Goal: Task Accomplishment & Management: Manage account settings

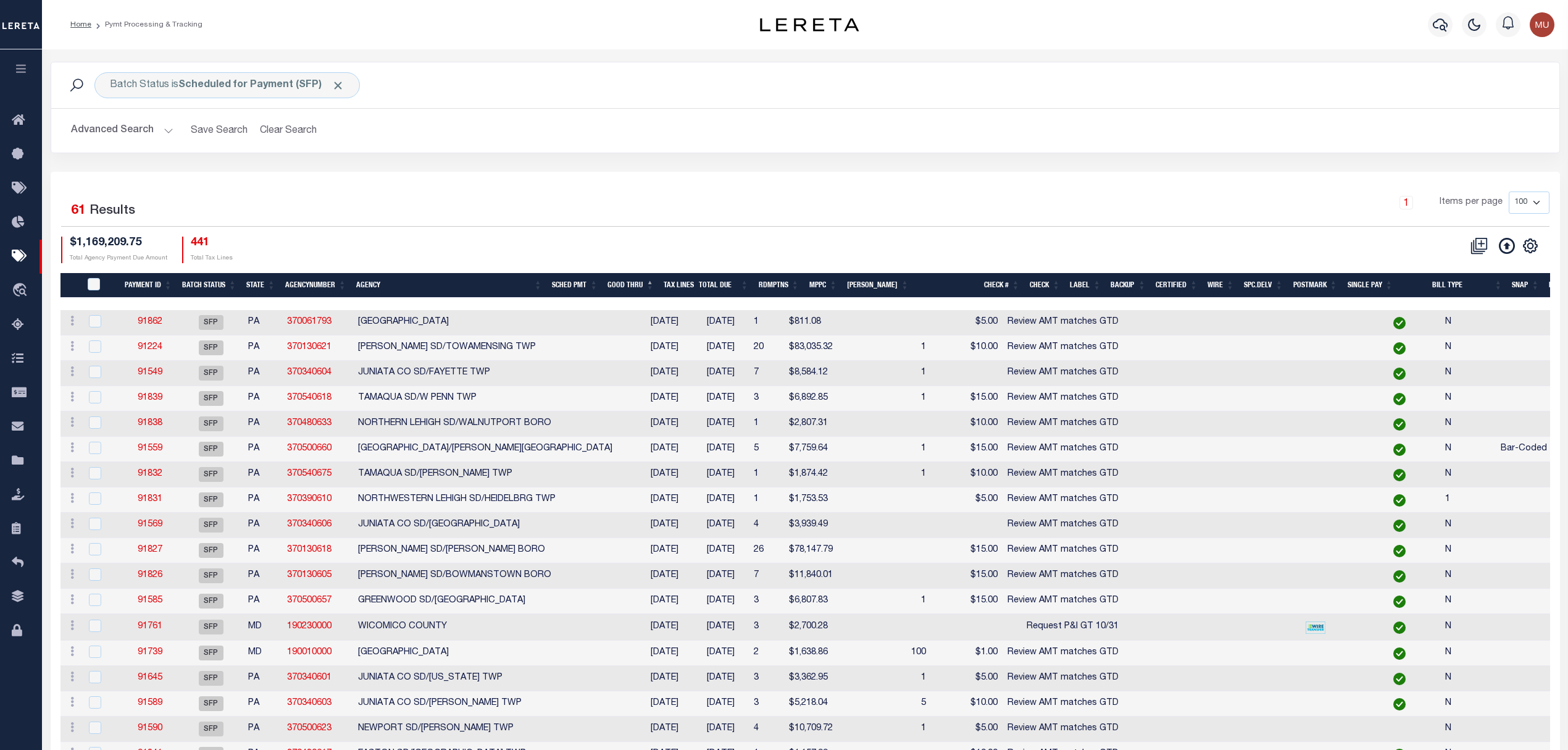
click at [1181, 23] on div "Profile Sign out" at bounding box center [1246, 24] width 624 height 44
click at [728, 161] on div "Batch Status is Scheduled for Payment (SFP) Search Advanced Search Save Search …" at bounding box center [805, 117] width 1528 height 110
click at [96, 135] on button "Advanced Search" at bounding box center [122, 131] width 102 height 24
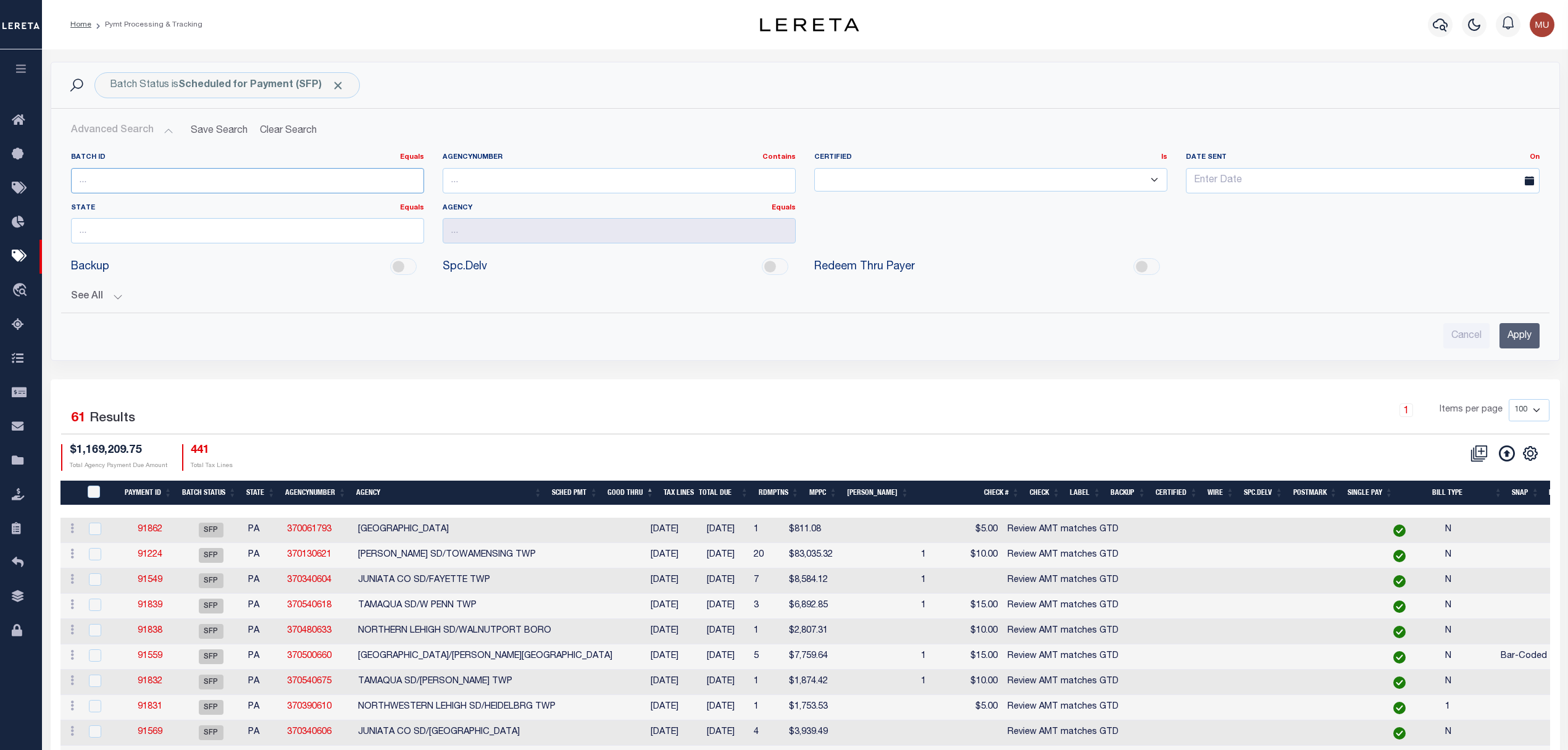
drag, startPoint x: 131, startPoint y: 193, endPoint x: 140, endPoint y: 186, distance: 11.4
click at [131, 191] on input "number" at bounding box center [248, 180] width 353 height 25
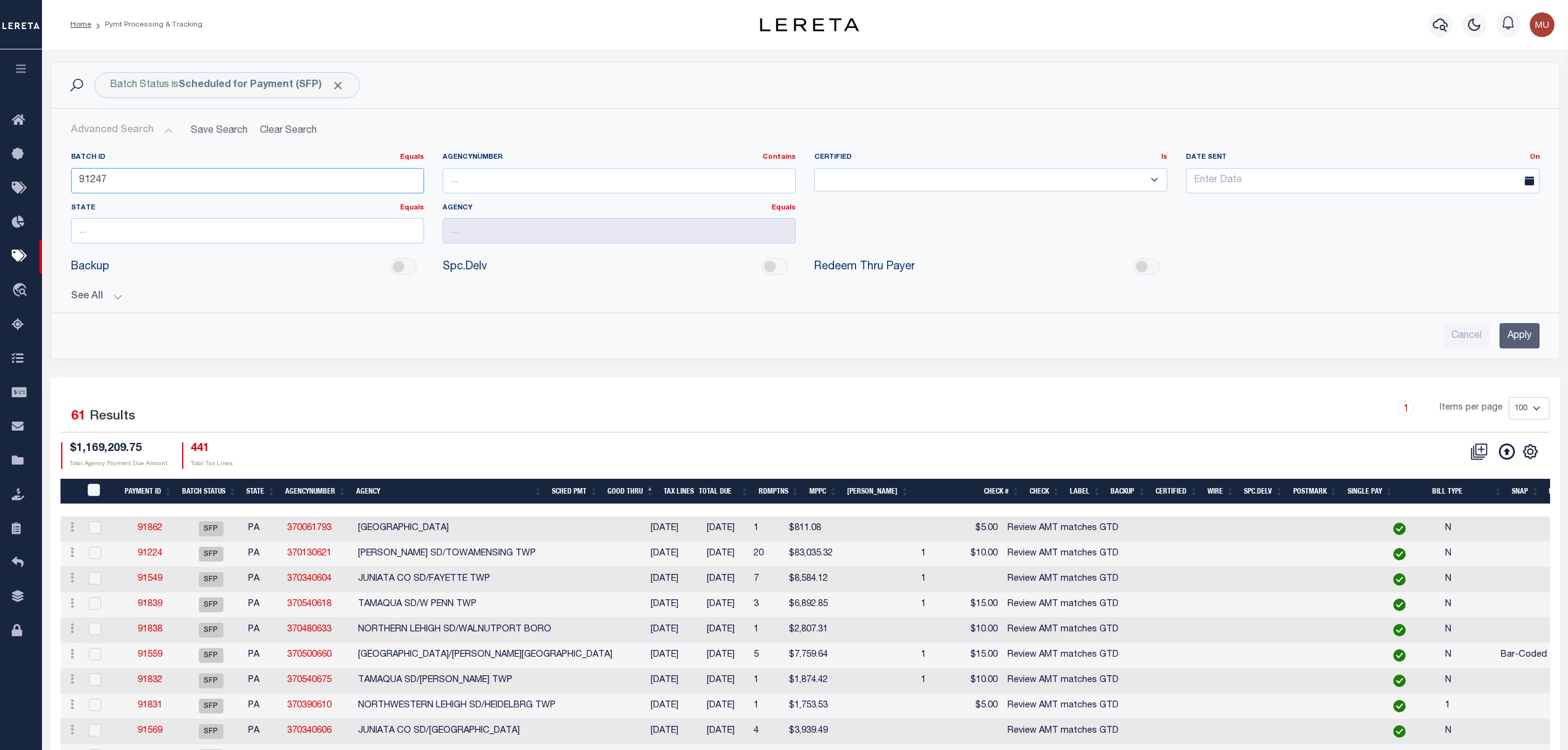
type input "91247"
click at [1510, 342] on input "Apply" at bounding box center [1519, 335] width 40 height 25
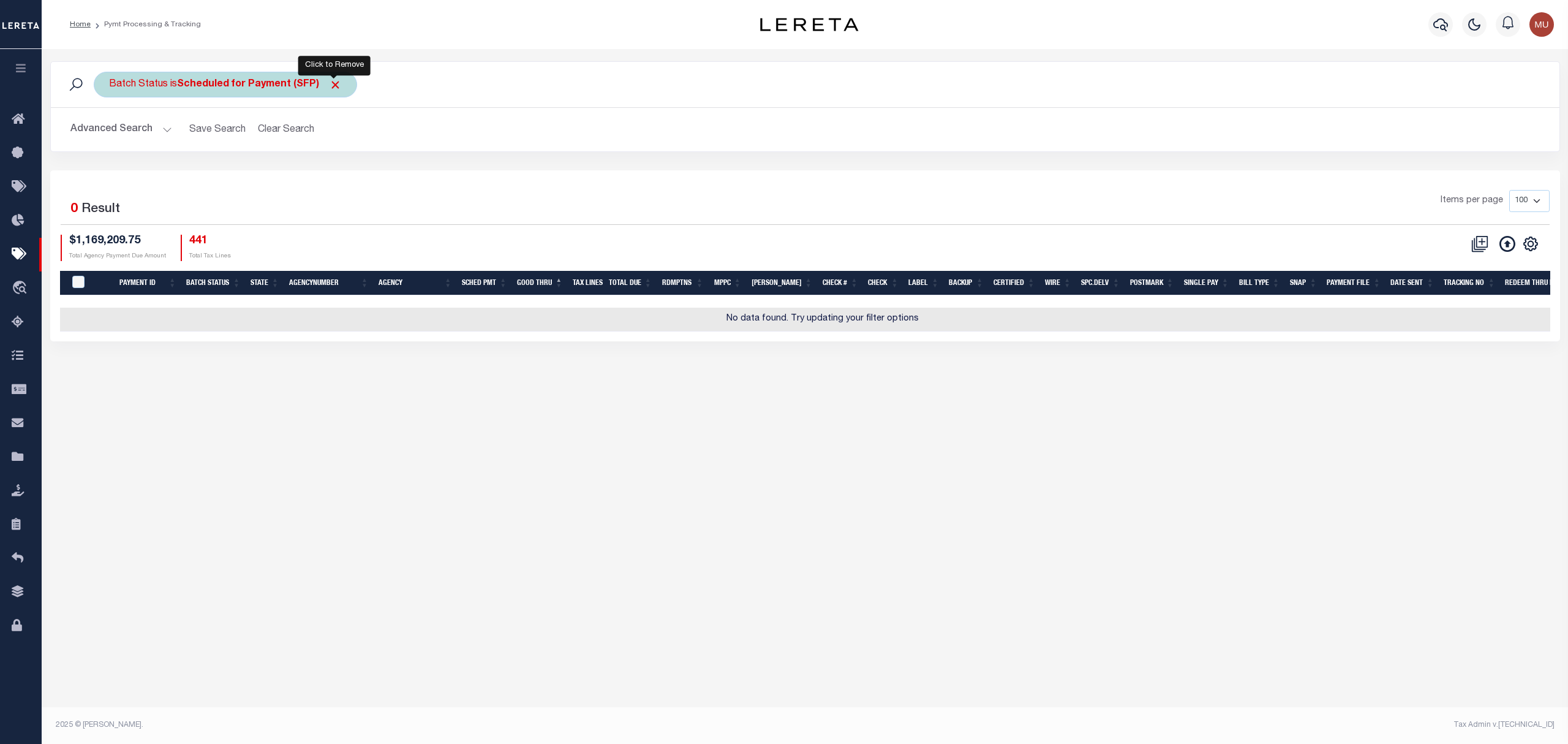
click at [336, 84] on span "Click to Remove" at bounding box center [335, 84] width 13 height 13
click at [96, 129] on button "Advanced Search" at bounding box center [121, 130] width 102 height 24
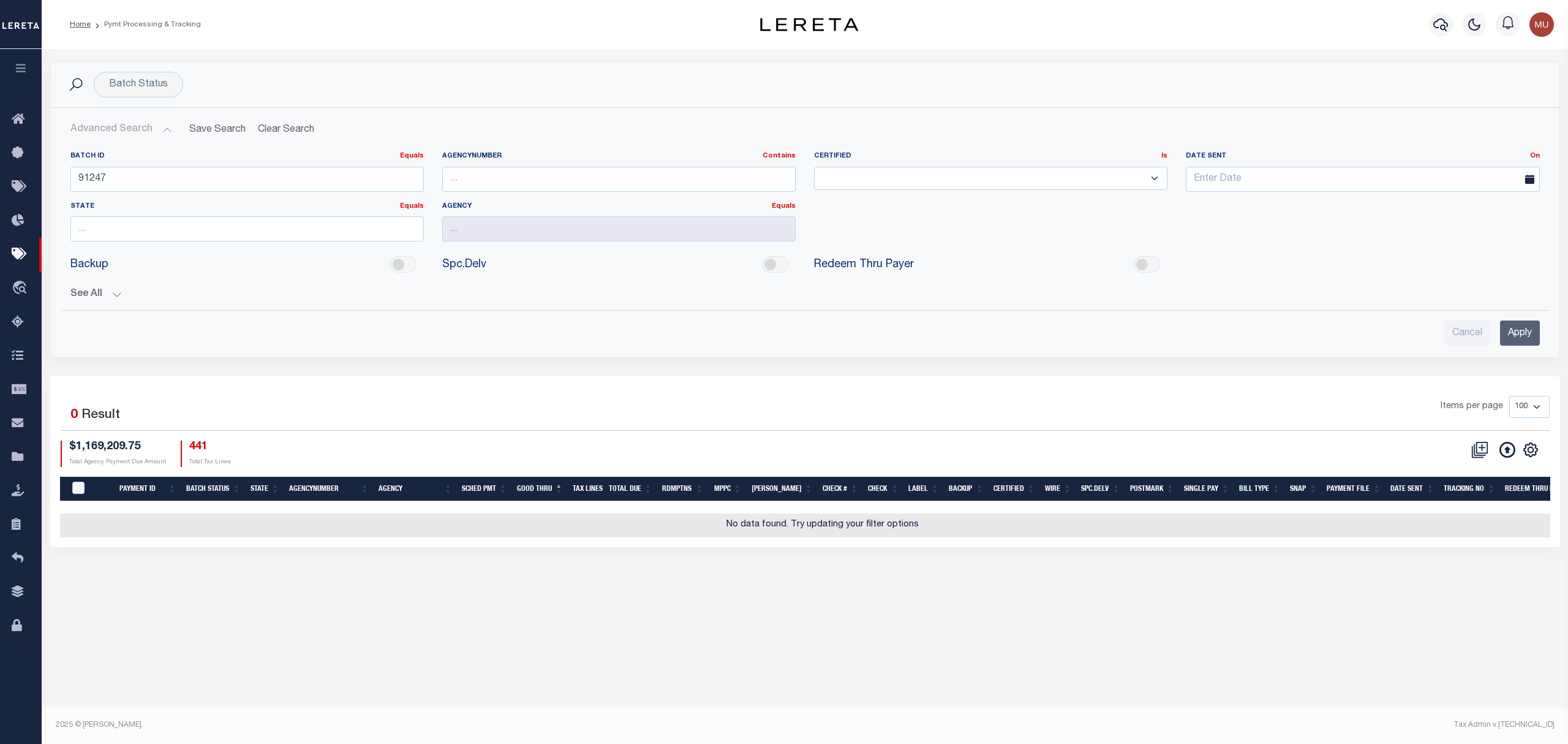
click at [99, 300] on button "See All" at bounding box center [805, 294] width 1469 height 11
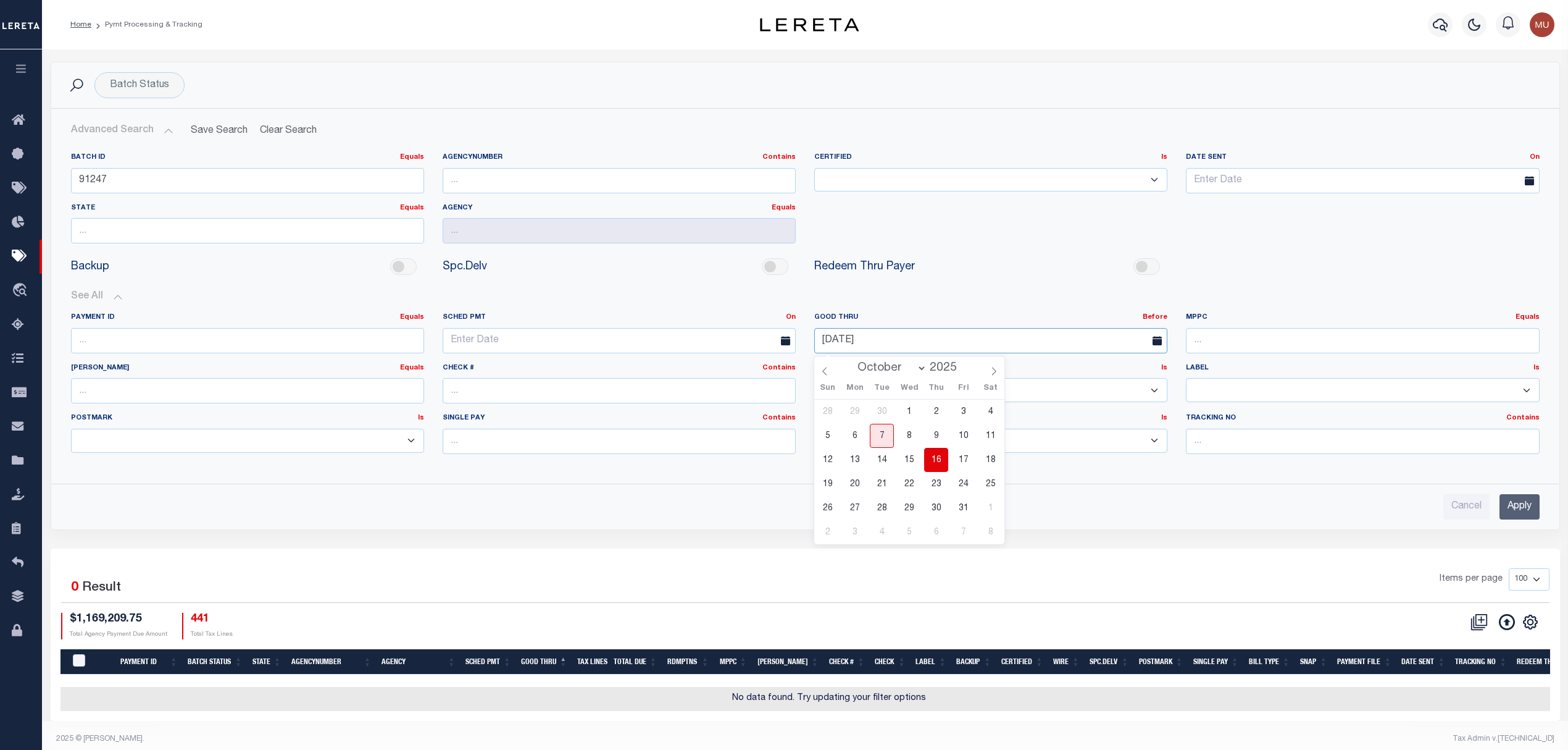
drag, startPoint x: 902, startPoint y: 336, endPoint x: 710, endPoint y: 336, distance: 192.0
click at [714, 335] on div "Payment ID Equals Equals Is Not Equal To Is Greater Than Is Less Than SCHED PMT…" at bounding box center [805, 388] width 1487 height 151
click at [1508, 514] on input "Apply" at bounding box center [1519, 506] width 40 height 25
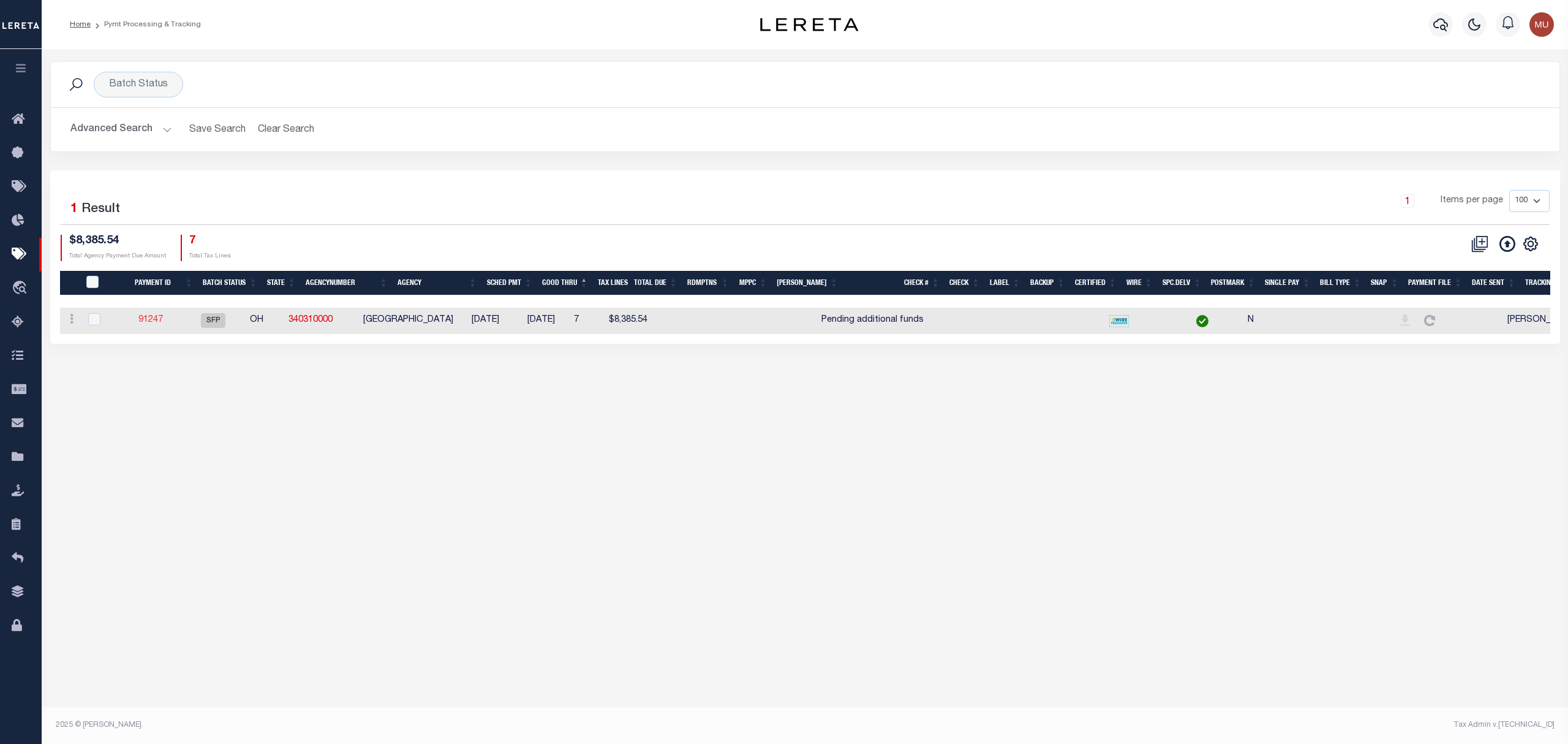
click at [155, 319] on link "91247" at bounding box center [151, 319] width 24 height 8
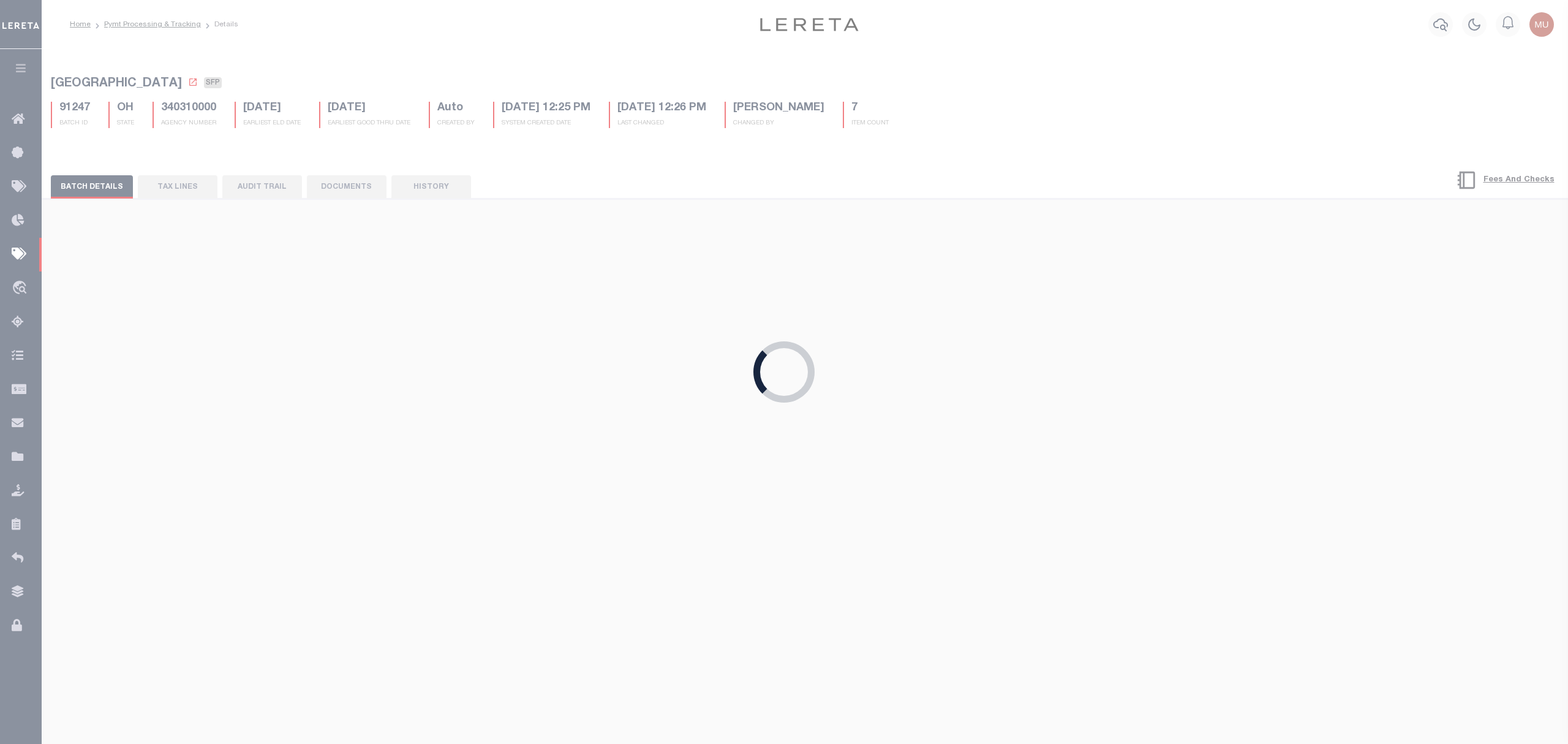
type input "06/11/2025"
type input "Pending additional funds"
type input "Matt"
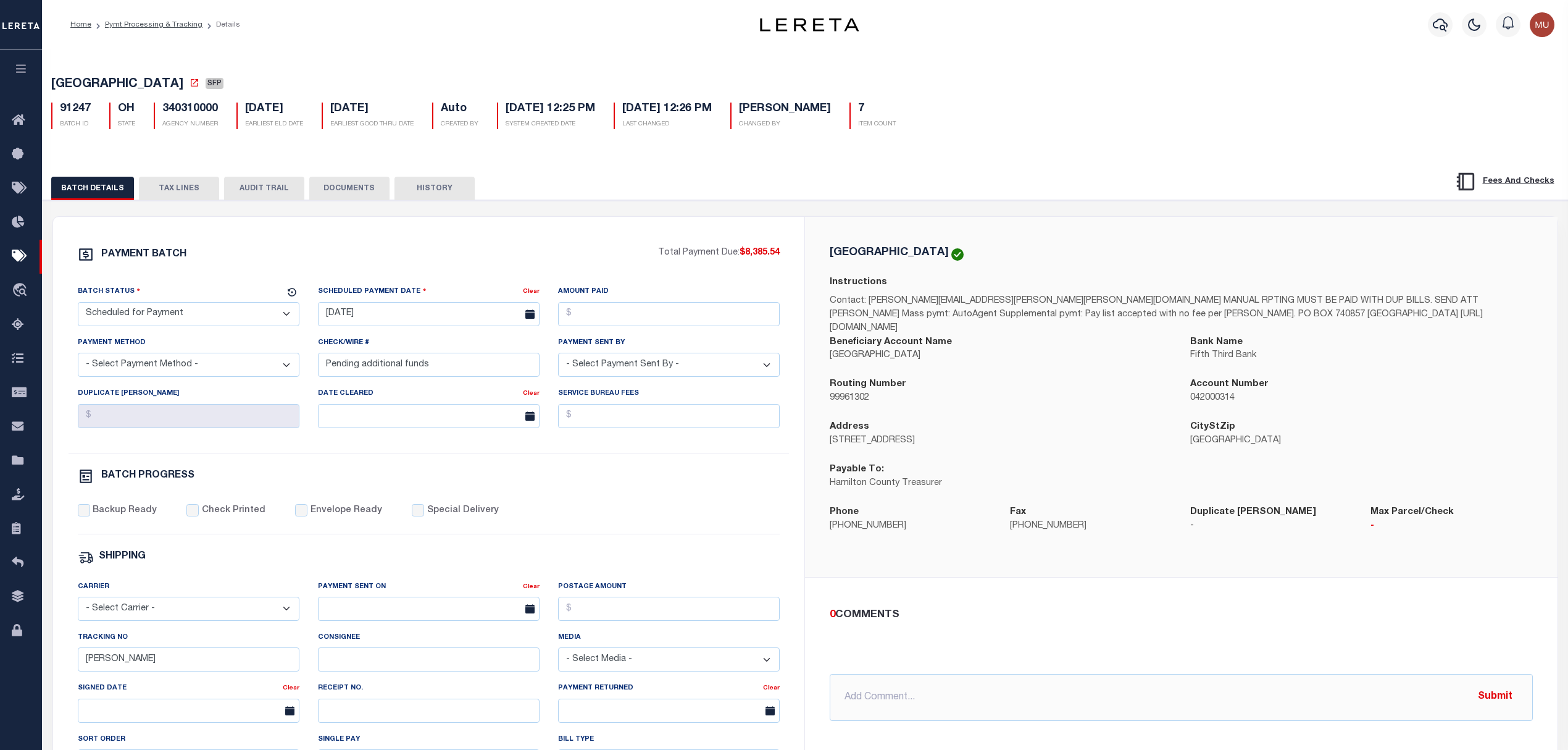
click at [178, 196] on button "TAX LINES" at bounding box center [179, 188] width 80 height 24
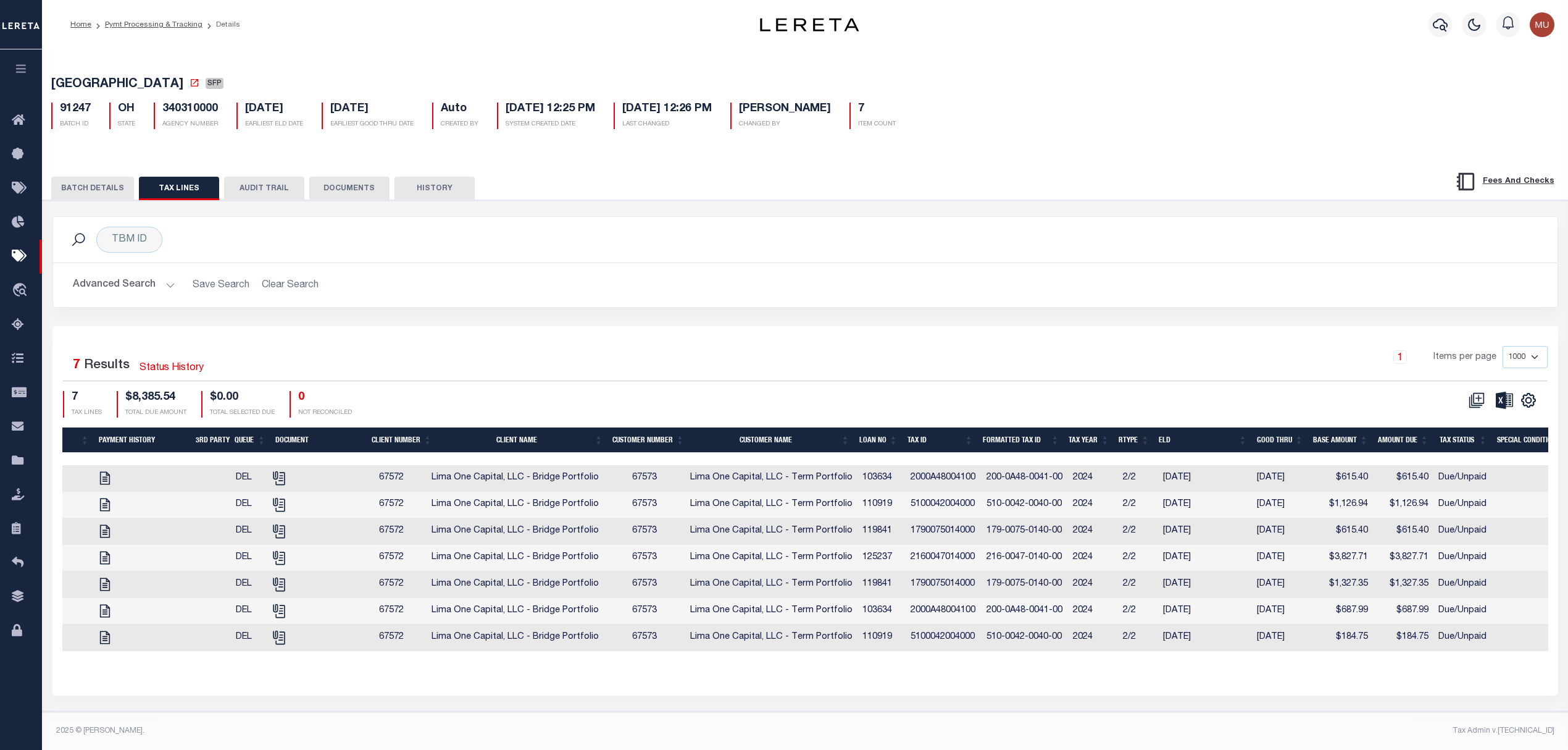
click at [1035, 441] on th "Formatted Tax ID" at bounding box center [1020, 440] width 86 height 25
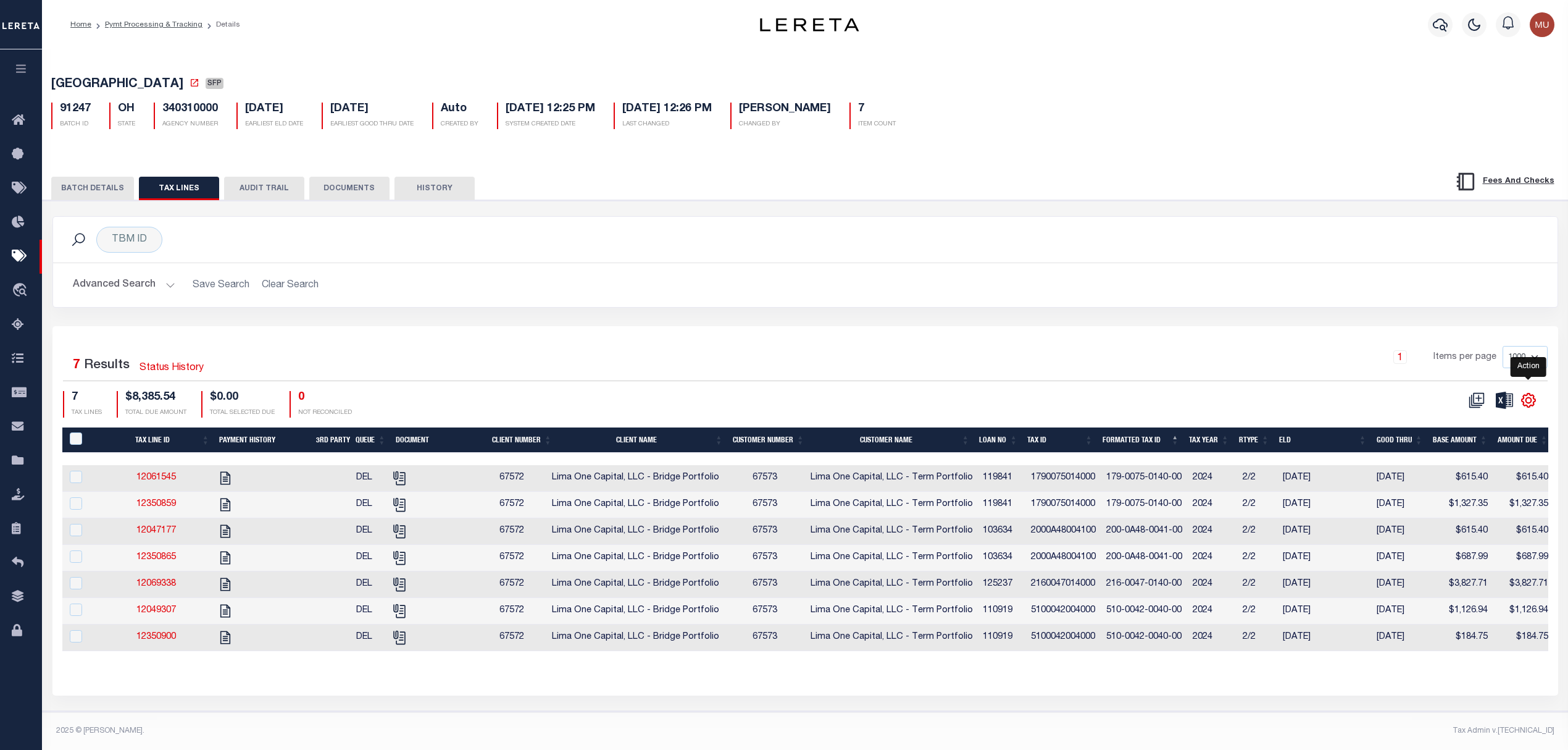
click at [1524, 407] on icon "" at bounding box center [1528, 401] width 14 height 14
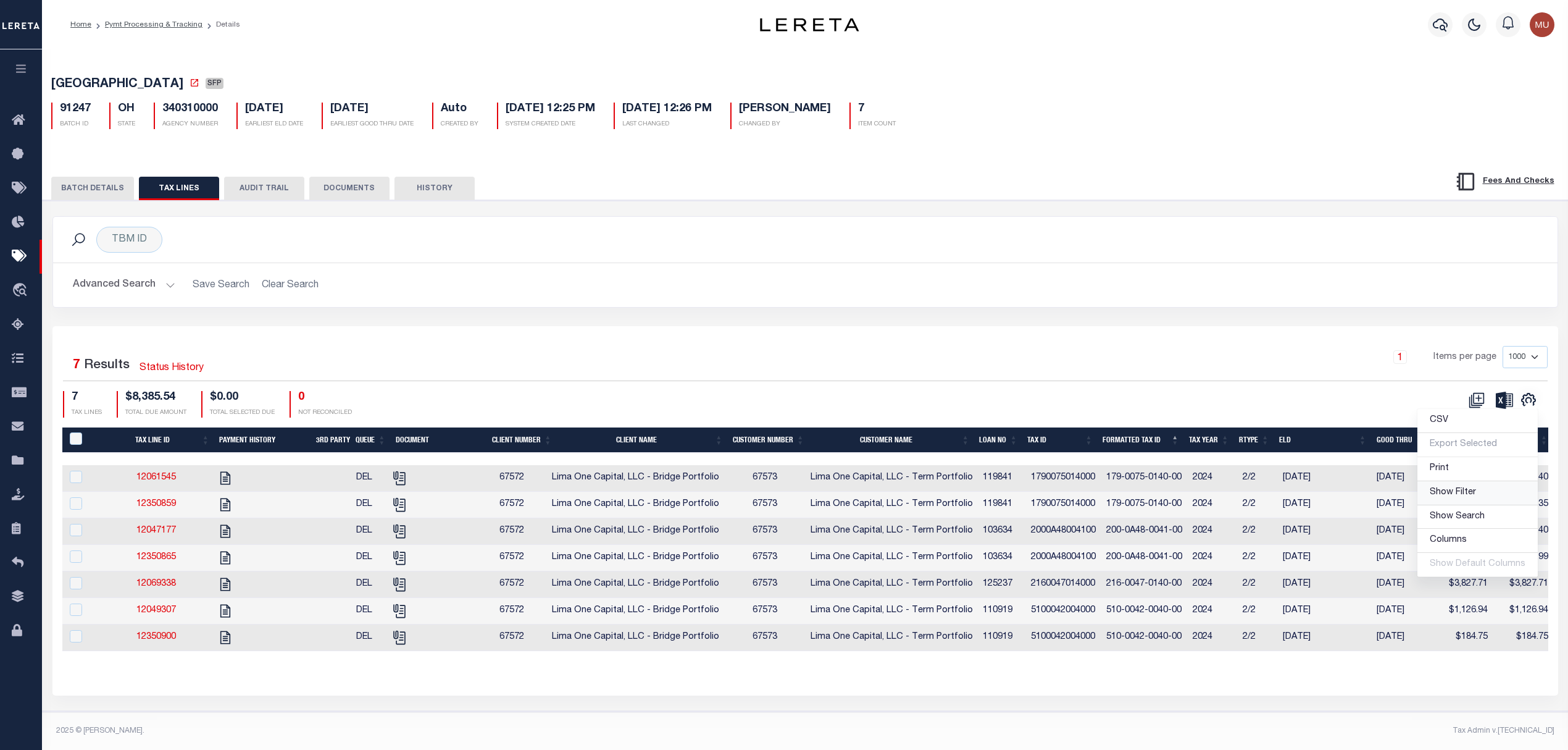
click at [1456, 494] on span "Show Filter" at bounding box center [1453, 492] width 47 height 8
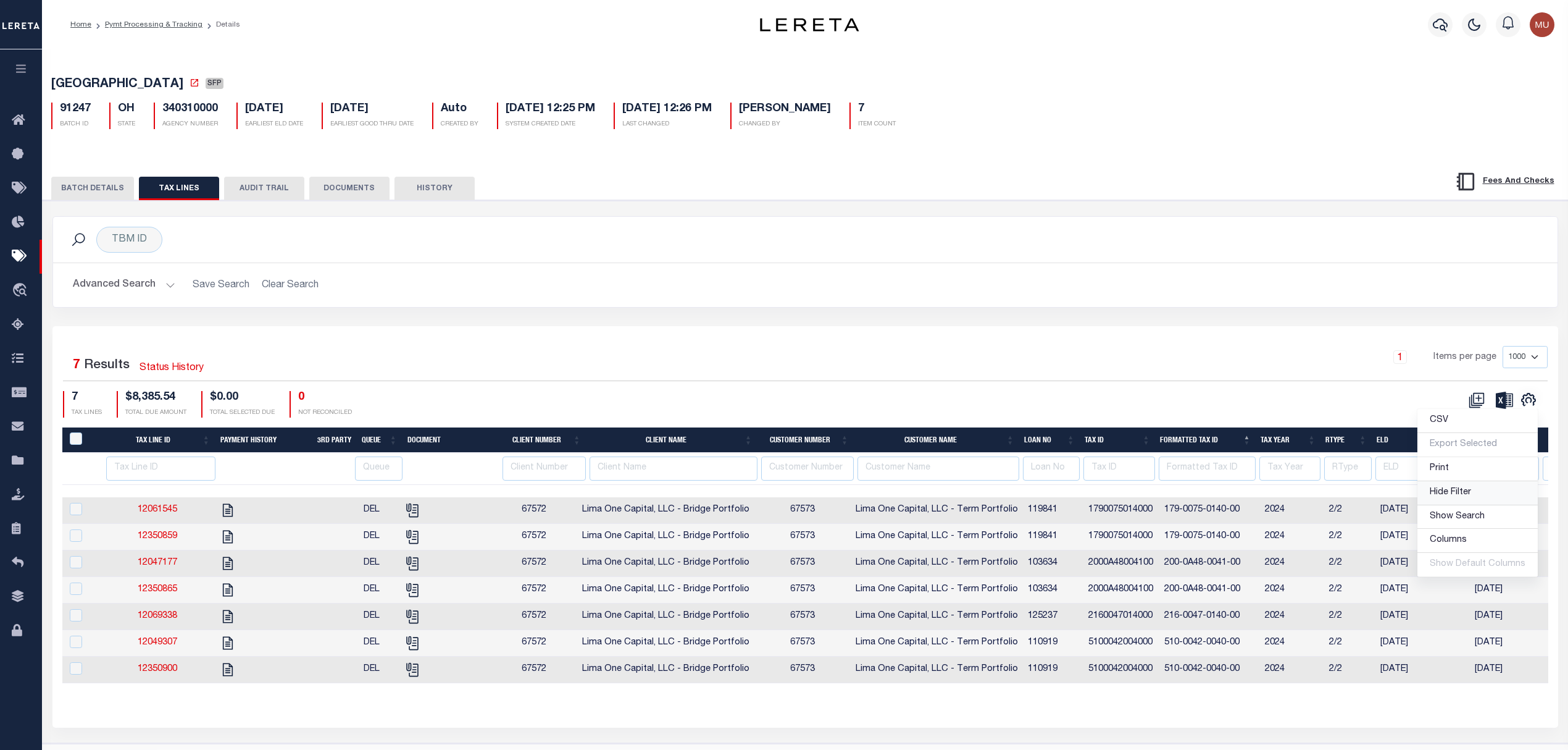
click at [1482, 495] on link "Hide Filter" at bounding box center [1478, 493] width 121 height 24
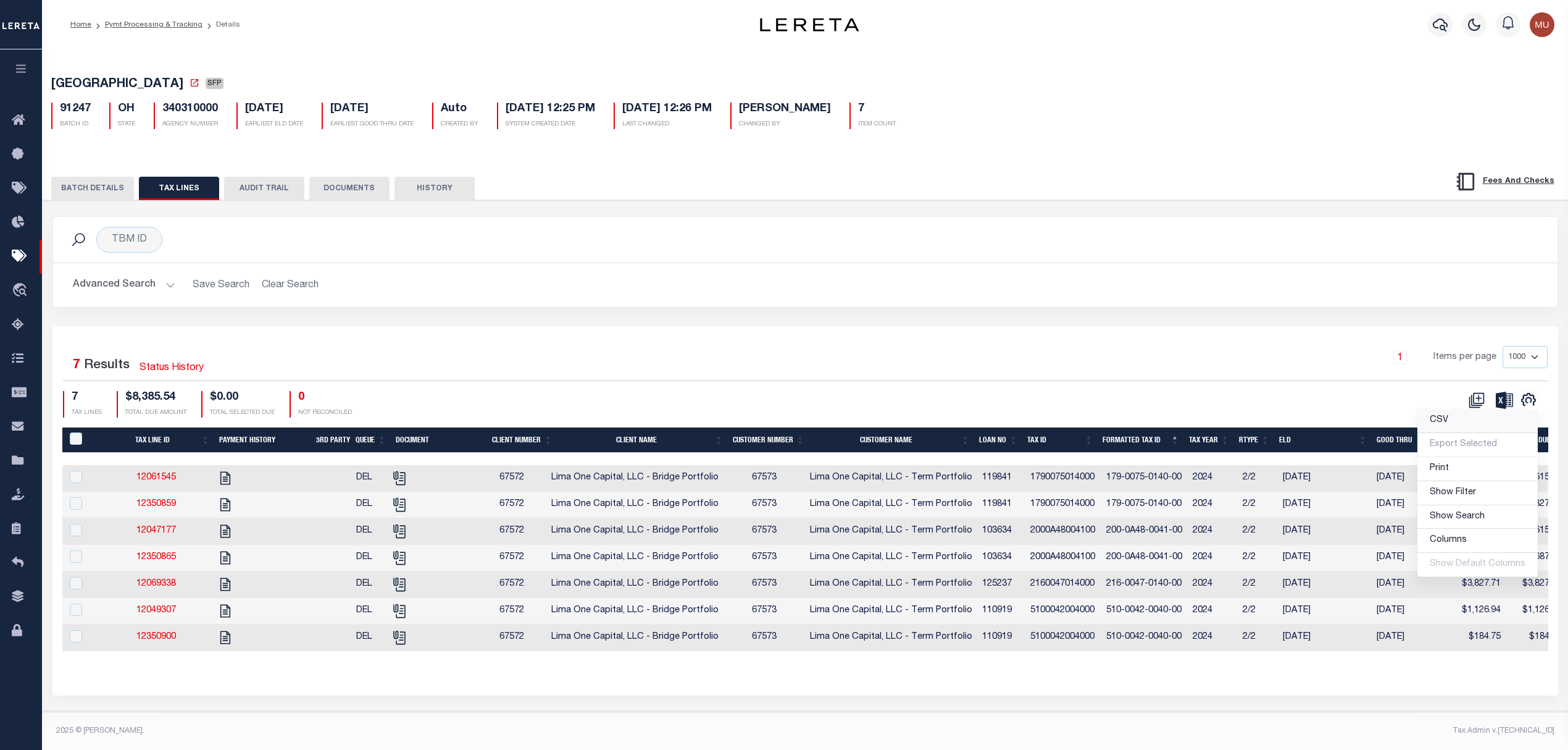
click at [1452, 426] on link "CSV" at bounding box center [1478, 421] width 121 height 24
click at [92, 193] on button "BATCH DETAILS" at bounding box center [92, 188] width 83 height 24
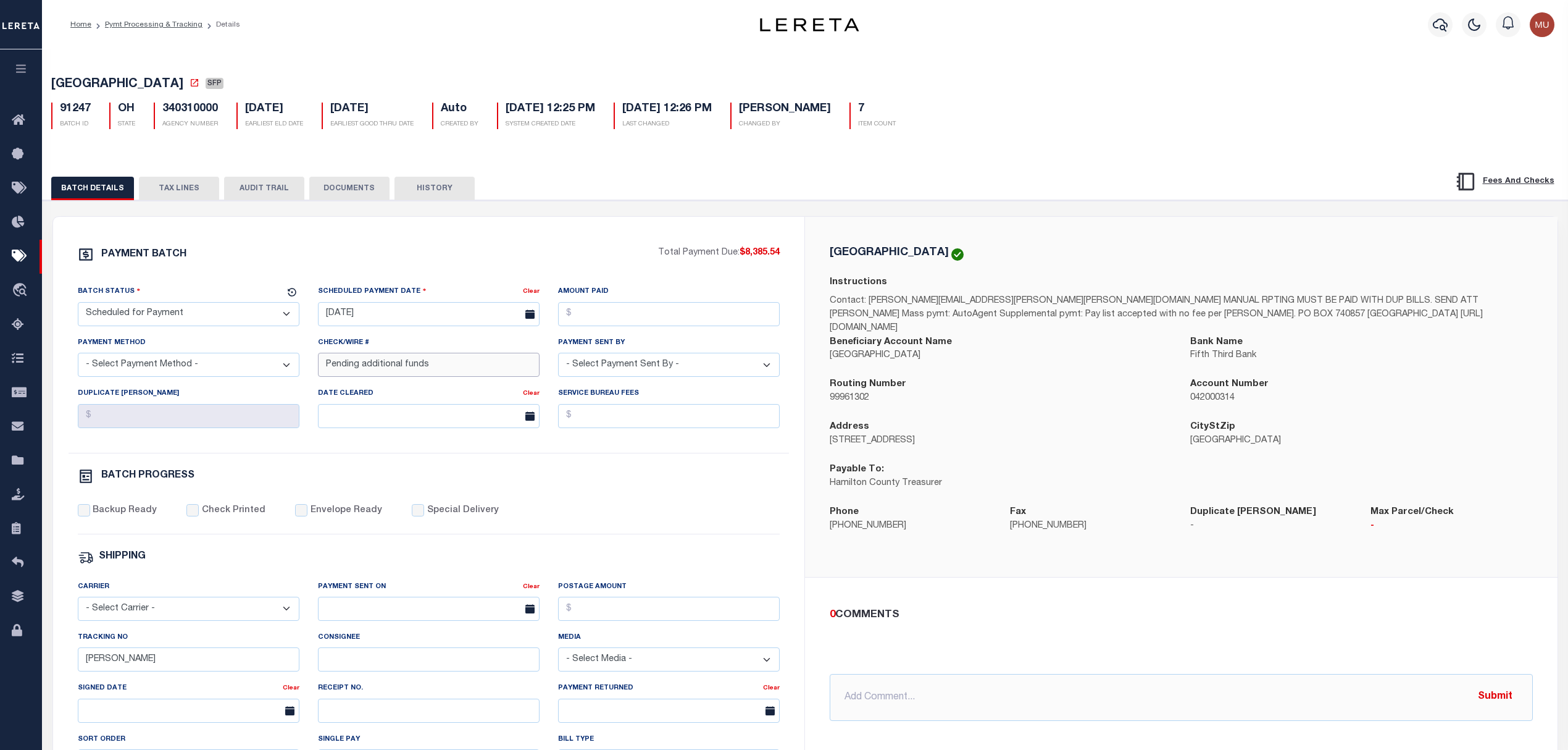
drag, startPoint x: 439, startPoint y: 367, endPoint x: 151, endPoint y: 346, distance: 288.8
click at [169, 352] on div "Batch Status - Select Status - Scheduled for Payment Ready For Payment Payment …" at bounding box center [429, 369] width 721 height 168
type input "Need Request P&I"
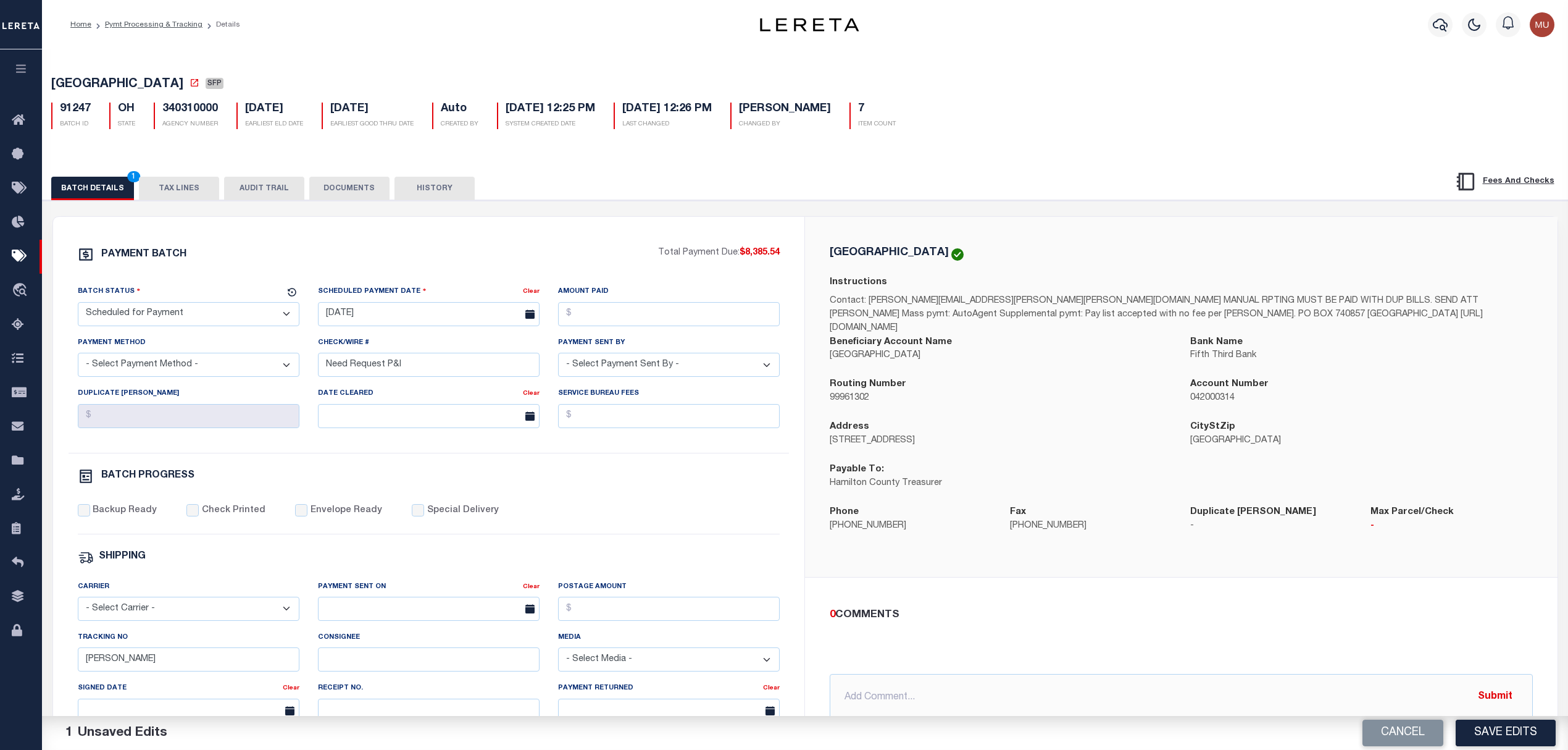
click at [1211, 489] on div "Address 138 East Court Street, Room 402 CityStZip Cincinnati OH 45202 Payable T…" at bounding box center [1181, 462] width 721 height 85
click at [1506, 742] on button "Save Edits" at bounding box center [1505, 732] width 100 height 27
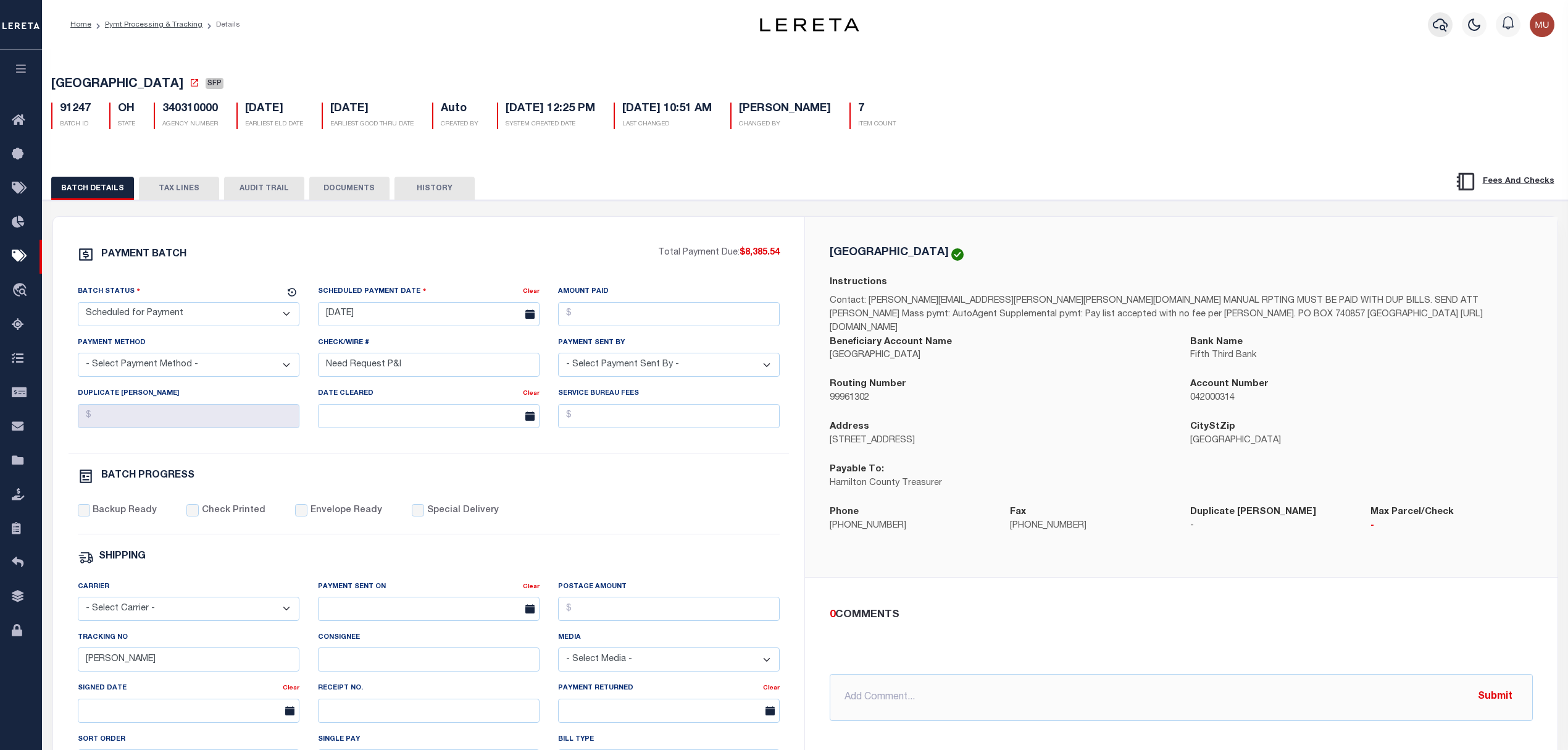
click at [1442, 31] on icon "button" at bounding box center [1440, 24] width 15 height 13
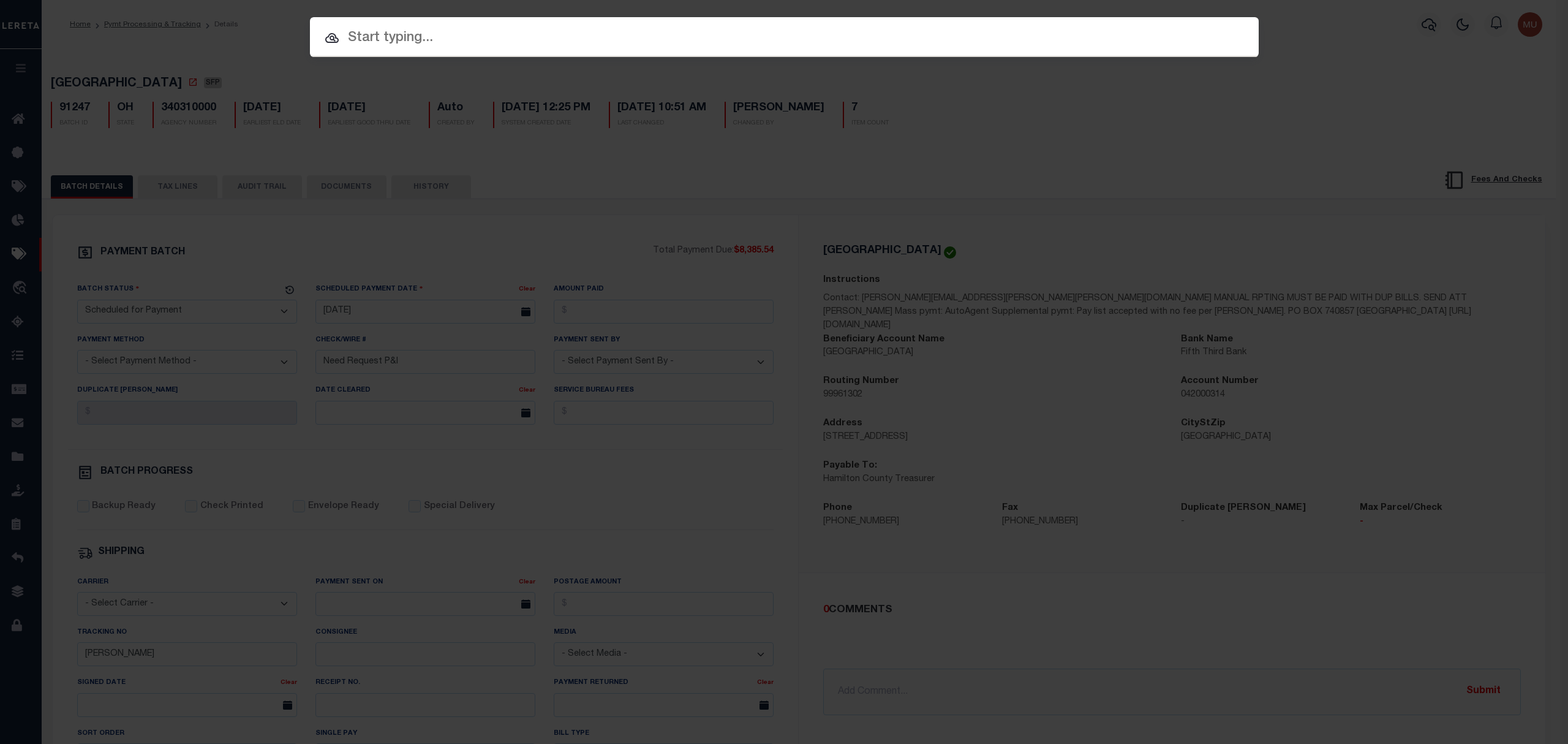
click at [993, 39] on input "text" at bounding box center [784, 38] width 949 height 21
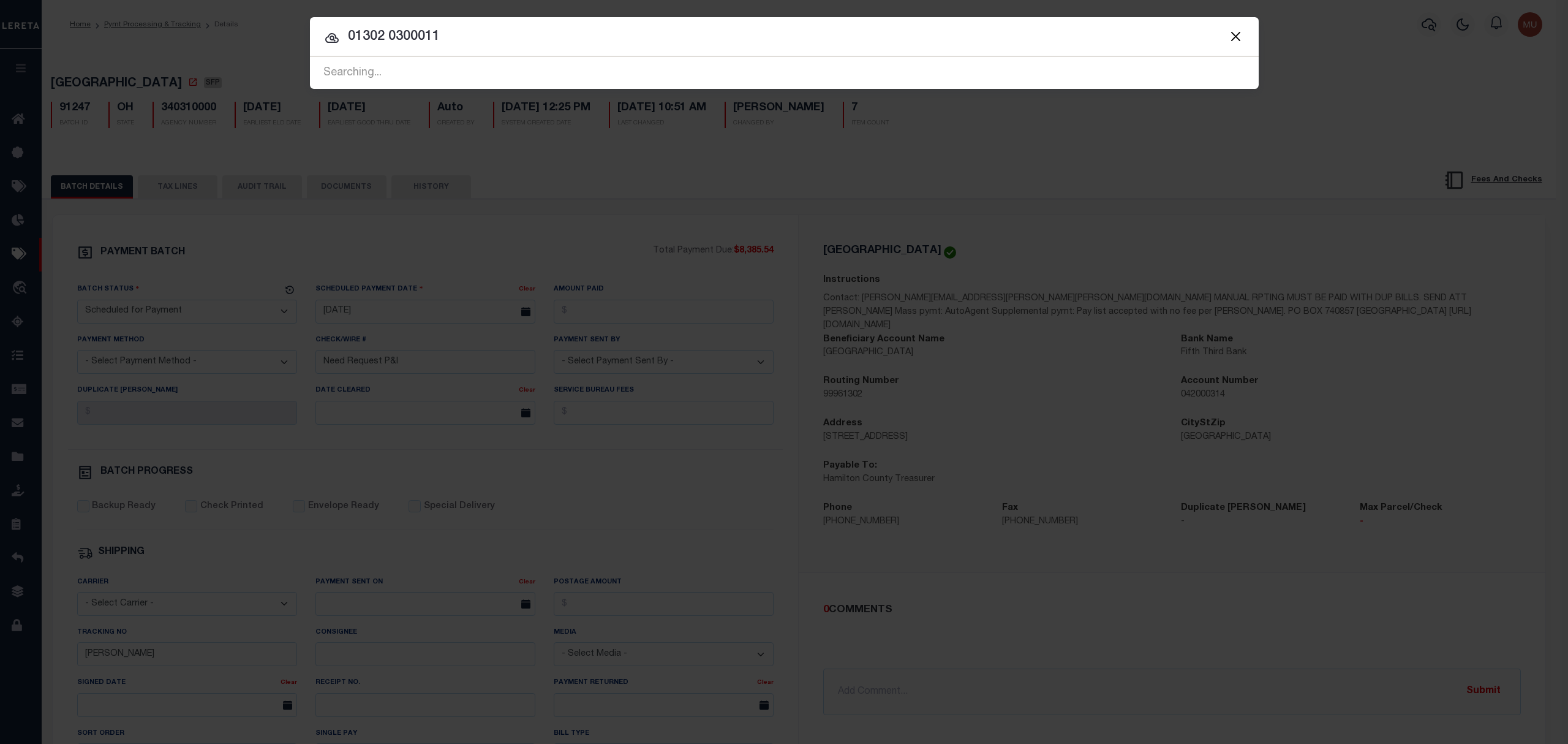
type input "01302 0300011"
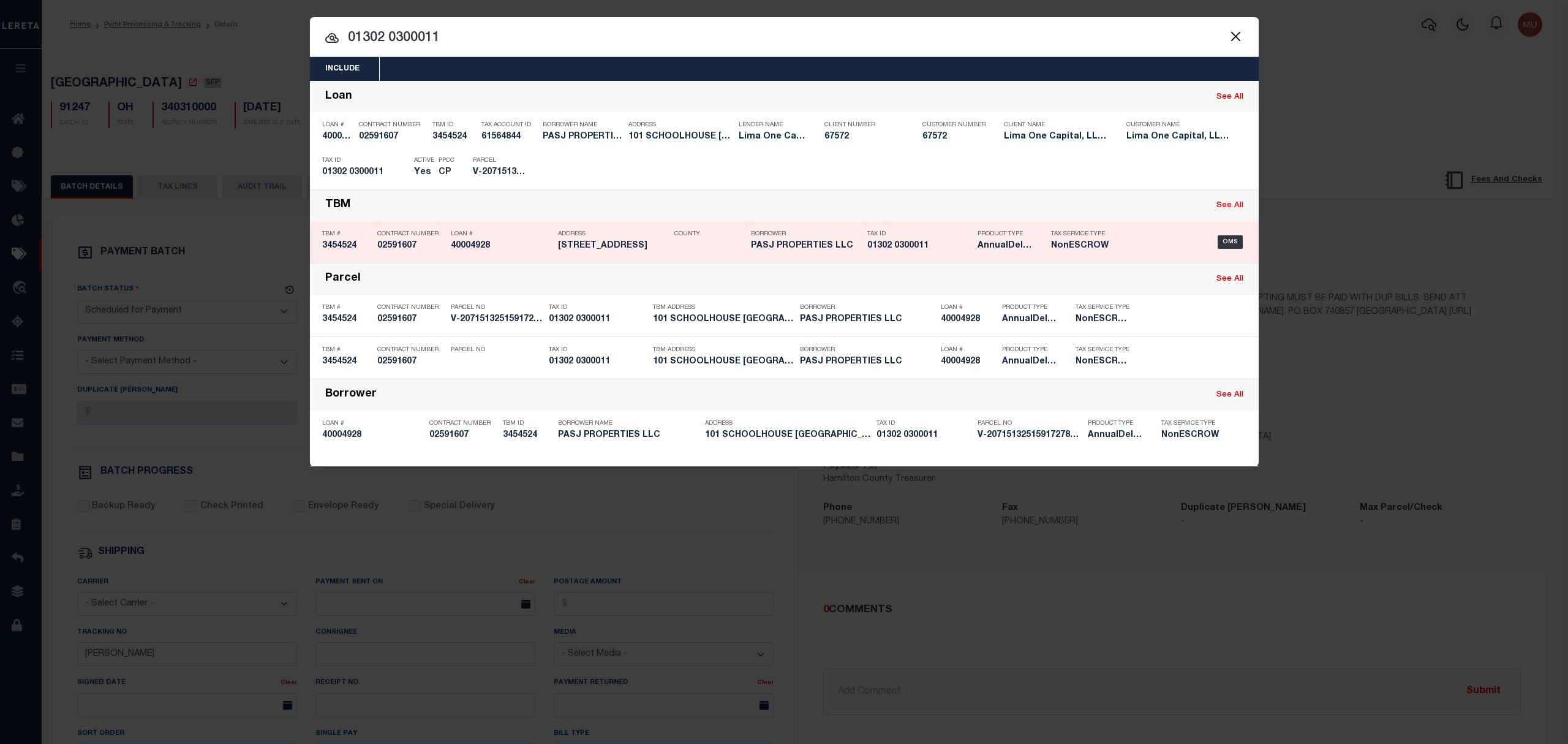
click at [989, 253] on div "Product Type AnnualDelinquency" at bounding box center [1005, 242] width 55 height 36
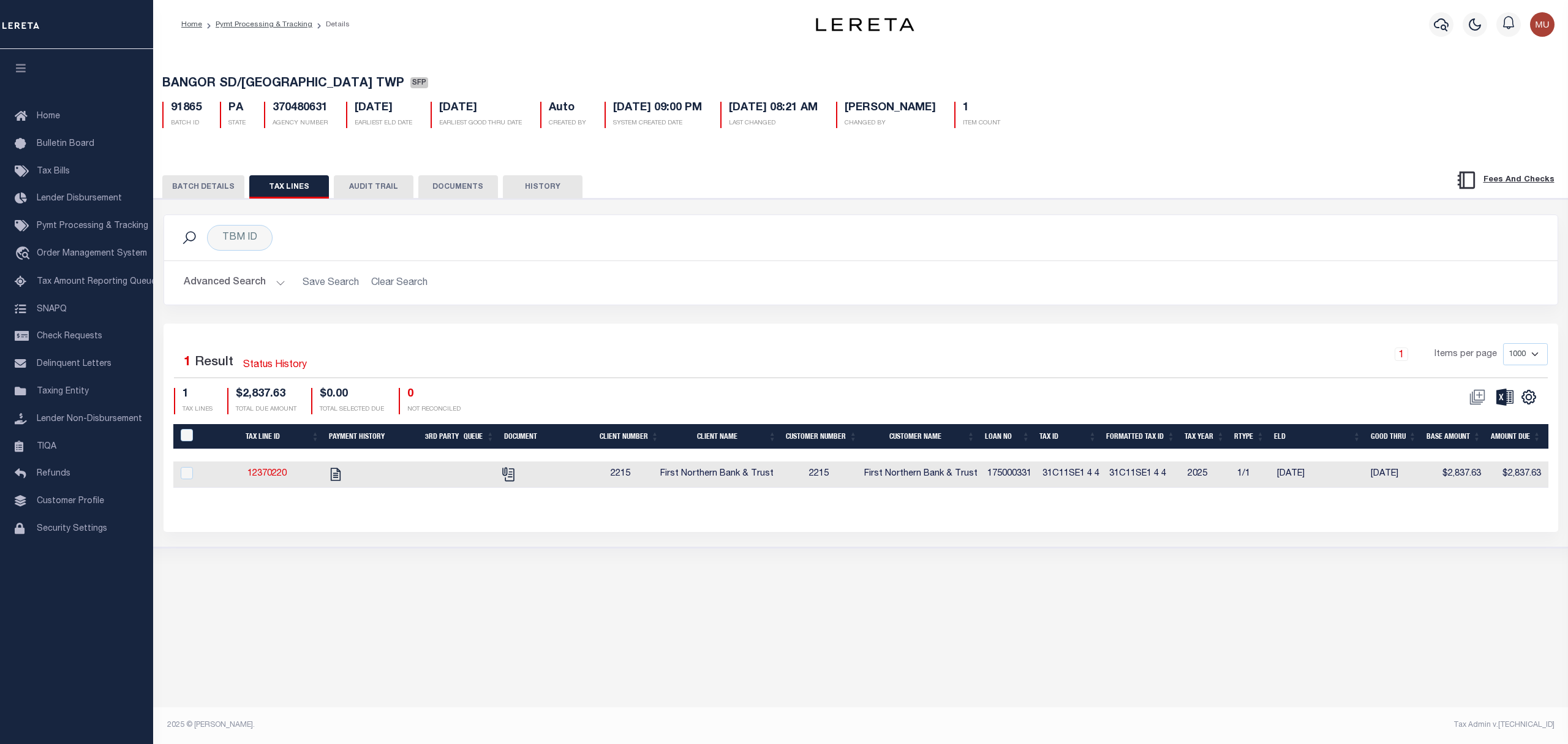
click at [310, 81] on span "BANGOR SD/[GEOGRAPHIC_DATA] TWP" at bounding box center [283, 84] width 242 height 12
click at [209, 193] on button "BATCH DETAILS" at bounding box center [203, 187] width 82 height 24
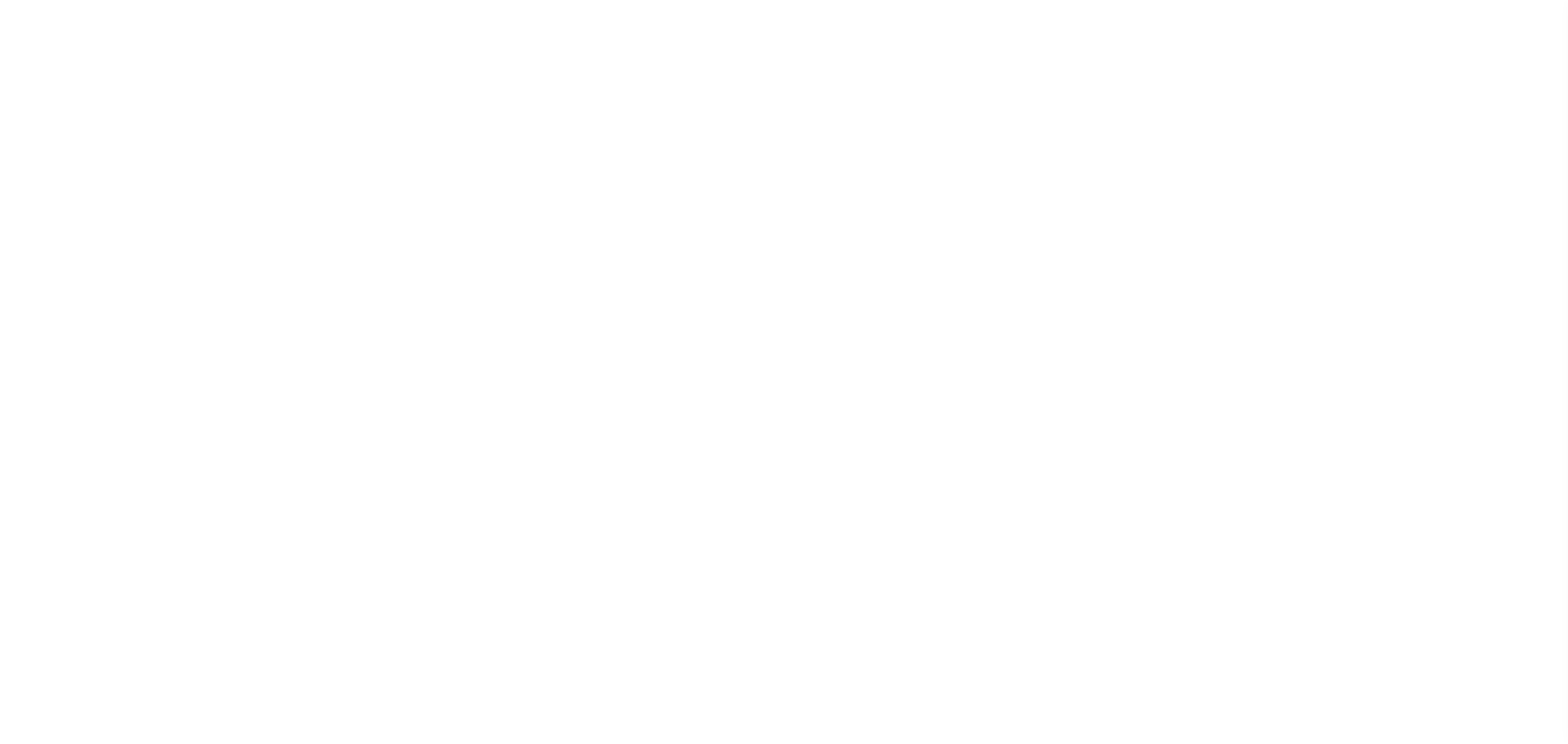
select select "SFP"
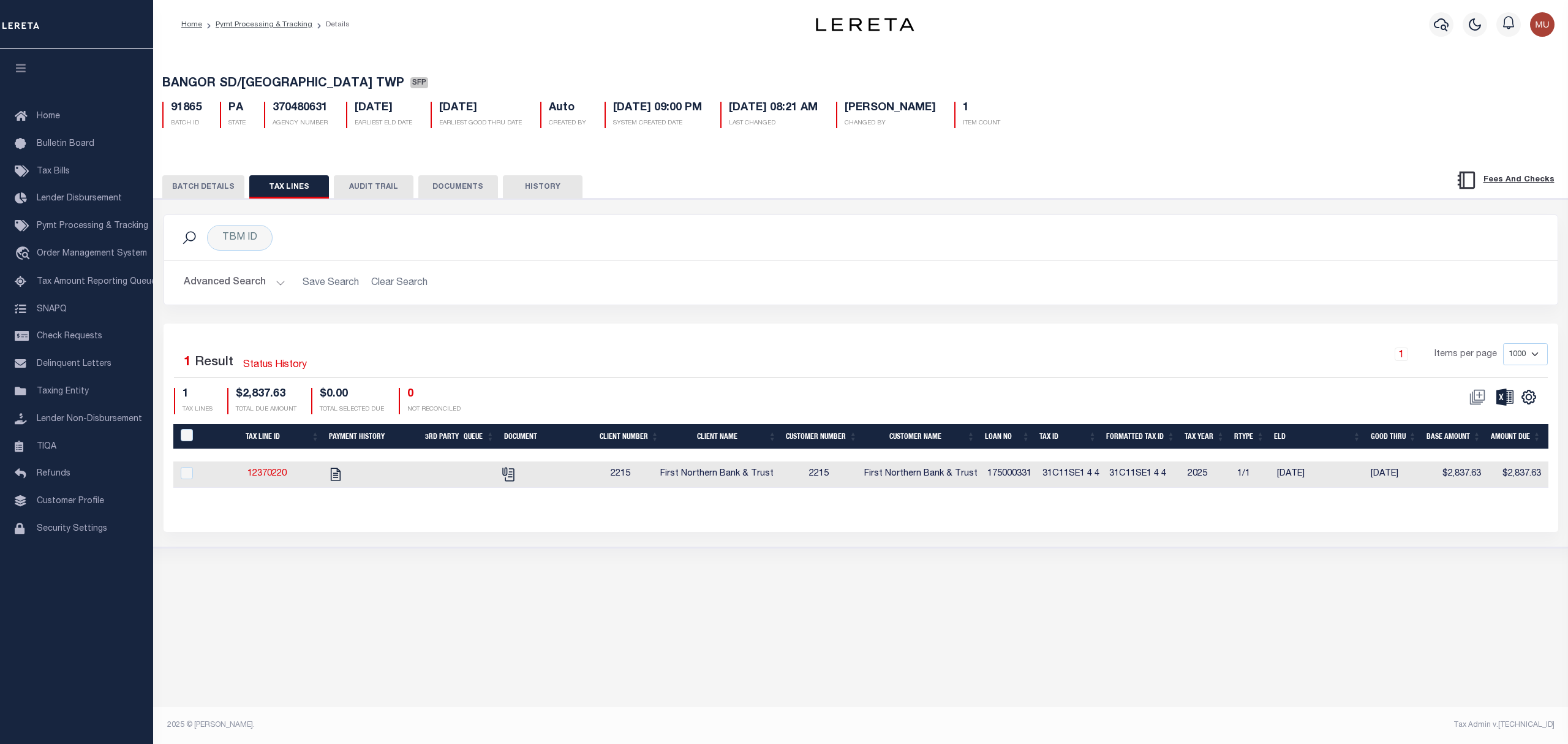
click at [193, 189] on button "BATCH DETAILS" at bounding box center [203, 187] width 82 height 24
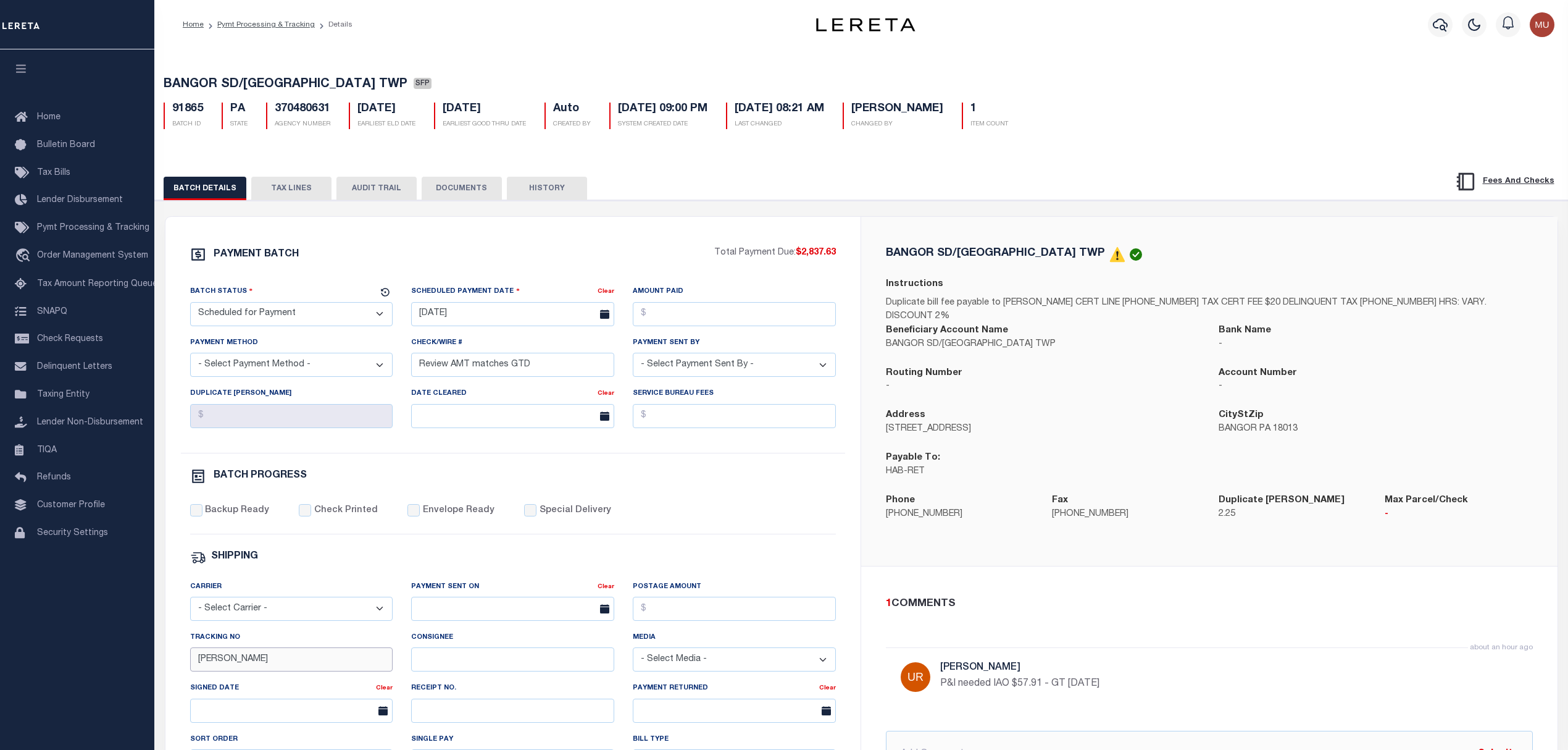
drag, startPoint x: 164, startPoint y: 657, endPoint x: 54, endPoint y: 633, distance: 112.6
click at [86, 635] on div "Home Pymt Processing & Tracking Details Profile Sign out" at bounding box center [784, 518] width 1568 height 1037
type input "[PERSON_NAME]"
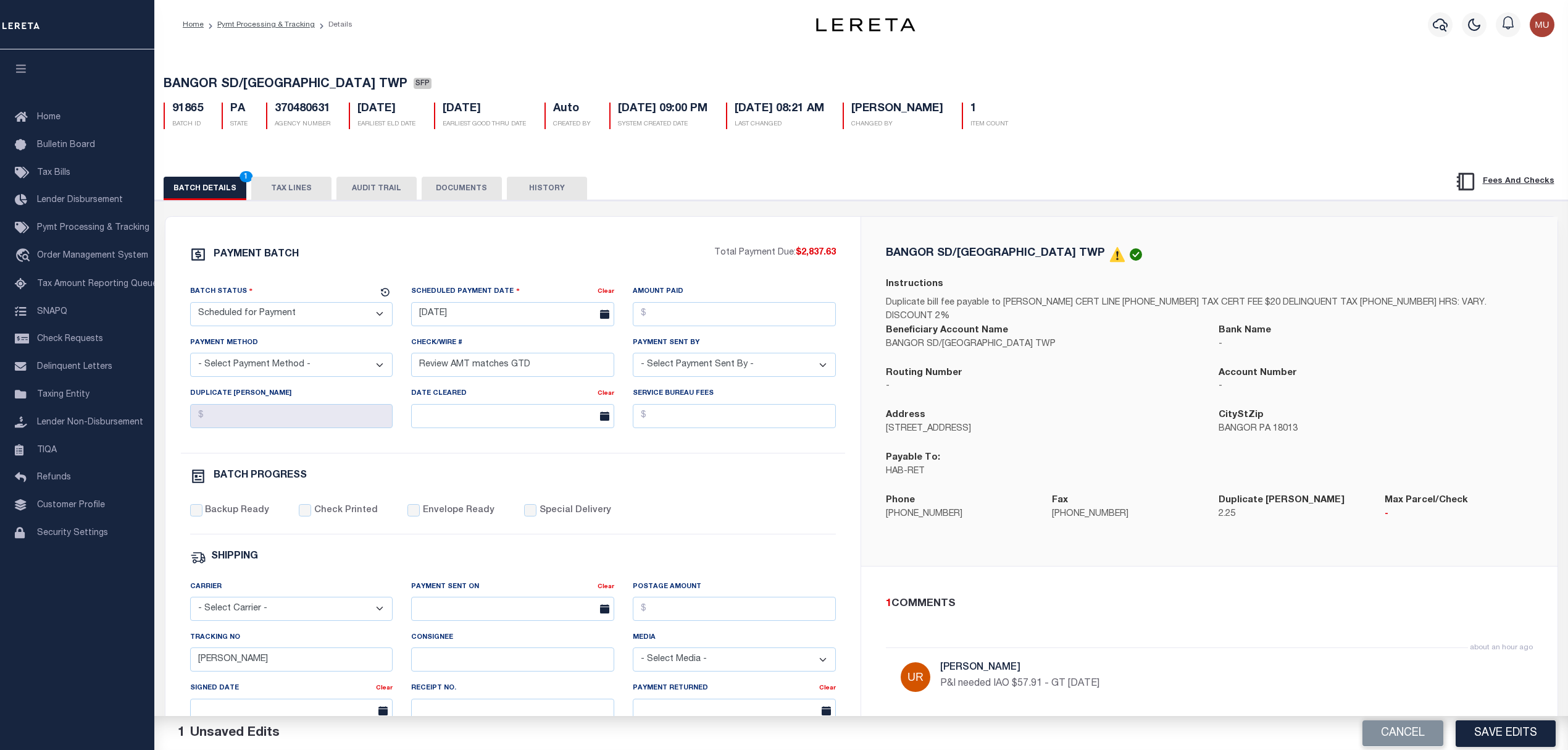
click at [1032, 408] on div "Address 50 NORTH 7TH STREET" at bounding box center [1042, 422] width 314 height 28
drag, startPoint x: 544, startPoint y: 367, endPoint x: 294, endPoint y: 317, distance: 255.0
click at [291, 317] on div "Batch Status - Select Status - Scheduled for Payment Ready For Payment Payment …" at bounding box center [513, 369] width 665 height 168
type input "requesting P&I"
click at [1505, 727] on button "Save Edits" at bounding box center [1505, 732] width 100 height 27
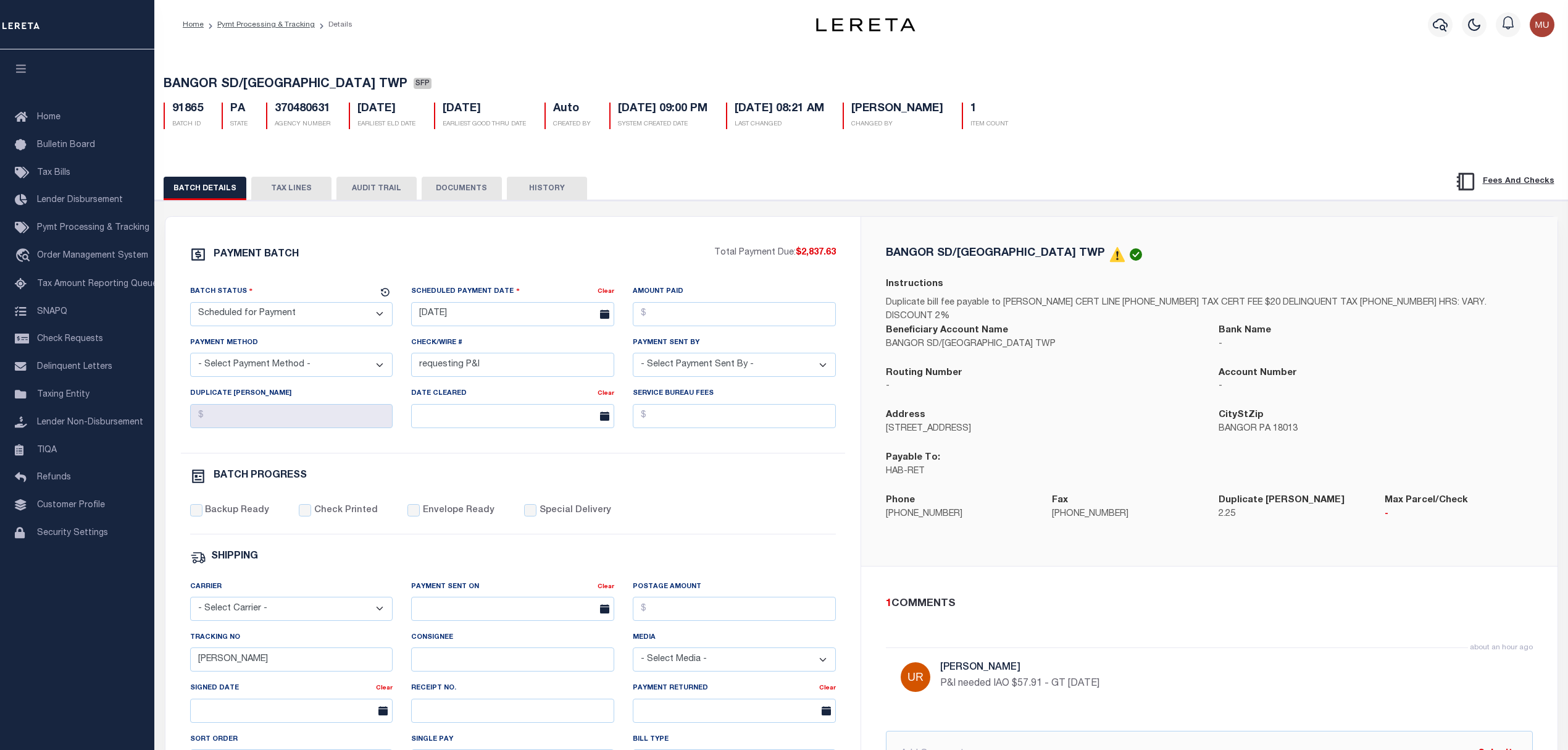
click at [304, 193] on button "TAX LINES" at bounding box center [291, 188] width 80 height 24
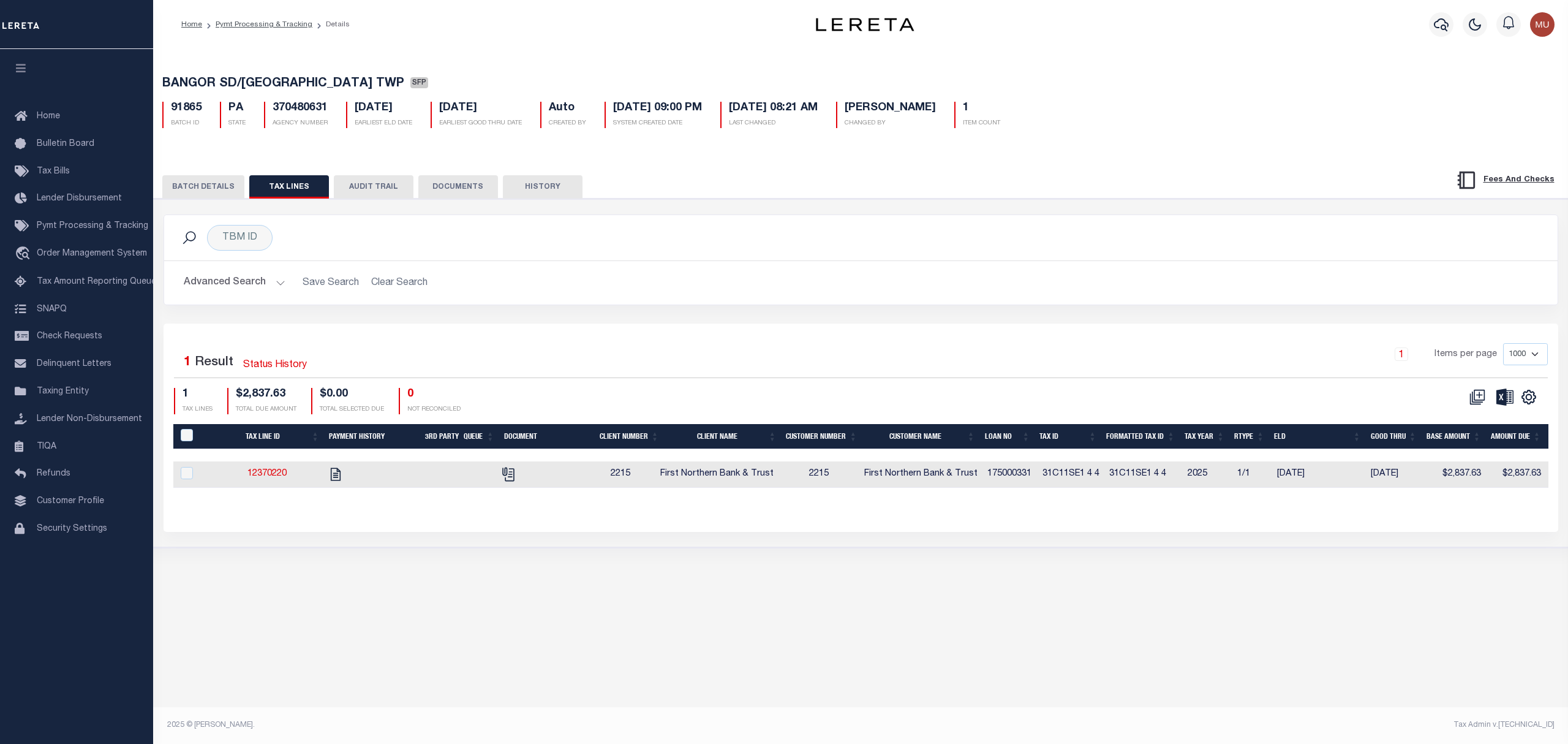
click at [1053, 260] on div "TBM ID Search" at bounding box center [861, 238] width 1394 height 46
click at [682, 474] on span "First Northern Bank & Trust" at bounding box center [717, 473] width 113 height 8
checkbox input "true"
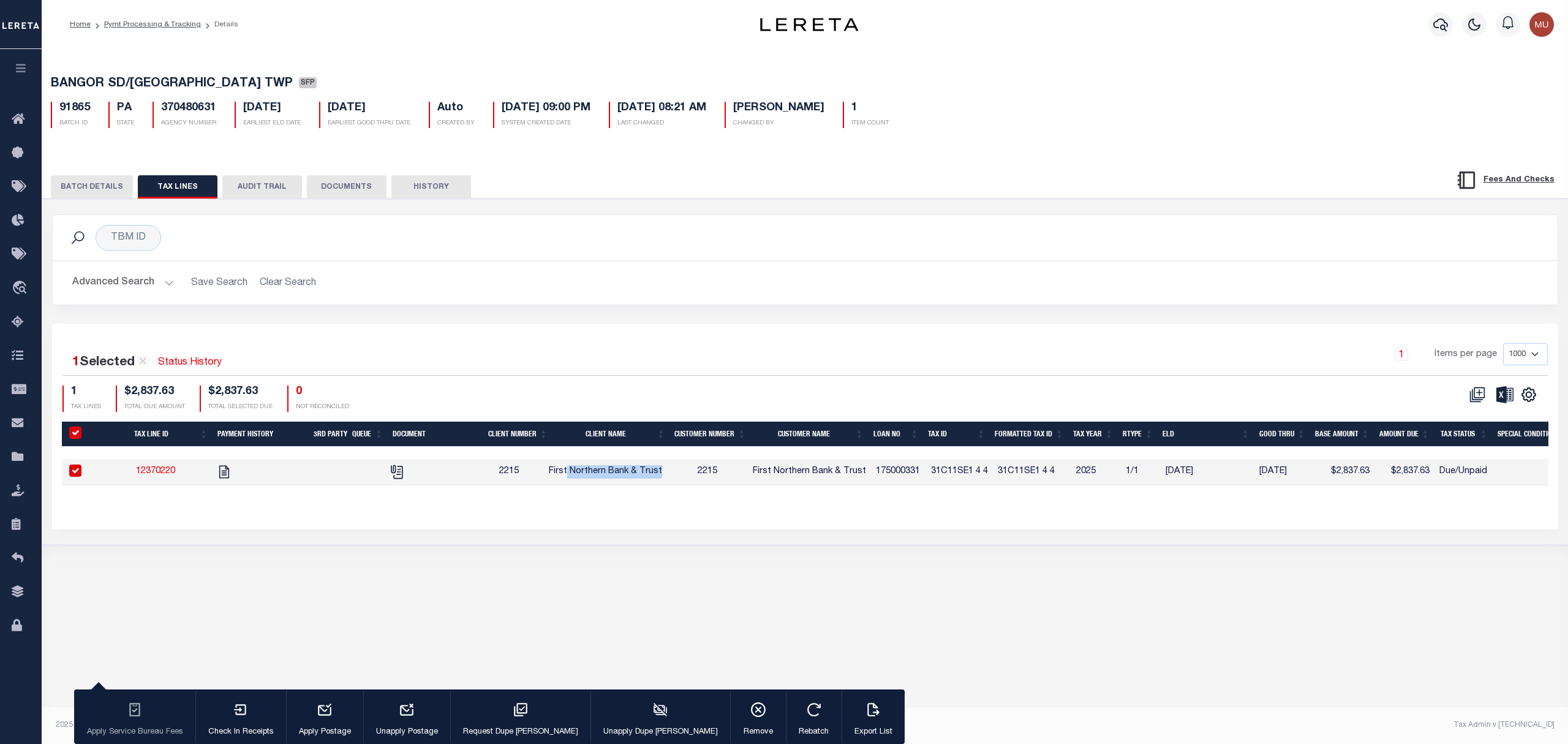
drag, startPoint x: 682, startPoint y: 474, endPoint x: 654, endPoint y: 470, distance: 28.3
click at [654, 470] on span "First Northern Bank & Trust" at bounding box center [605, 471] width 113 height 8
checkbox input "false"
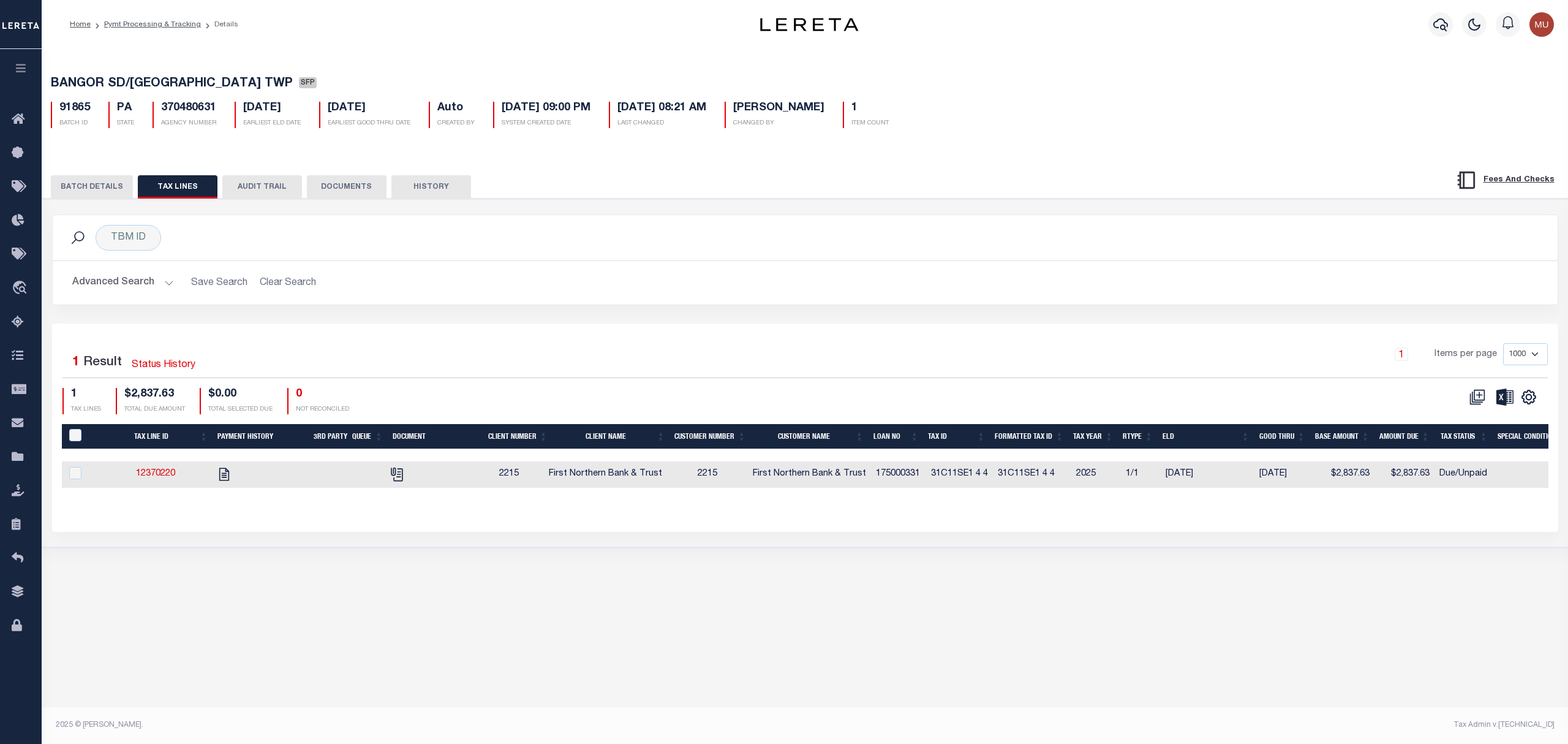
click at [569, 473] on span "First Northern Bank & Trust" at bounding box center [605, 473] width 113 height 8
checkbox input "true"
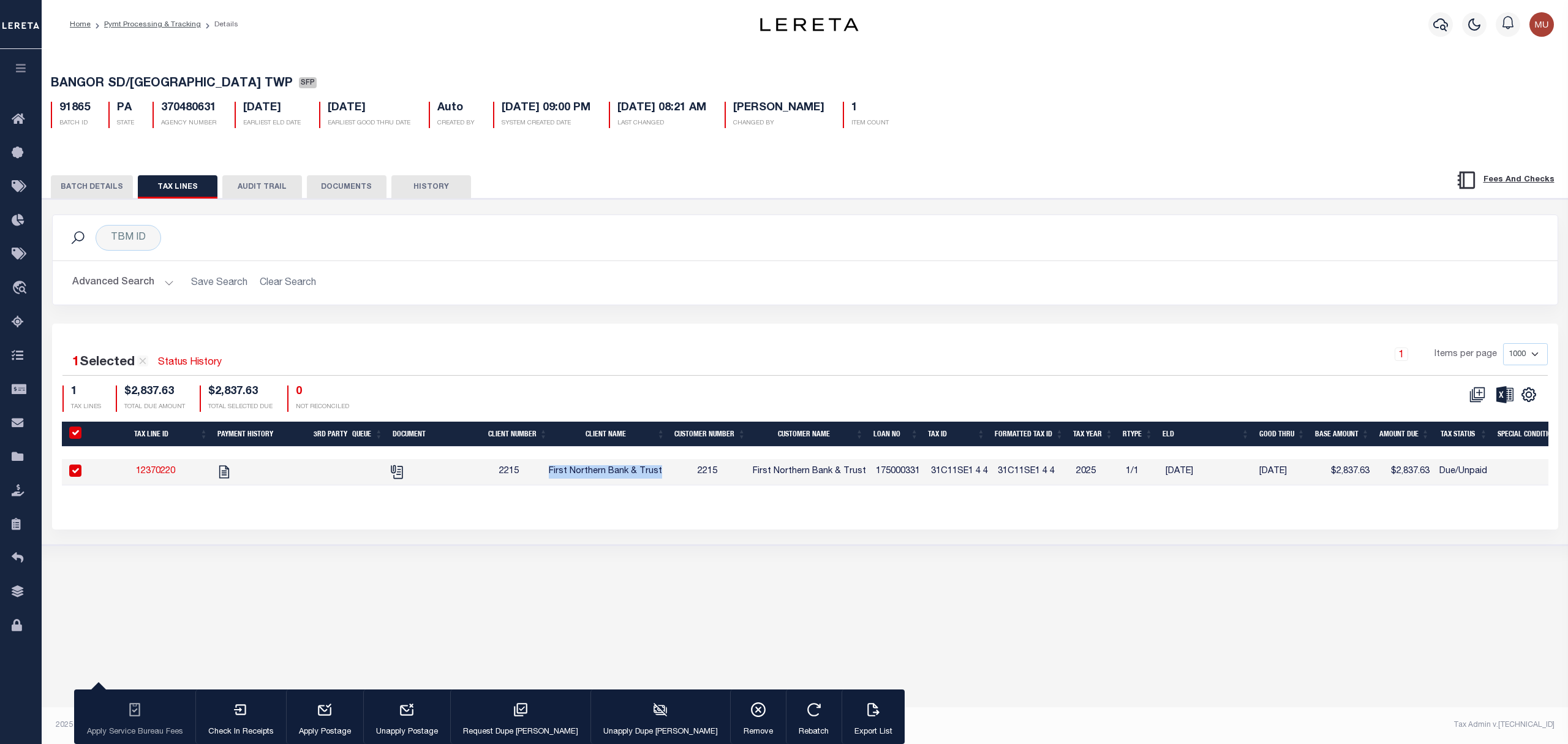
drag, startPoint x: 569, startPoint y: 473, endPoint x: 650, endPoint y: 476, distance: 81.1
click at [650, 476] on span "First Northern Bank & Trust" at bounding box center [605, 471] width 113 height 8
checkbox input "false"
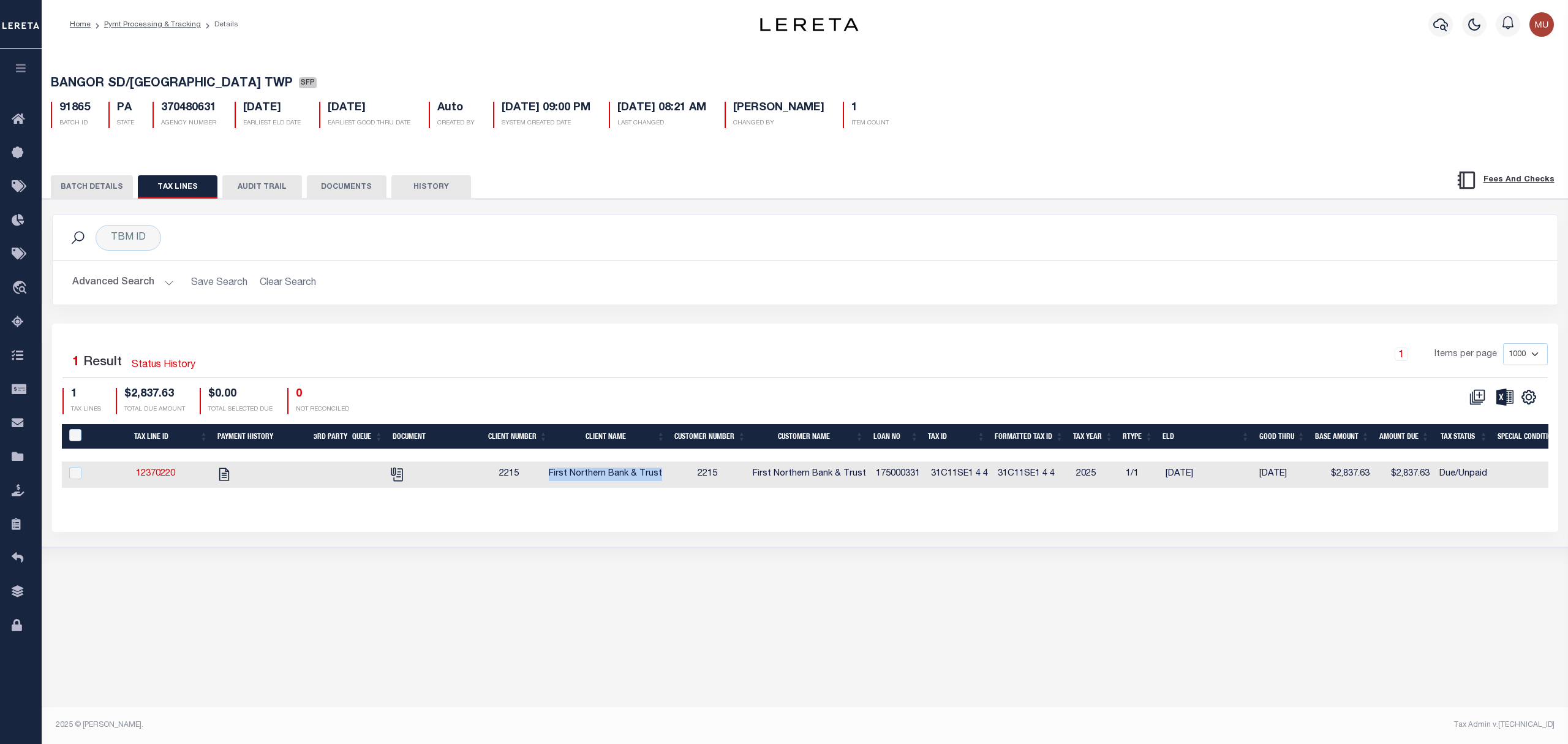
copy span "First Northern Bank & Trust"
click at [91, 86] on span "BANGOR SD/UPPER MT BETHEL TWP" at bounding box center [171, 84] width 242 height 12
drag, startPoint x: 91, startPoint y: 86, endPoint x: 266, endPoint y: 82, distance: 175.0
click at [266, 82] on span "BANGOR SD/UPPER MT BETHEL TWP" at bounding box center [171, 84] width 242 height 12
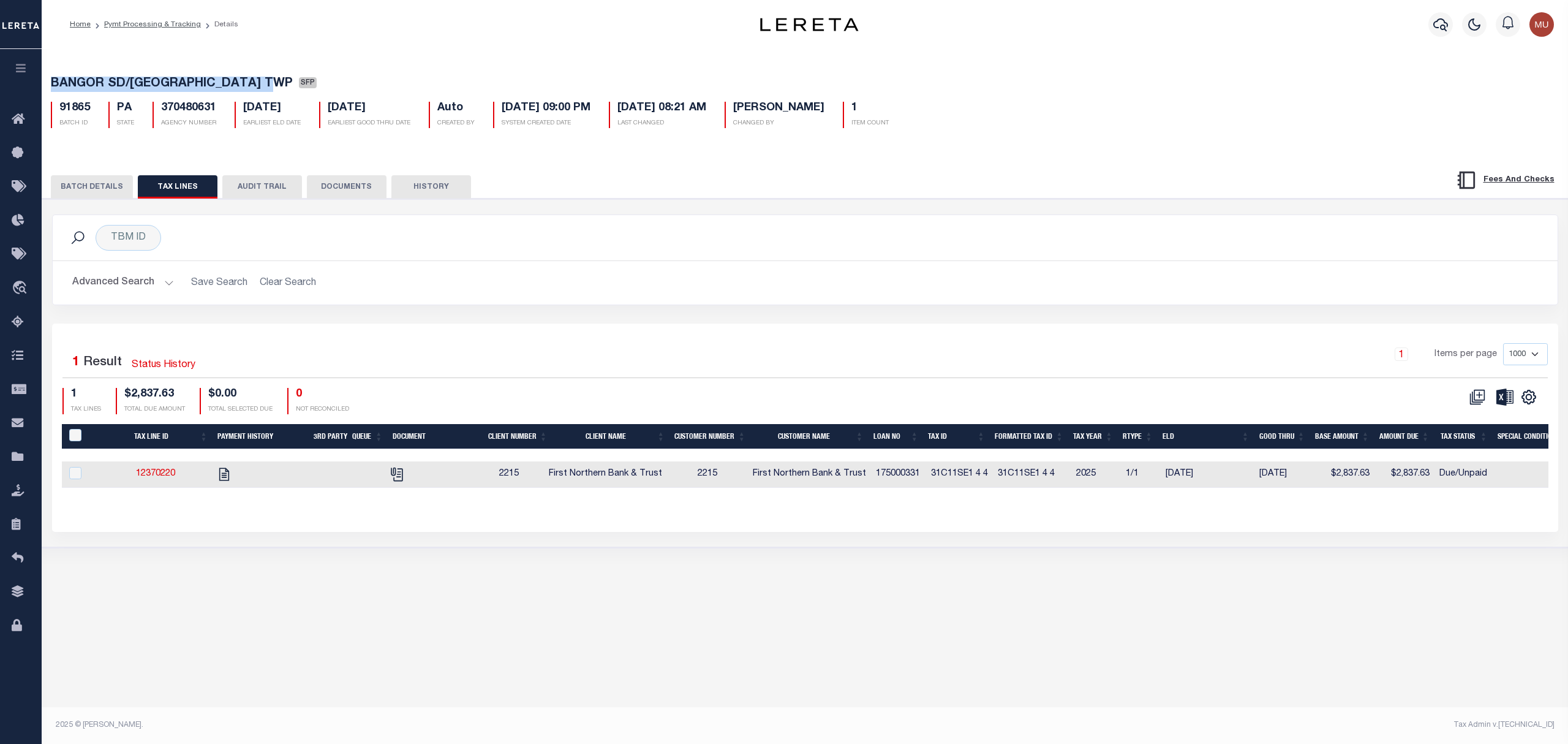
drag, startPoint x: 266, startPoint y: 82, endPoint x: 96, endPoint y: 86, distance: 170.0
click at [96, 86] on span "BANGOR SD/UPPER MT BETHEL TWP" at bounding box center [171, 84] width 242 height 12
copy span "BANGOR SD/UPPER MT BETHEL TWP"
drag, startPoint x: 96, startPoint y: 174, endPoint x: 96, endPoint y: 181, distance: 7.0
click at [96, 174] on div "BATCH DETAILS TAX LINES AUDIT TRAIL DOCUMENTS HISTORY" at bounding box center [805, 183] width 1557 height 31
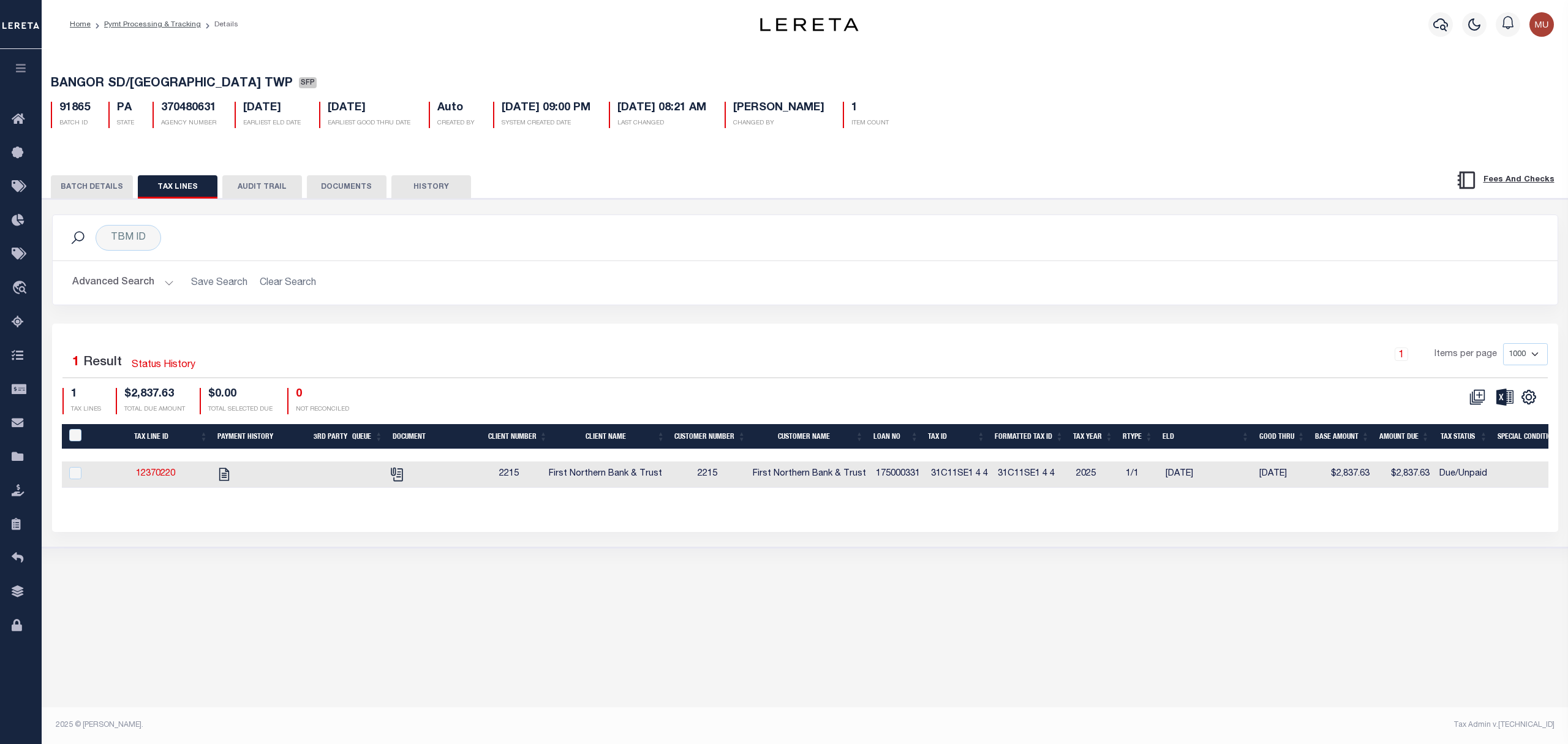
click at [96, 183] on button "BATCH DETAILS" at bounding box center [92, 187] width 82 height 24
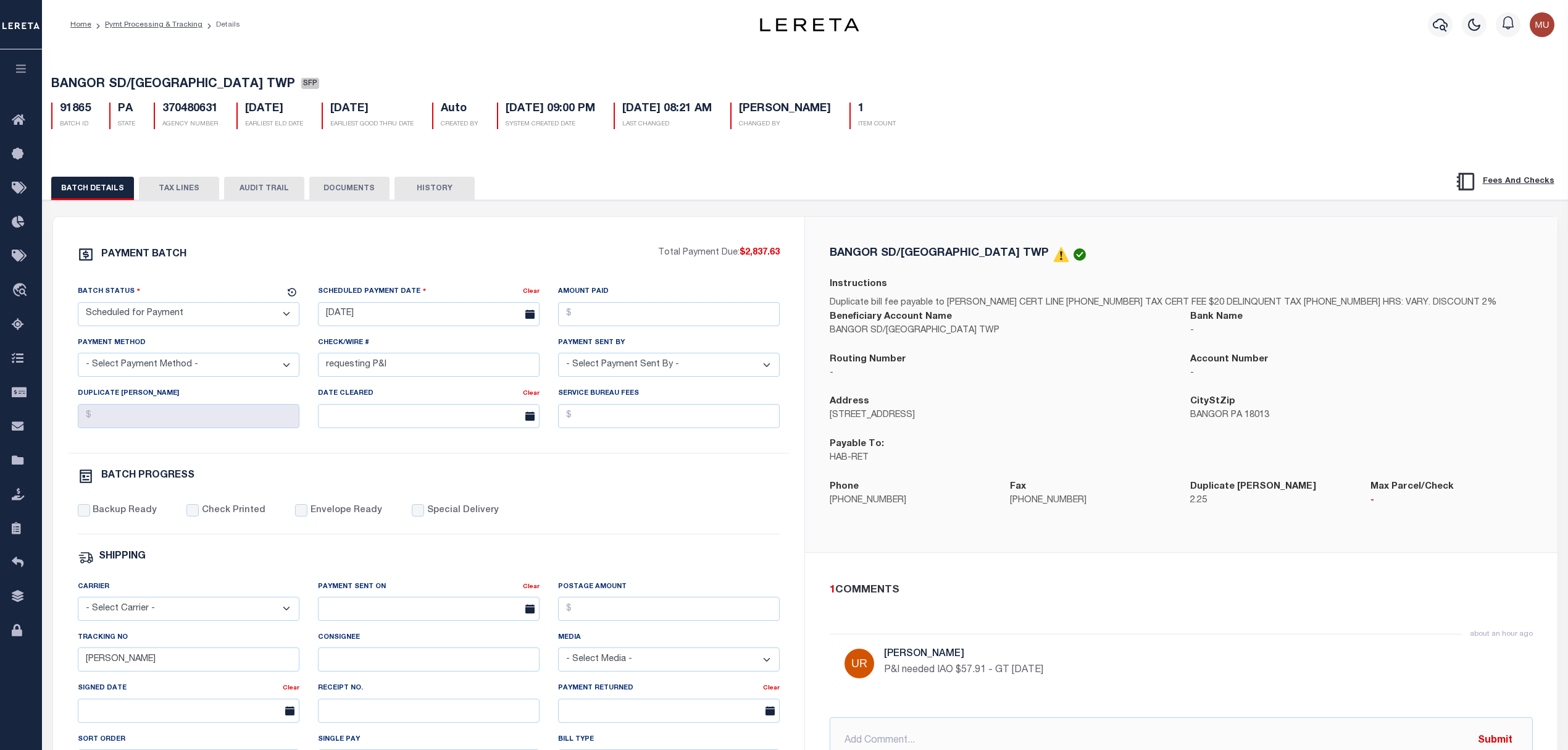
click at [838, 455] on p "HAB-RET" at bounding box center [1000, 458] width 342 height 14
drag, startPoint x: 838, startPoint y: 455, endPoint x: 863, endPoint y: 467, distance: 27.7
click at [863, 465] on p "HAB-RET" at bounding box center [1000, 458] width 342 height 14
copy p "HAB-RET"
click at [169, 183] on button "TAX LINES" at bounding box center [179, 188] width 80 height 24
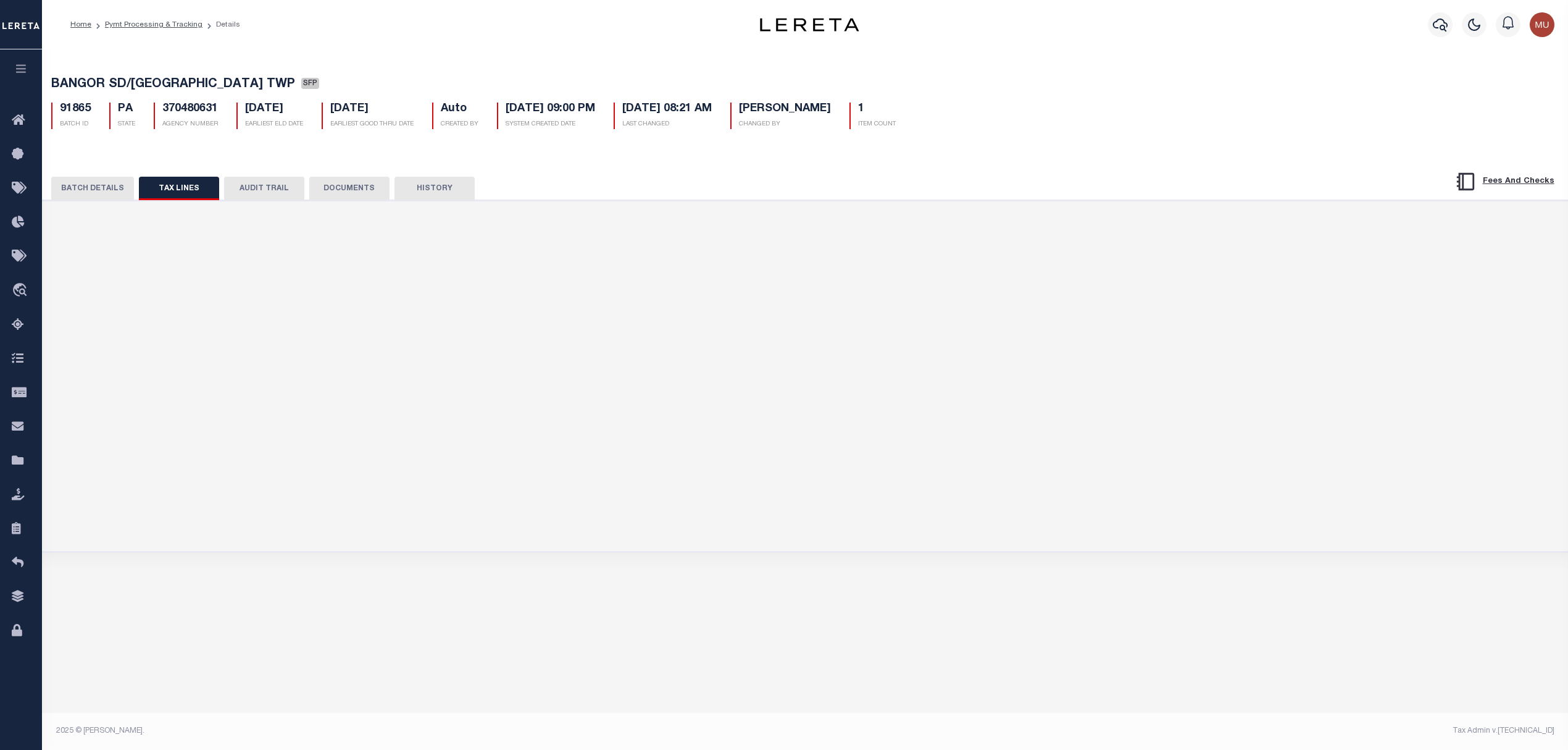
click at [173, 187] on button "TAX LINES" at bounding box center [179, 188] width 80 height 24
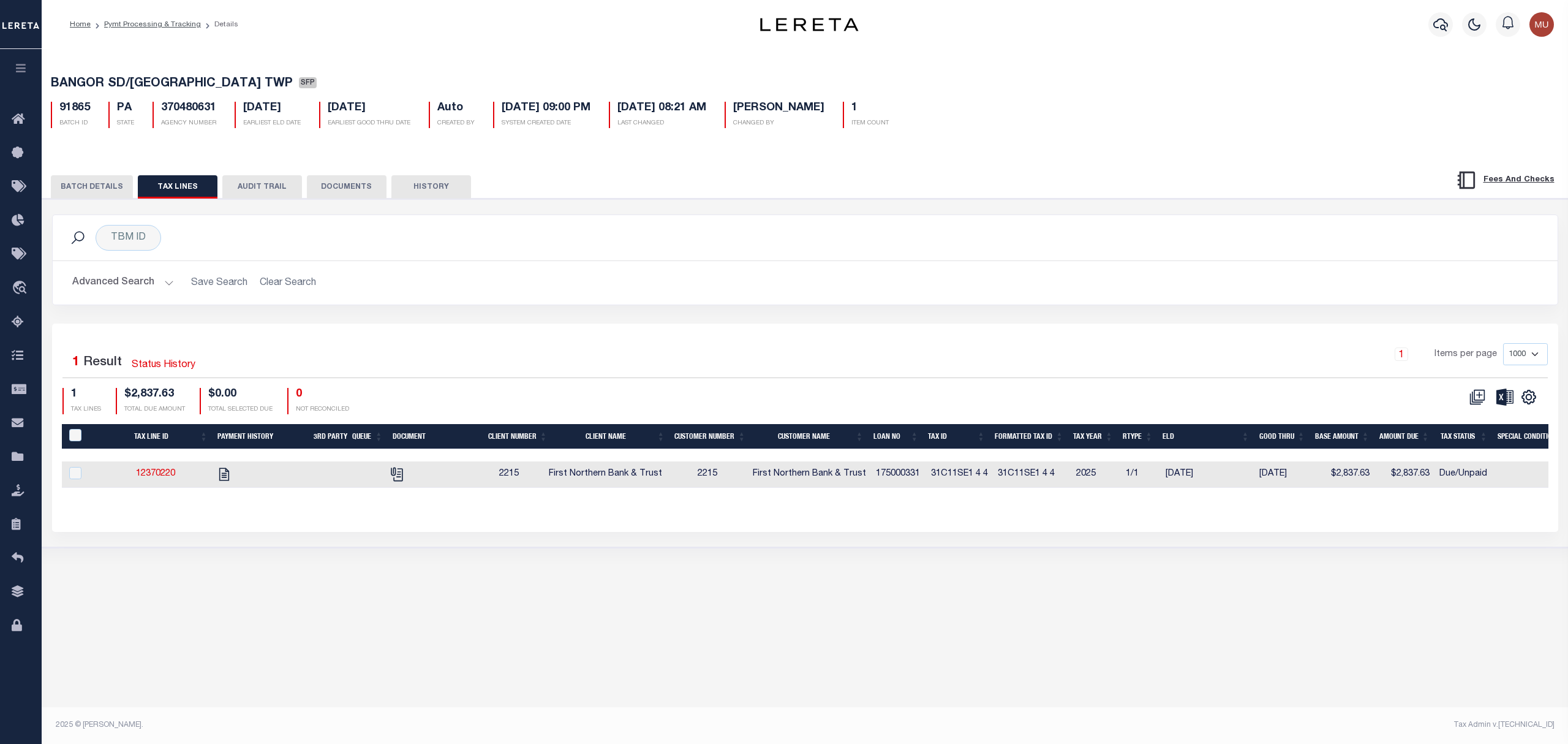
click at [1005, 479] on td "31C11SE1 4 4" at bounding box center [1031, 474] width 78 height 27
checkbox input "true"
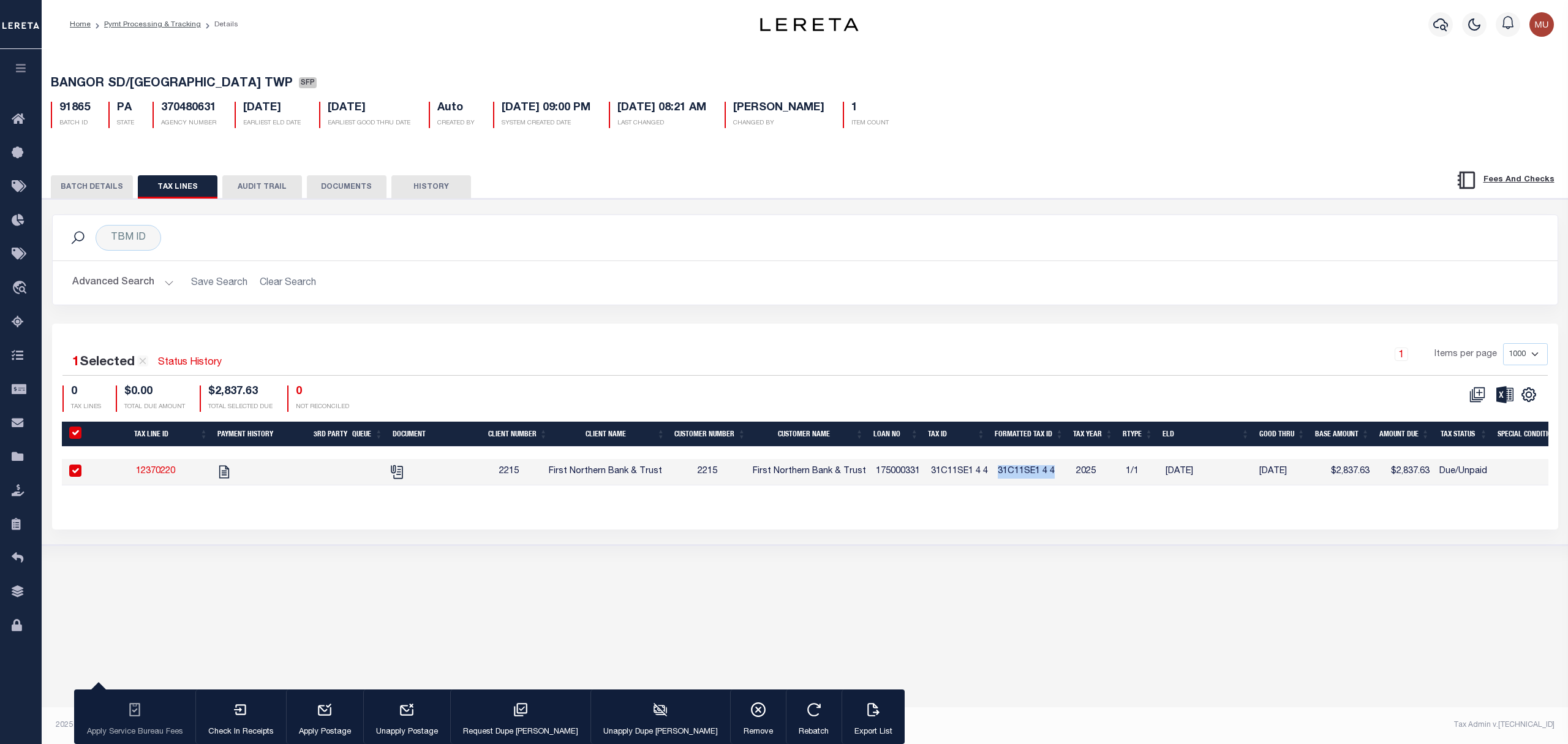
drag, startPoint x: 1005, startPoint y: 479, endPoint x: 1055, endPoint y: 476, distance: 50.1
click at [1055, 476] on td "31C11SE1 4 4" at bounding box center [1031, 472] width 78 height 27
checkbox input "false"
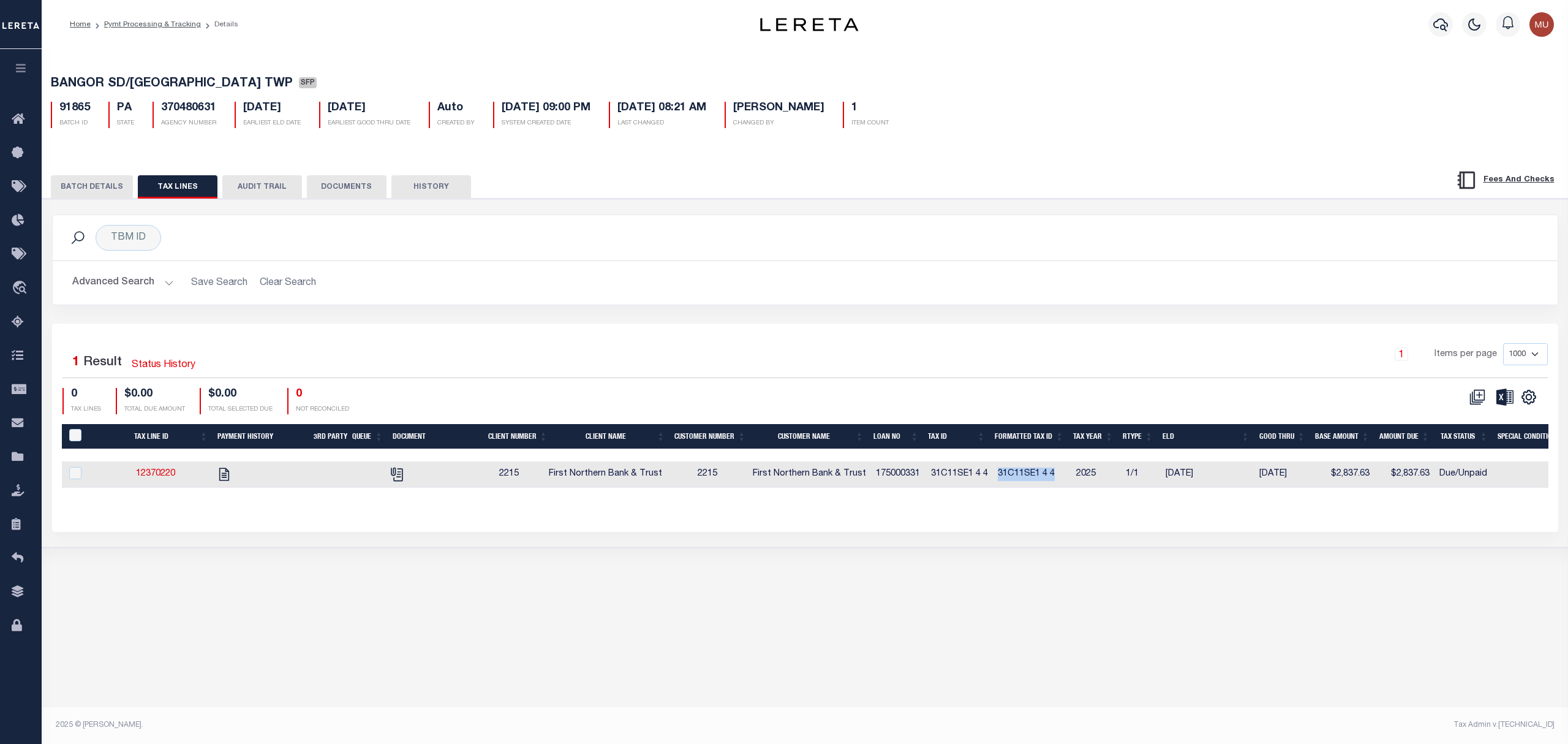
copy td "31C11SE1 4 4"
drag, startPoint x: 94, startPoint y: 187, endPoint x: 218, endPoint y: 212, distance: 126.5
click at [94, 187] on button "BATCH DETAILS" at bounding box center [92, 187] width 82 height 24
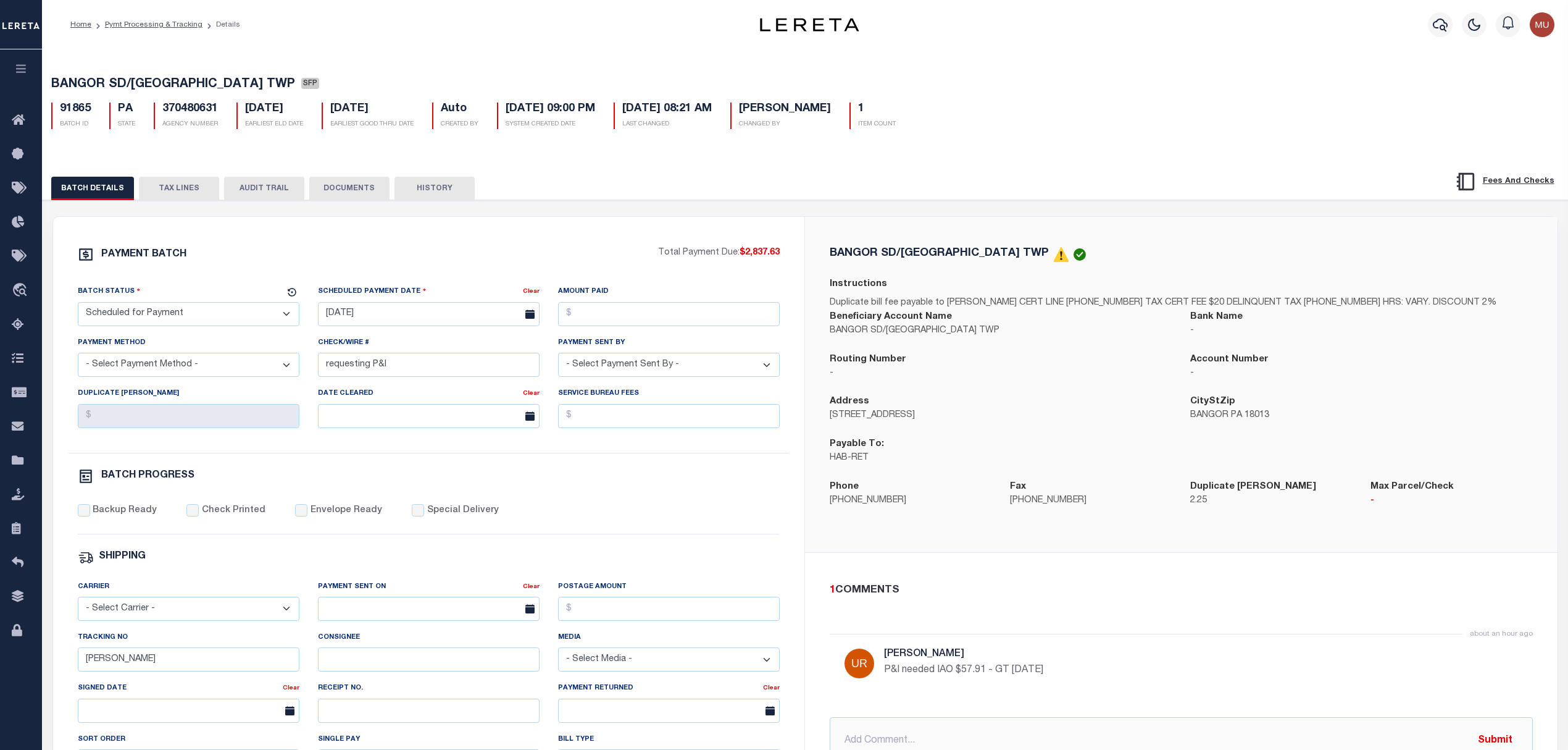
click at [1161, 394] on div "Routing Number -" at bounding box center [1001, 374] width 361 height 43
click at [172, 188] on button "TAX LINES" at bounding box center [179, 188] width 80 height 24
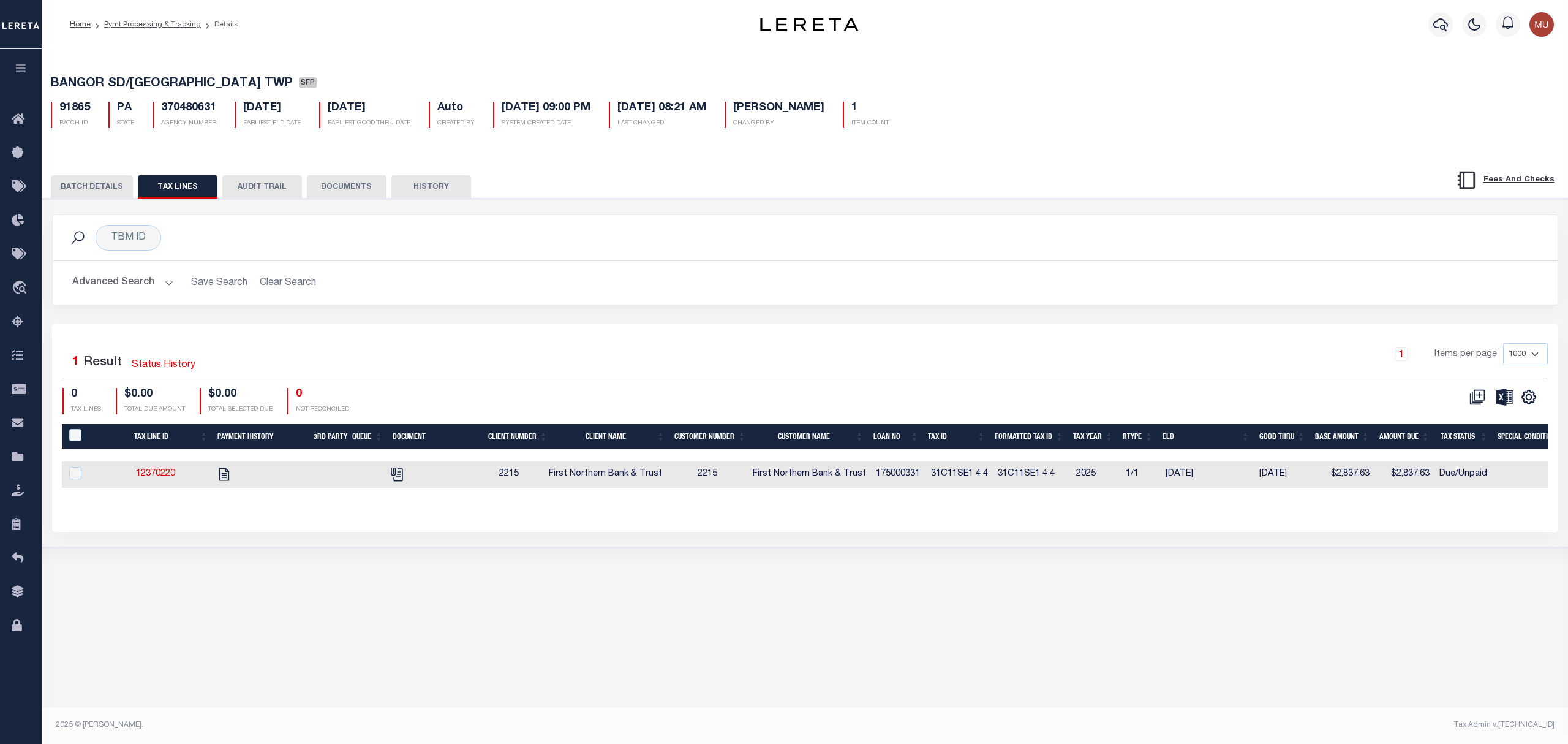
click at [111, 193] on button "BATCH DETAILS" at bounding box center [92, 187] width 82 height 24
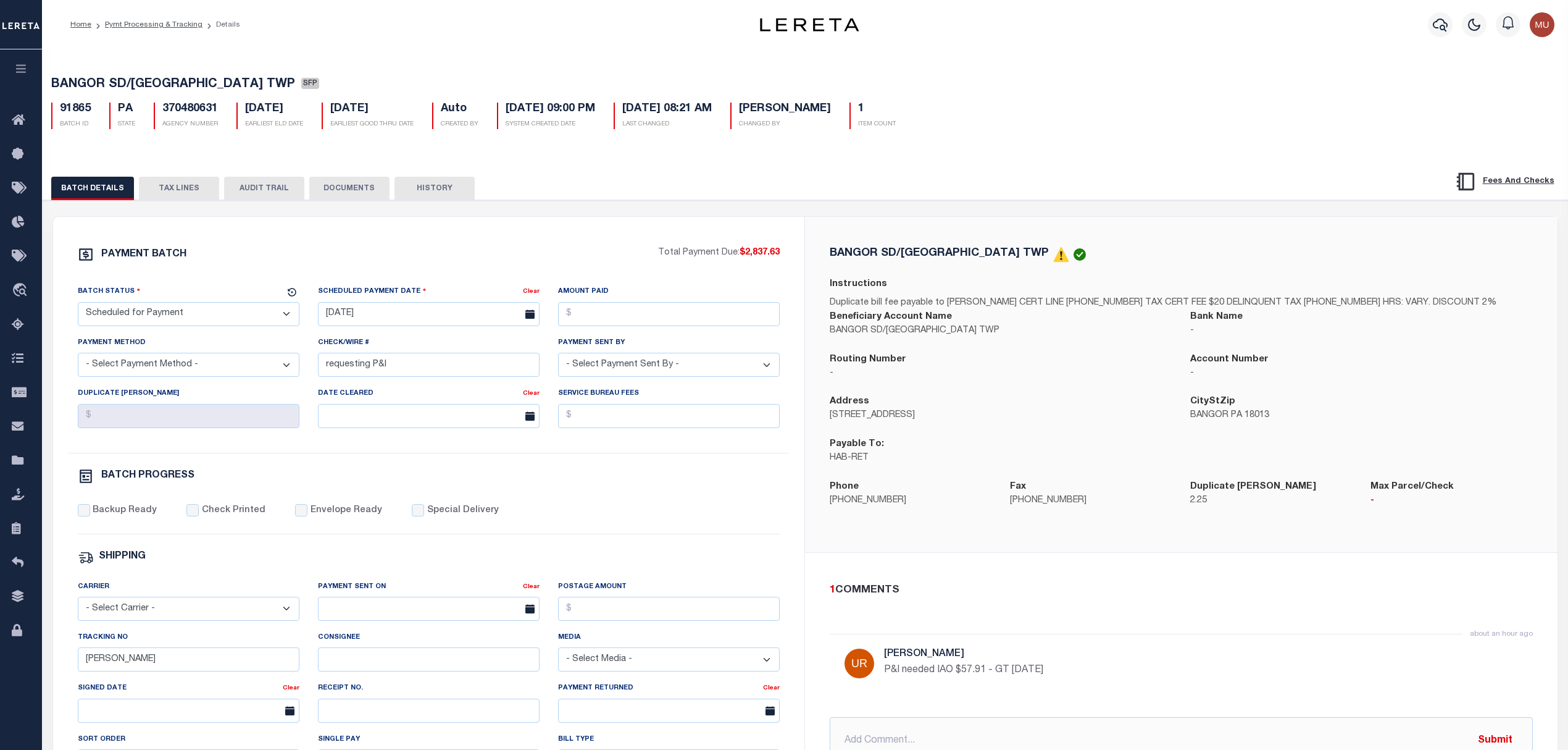
click at [73, 80] on span "BANGOR SD/UPPER MT BETHEL TWP" at bounding box center [173, 85] width 244 height 12
drag, startPoint x: 73, startPoint y: 80, endPoint x: 263, endPoint y: 76, distance: 190.0
click at [263, 76] on div "BANGOR SD/UPPER MT BETHEL TWP SFP 91865 BATCH ID PA STATE 370480631 1" at bounding box center [805, 101] width 1537 height 76
copy span "BANGOR SD/UPPER MT BETHEL TWP"
click at [369, 66] on div "BANGOR SD/UPPER MT BETHEL TWP SFP 91865 BATCH ID PA STATE 370480631 1" at bounding box center [805, 101] width 1537 height 76
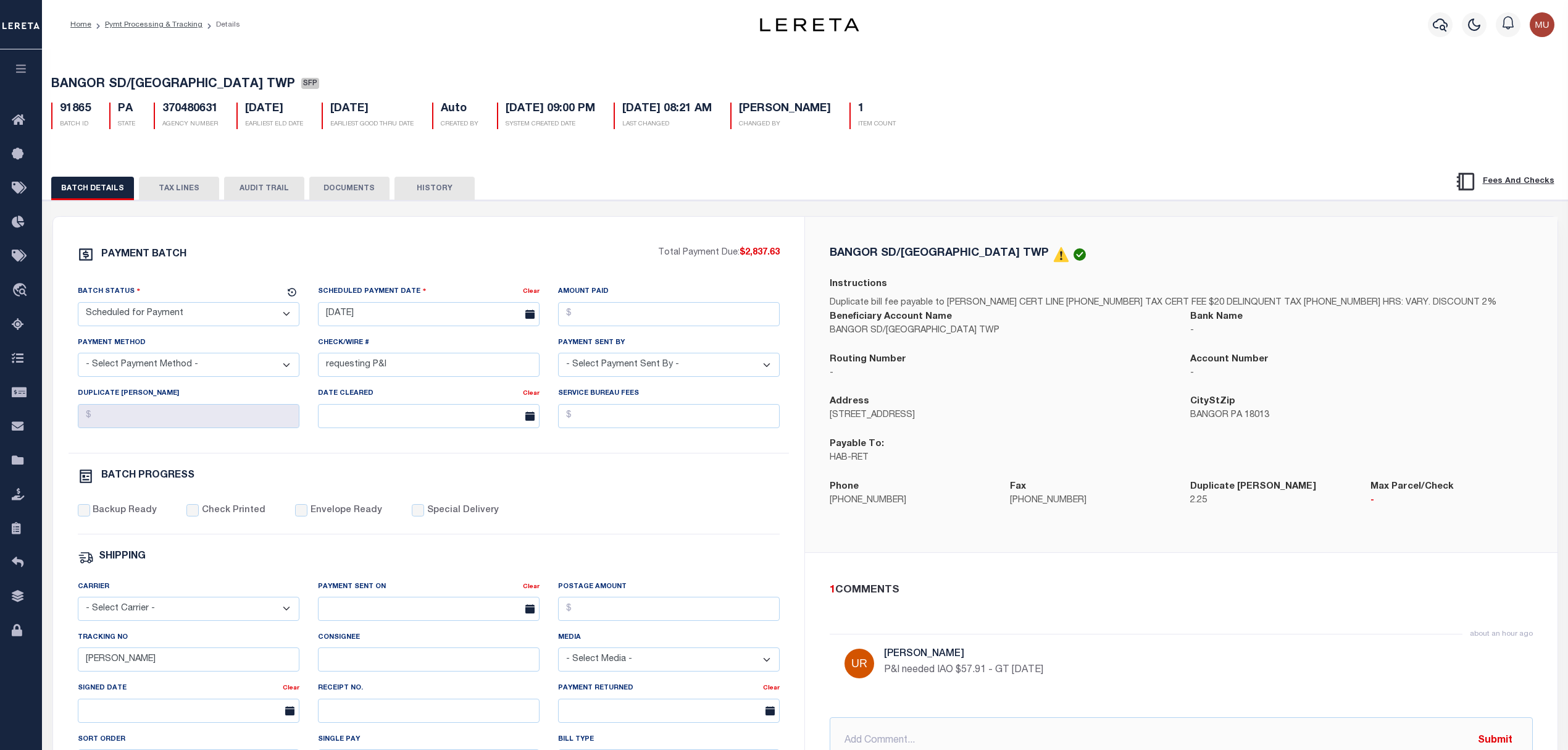
click at [206, 326] on select "- Select Status - Scheduled for Payment Ready For Payment Payment Sent Cleared …" at bounding box center [189, 314] width 222 height 24
select select "RFP"
click at [78, 306] on select "- Select Status - Scheduled for Payment Ready For Payment Payment Sent Cleared …" at bounding box center [189, 314] width 222 height 24
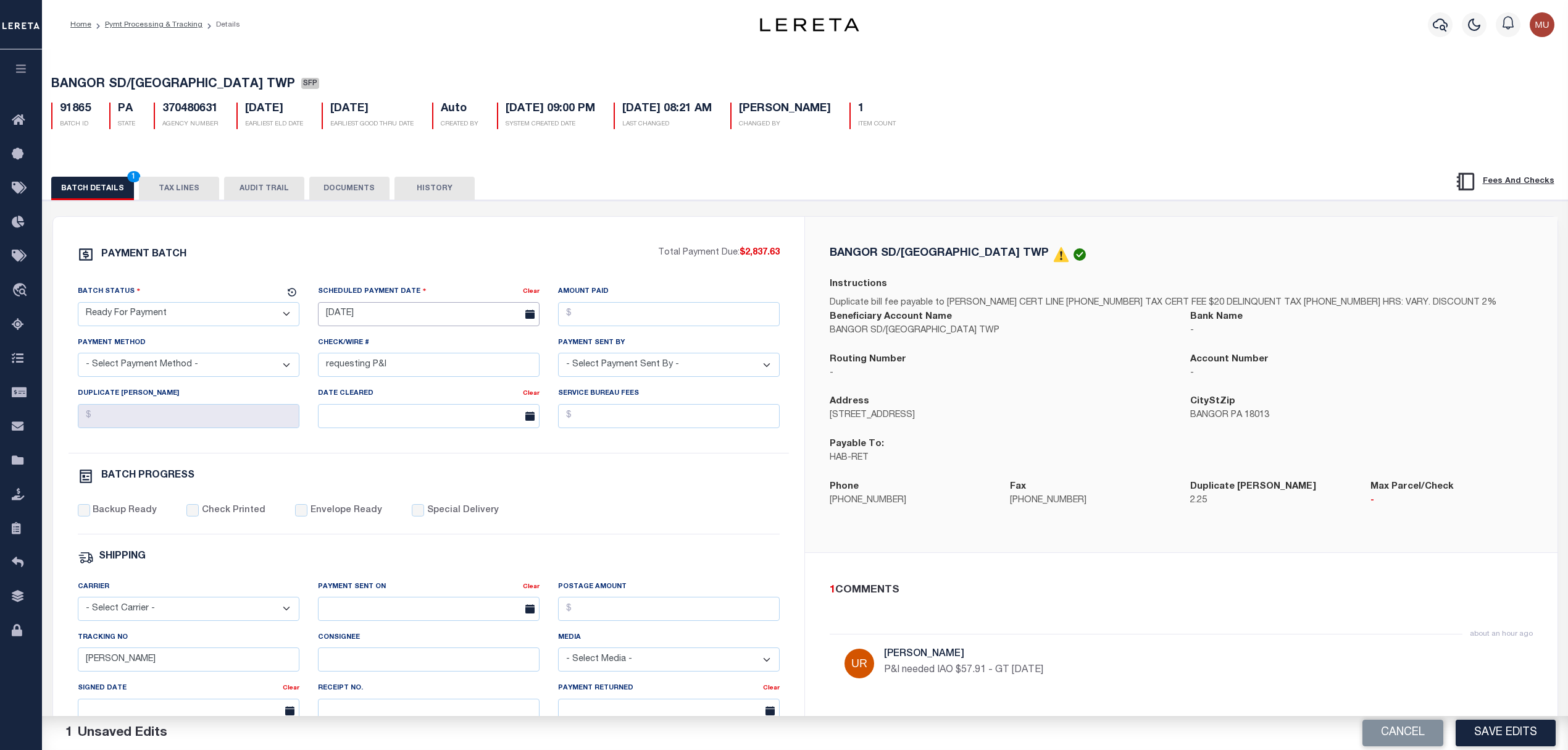
click at [394, 317] on input "[DATE]" at bounding box center [429, 314] width 222 height 24
click at [385, 411] on span "7" at bounding box center [386, 412] width 24 height 24
type input "[DATE]"
click at [97, 85] on span "BANGOR SD/UPPER MT BETHEL TWP" at bounding box center [173, 85] width 244 height 12
drag, startPoint x: 97, startPoint y: 85, endPoint x: 257, endPoint y: 83, distance: 160.0
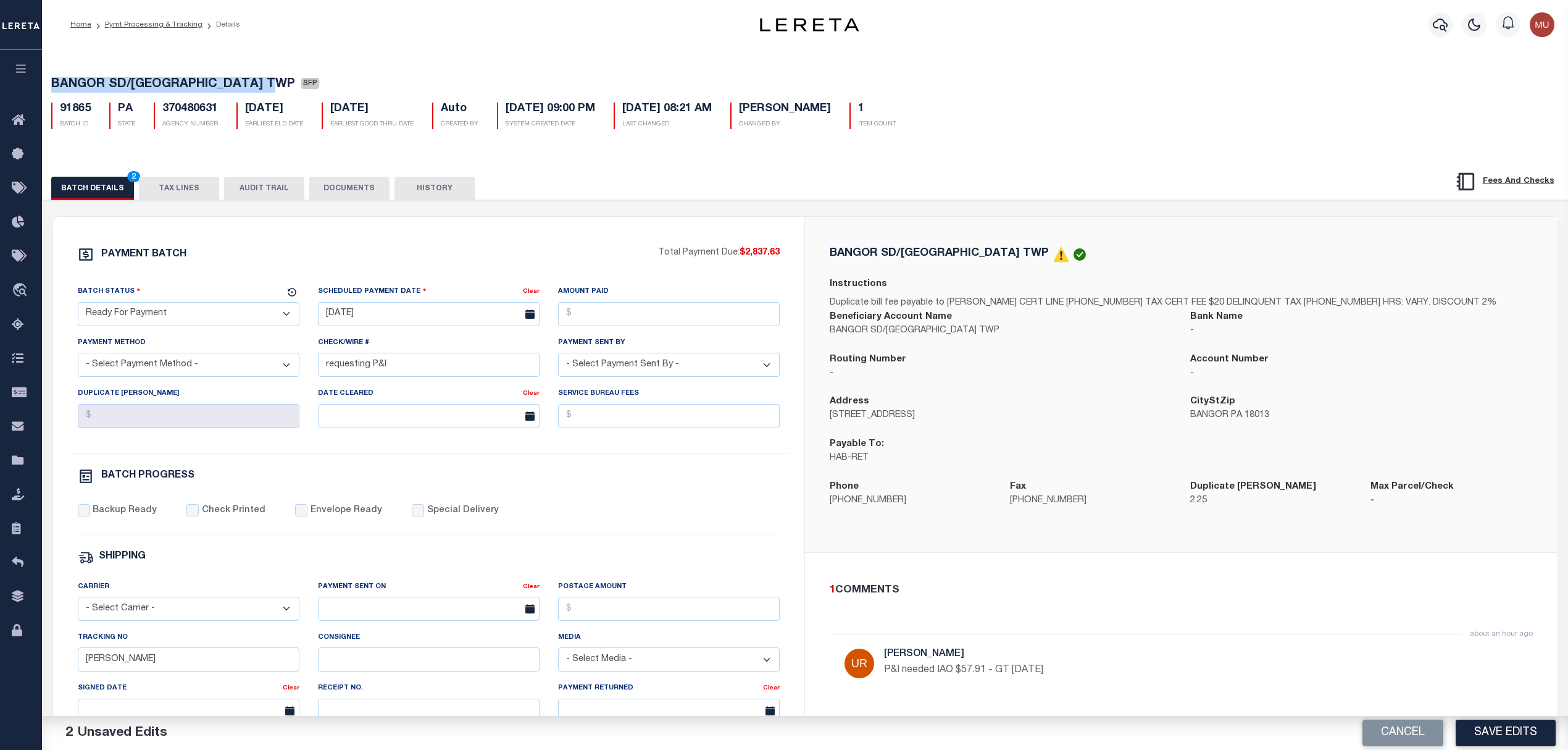
click at [257, 83] on span "BANGOR SD/UPPER MT BETHEL TWP" at bounding box center [173, 85] width 244 height 12
copy span "BANGOR SD/UPPER MT BETHEL TWP"
click at [603, 307] on input "Amount Paid" at bounding box center [669, 314] width 222 height 24
drag, startPoint x: 784, startPoint y: 255, endPoint x: 742, endPoint y: 255, distance: 42.0
click at [742, 255] on div "PAYMENT BATCH Total Payment Due: $2,837.63 Batch Status - Select Status -" at bounding box center [429, 578] width 722 height 664
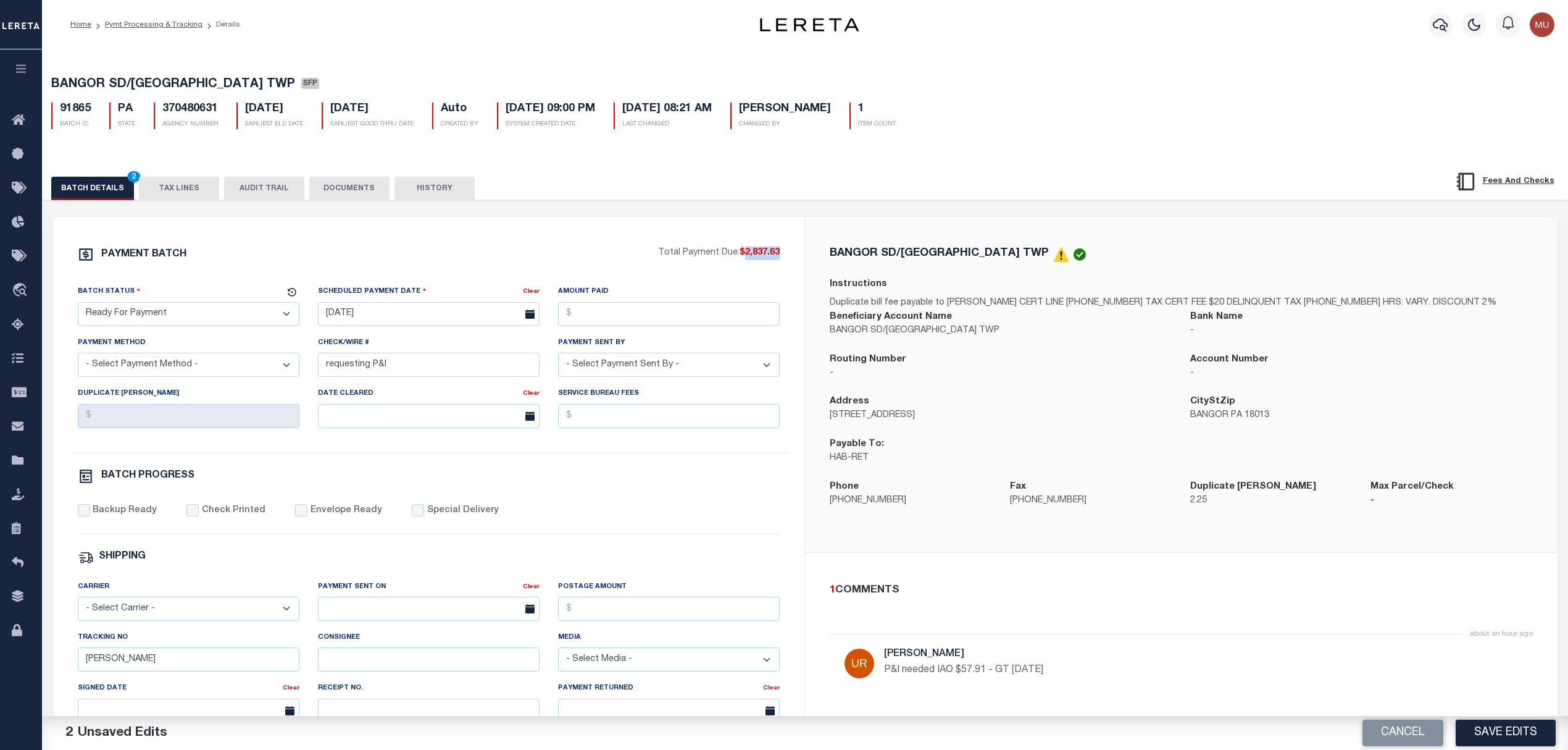
copy span "2,837.63"
click at [729, 317] on input "Amount Paid" at bounding box center [669, 314] width 222 height 24
paste input "2,837.63"
type input "$2,837.63"
click at [188, 367] on select "- Select Payment Method - ACH Certified Check Check Direct Deposit Wire Transfer" at bounding box center [189, 365] width 222 height 24
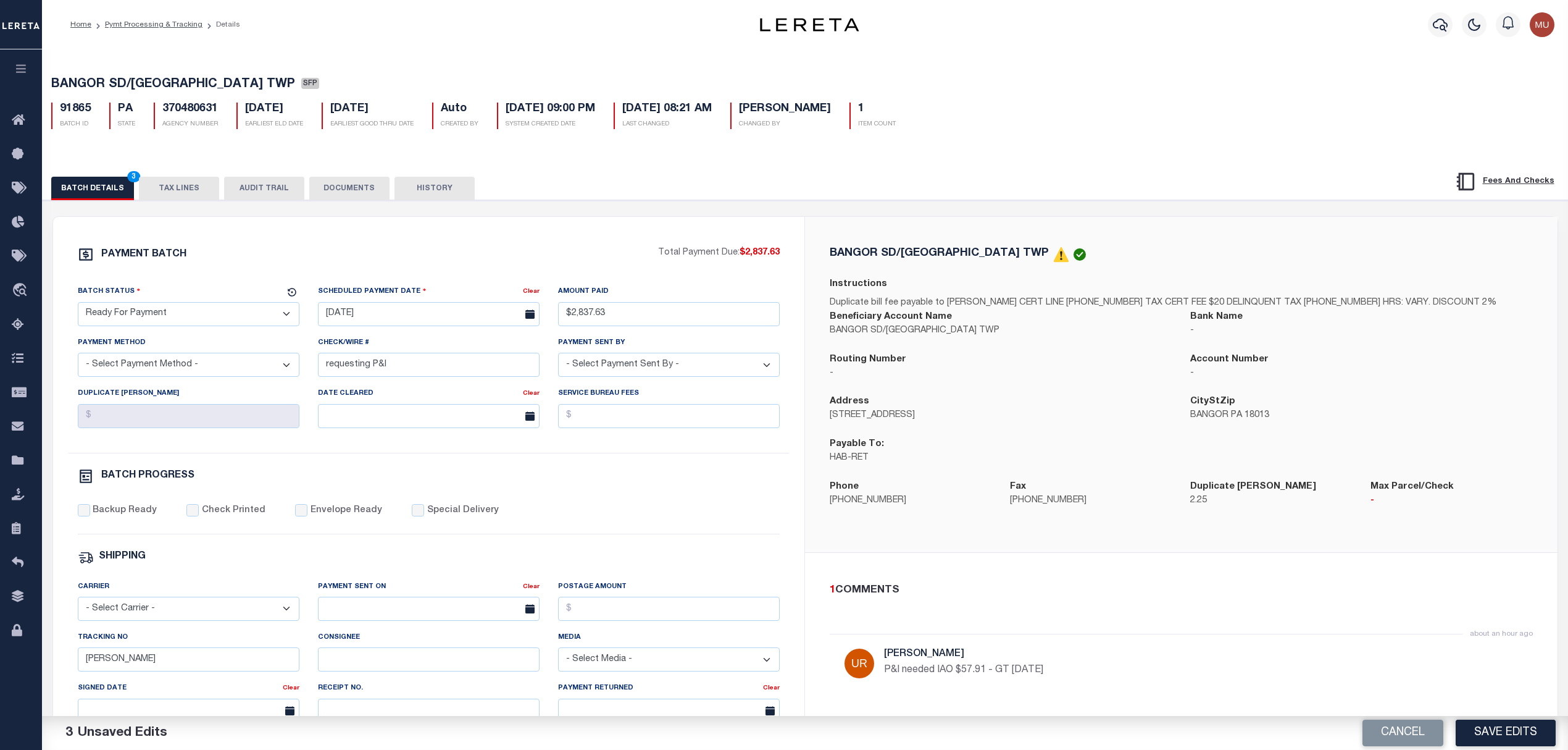
select select "CHK"
click at [78, 358] on select "- Select Payment Method - ACH Certified Check Check Direct Deposit Wire Transfer" at bounding box center [189, 365] width 222 height 24
select select "[PERSON_NAME]"
click at [136, 510] on label "Backup Ready" at bounding box center [125, 511] width 64 height 14
click at [90, 510] on input "Backup Ready" at bounding box center [84, 510] width 12 height 12
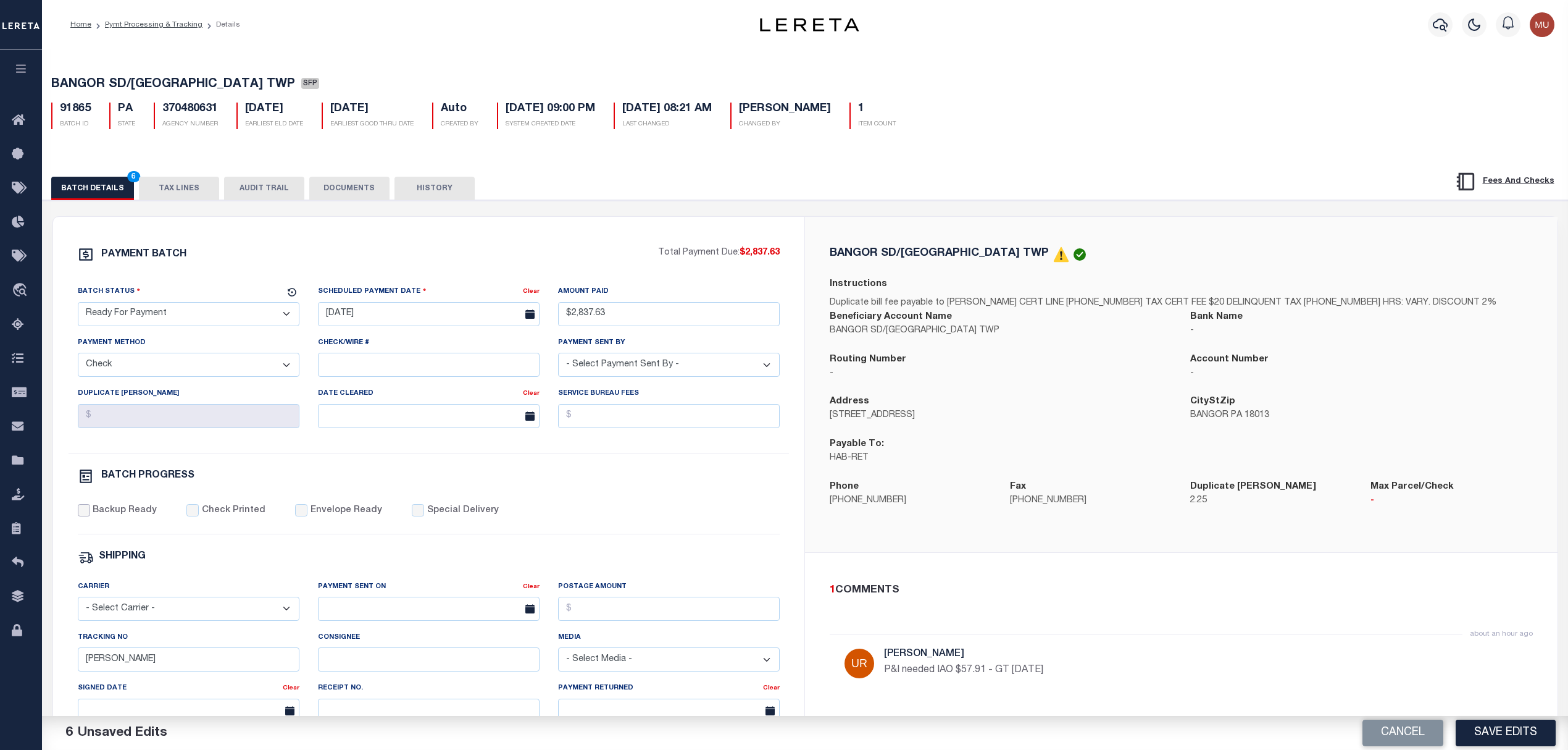
checkbox input "true"
drag, startPoint x: 117, startPoint y: 673, endPoint x: 55, endPoint y: 663, distance: 62.8
click at [60, 664] on div "PAYMENT BATCH Total Payment Due: $2,837.63 Batch Status" at bounding box center [429, 578] width 752 height 722
click at [1070, 589] on div "1 COMMENTS" at bounding box center [1179, 590] width 698 height 16
click at [1522, 727] on button "Save Edits" at bounding box center [1505, 732] width 100 height 27
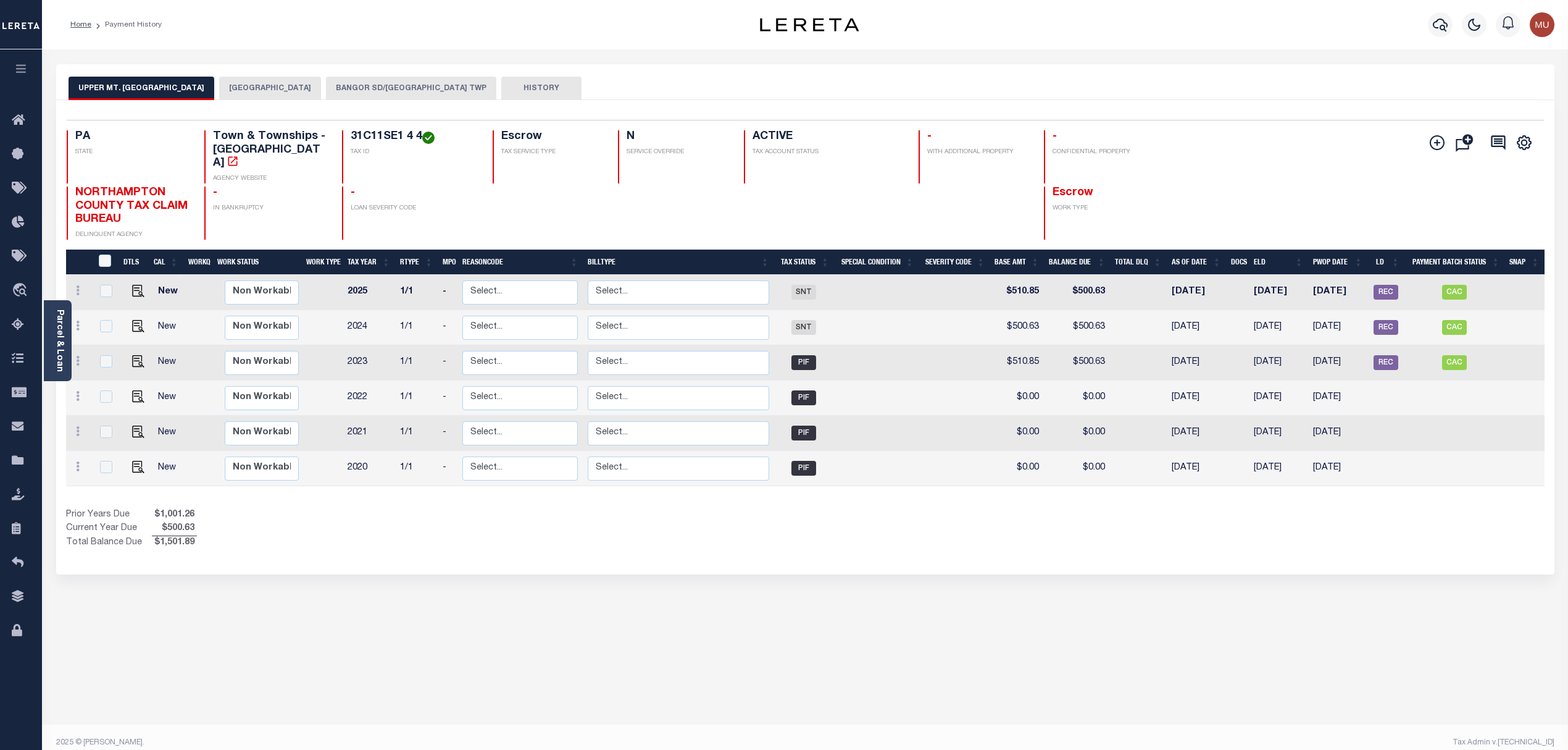
click at [381, 85] on button "BANGOR SD/[GEOGRAPHIC_DATA] TWP" at bounding box center [410, 88] width 170 height 24
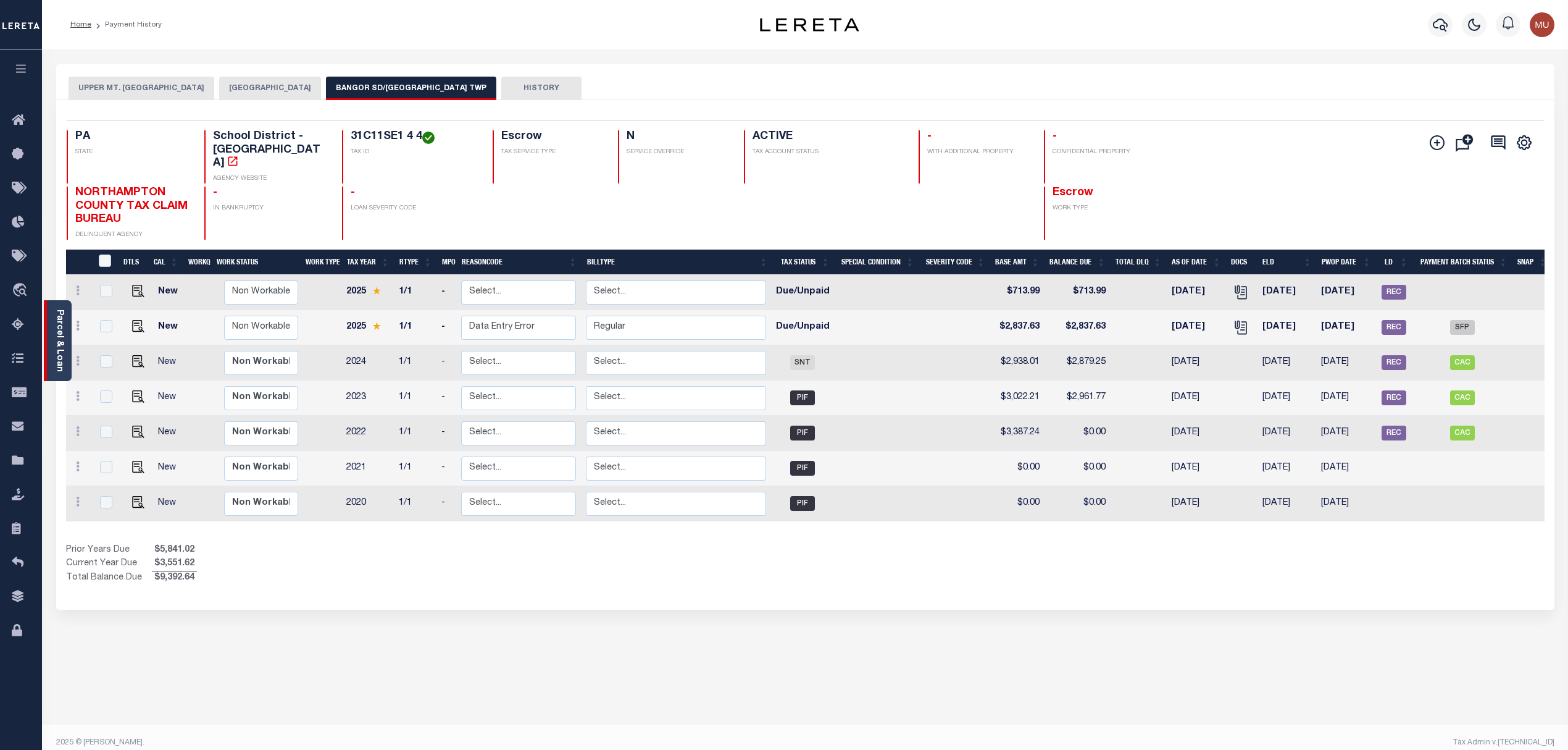
click at [50, 330] on div "Parcel & Loan" at bounding box center [57, 341] width 28 height 81
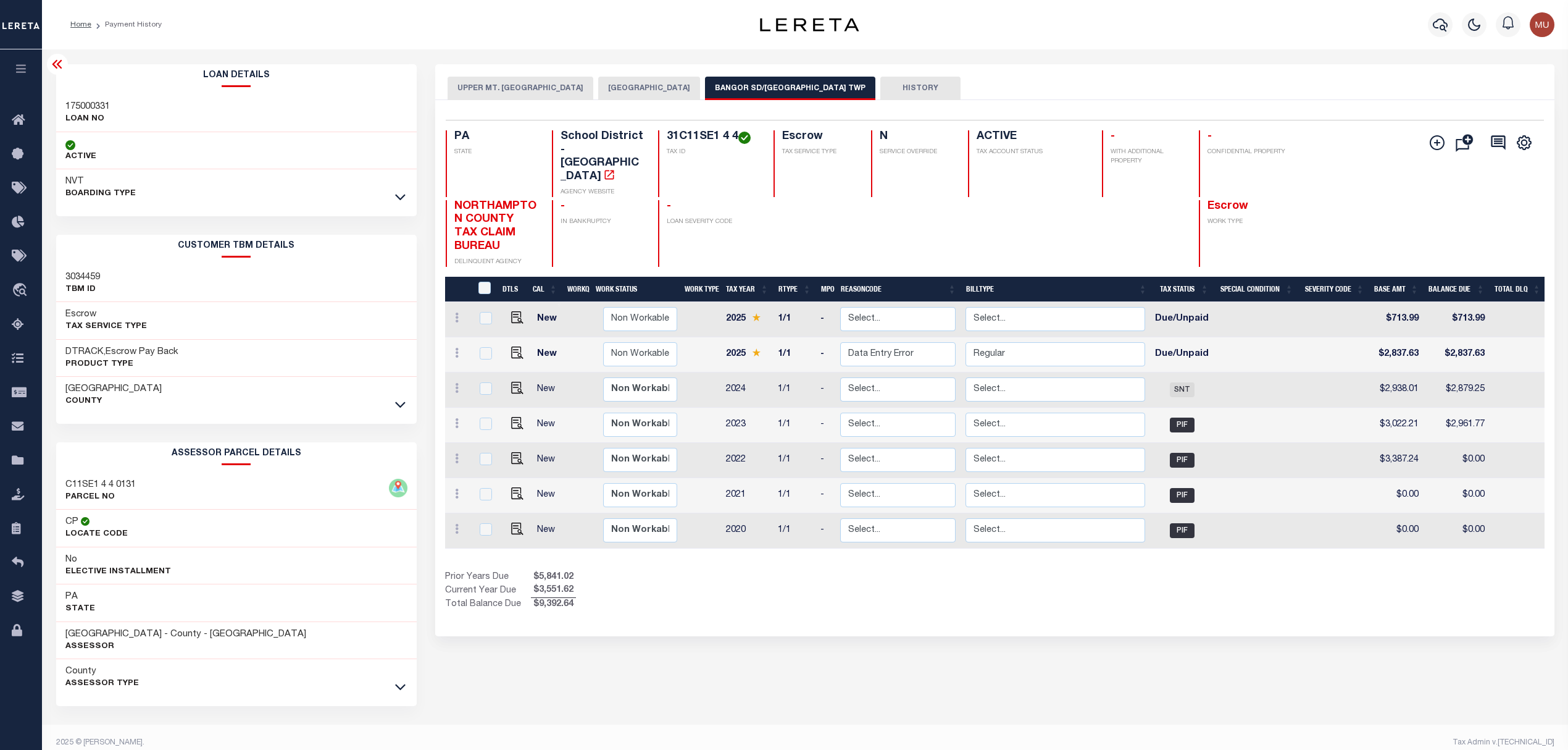
click at [403, 203] on icon at bounding box center [400, 196] width 11 height 13
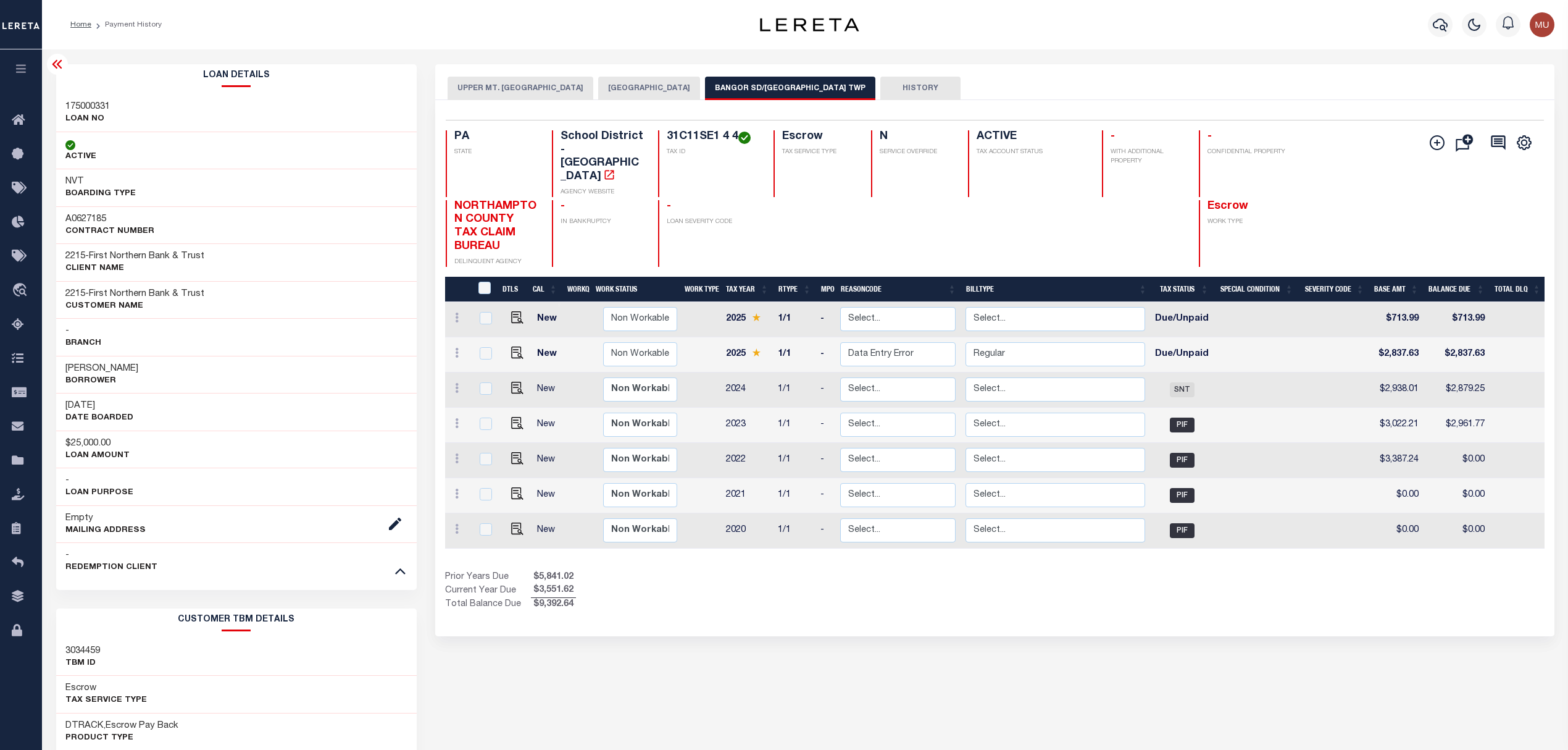
click at [85, 223] on h3 "A0627185" at bounding box center [110, 219] width 89 height 12
copy h3 "A0627185"
click at [90, 108] on h3 "175000331" at bounding box center [88, 107] width 44 height 12
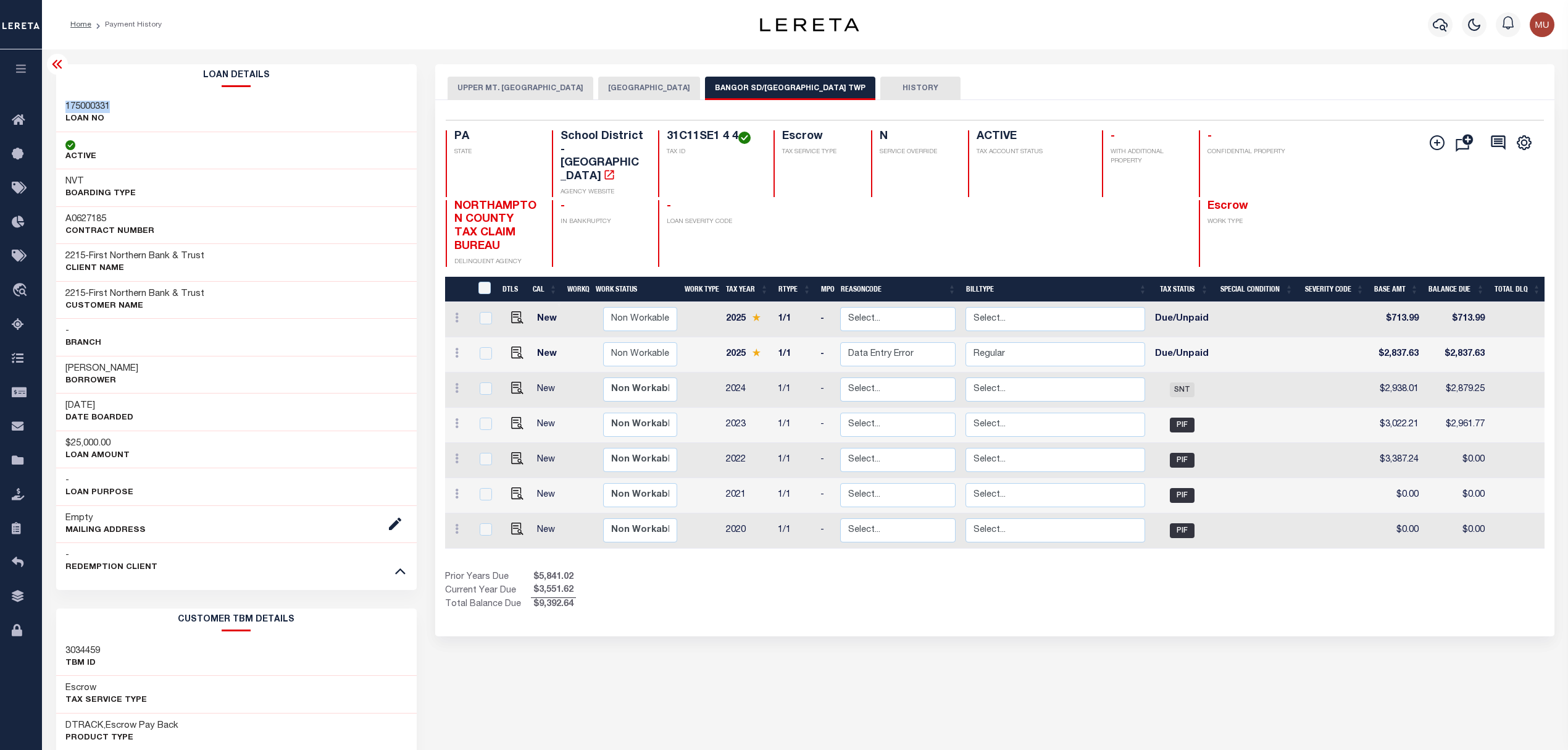
copy h3 "175000331"
click at [55, 67] on icon at bounding box center [57, 63] width 15 height 15
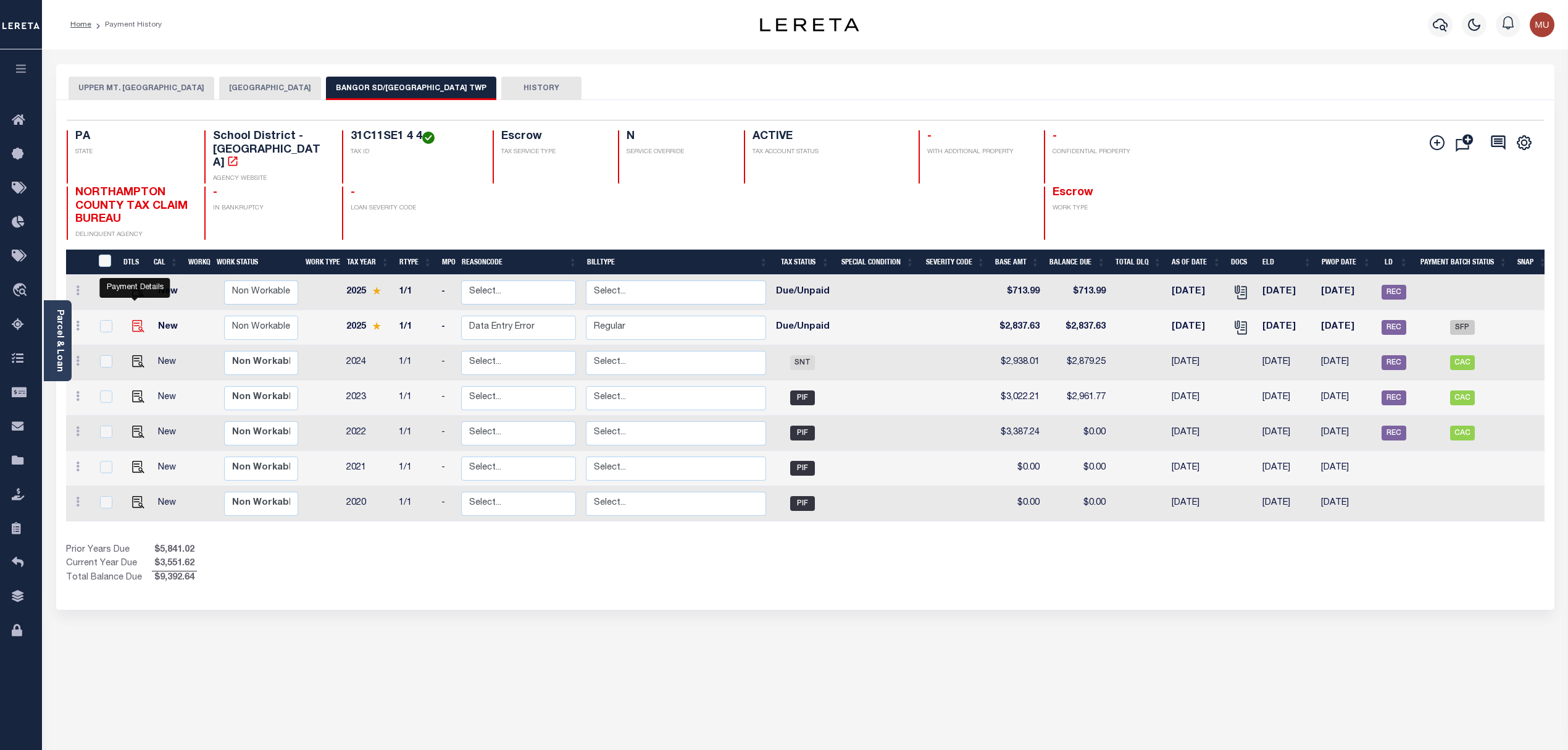
click at [134, 320] on img "" at bounding box center [138, 326] width 12 height 12
checkbox input "true"
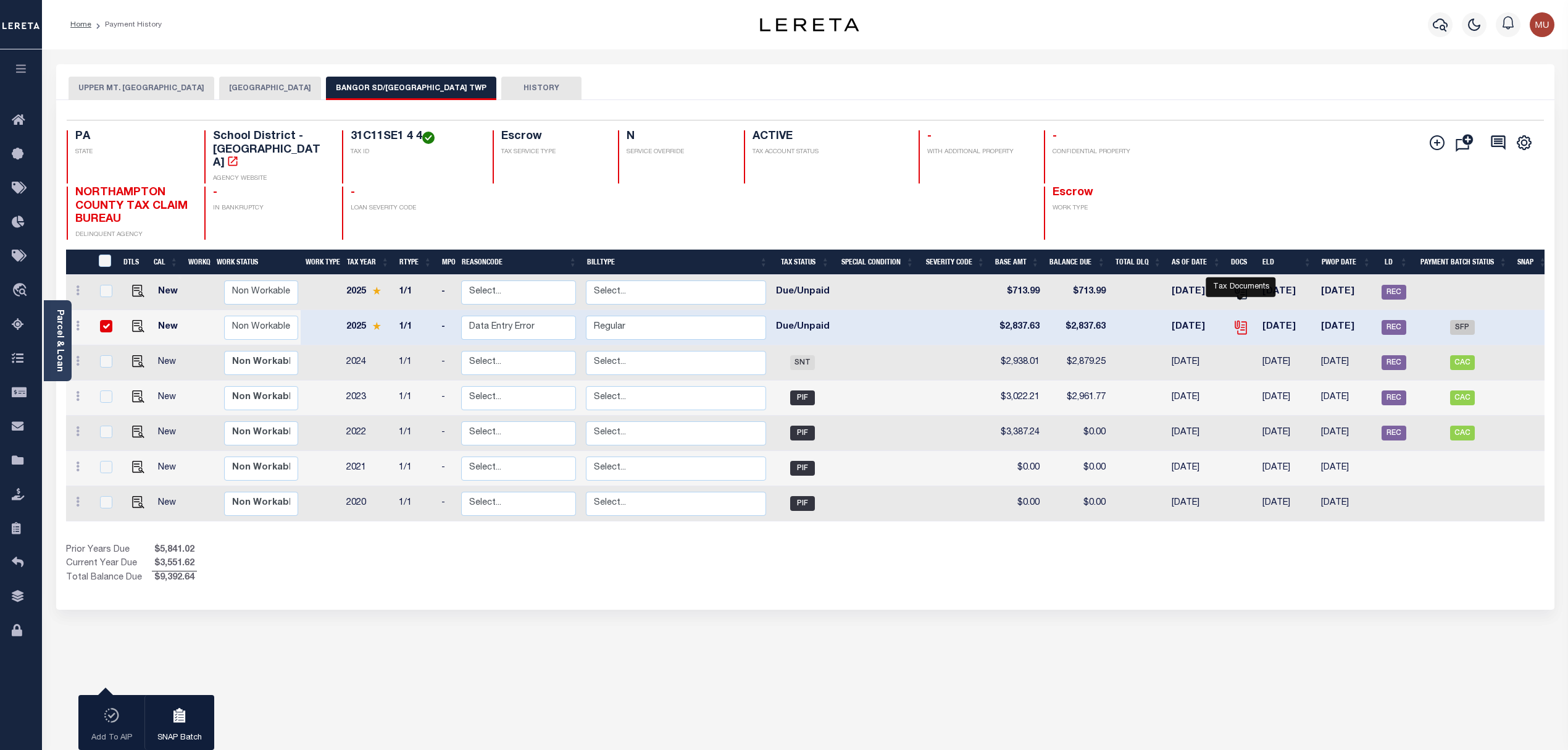
click at [1239, 320] on icon "" at bounding box center [1240, 327] width 16 height 16
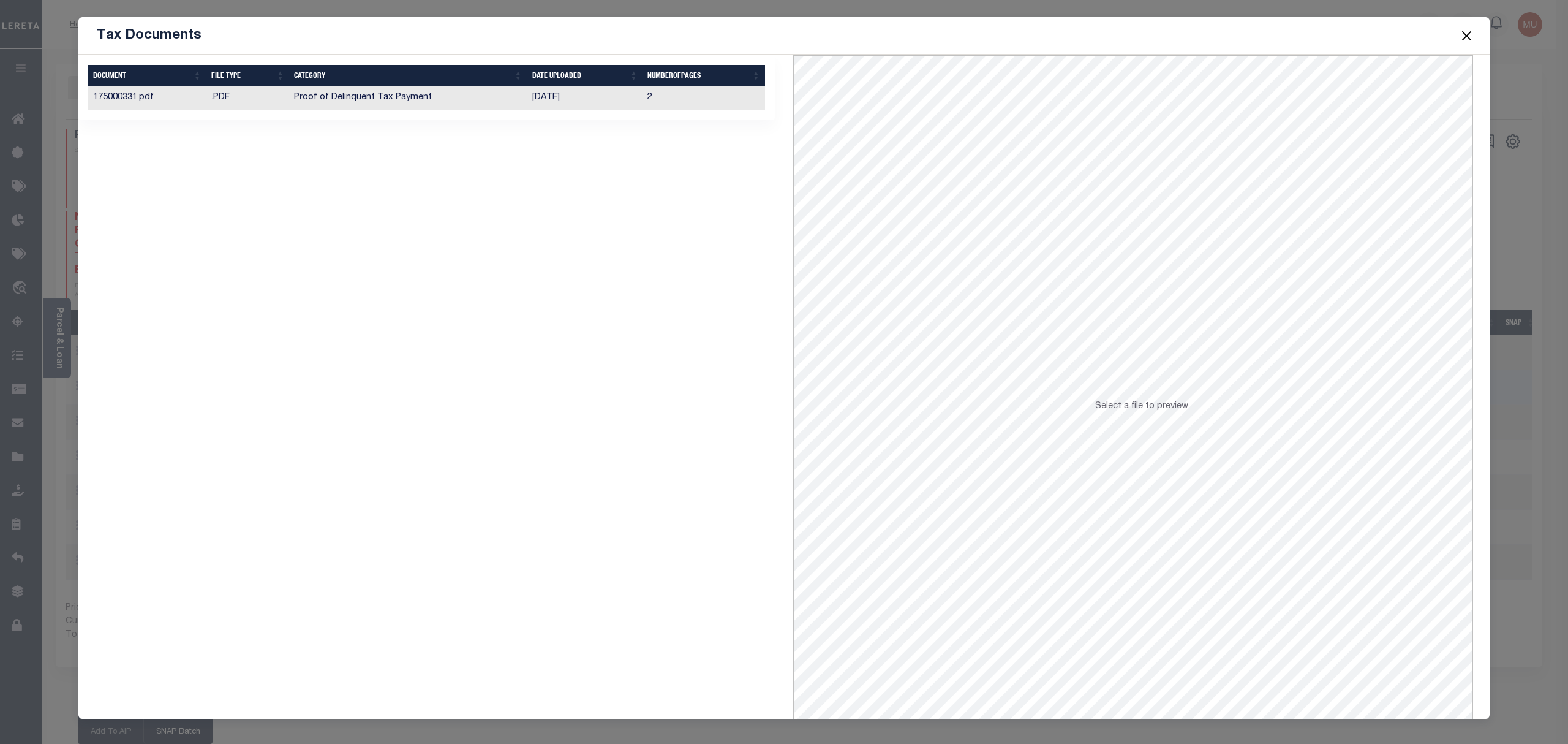
click at [395, 99] on td "Proof of Delinquent Tax Payment" at bounding box center [407, 99] width 237 height 24
click at [1465, 38] on button "Close" at bounding box center [1466, 35] width 16 height 16
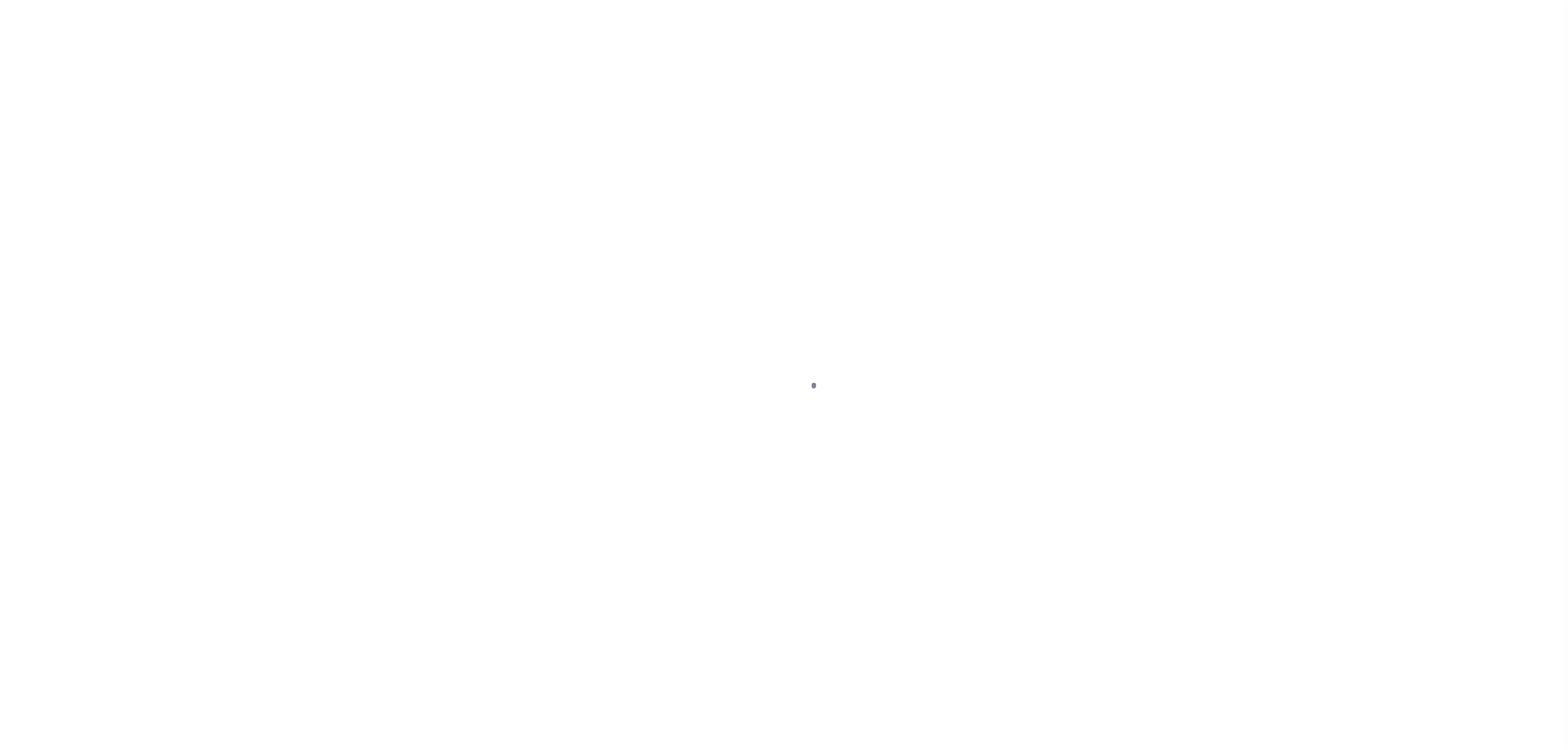
select select "DUE"
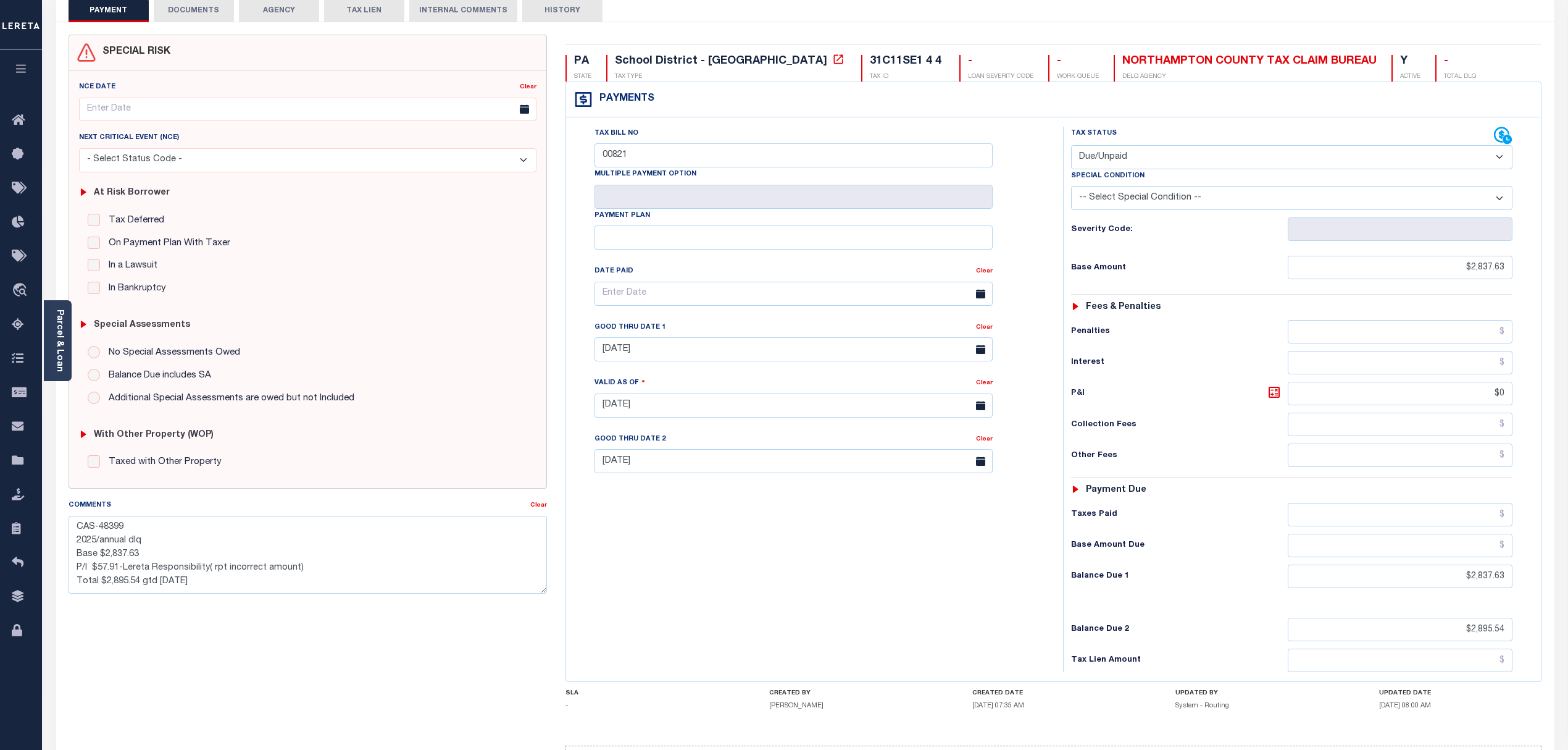
scroll to position [82, 0]
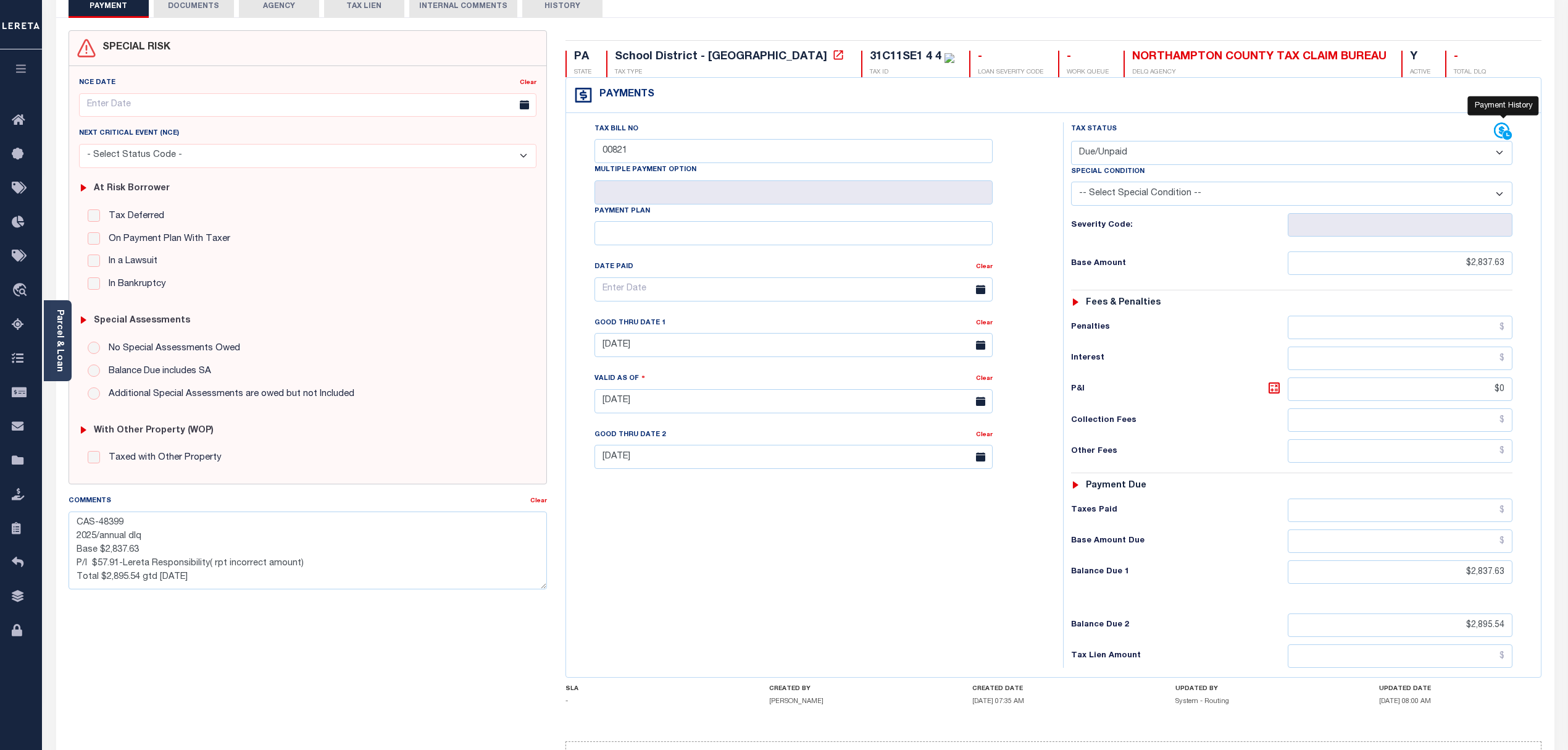
click at [1506, 133] on icon at bounding box center [1507, 135] width 9 height 9
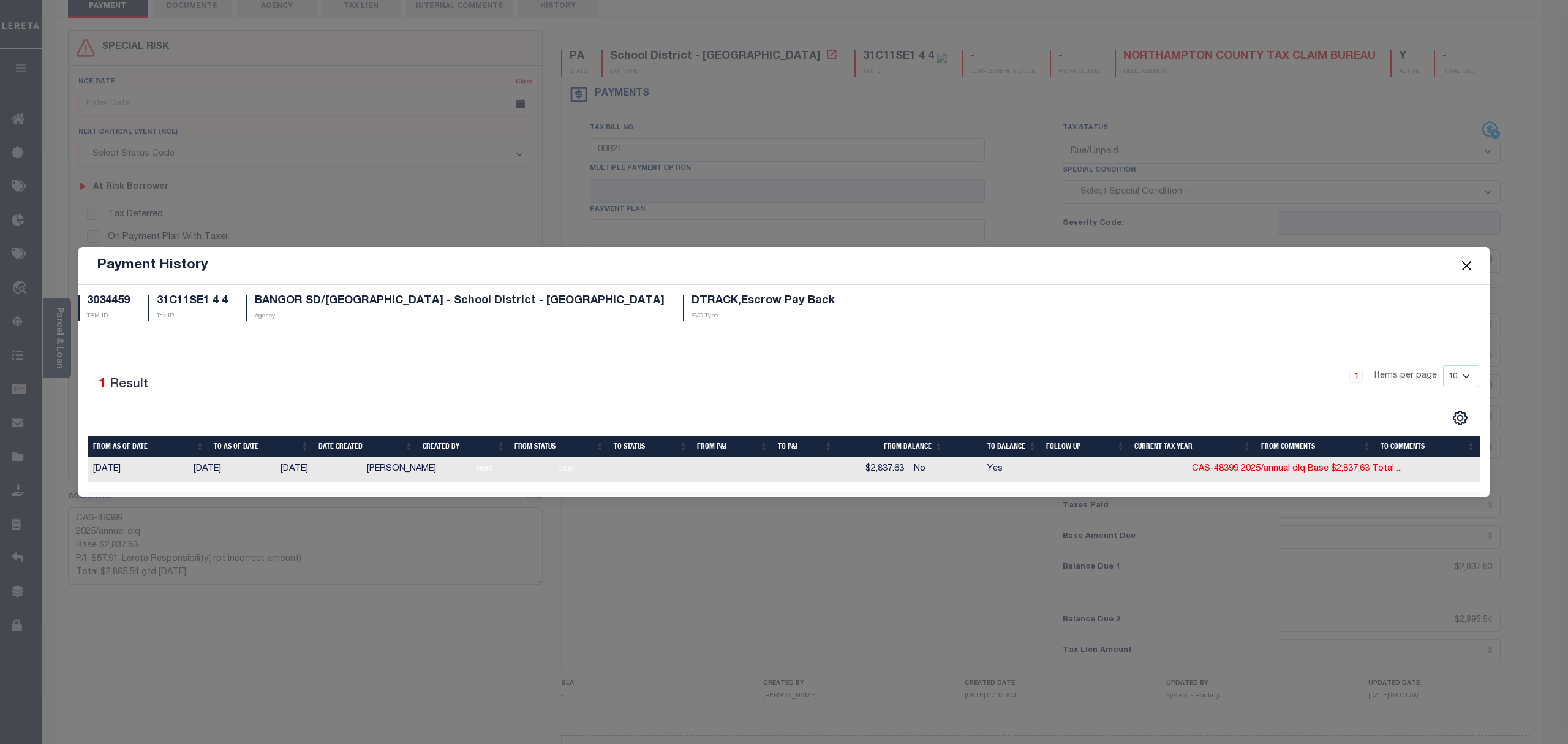
click at [1459, 263] on button "Close" at bounding box center [1466, 265] width 16 height 16
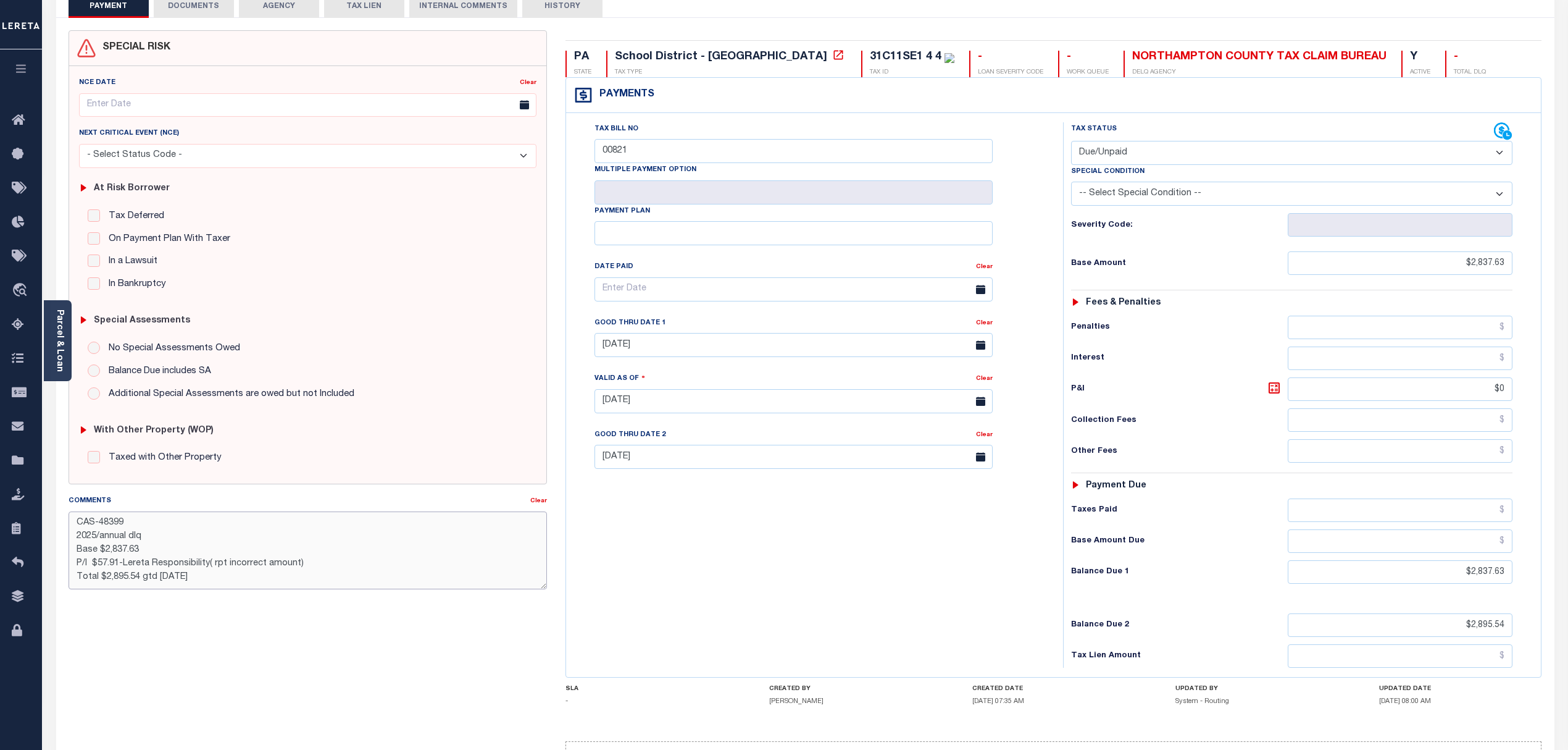
drag, startPoint x: 140, startPoint y: 522, endPoint x: 52, endPoint y: 519, distance: 88.1
click at [52, 519] on div "PAYMENT DOCUMENTS AGENCY DELINQUENT PAYEE" at bounding box center [805, 404] width 1517 height 843
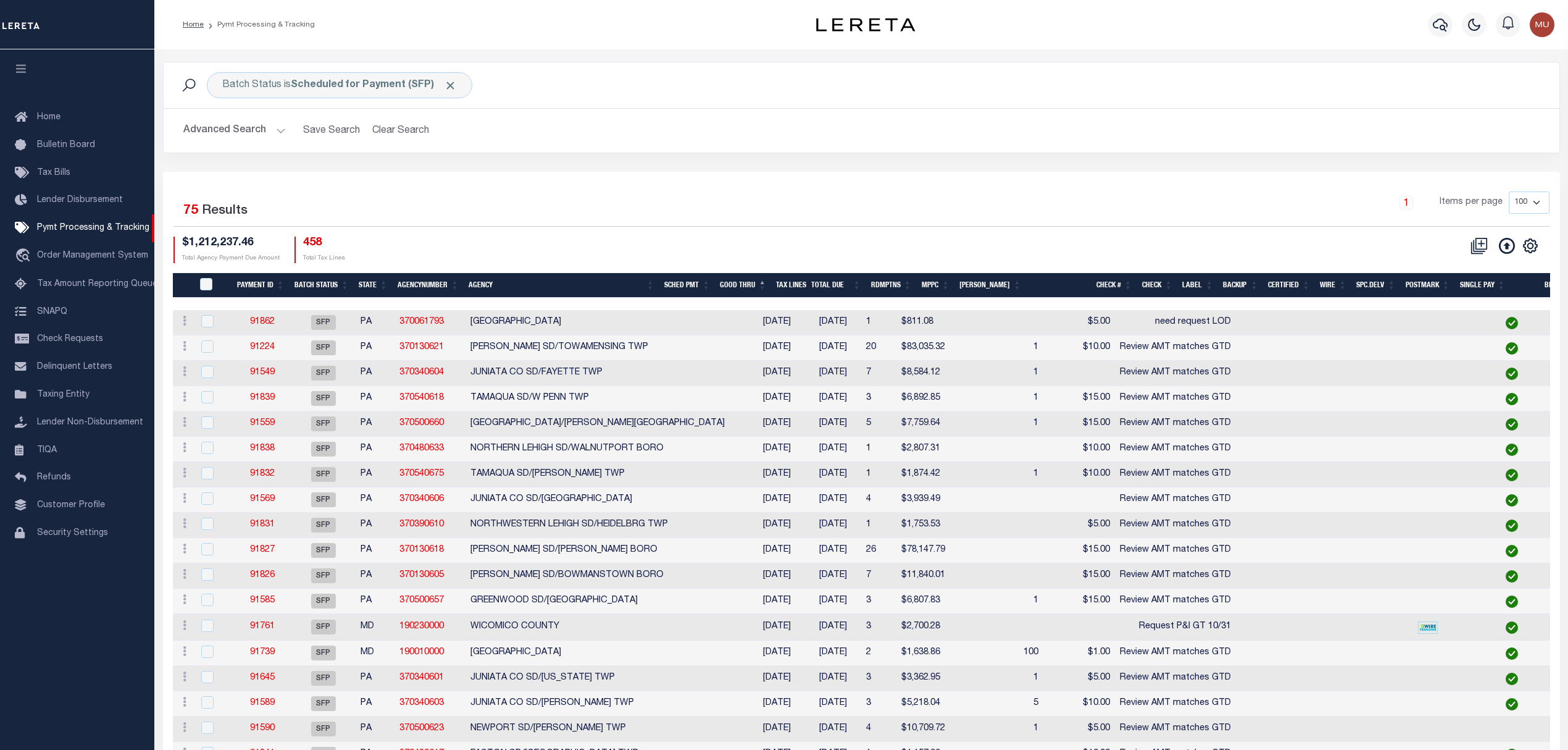
scroll to position [411, 0]
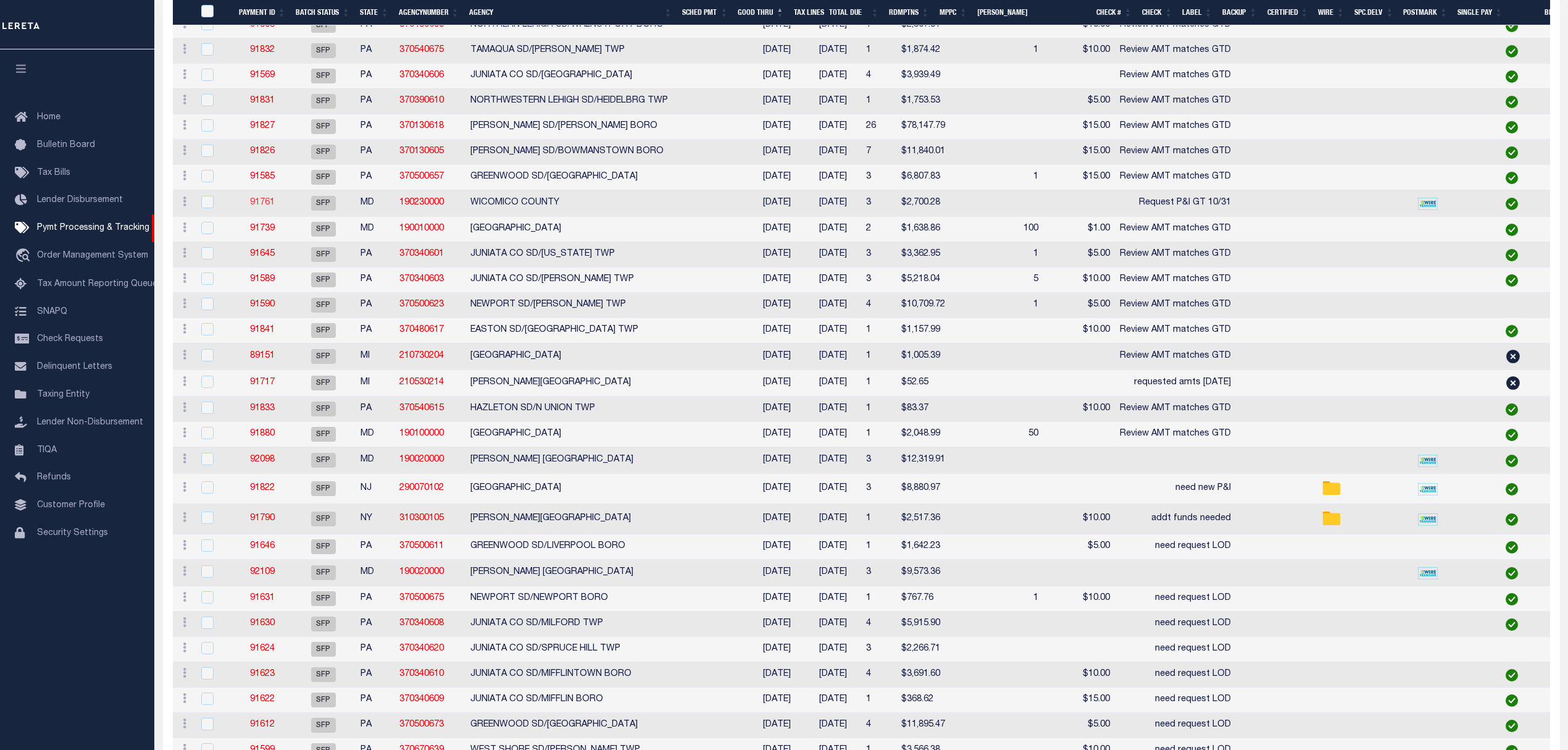
click at [261, 207] on link "91761" at bounding box center [262, 202] width 24 height 8
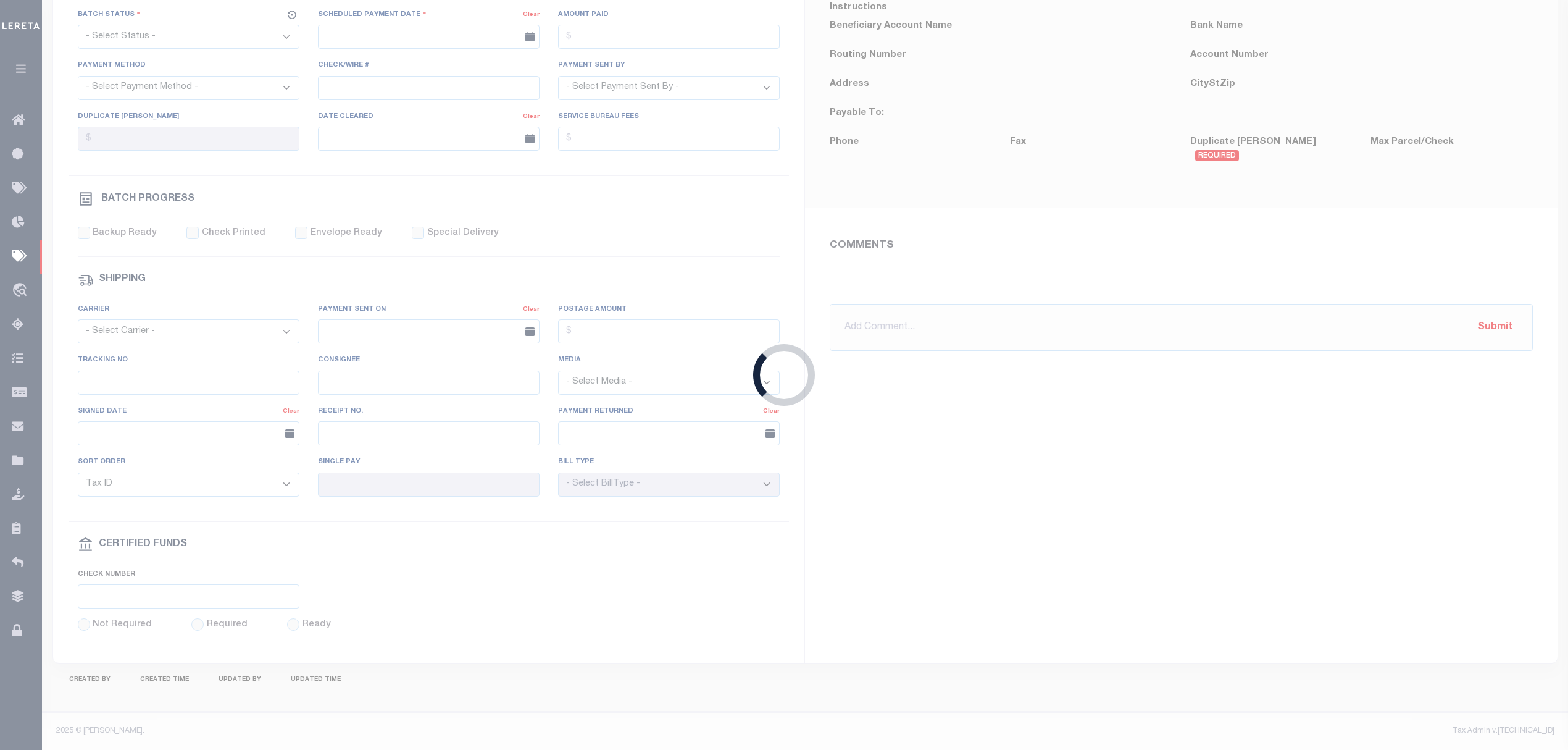
select select "SFP"
type input "[DATE]"
type input "Request P&I GT 10/31"
type input "[PERSON_NAME]"
type input "N"
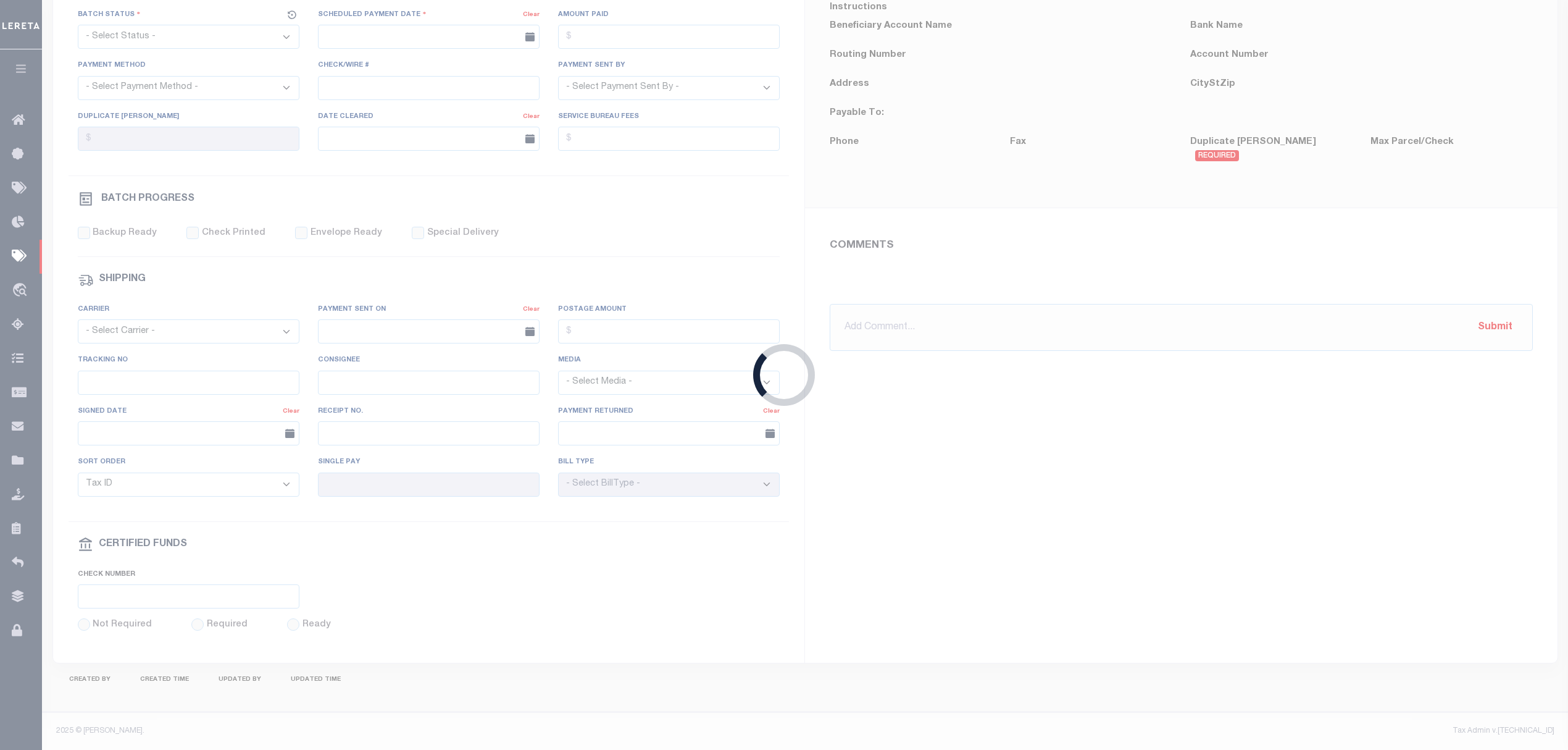
radio input "true"
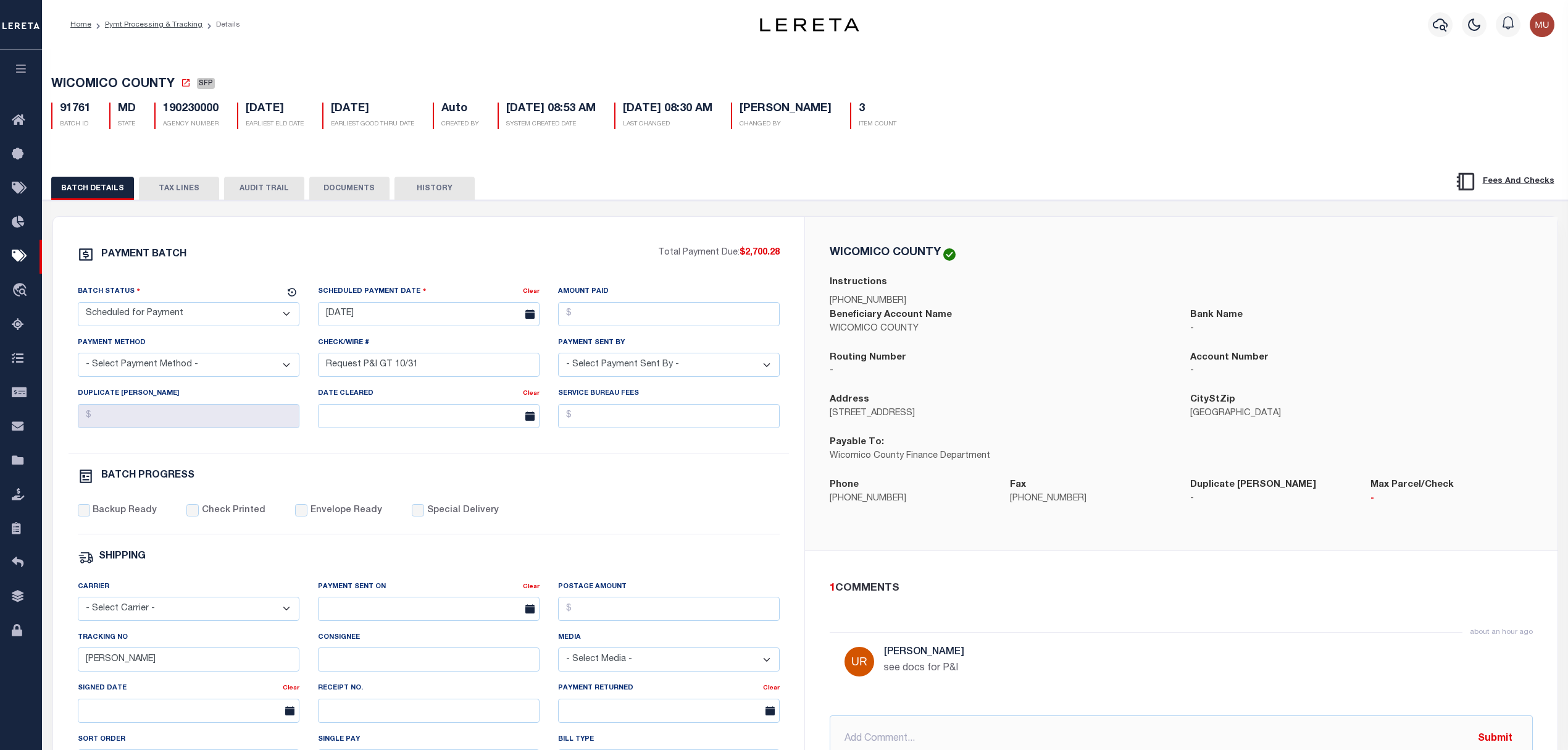
click at [166, 181] on button "TAX LINES" at bounding box center [179, 188] width 80 height 24
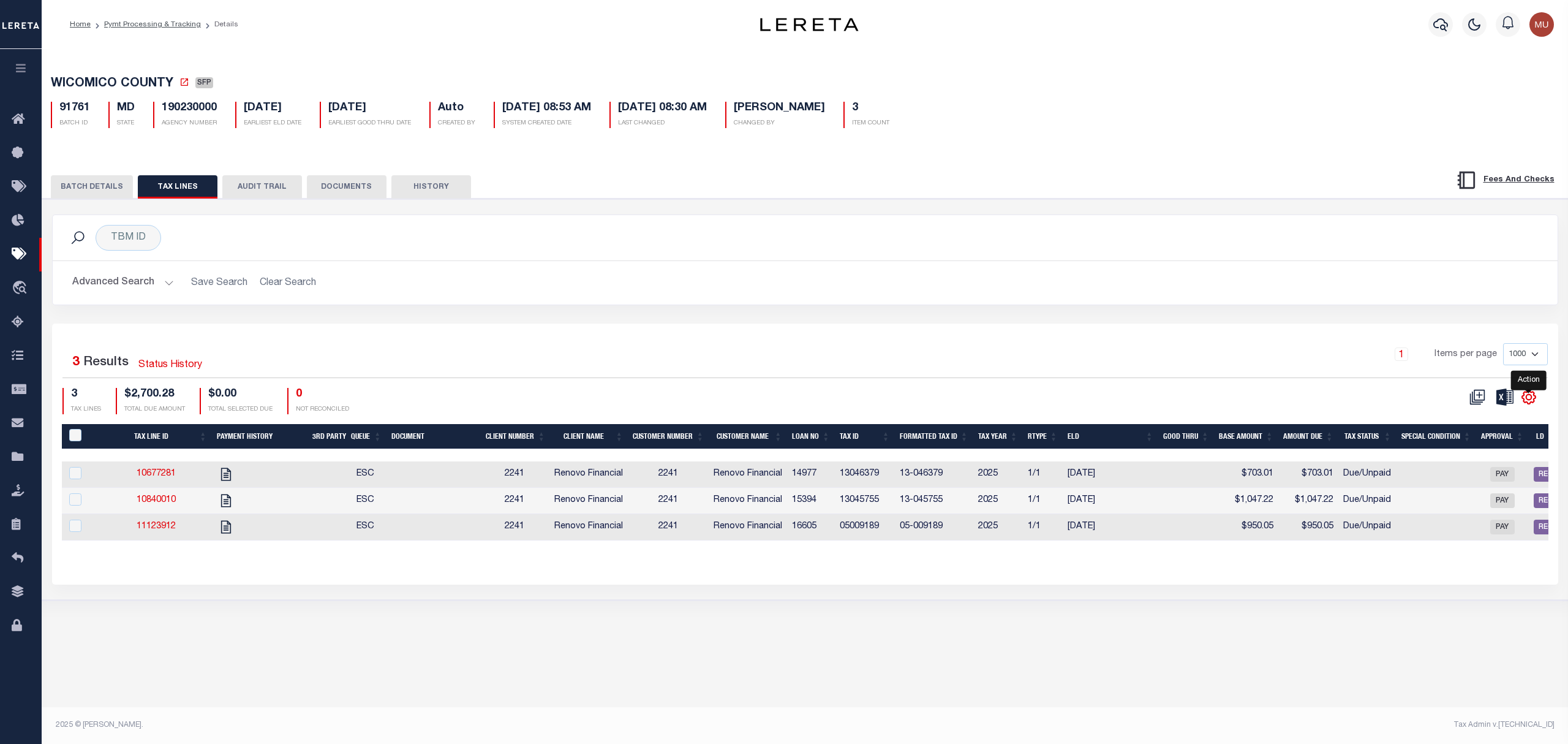
click at [1525, 398] on icon "" at bounding box center [1529, 397] width 16 height 16
click at [1369, 390] on div "Selected 3 Results Status History 1 Items per page 1000 2500 5000 10000 3 TAX L…" at bounding box center [804, 378] width 1505 height 71
click at [1502, 403] on icon at bounding box center [1504, 397] width 17 height 17
click at [365, 203] on div "PAYMENT BATCH Total Payment Due: $2,700.28 Batch Status" at bounding box center [805, 399] width 1538 height 401
click at [362, 193] on button "DOCUMENTS" at bounding box center [347, 187] width 80 height 24
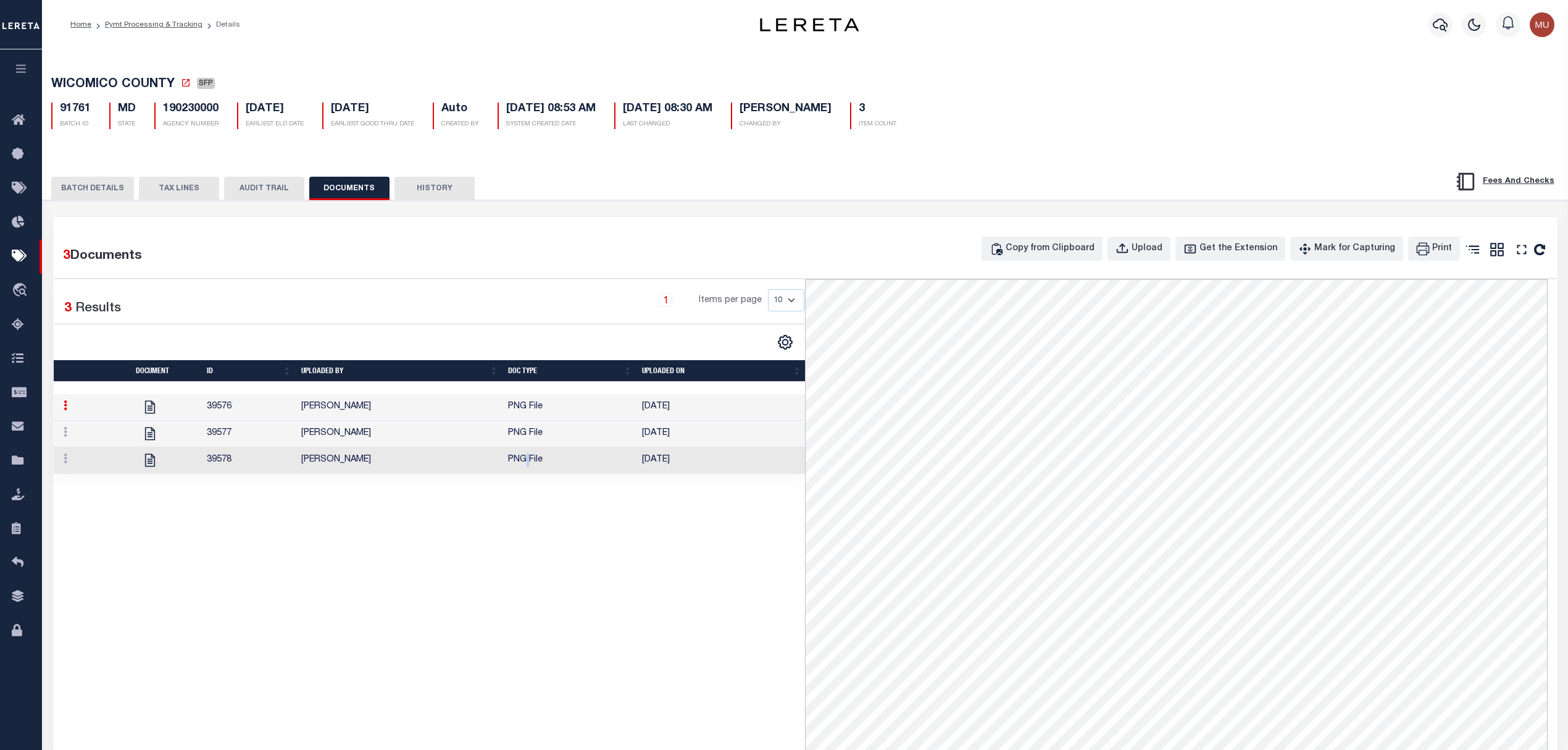
drag, startPoint x: 527, startPoint y: 462, endPoint x: 543, endPoint y: 464, distance: 16.1
click at [529, 464] on td "PNG File" at bounding box center [569, 460] width 134 height 27
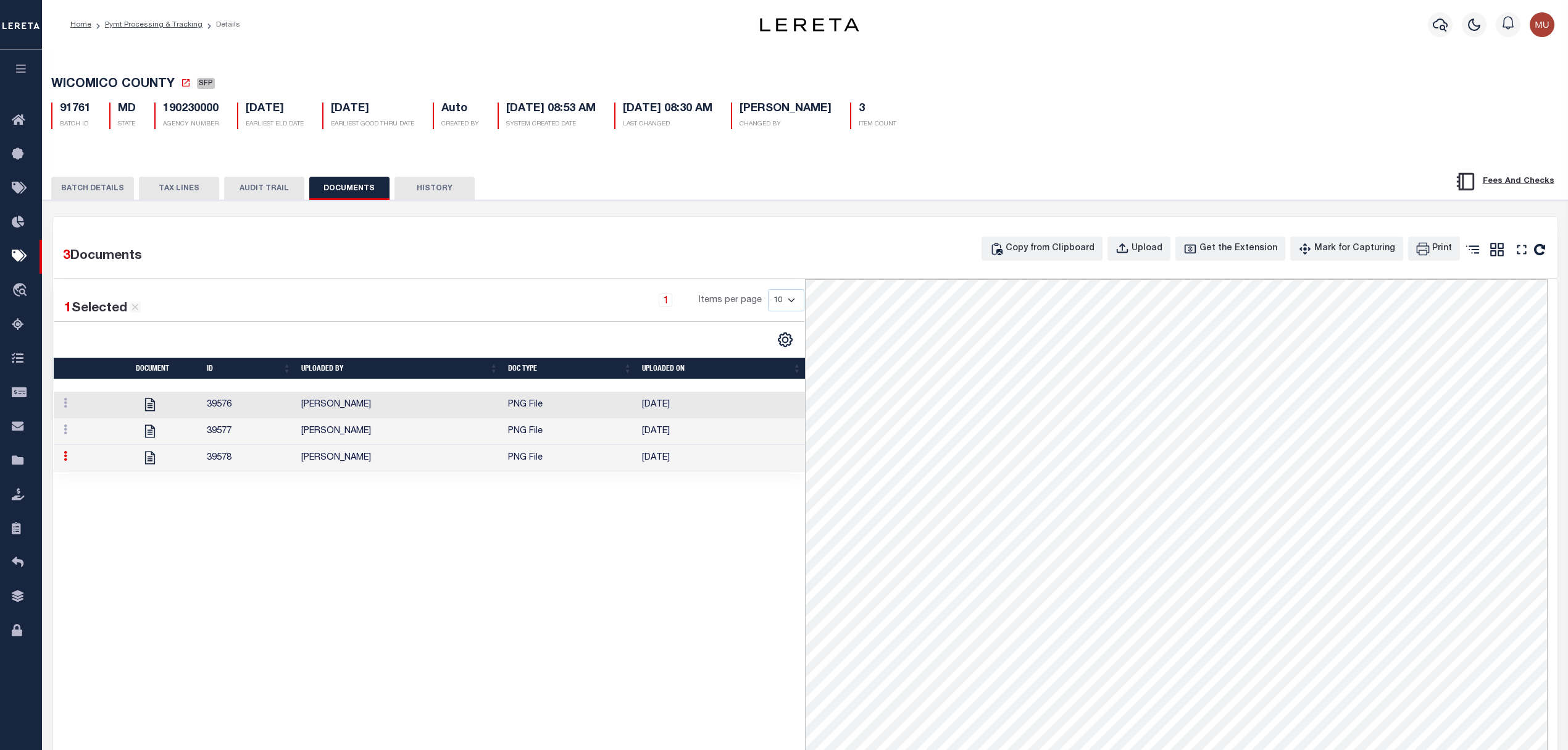
click at [602, 413] on td "PNG File" at bounding box center [569, 404] width 134 height 27
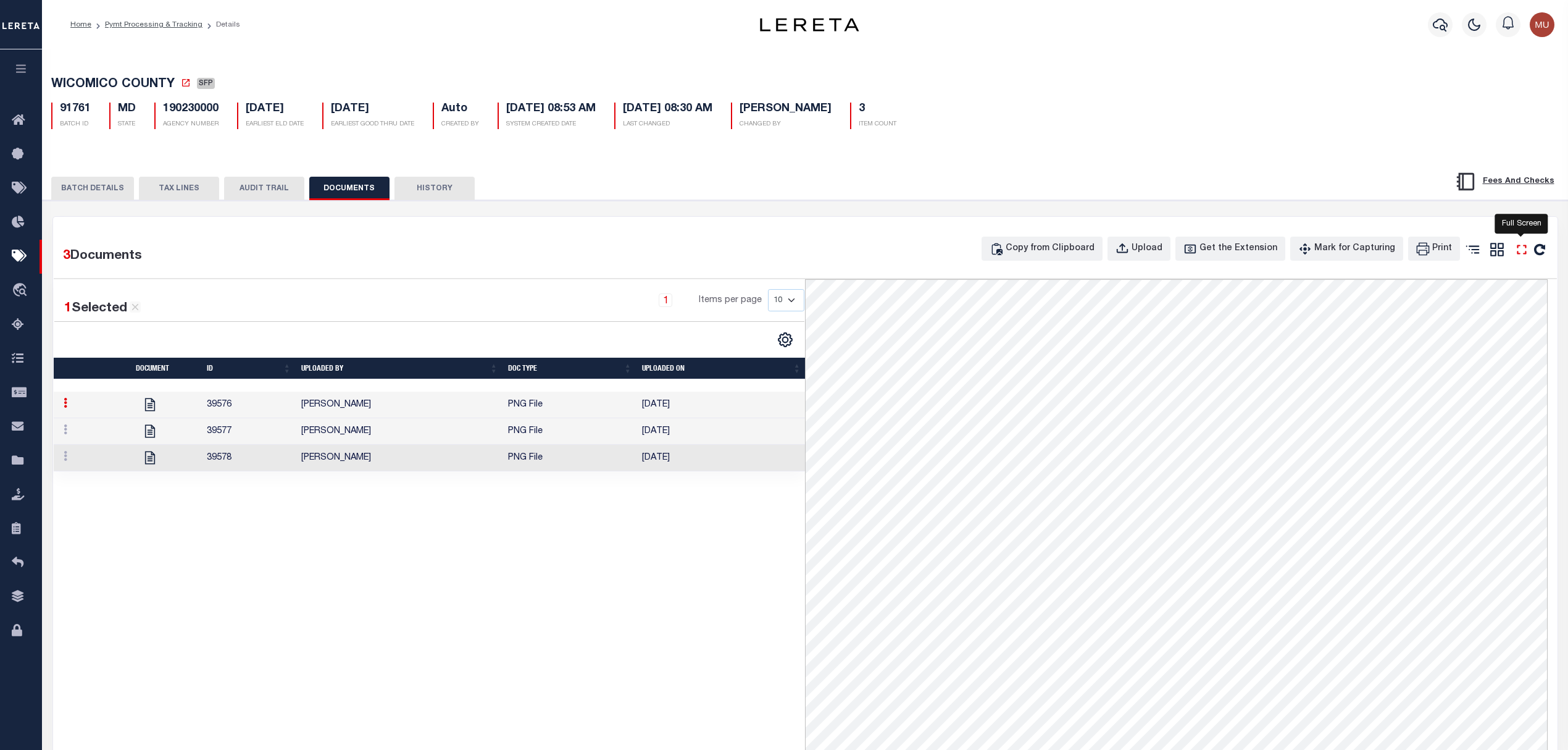
click at [1520, 253] on icon "" at bounding box center [1521, 249] width 16 height 16
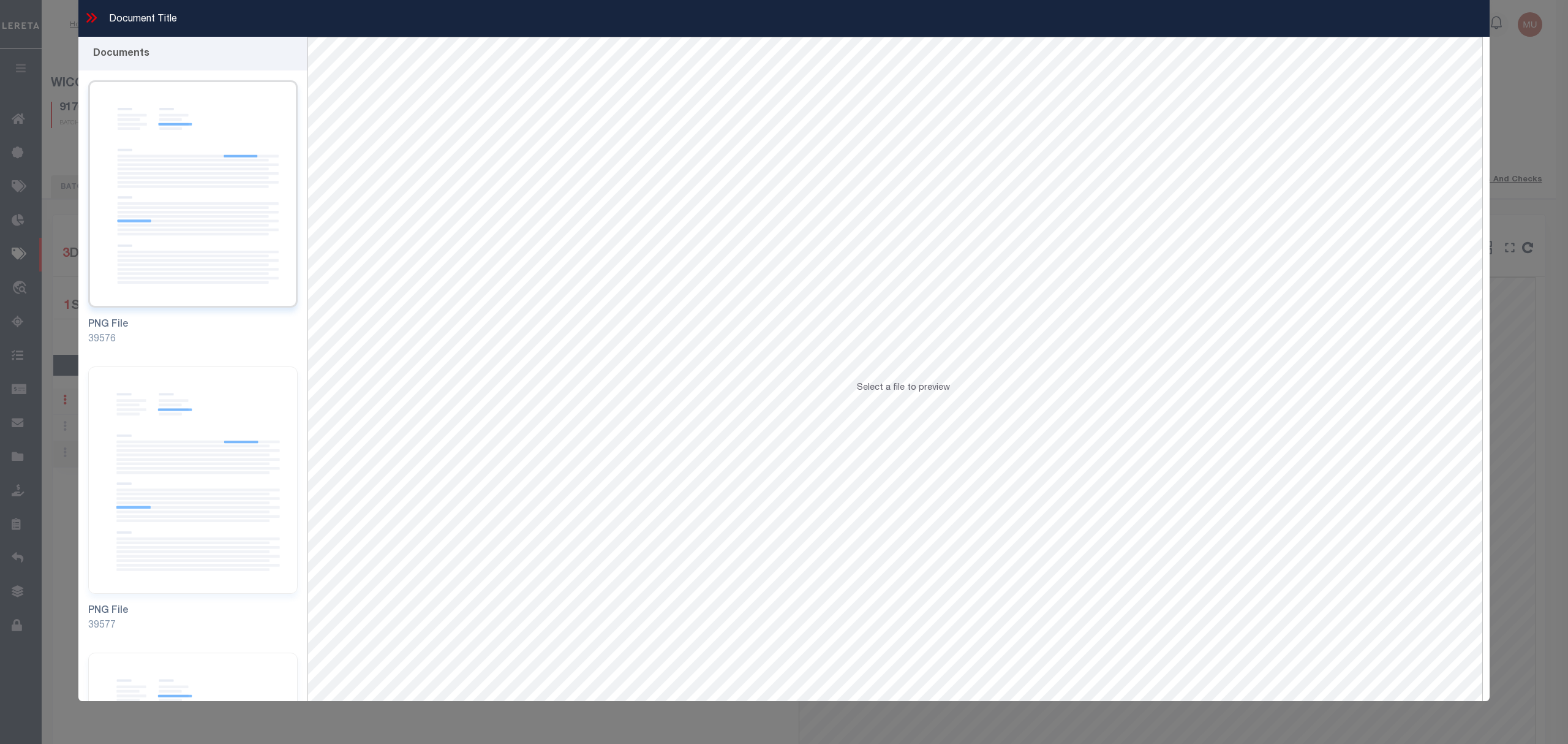
click at [187, 168] on img at bounding box center [193, 194] width 209 height 228
click at [224, 408] on img at bounding box center [193, 480] width 209 height 228
click at [221, 221] on img at bounding box center [193, 194] width 209 height 228
click at [917, 395] on p "Select a file to preview" at bounding box center [903, 388] width 93 height 14
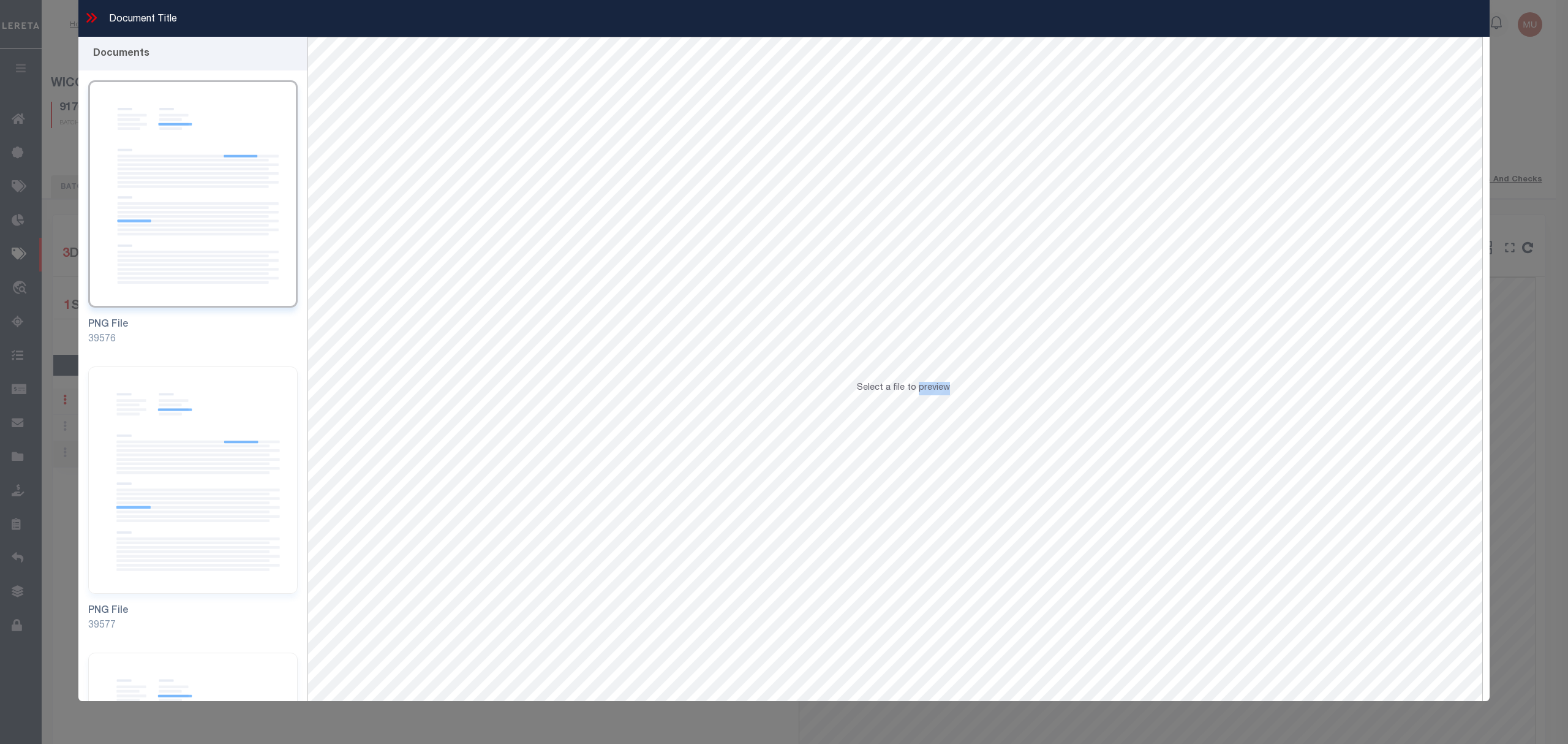
click at [917, 395] on p "Select a file to preview" at bounding box center [903, 388] width 93 height 14
click at [91, 18] on icon at bounding box center [89, 17] width 5 height 10
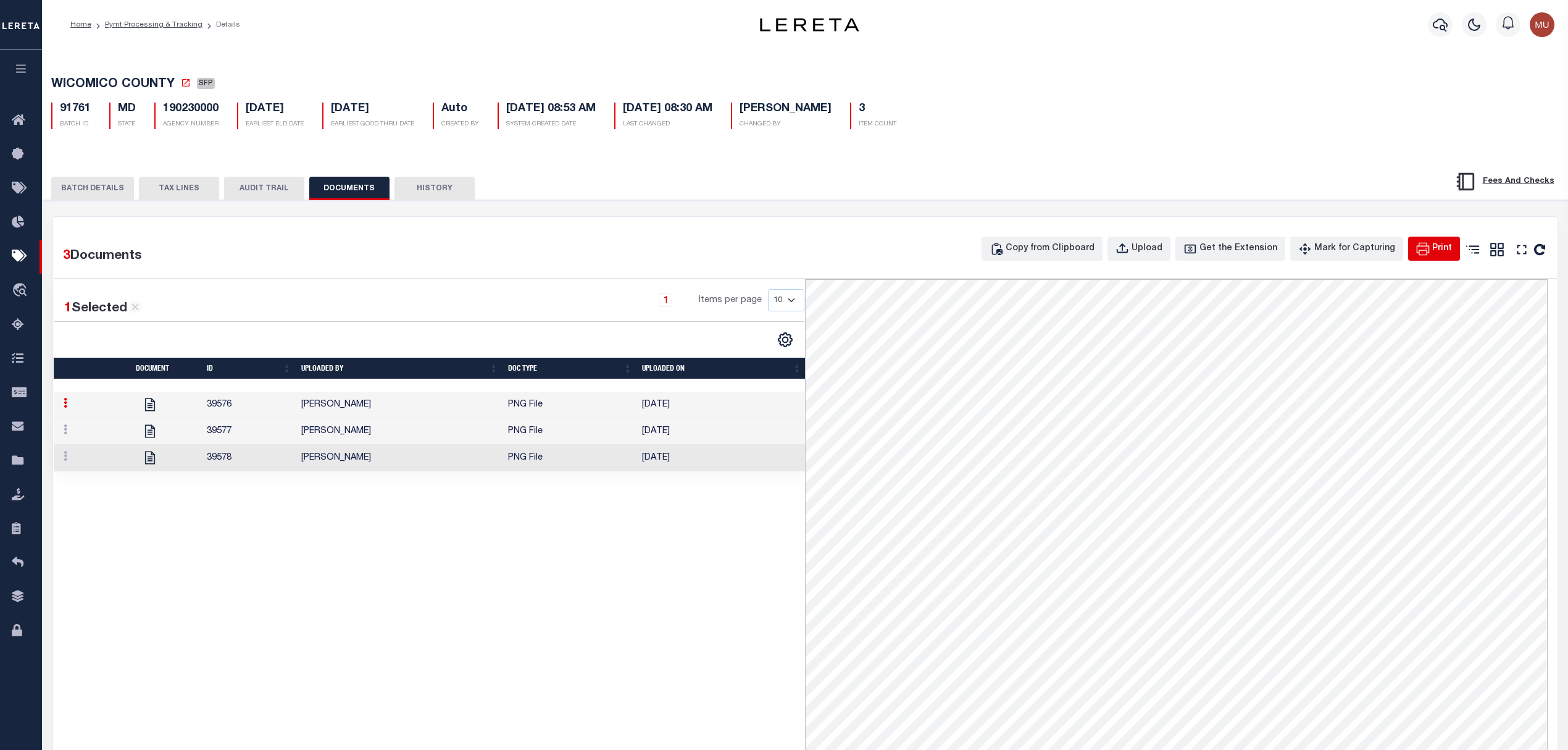
click at [1438, 252] on div "Print" at bounding box center [1442, 249] width 20 height 14
click at [1519, 255] on icon "" at bounding box center [1521, 249] width 16 height 16
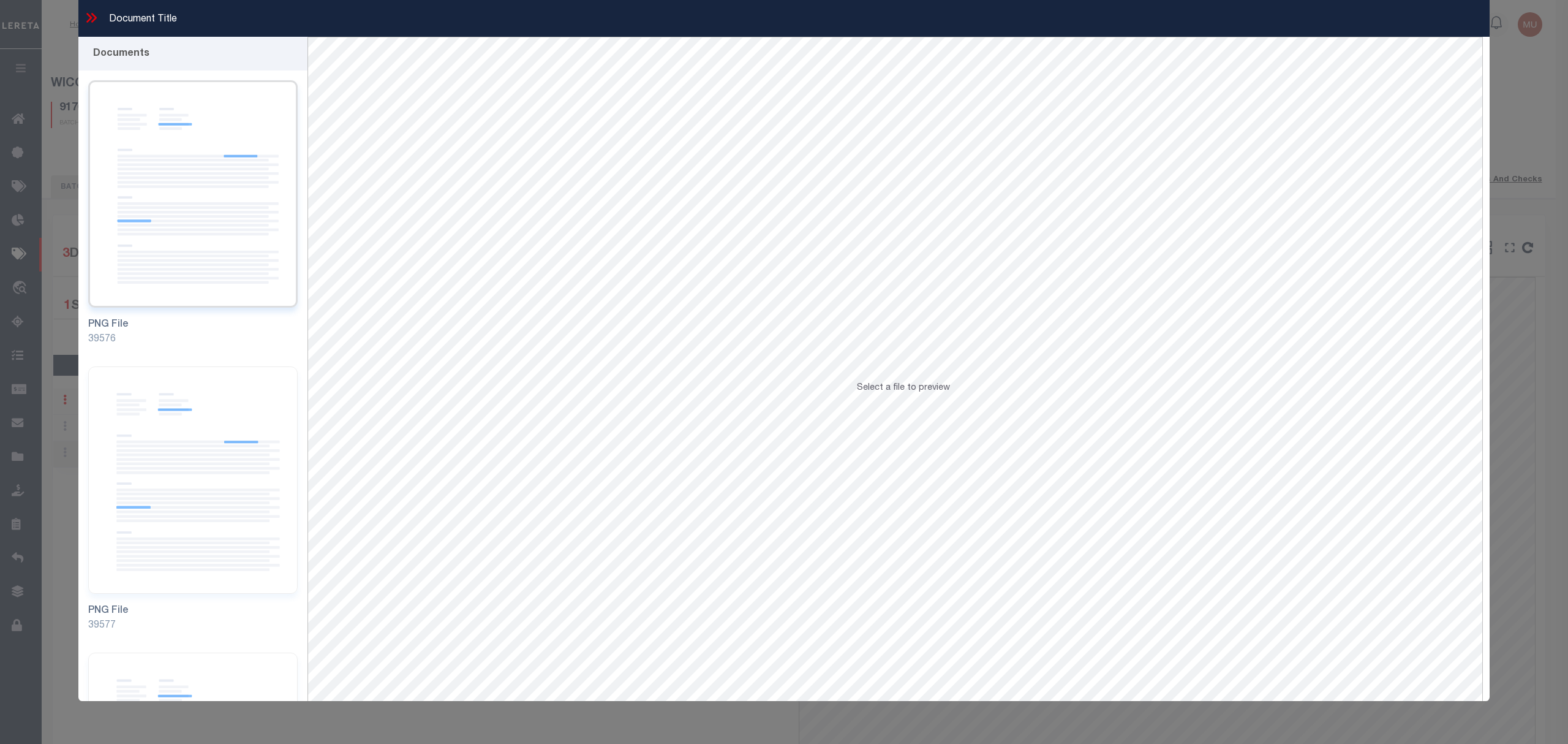
click at [174, 191] on img at bounding box center [193, 194] width 209 height 228
click at [199, 172] on img at bounding box center [193, 194] width 209 height 228
click at [193, 432] on img at bounding box center [193, 480] width 209 height 228
click at [205, 194] on img at bounding box center [193, 194] width 209 height 228
click at [895, 386] on span "Select a file to preview" at bounding box center [903, 388] width 93 height 8
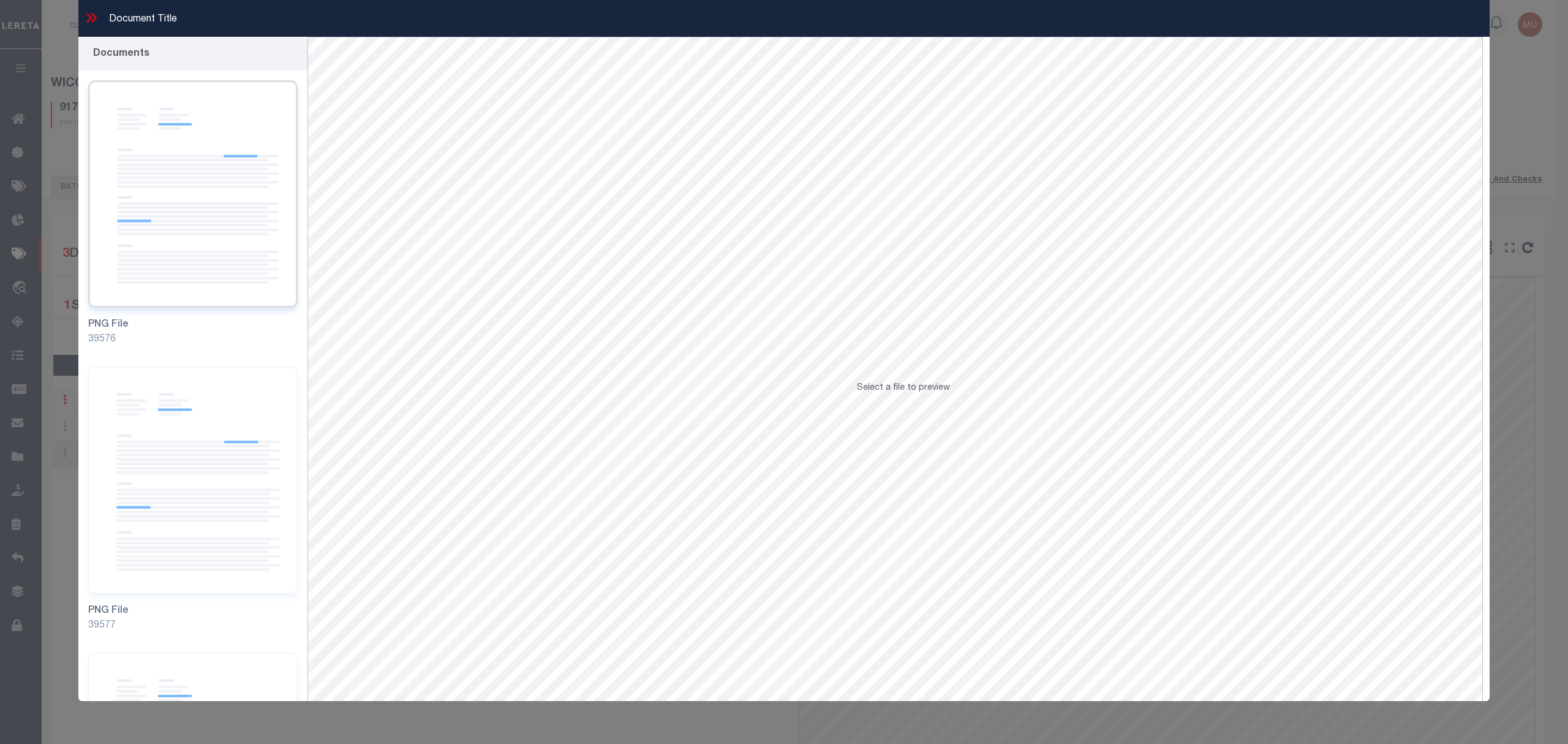
click at [115, 89] on img at bounding box center [193, 194] width 209 height 228
click at [93, 17] on icon at bounding box center [91, 17] width 16 height 16
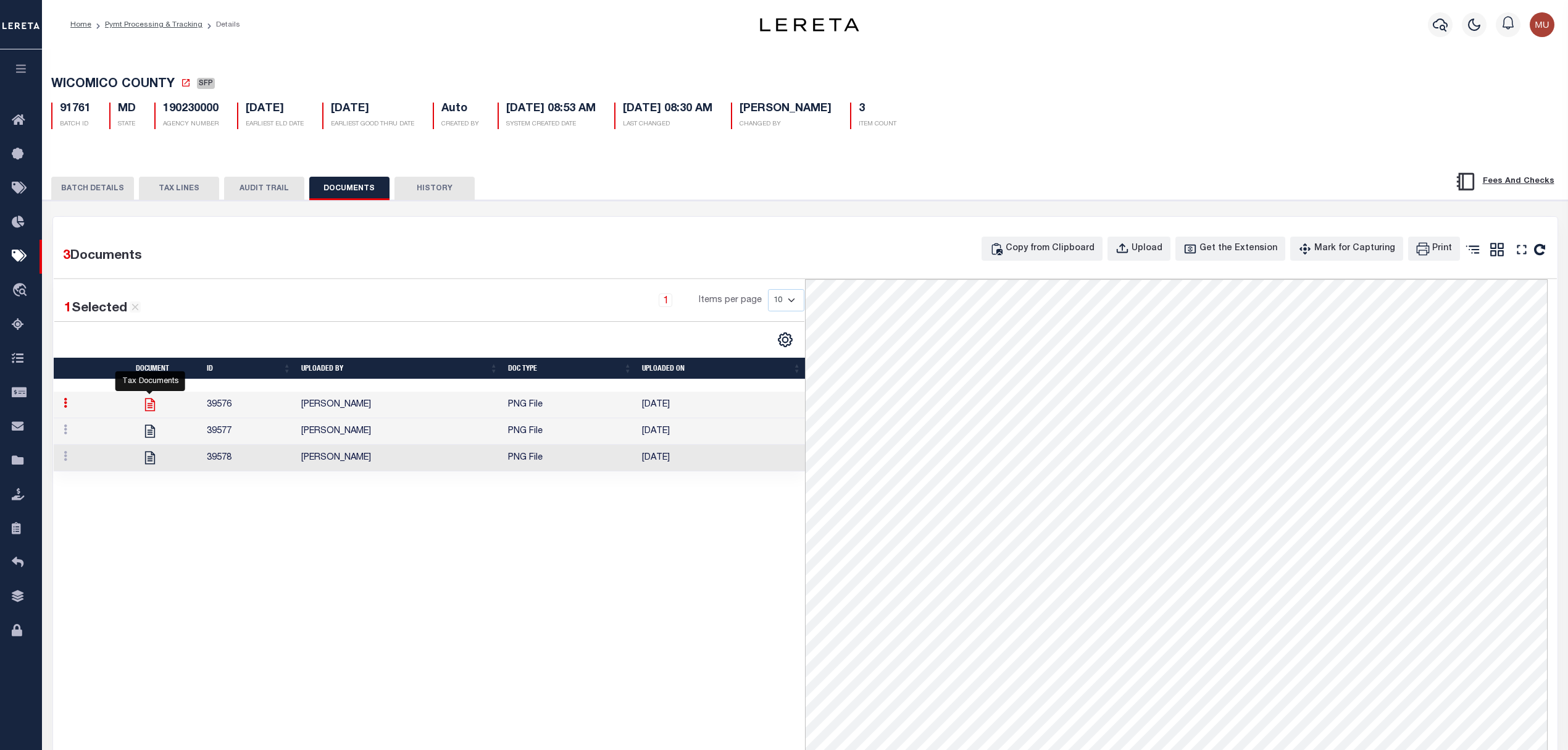
click at [154, 408] on icon at bounding box center [150, 404] width 16 height 16
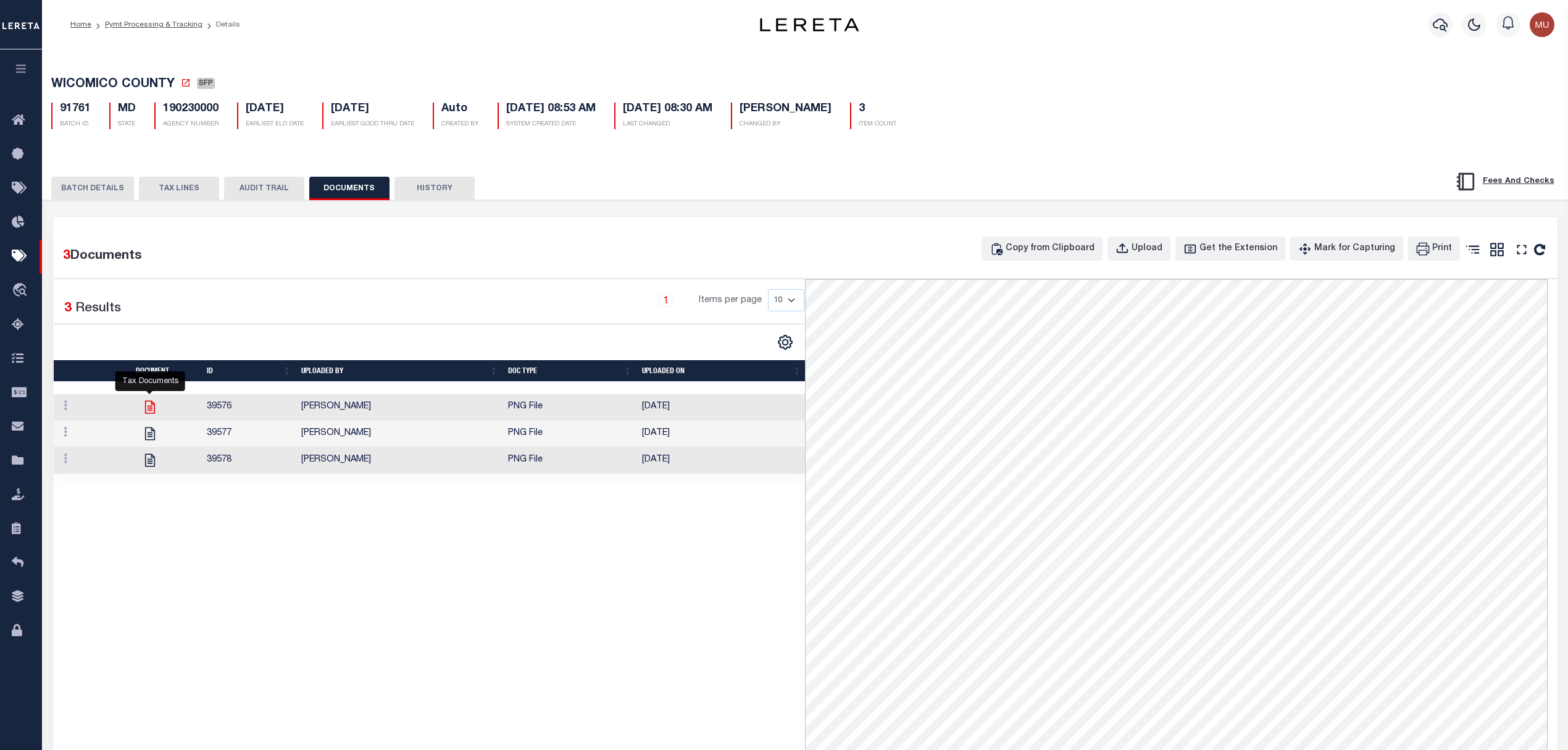
click at [154, 408] on icon at bounding box center [150, 406] width 10 height 13
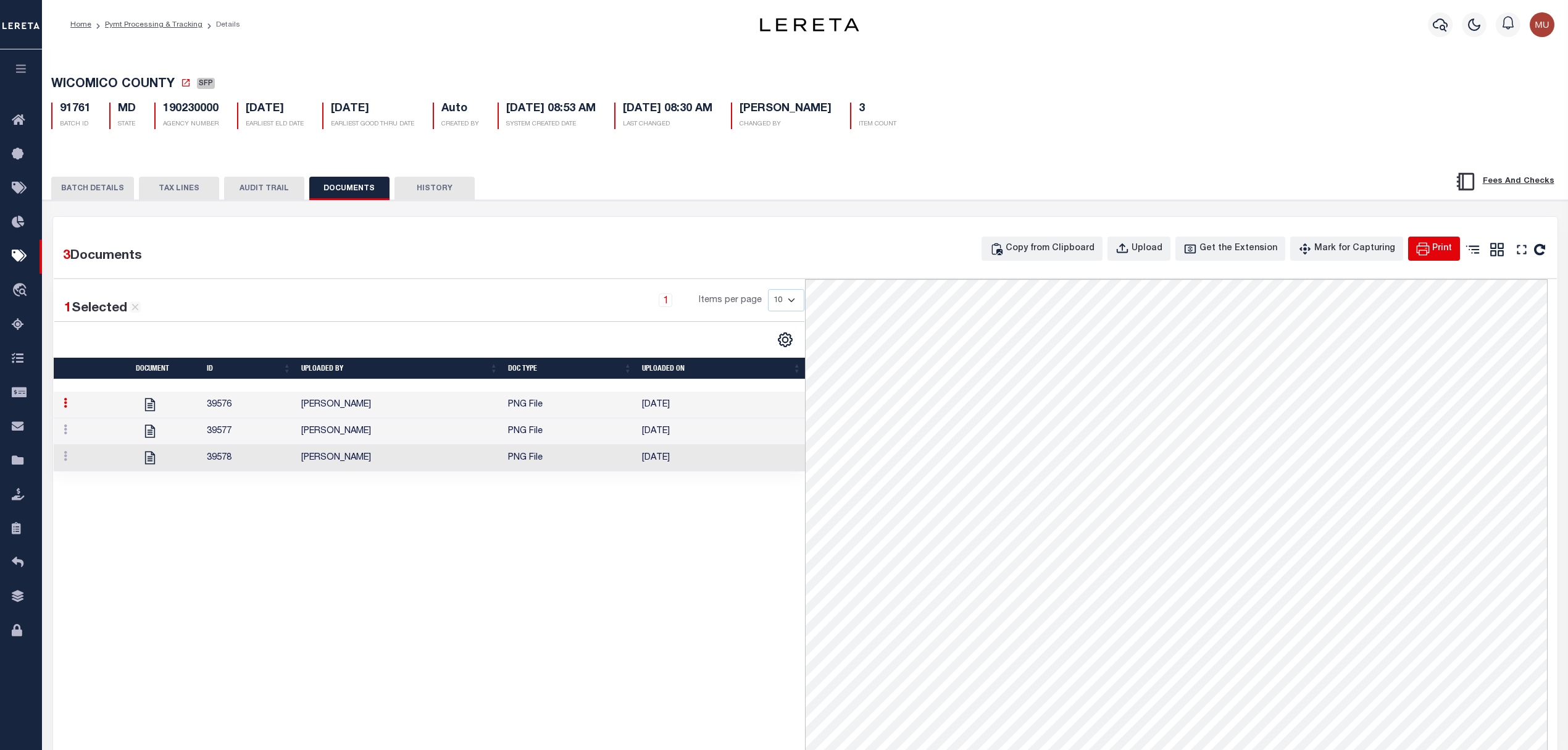
click at [1427, 245] on icon "button" at bounding box center [1423, 249] width 14 height 14
click at [1430, 253] on button "Print" at bounding box center [1434, 248] width 52 height 24
click at [719, 435] on td "[DATE]" at bounding box center [721, 431] width 169 height 27
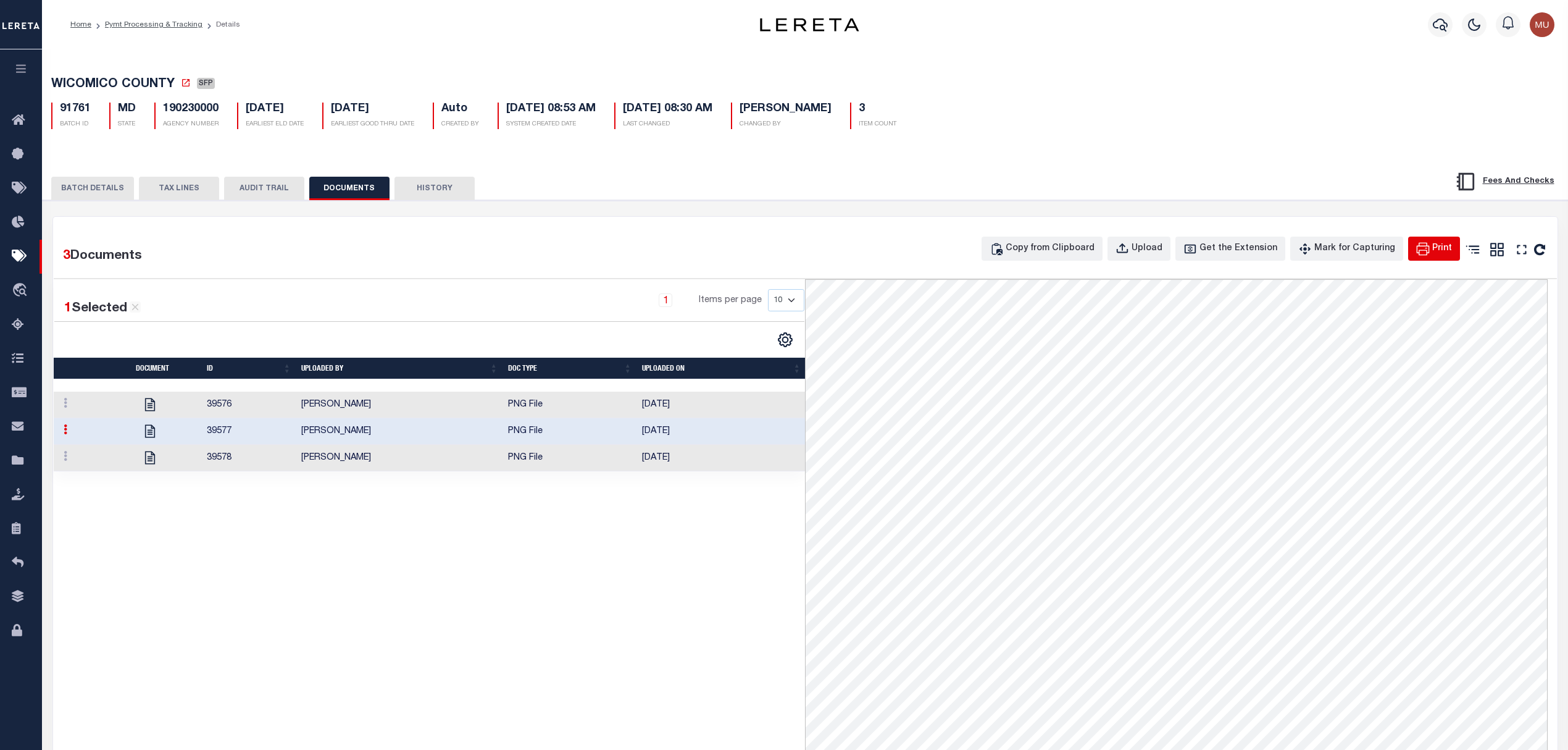
click at [1425, 247] on icon "button" at bounding box center [1423, 249] width 14 height 14
click at [709, 411] on td "[DATE]" at bounding box center [721, 404] width 169 height 27
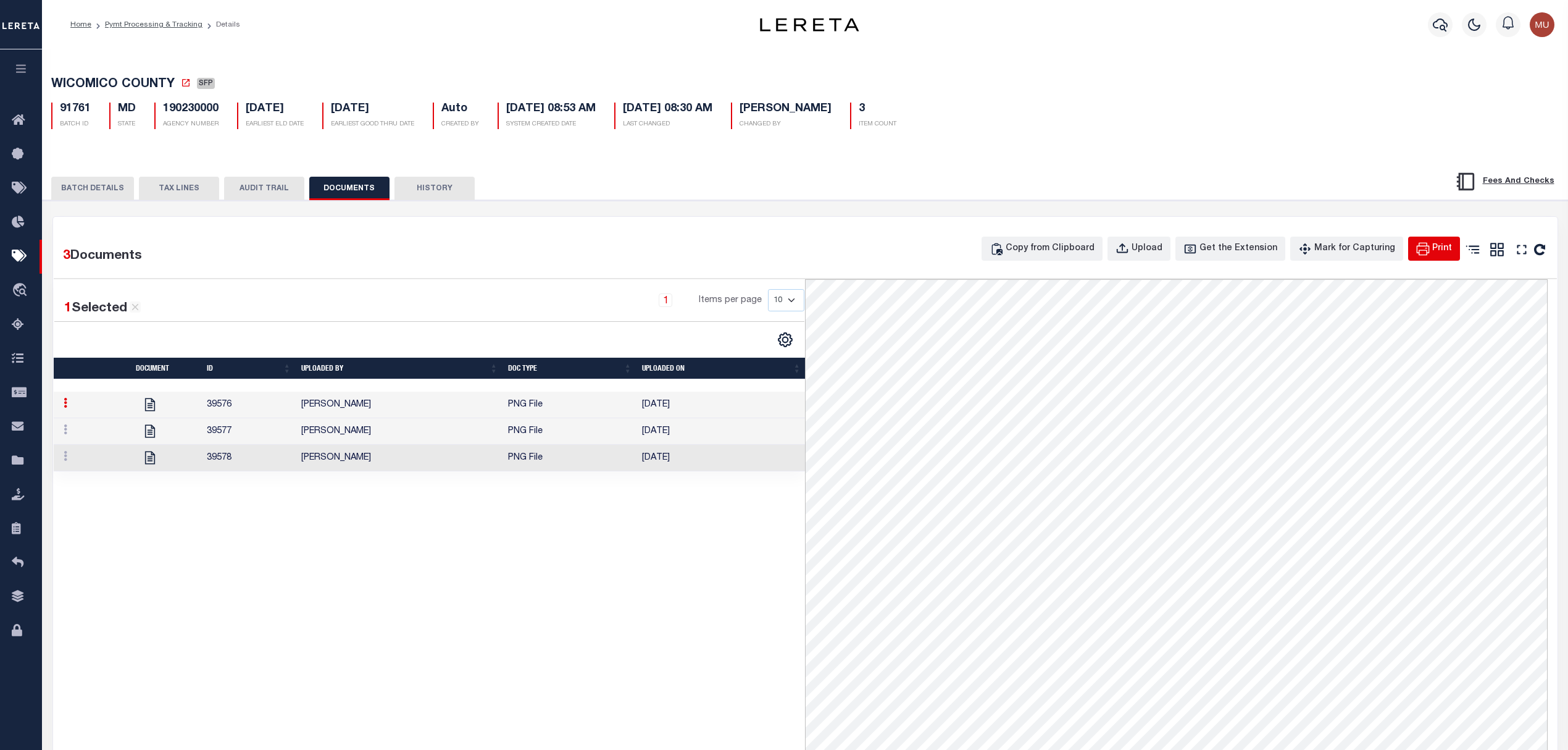
click at [1430, 245] on button "Print" at bounding box center [1434, 248] width 52 height 24
click at [640, 469] on td "[DATE]" at bounding box center [721, 458] width 169 height 27
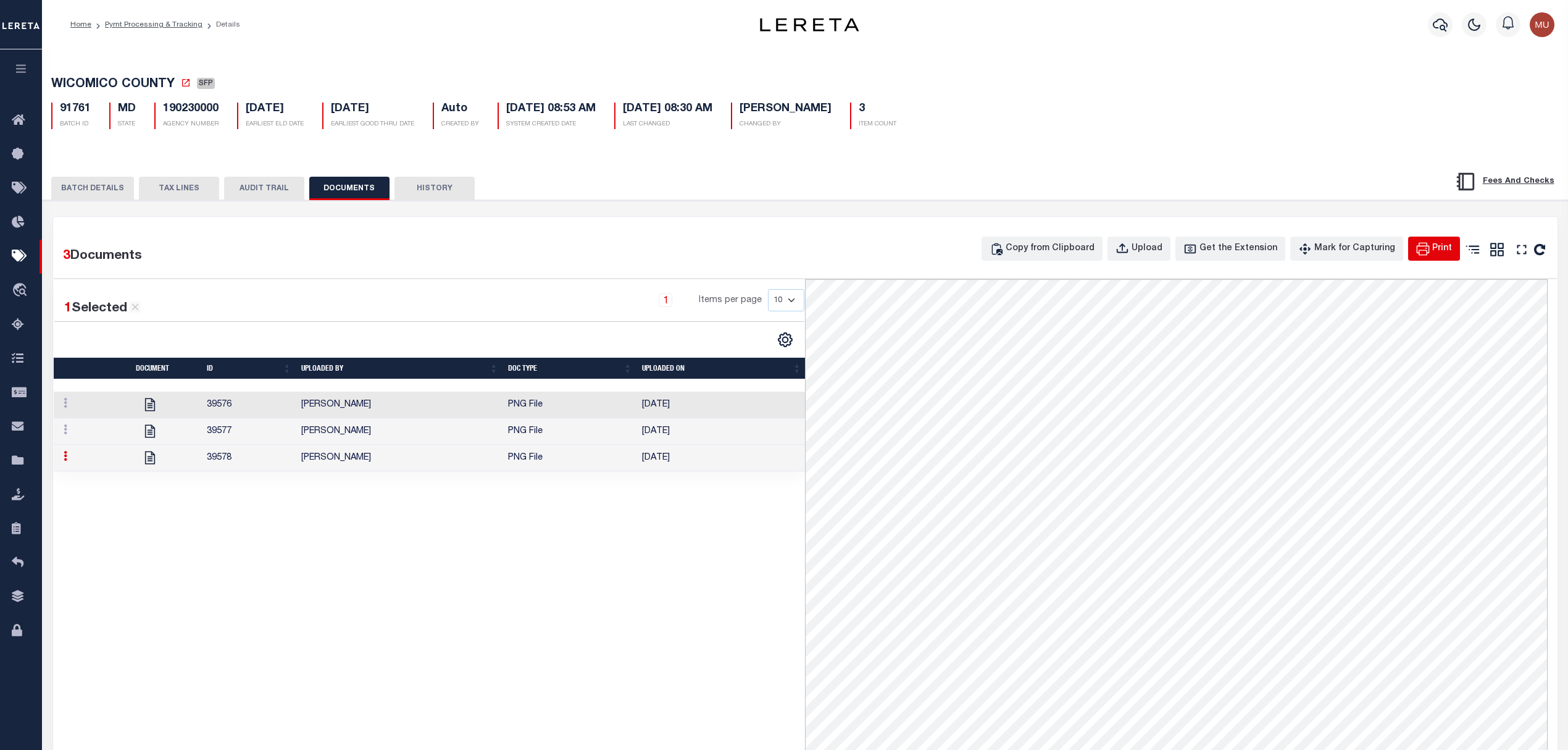
click at [1435, 255] on div "Print" at bounding box center [1442, 249] width 20 height 14
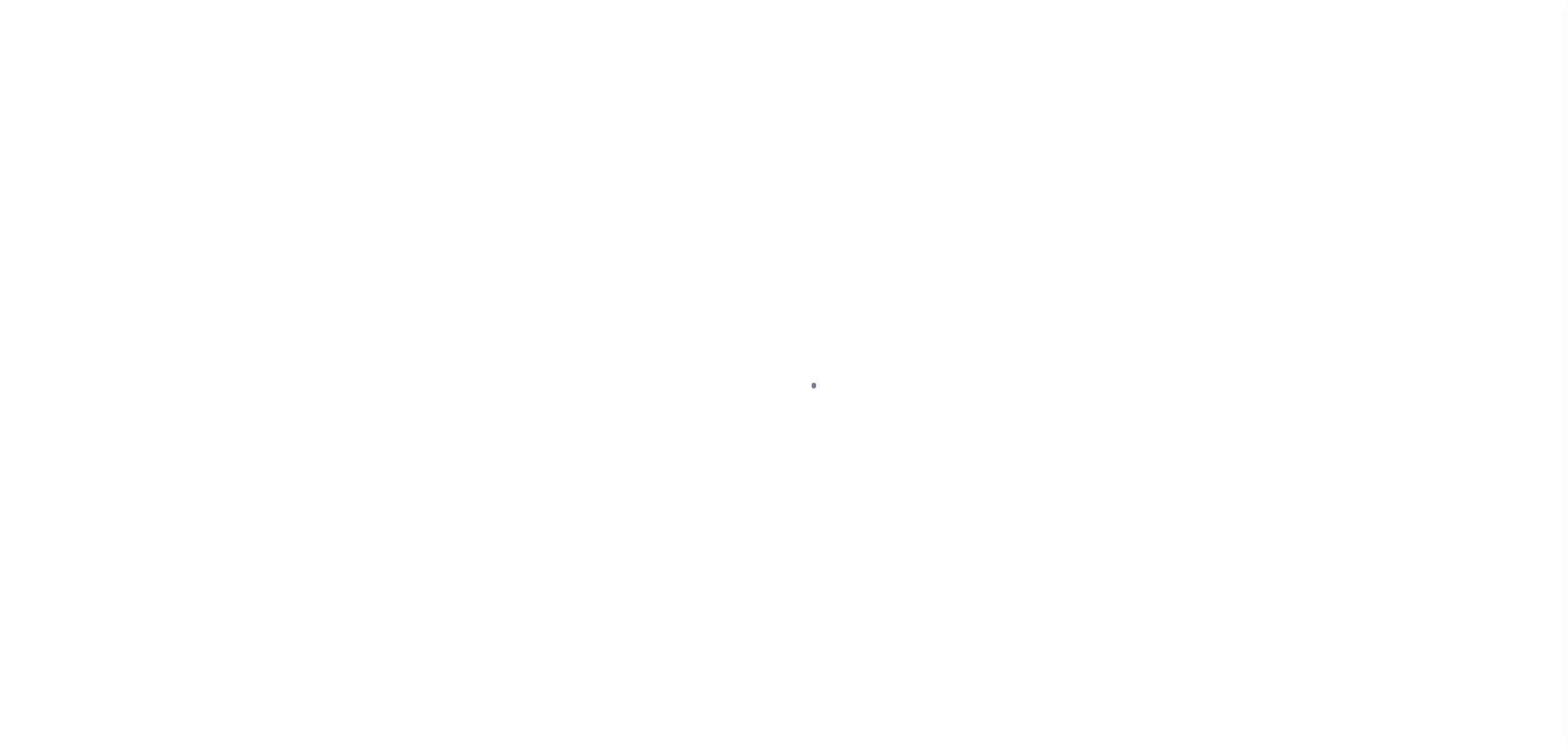
select select "SFP"
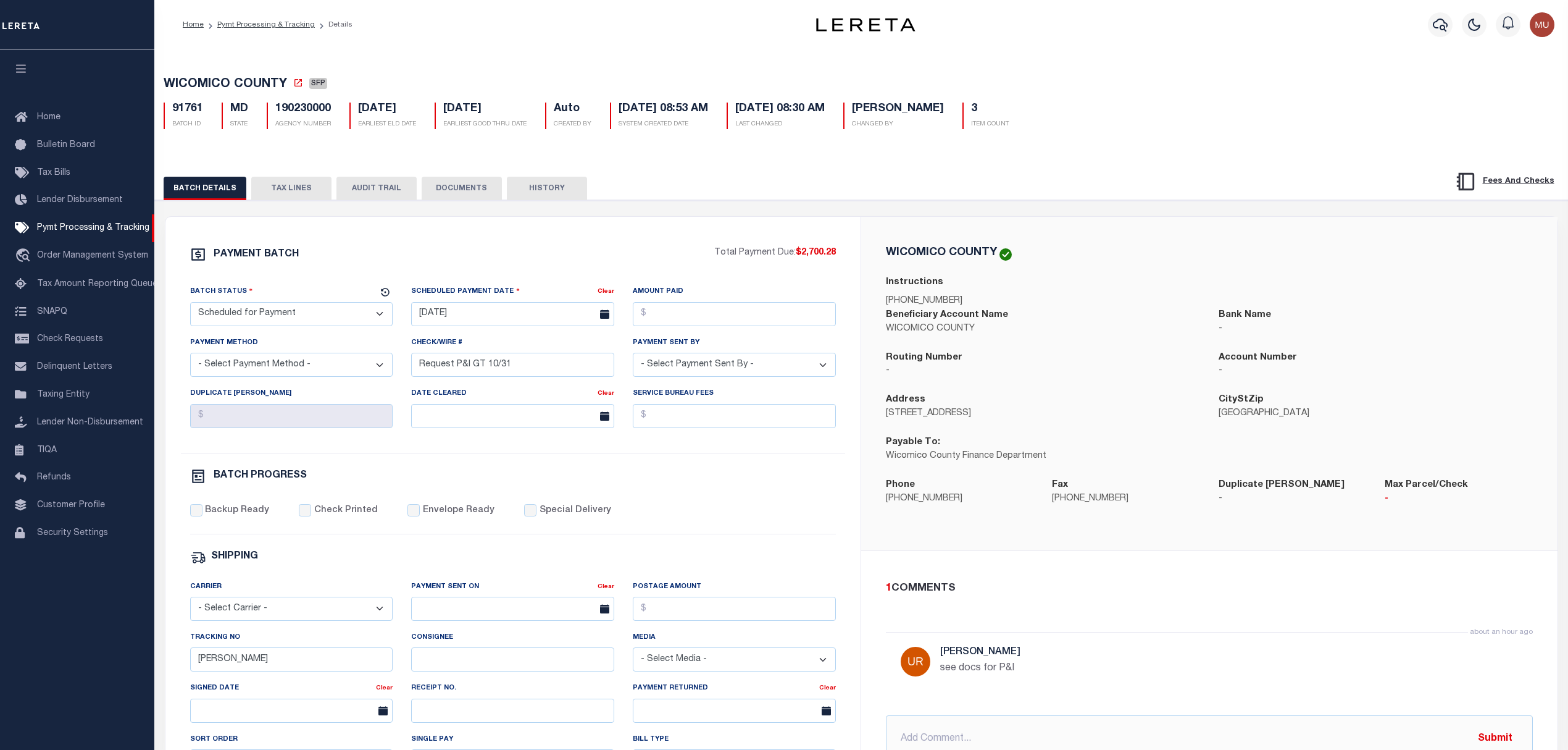
click at [293, 196] on button "TAX LINES" at bounding box center [291, 188] width 80 height 24
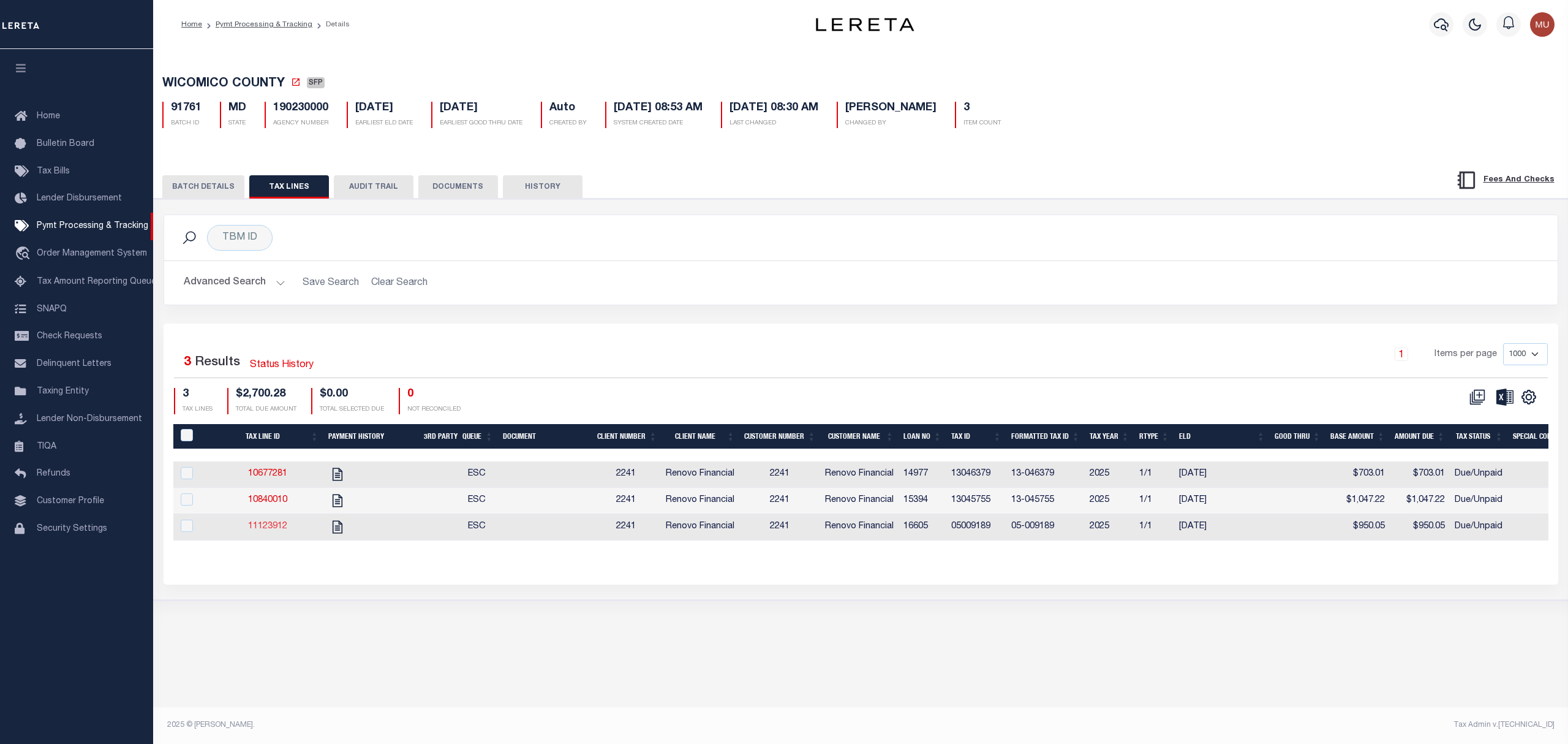
drag, startPoint x: 289, startPoint y: 531, endPoint x: 272, endPoint y: 533, distance: 17.1
click at [435, 185] on button "DOCUMENTS" at bounding box center [458, 187] width 80 height 24
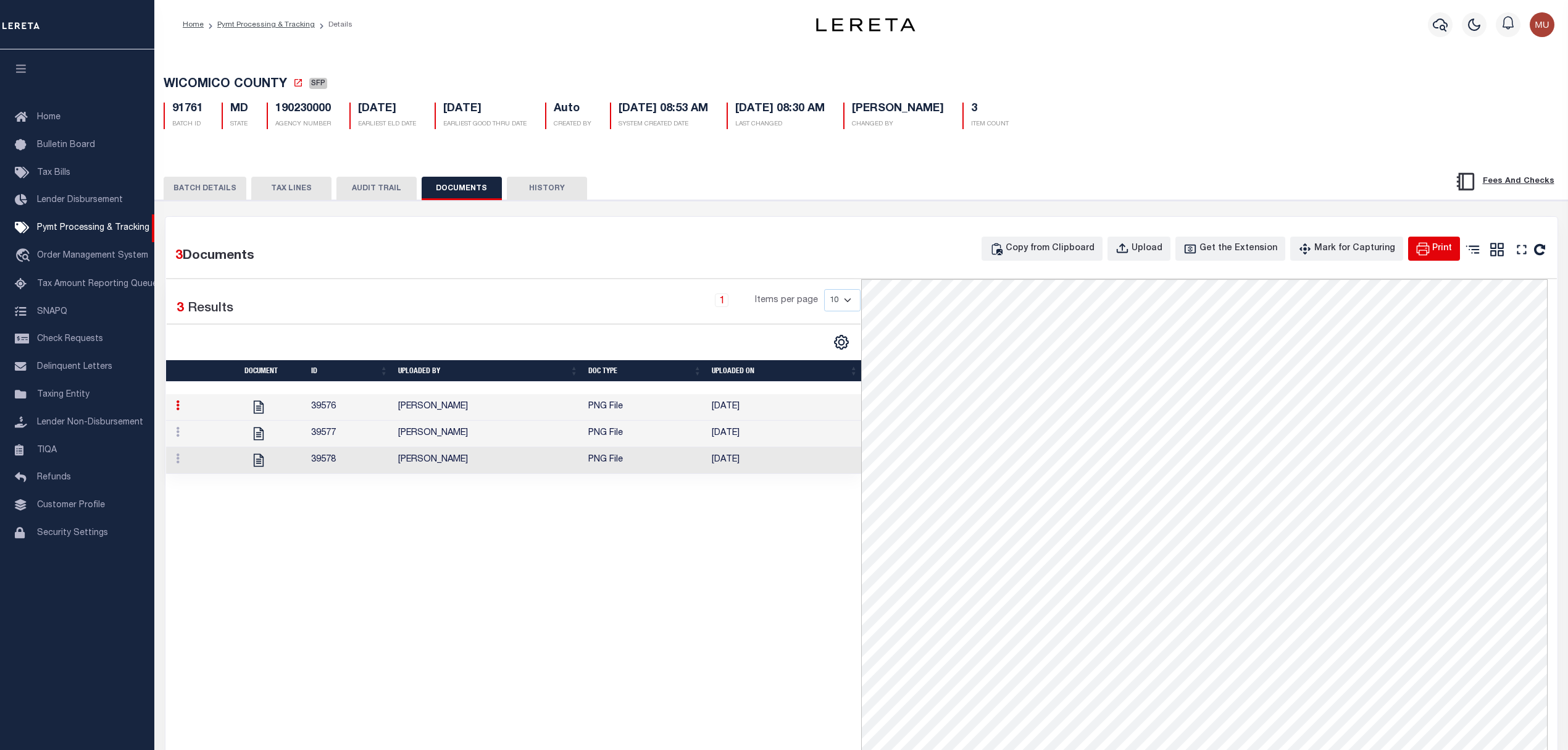
click at [1432, 259] on button "Print" at bounding box center [1434, 248] width 52 height 24
click at [758, 439] on td "[DATE]" at bounding box center [785, 433] width 156 height 27
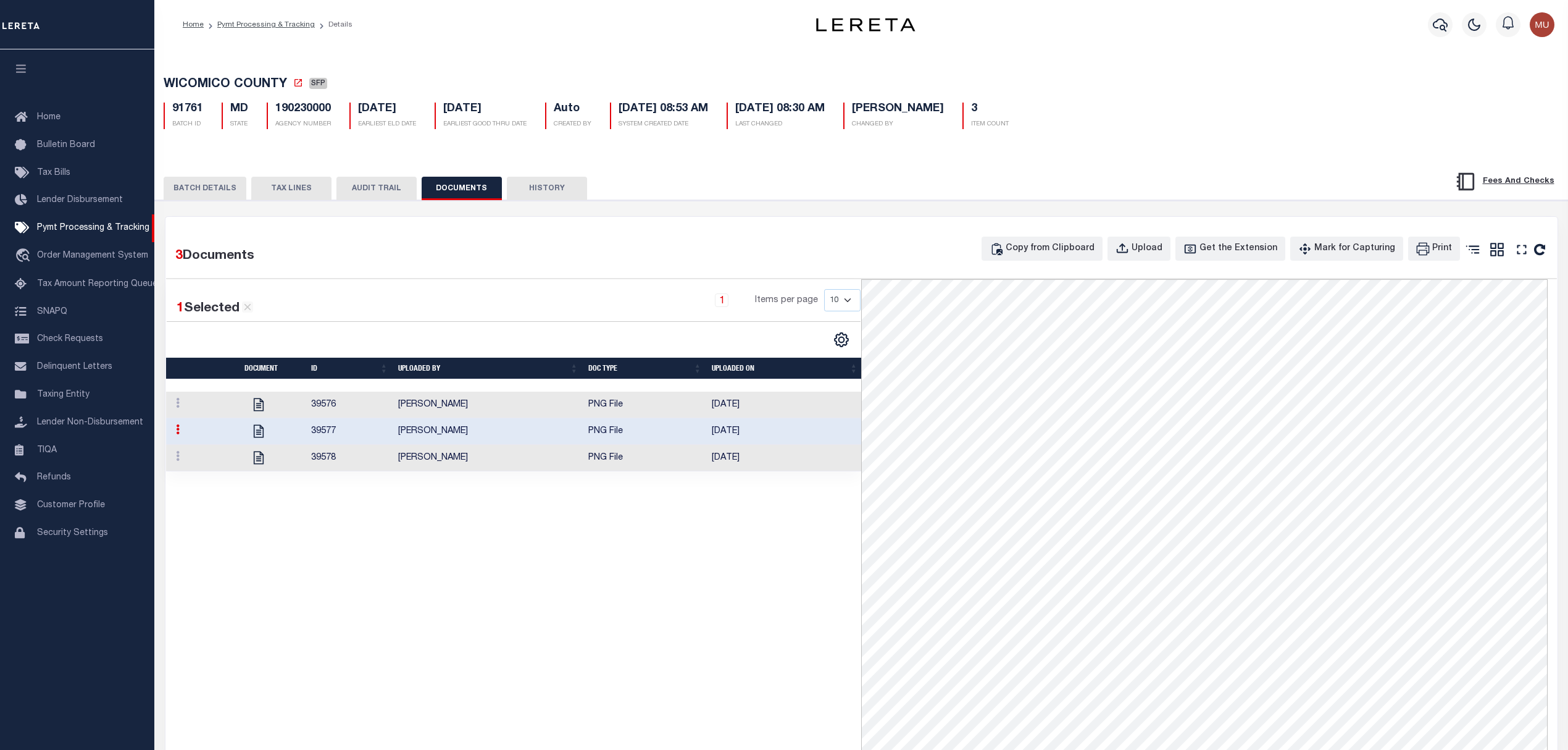
click at [784, 413] on td "[DATE]" at bounding box center [785, 404] width 156 height 27
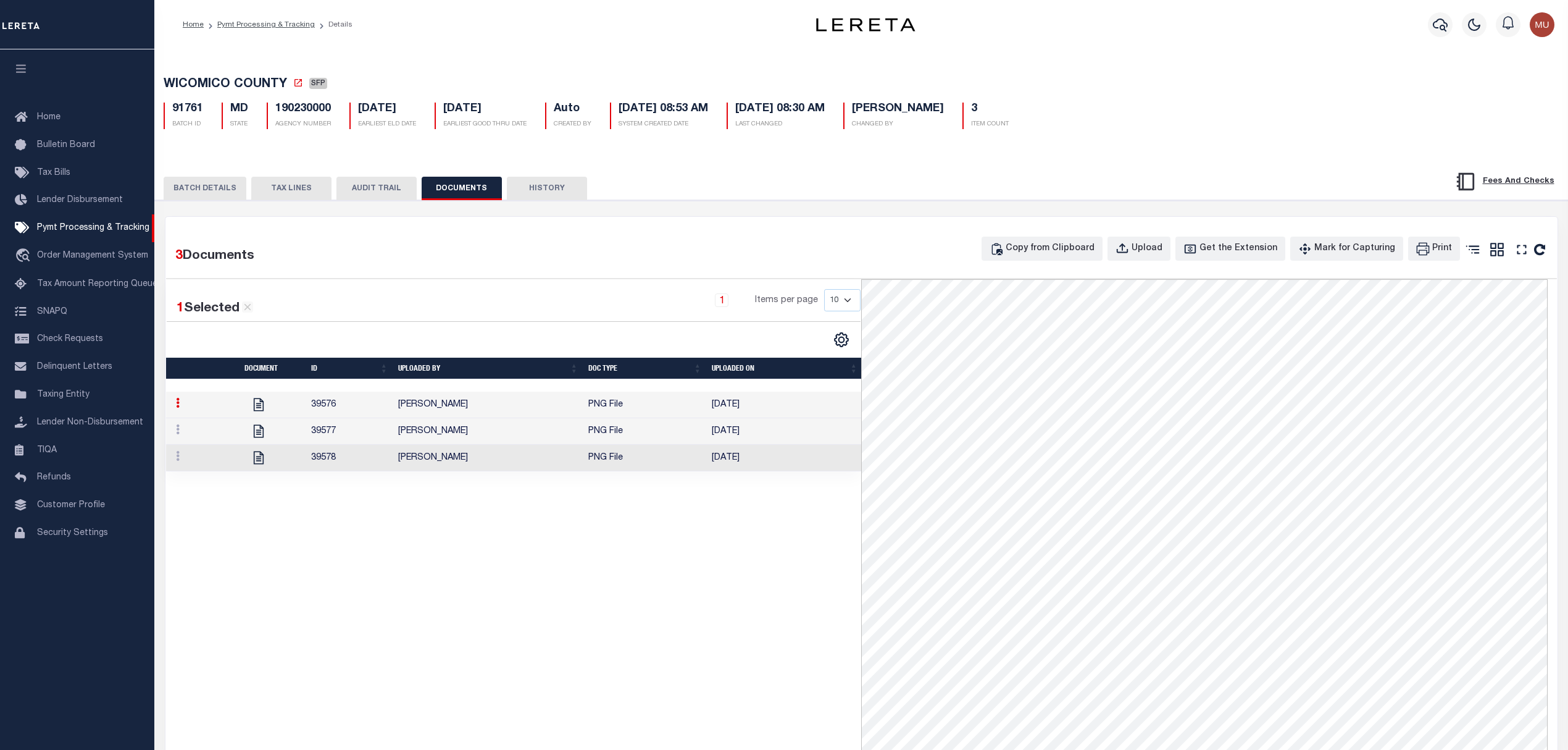
click at [782, 436] on td "[DATE]" at bounding box center [785, 431] width 156 height 27
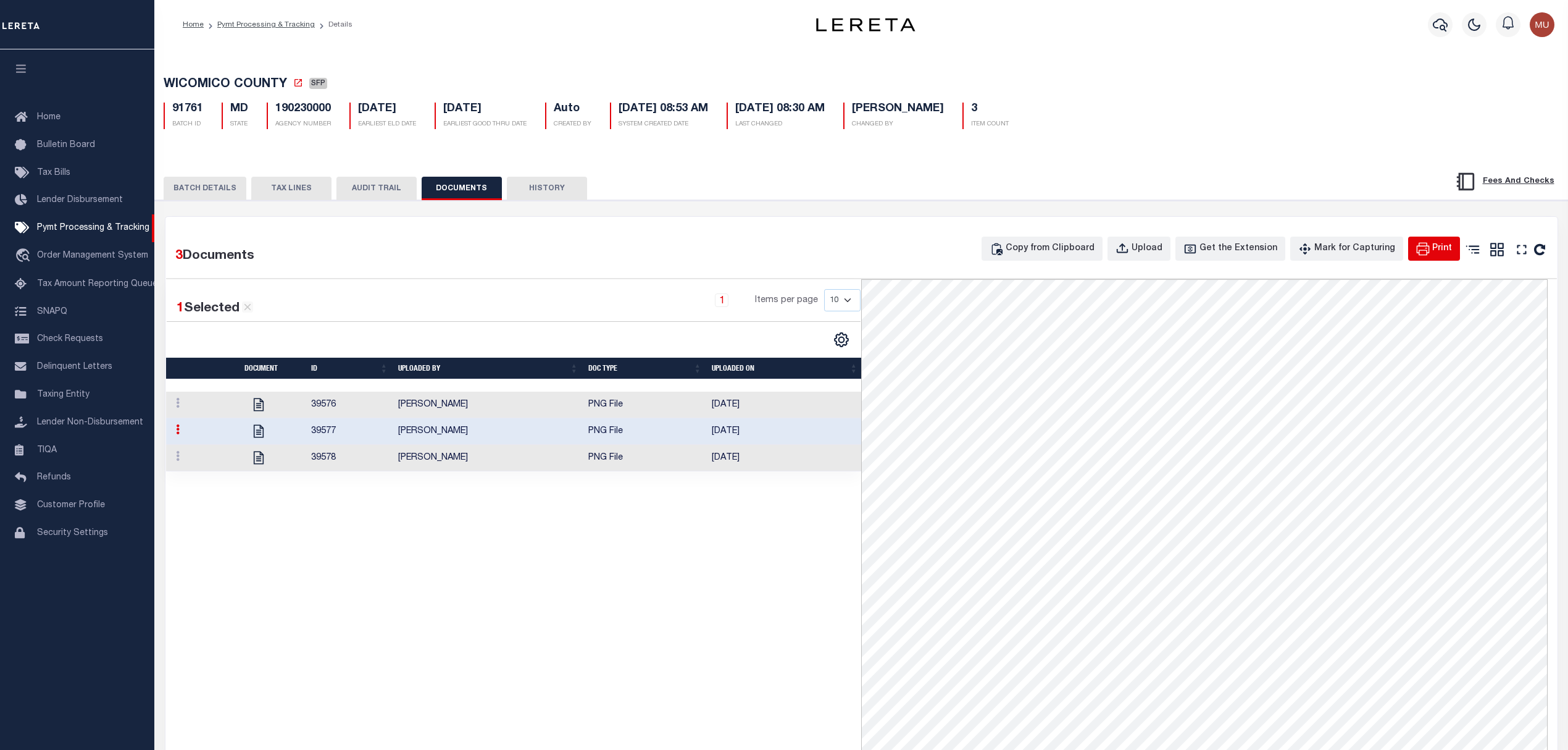
click at [1444, 251] on div "Print" at bounding box center [1442, 249] width 20 height 14
click at [739, 463] on td "[DATE]" at bounding box center [785, 458] width 156 height 27
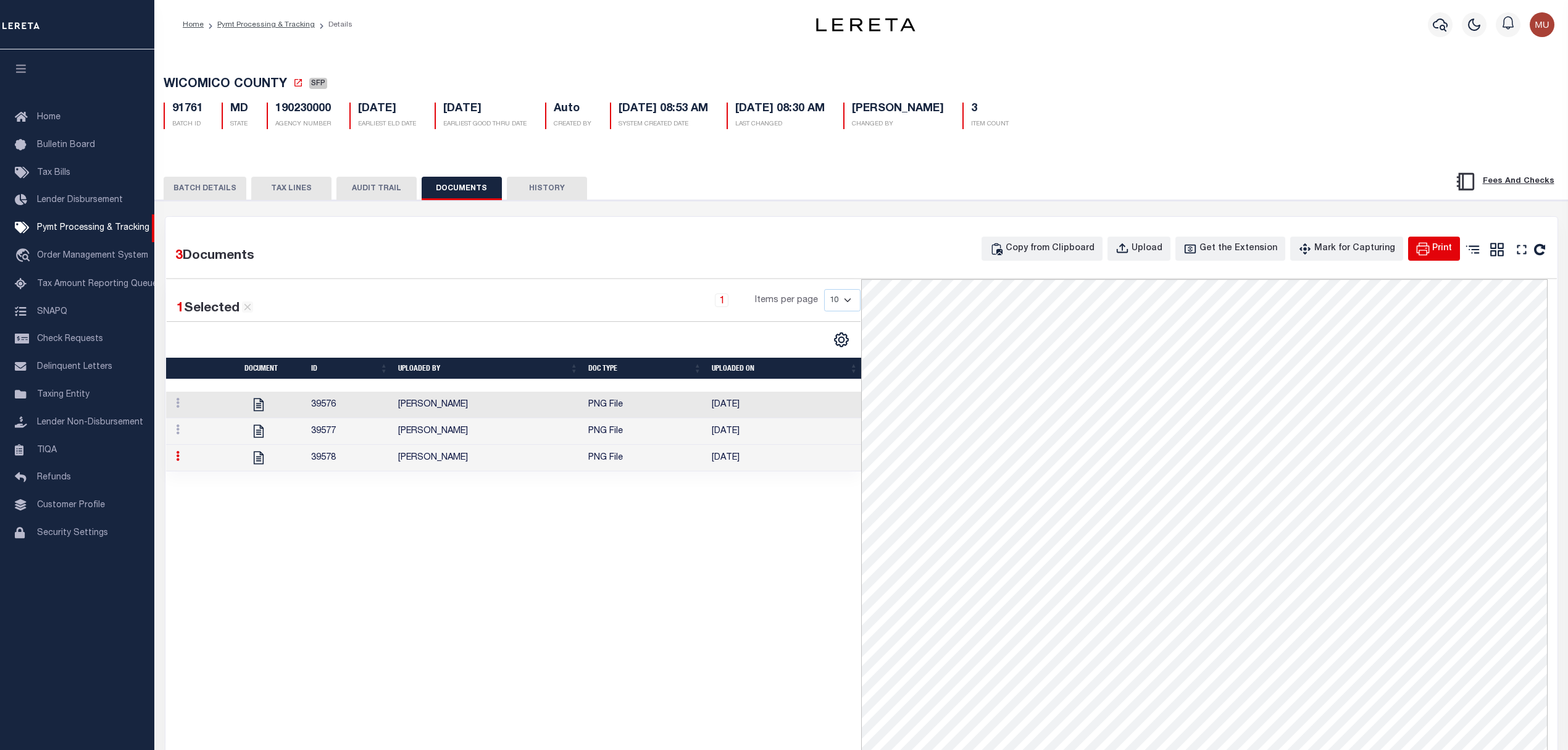
click at [1435, 248] on div "Print" at bounding box center [1442, 249] width 20 height 14
click at [1430, 255] on button "Print" at bounding box center [1434, 248] width 52 height 24
drag, startPoint x: 307, startPoint y: 200, endPoint x: 314, endPoint y: 200, distance: 7.0
click at [309, 200] on button "TAX LINES" at bounding box center [291, 188] width 80 height 24
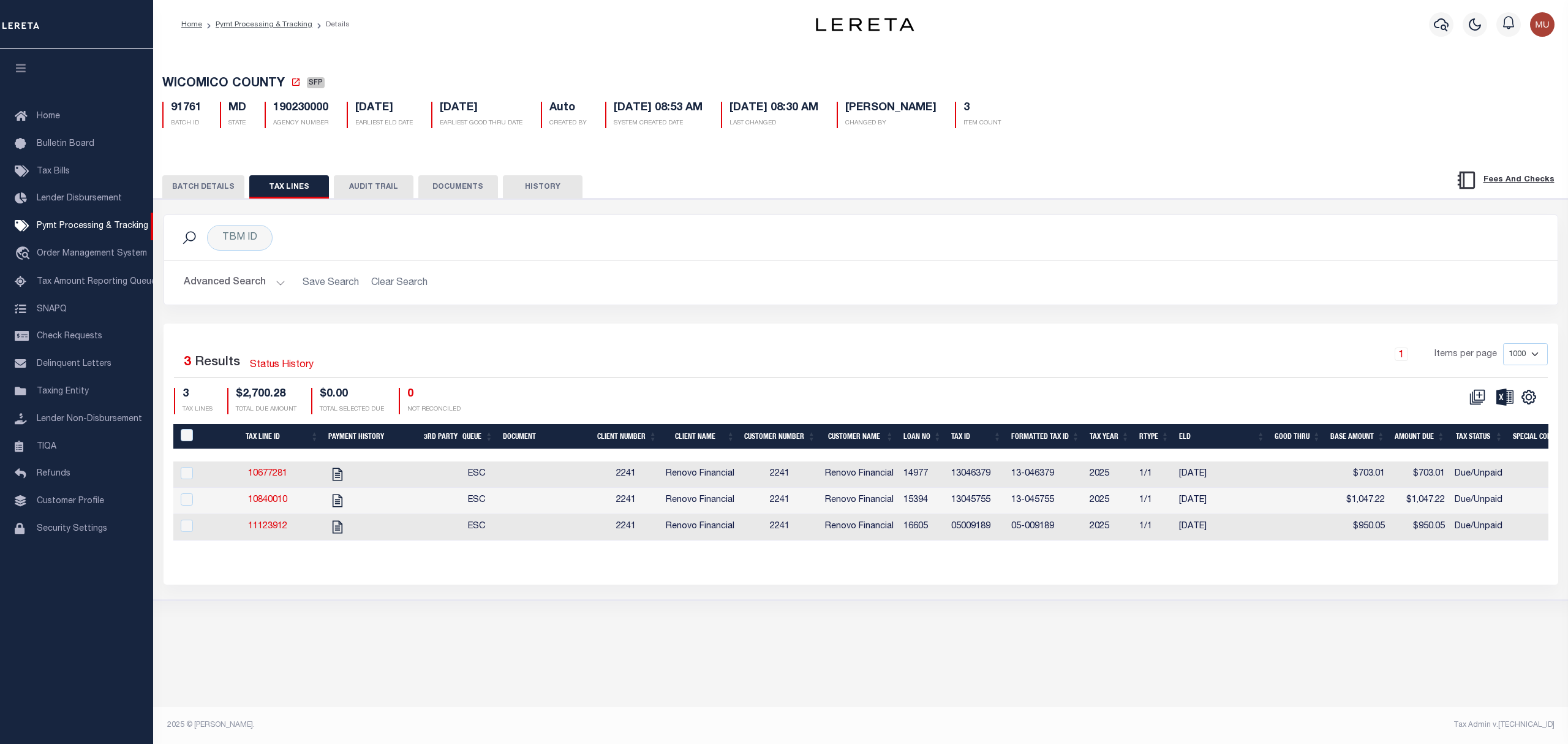
click at [190, 183] on button "BATCH DETAILS" at bounding box center [203, 187] width 82 height 24
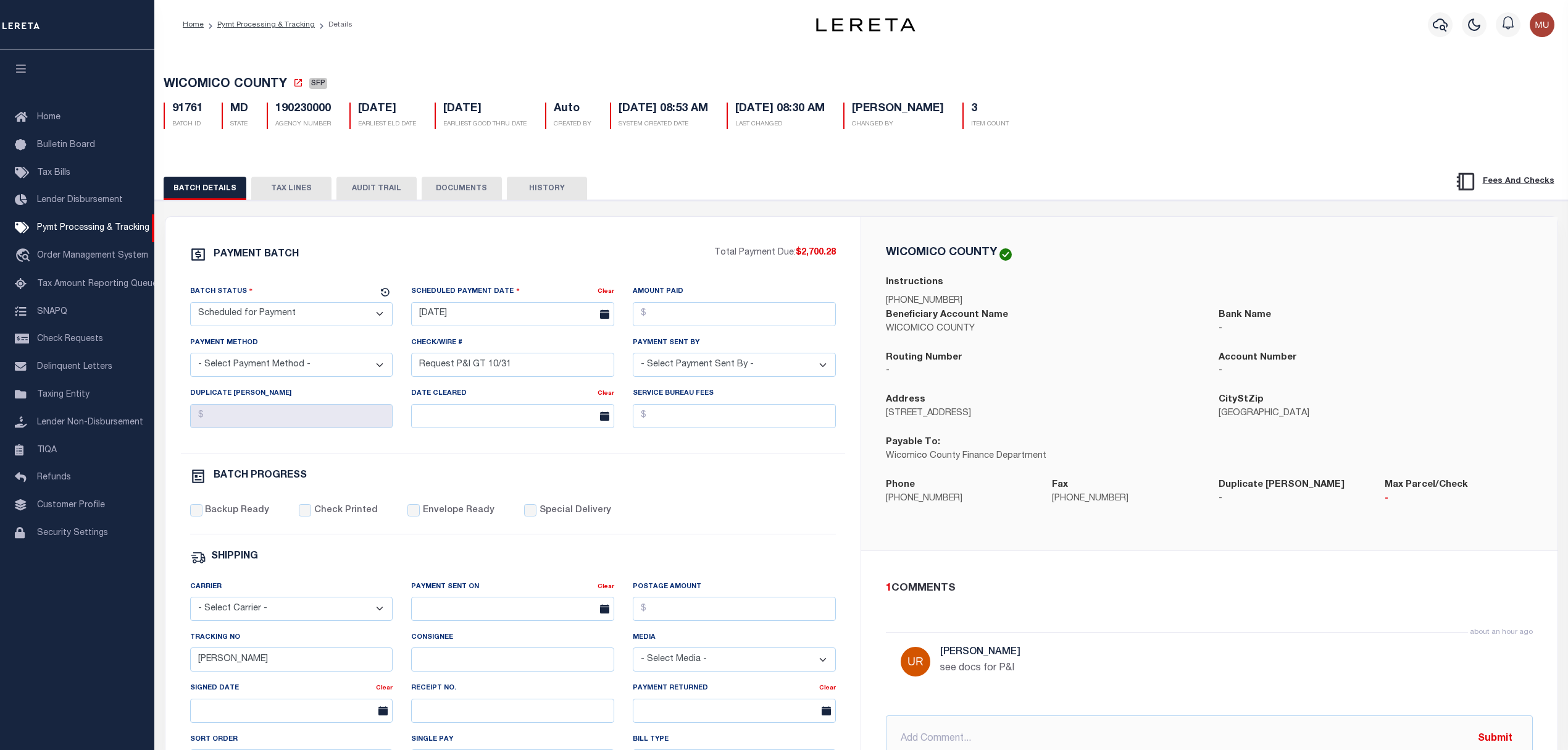
click at [293, 191] on button "TAX LINES" at bounding box center [291, 188] width 80 height 24
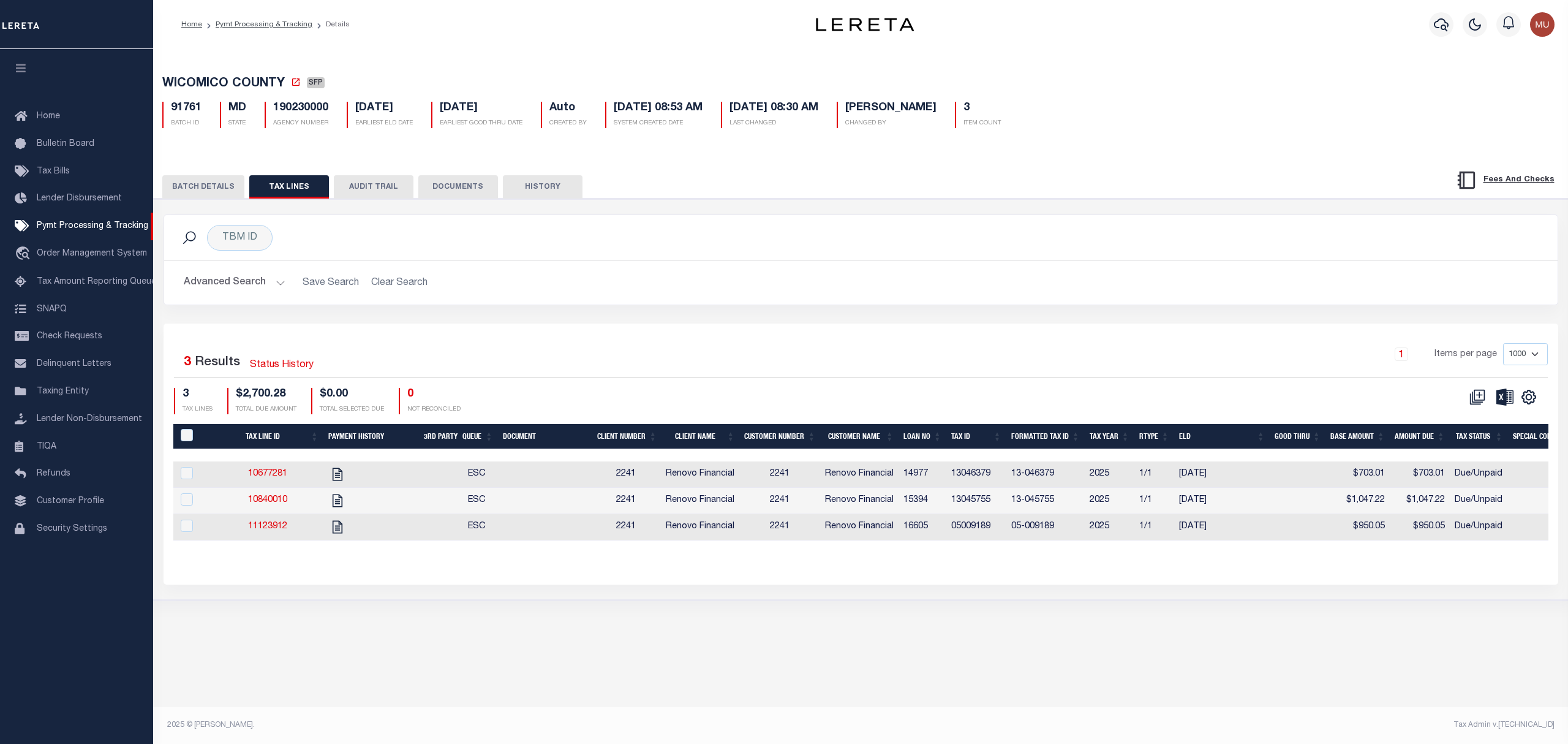
click at [983, 470] on td "13046379" at bounding box center [976, 474] width 60 height 27
checkbox input "true"
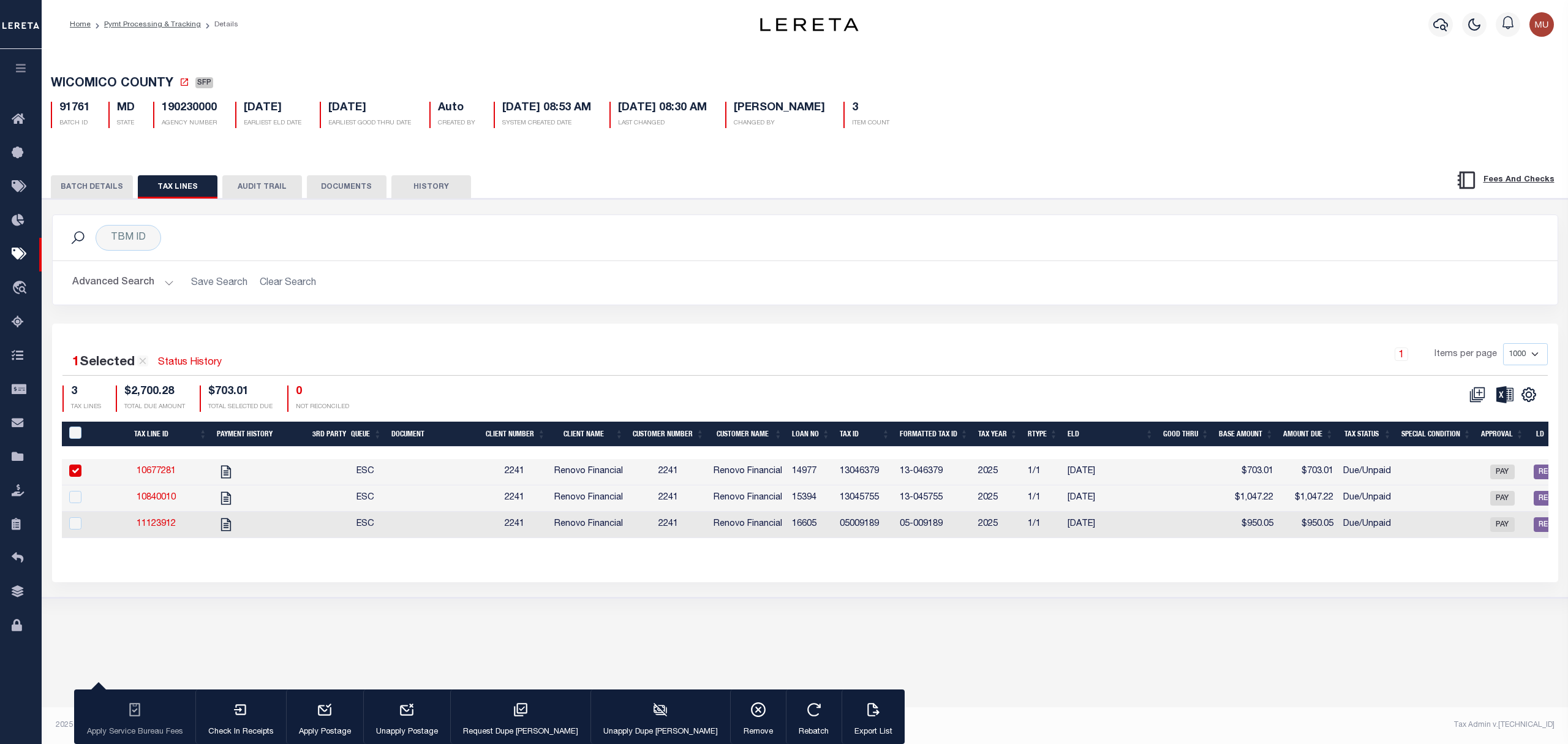
click at [983, 470] on tr "10677281 ESC 2241 Renovo Financial 2241 Renovo Financial 14977 13046379 13-0463…" at bounding box center [1073, 472] width 2021 height 27
copy td "13046379"
click at [1041, 322] on div "TBM ID Search Advanced Search Save Search Clear Search Equals Equals Is Not Equ…" at bounding box center [805, 269] width 1525 height 109
click at [75, 185] on button "BATCH DETAILS" at bounding box center [92, 187] width 82 height 24
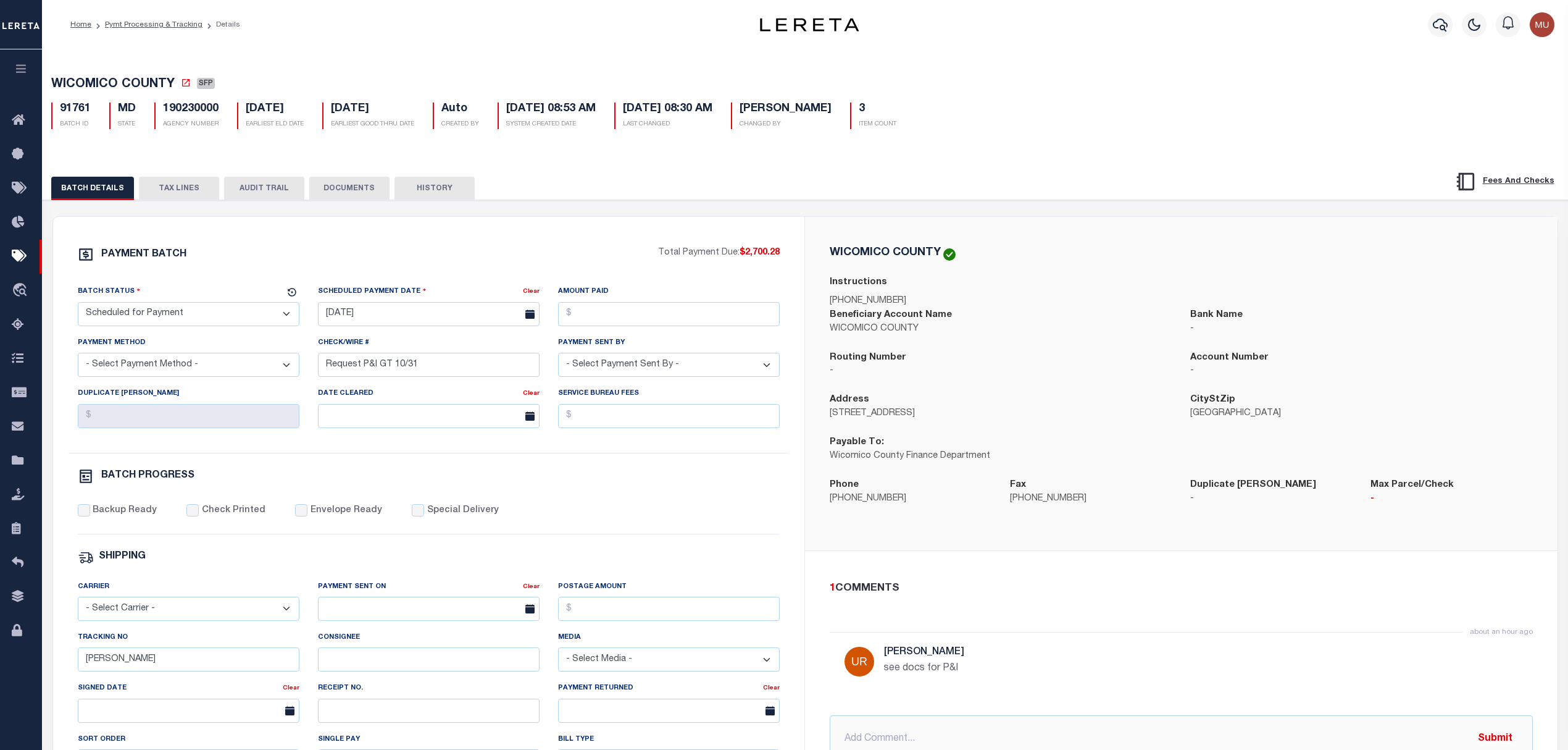
drag, startPoint x: 240, startPoint y: 311, endPoint x: 232, endPoint y: 324, distance: 15.3
click at [240, 311] on select "- Select Status - Scheduled for Payment Ready For Payment Payment Sent Cleared …" at bounding box center [189, 314] width 222 height 24
select select "RFP"
click at [78, 306] on select "- Select Status - Scheduled for Payment Ready For Payment Payment Sent Cleared …" at bounding box center [189, 314] width 222 height 24
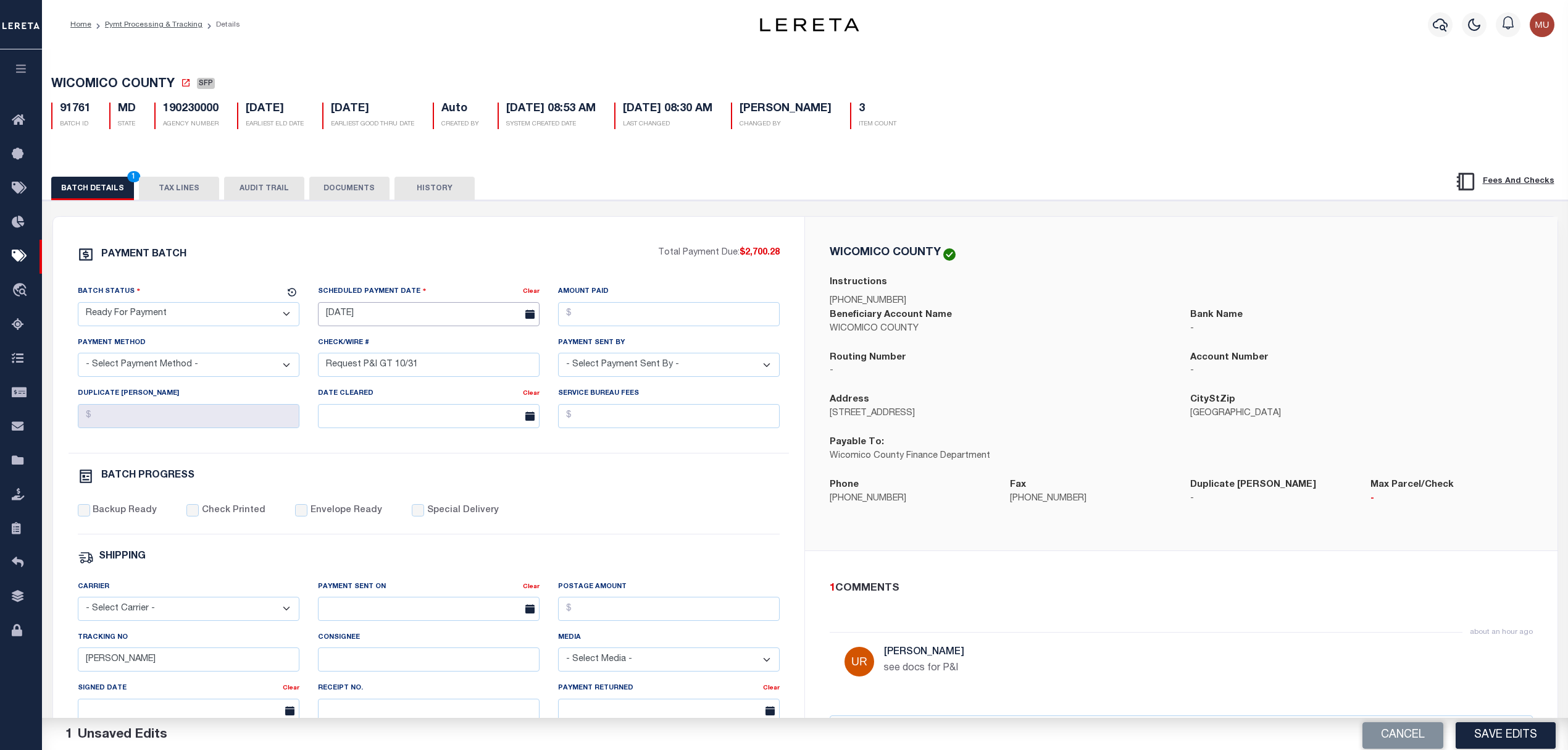
click at [361, 312] on input "08/30/2024" at bounding box center [429, 314] width 222 height 24
click at [387, 417] on span "7" at bounding box center [386, 412] width 24 height 24
type input "10/07/2025"
click at [653, 313] on input "Amount Paid" at bounding box center [669, 314] width 222 height 24
type input "$2,700.28"
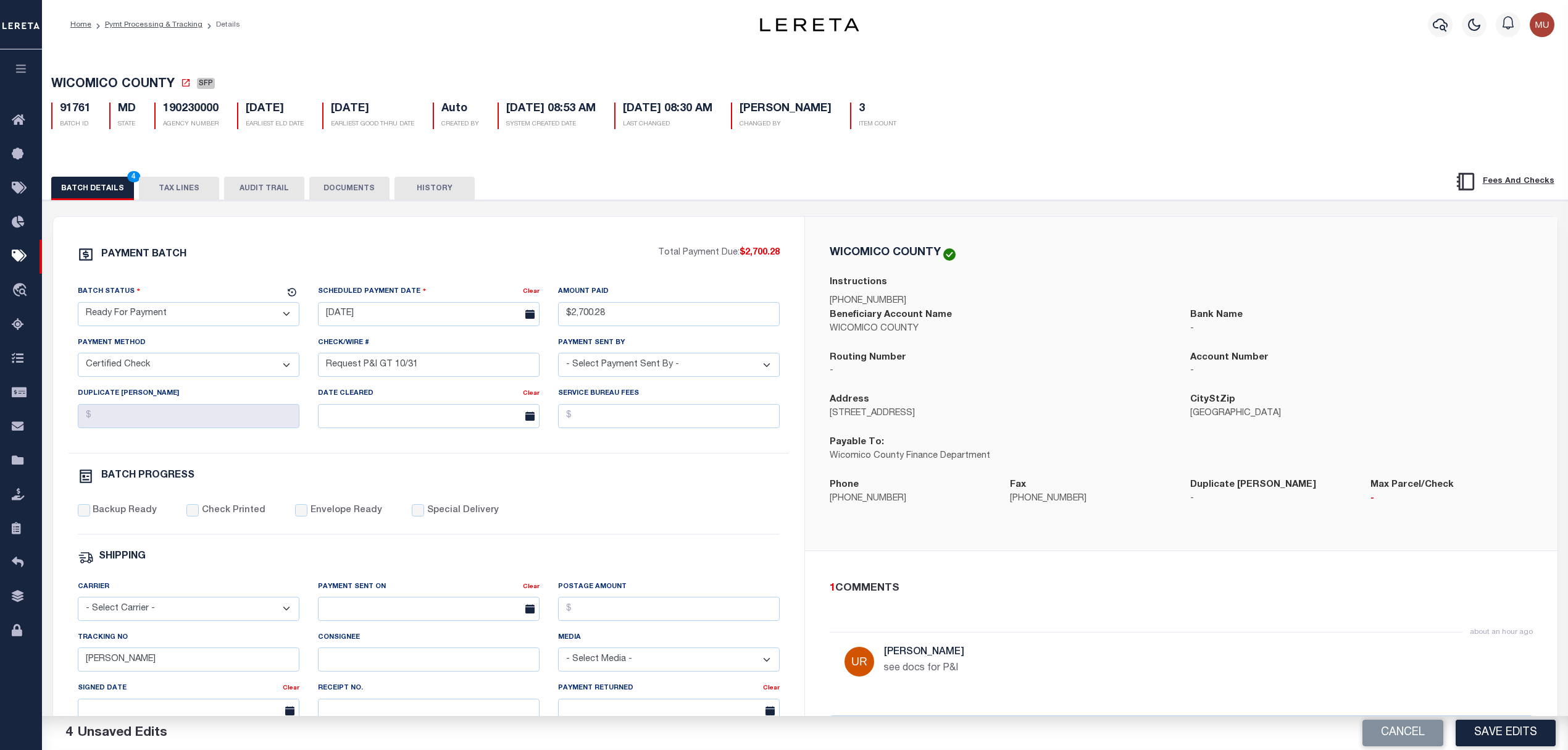
select select "CHK"
select select "Urbina, Matthew"
click at [89, 516] on input "Backup Ready" at bounding box center [84, 510] width 12 height 12
checkbox input "true"
drag, startPoint x: 117, startPoint y: 668, endPoint x: 40, endPoint y: 660, distance: 77.4
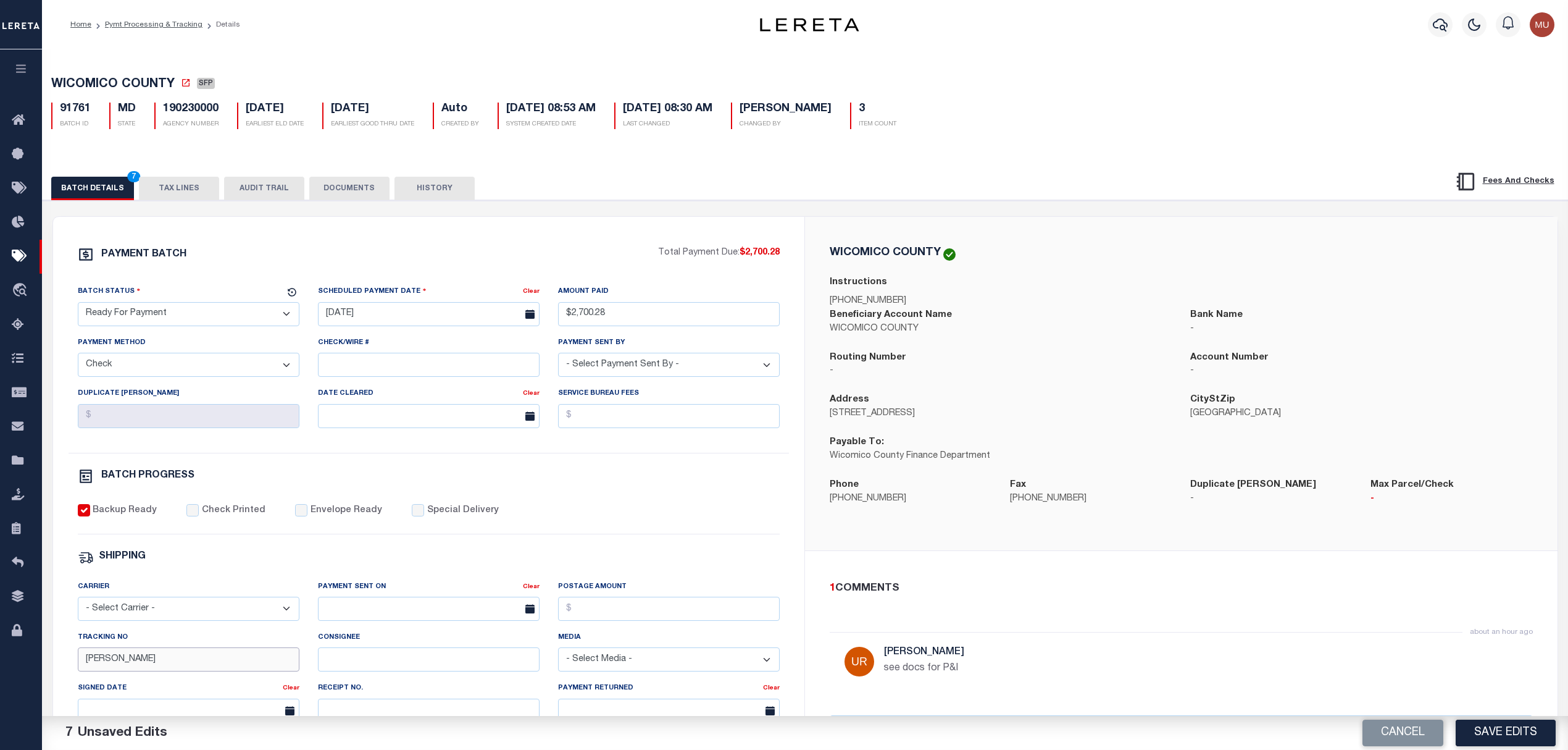
click at [85, 666] on input "Matt" at bounding box center [189, 660] width 222 height 24
click at [776, 482] on div "BATCH PROGRESS" at bounding box center [429, 476] width 702 height 16
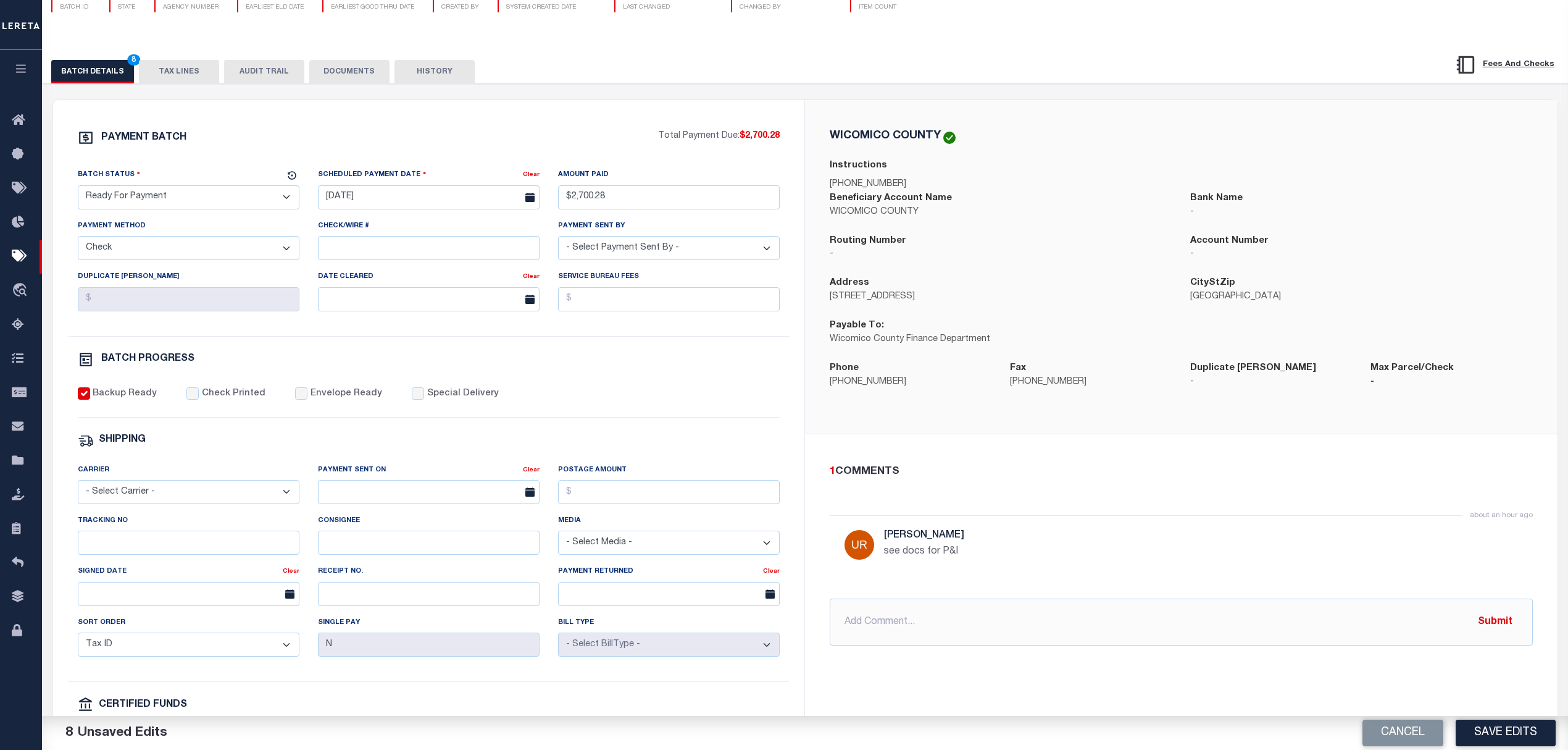
scroll to position [247, 0]
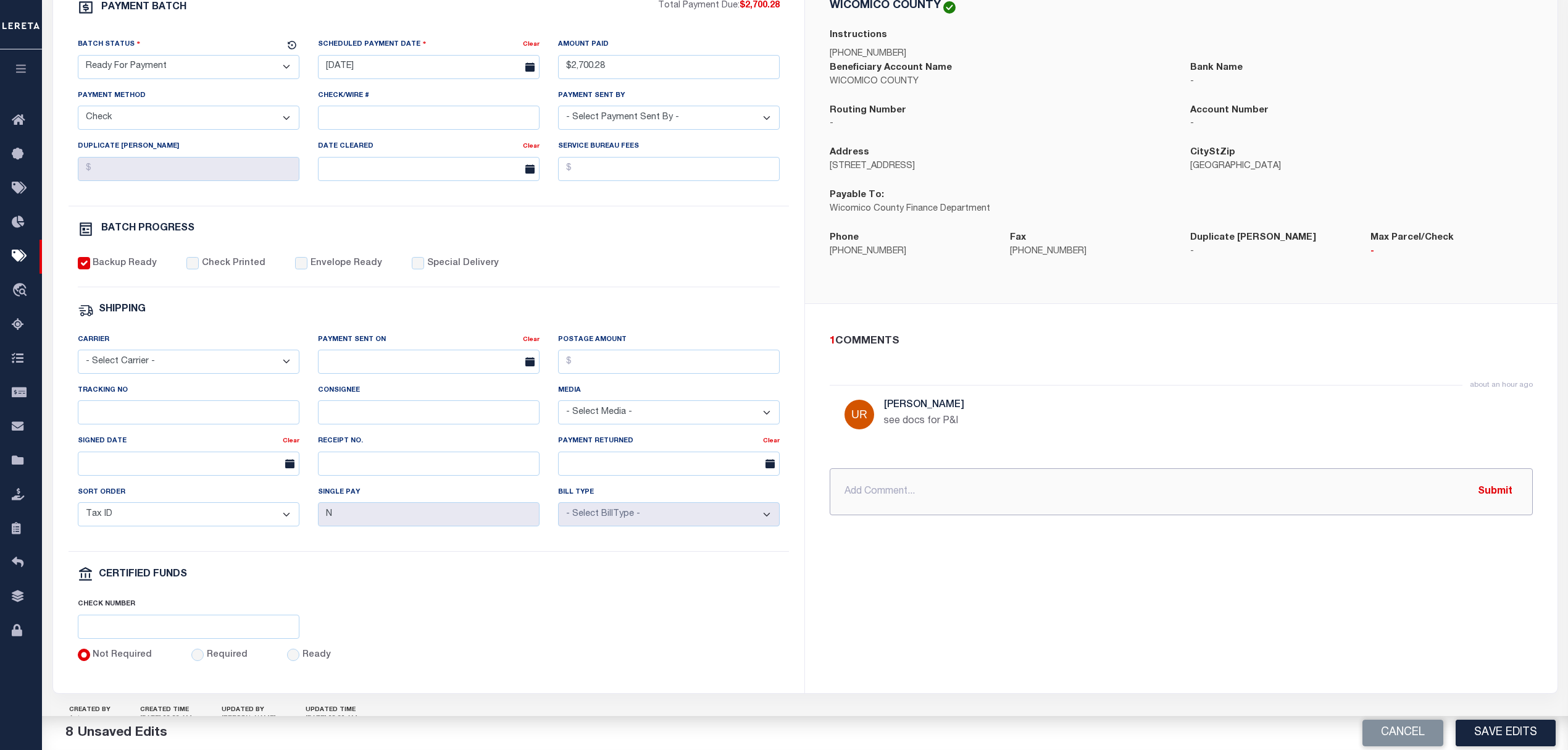
click at [980, 502] on input "text" at bounding box center [1181, 491] width 703 height 47
click at [1008, 496] on input "P&I requested IAO $" at bounding box center [1181, 491] width 703 height 47
type input "P&I requested IAO $51.16"
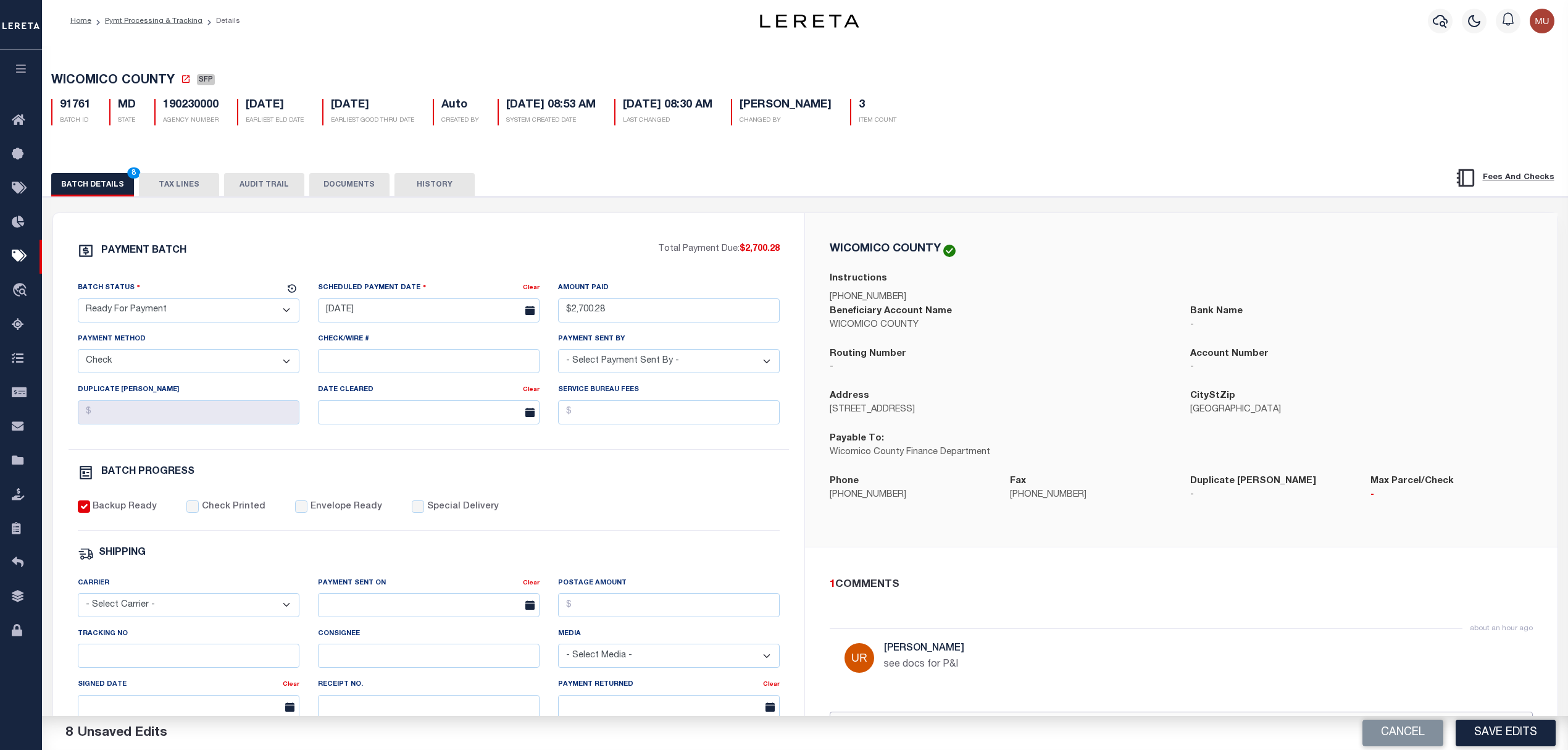
scroll to position [0, 0]
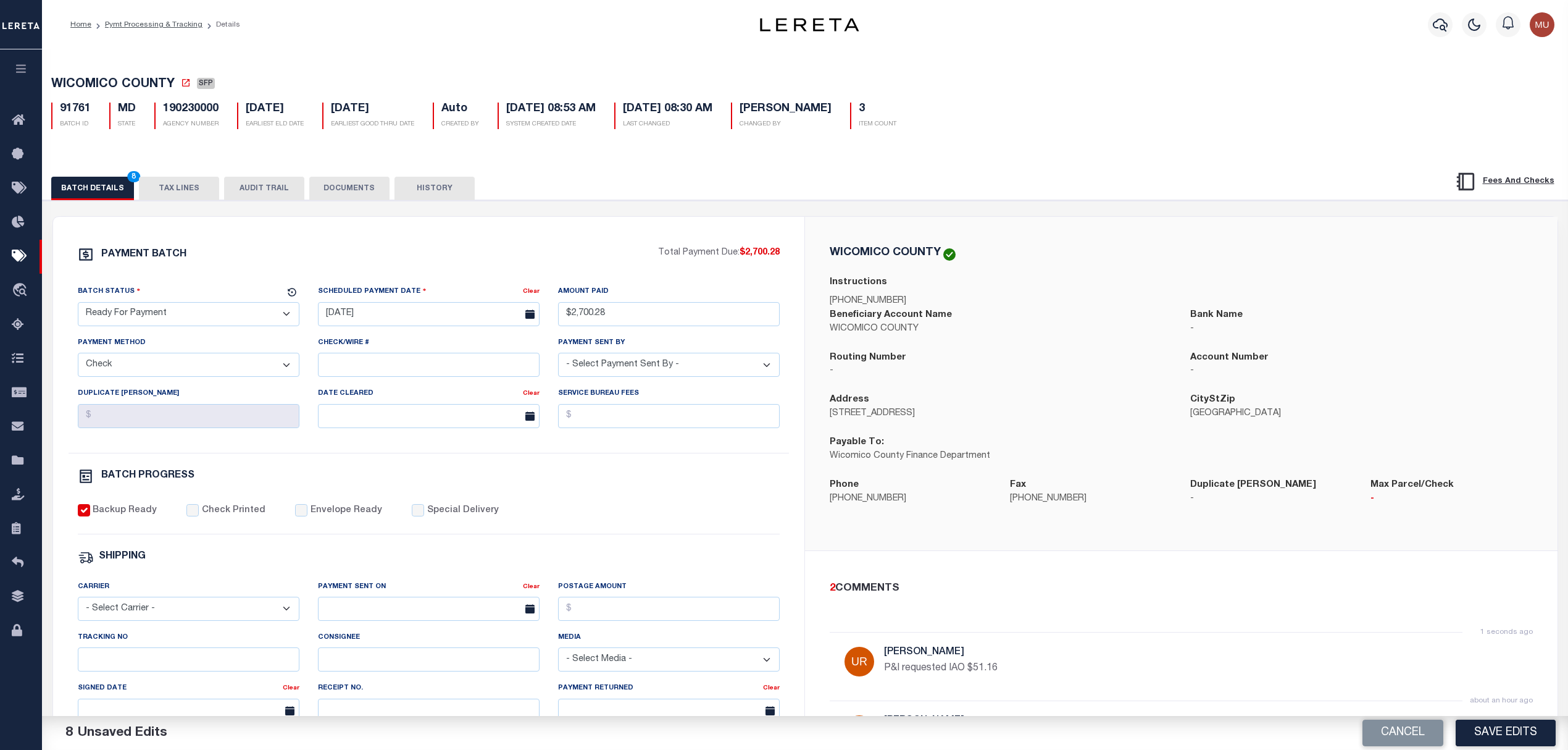
click at [178, 186] on button "TAX LINES" at bounding box center [179, 188] width 80 height 24
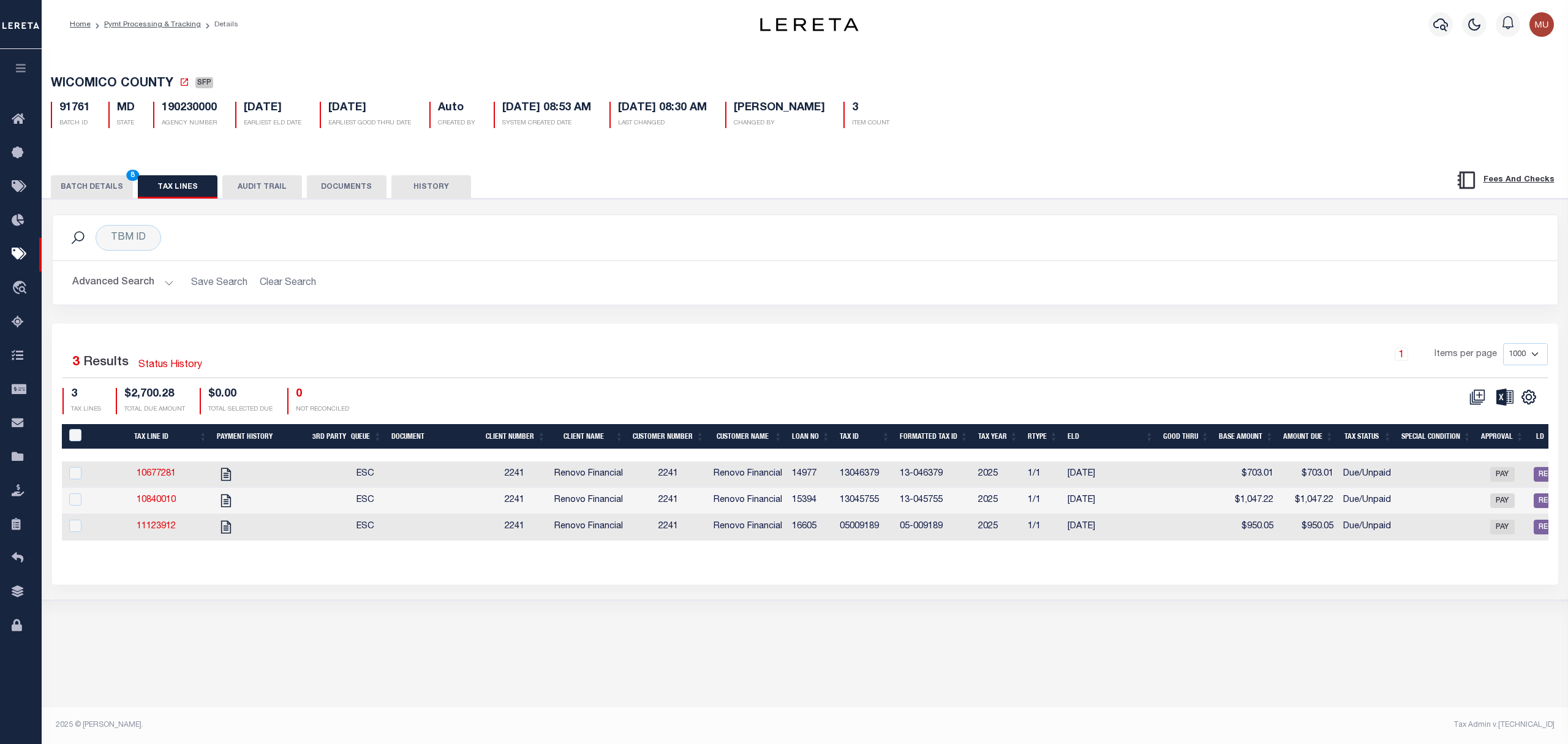
click at [93, 193] on button "BATCH DETAILS 8" at bounding box center [92, 187] width 82 height 24
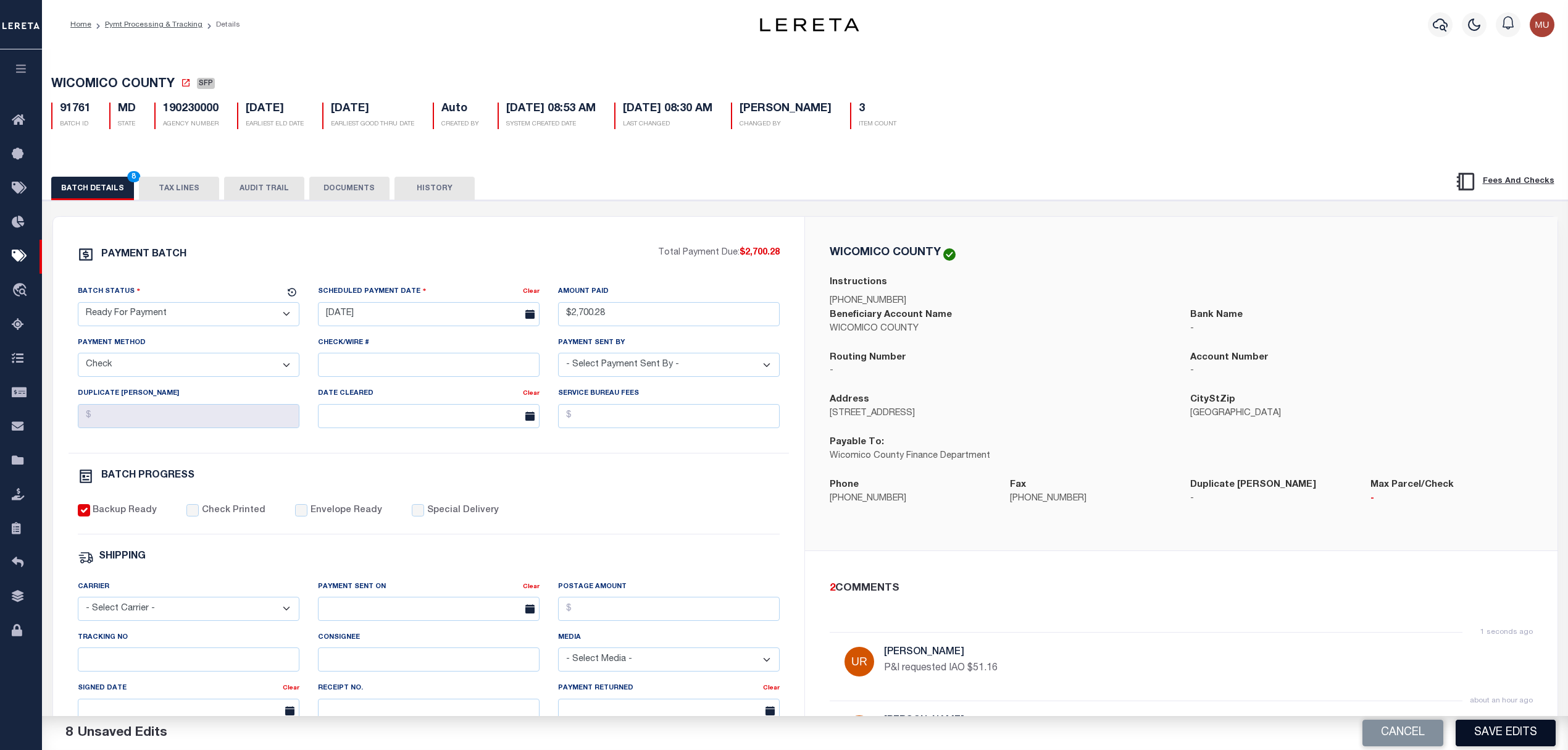
click at [1528, 729] on button "Save Edits" at bounding box center [1505, 732] width 100 height 27
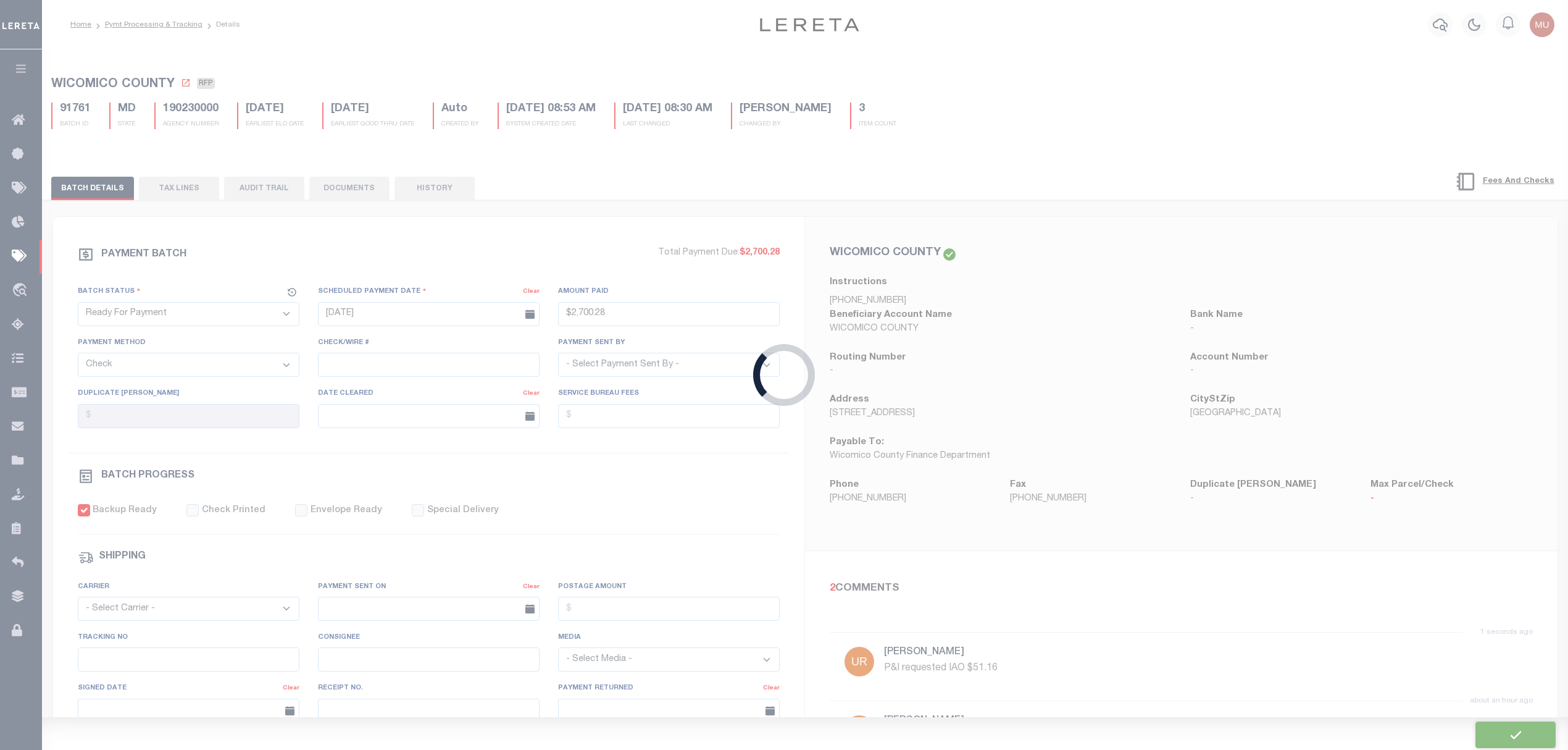
type input "$2,700.28"
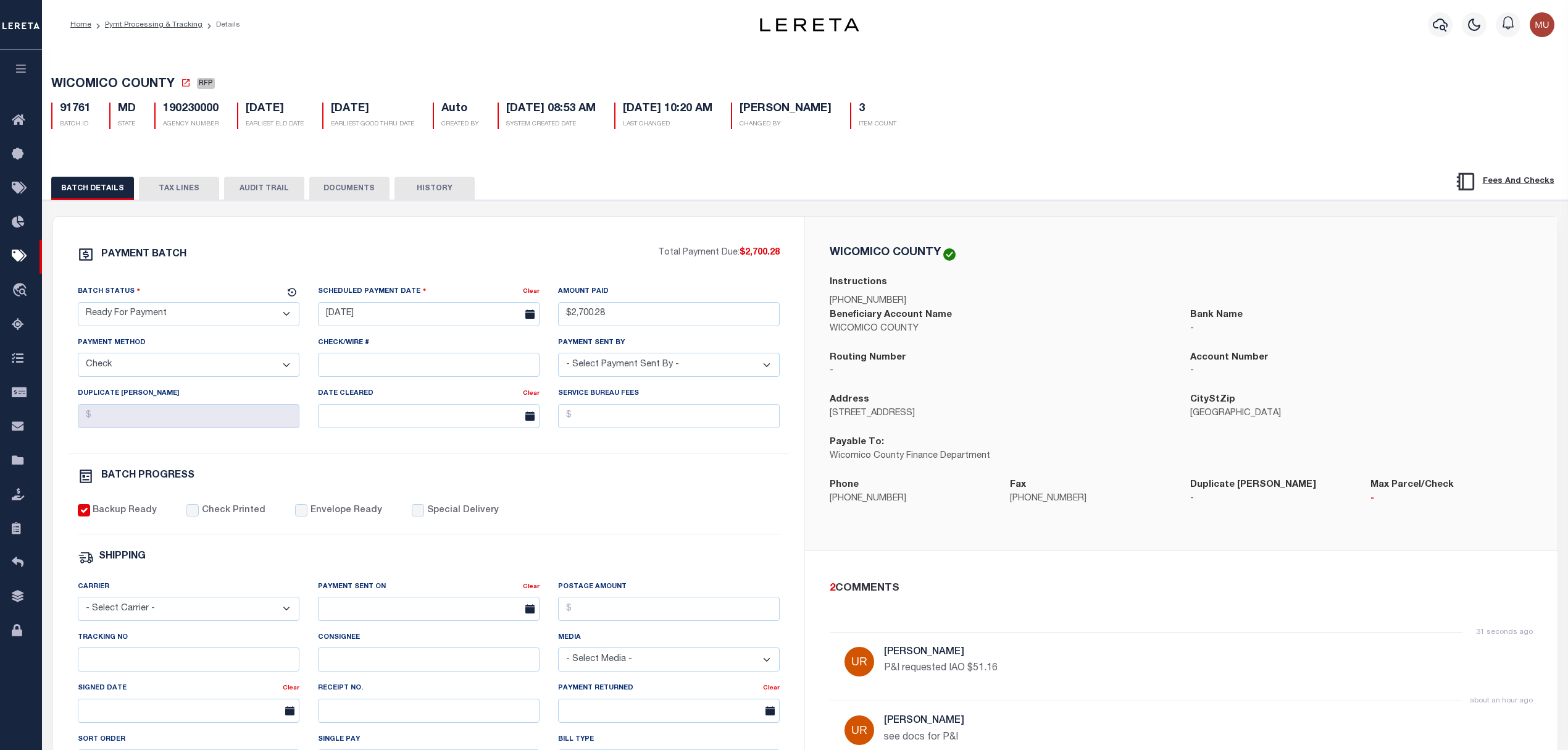
click at [132, 185] on div "BATCH DETAILS TAX LINES AUDIT TRAIL DOCUMENTS HISTORY" at bounding box center [726, 188] width 1350 height 23
click at [158, 188] on button "TAX LINES" at bounding box center [179, 188] width 80 height 24
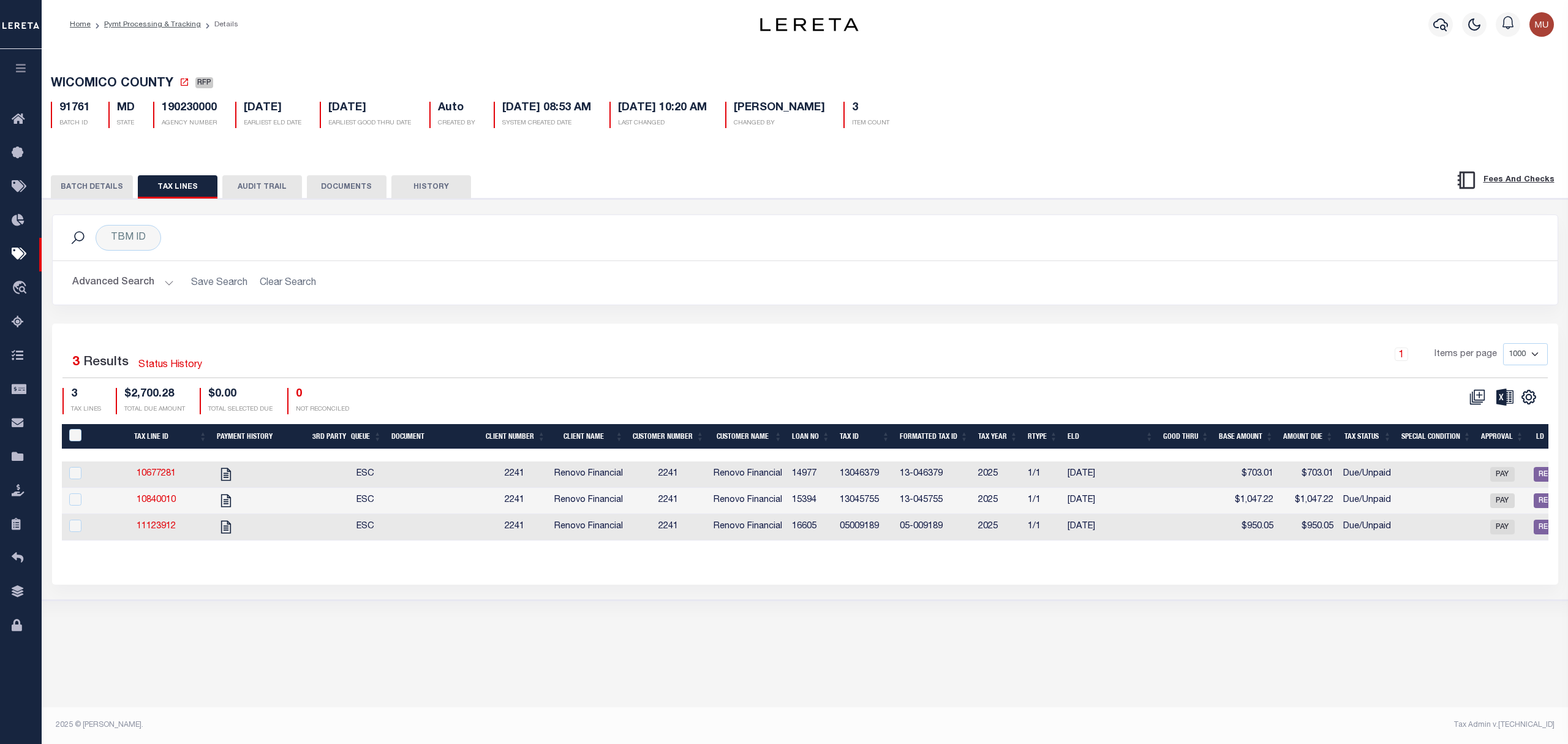
click at [577, 478] on span "Renovo Financial" at bounding box center [588, 473] width 68 height 8
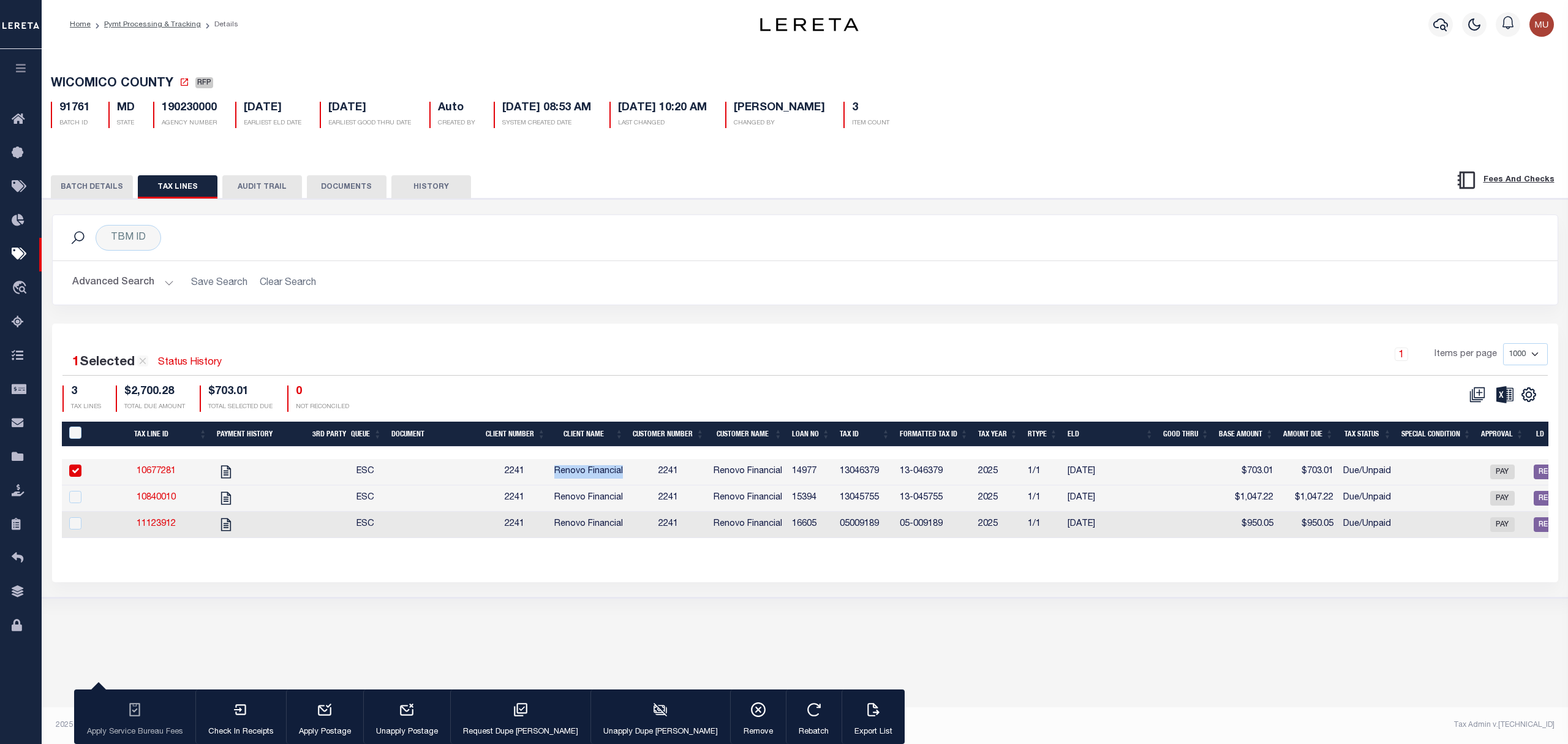
drag, startPoint x: 577, startPoint y: 479, endPoint x: 601, endPoint y: 478, distance: 24.0
click at [601, 476] on span "Renovo Financial" at bounding box center [588, 471] width 68 height 8
checkbox input "false"
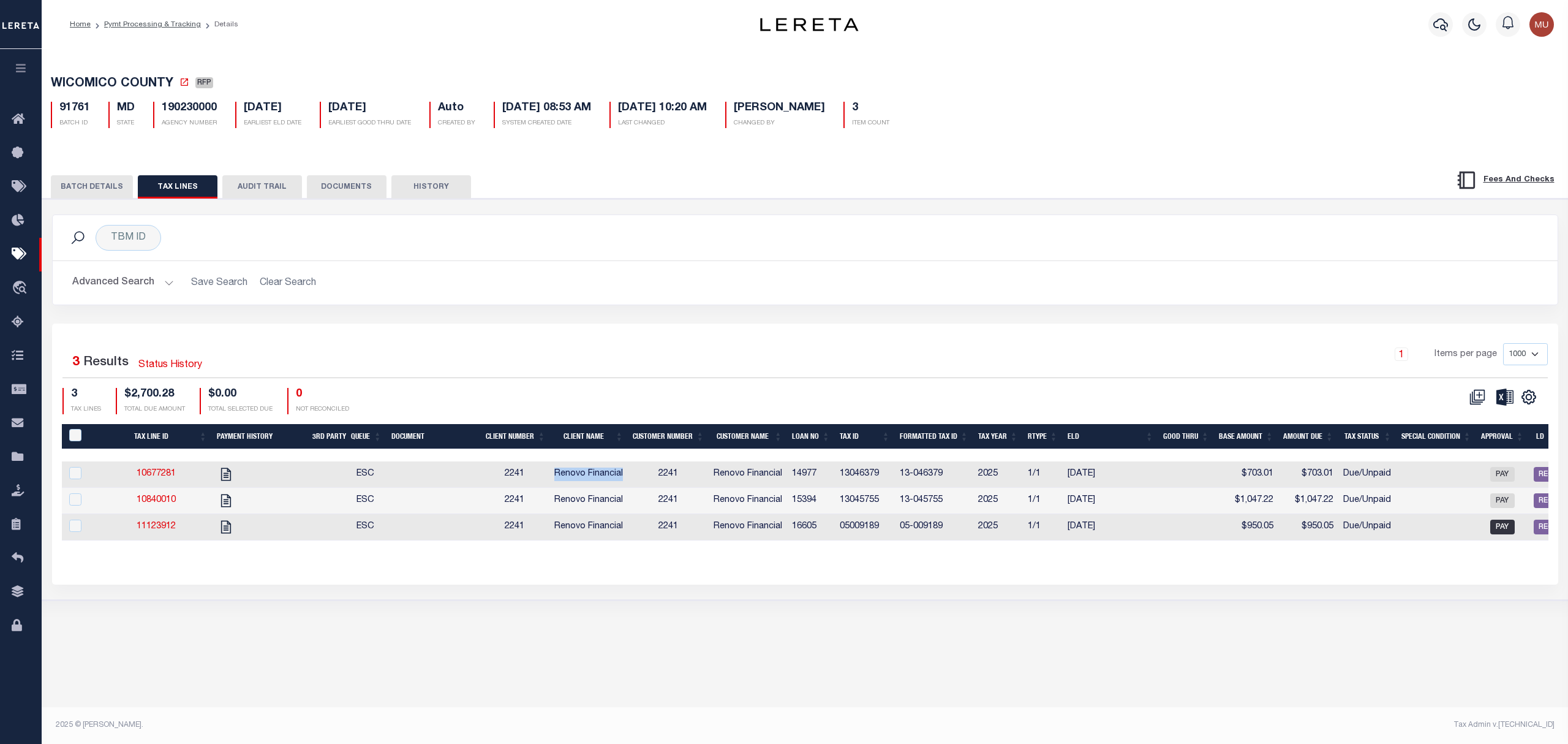
copy span "Renovo Financial"
click at [83, 83] on span "WICOMICO COUNTY" at bounding box center [112, 84] width 123 height 12
drag, startPoint x: 83, startPoint y: 83, endPoint x: 124, endPoint y: 77, distance: 41.4
click at [124, 78] on span "WICOMICO COUNTY" at bounding box center [112, 84] width 123 height 12
copy span "WICOMICO COUNTY"
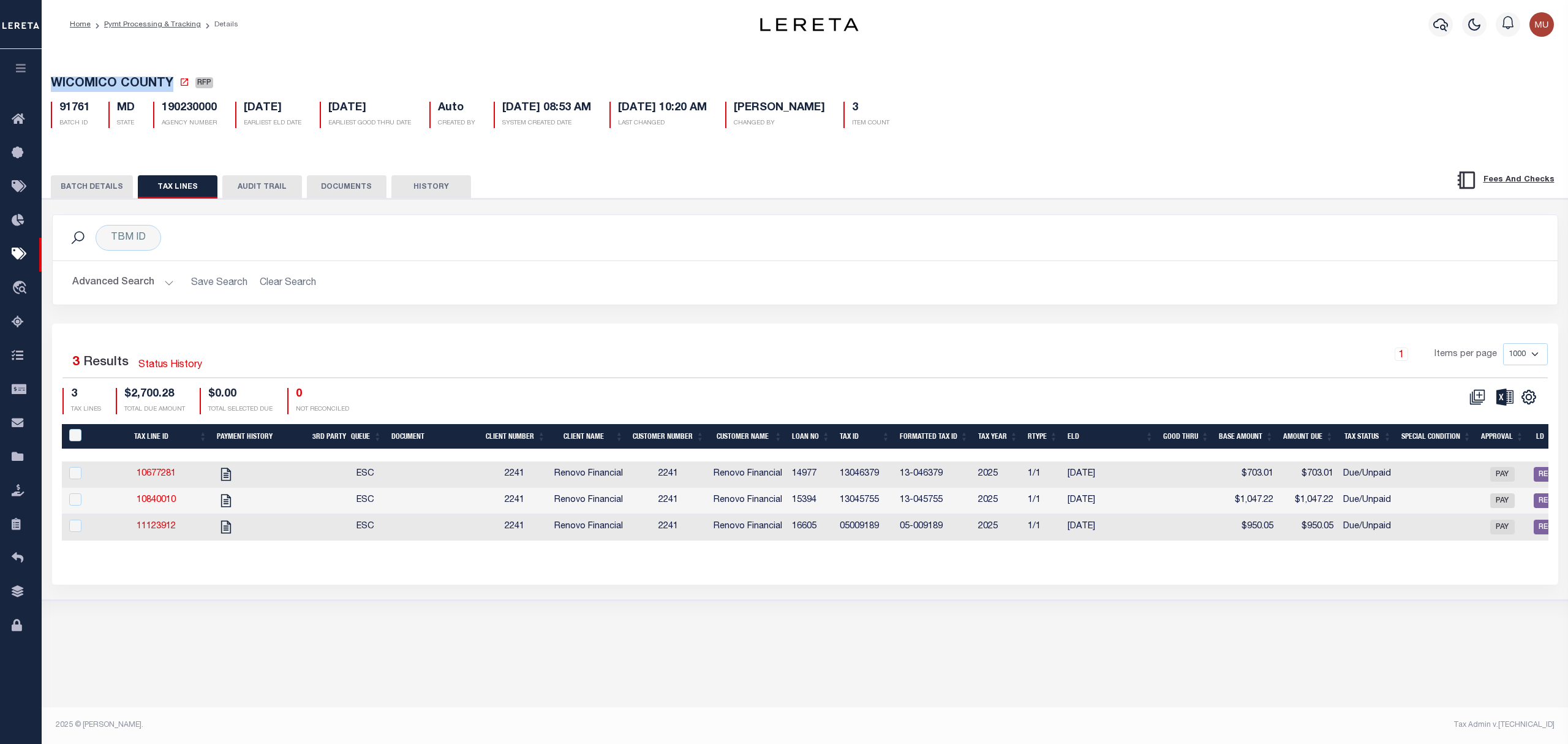
drag, startPoint x: 109, startPoint y: 193, endPoint x: 133, endPoint y: 199, distance: 24.7
click at [109, 193] on button "BATCH DETAILS" at bounding box center [92, 187] width 82 height 24
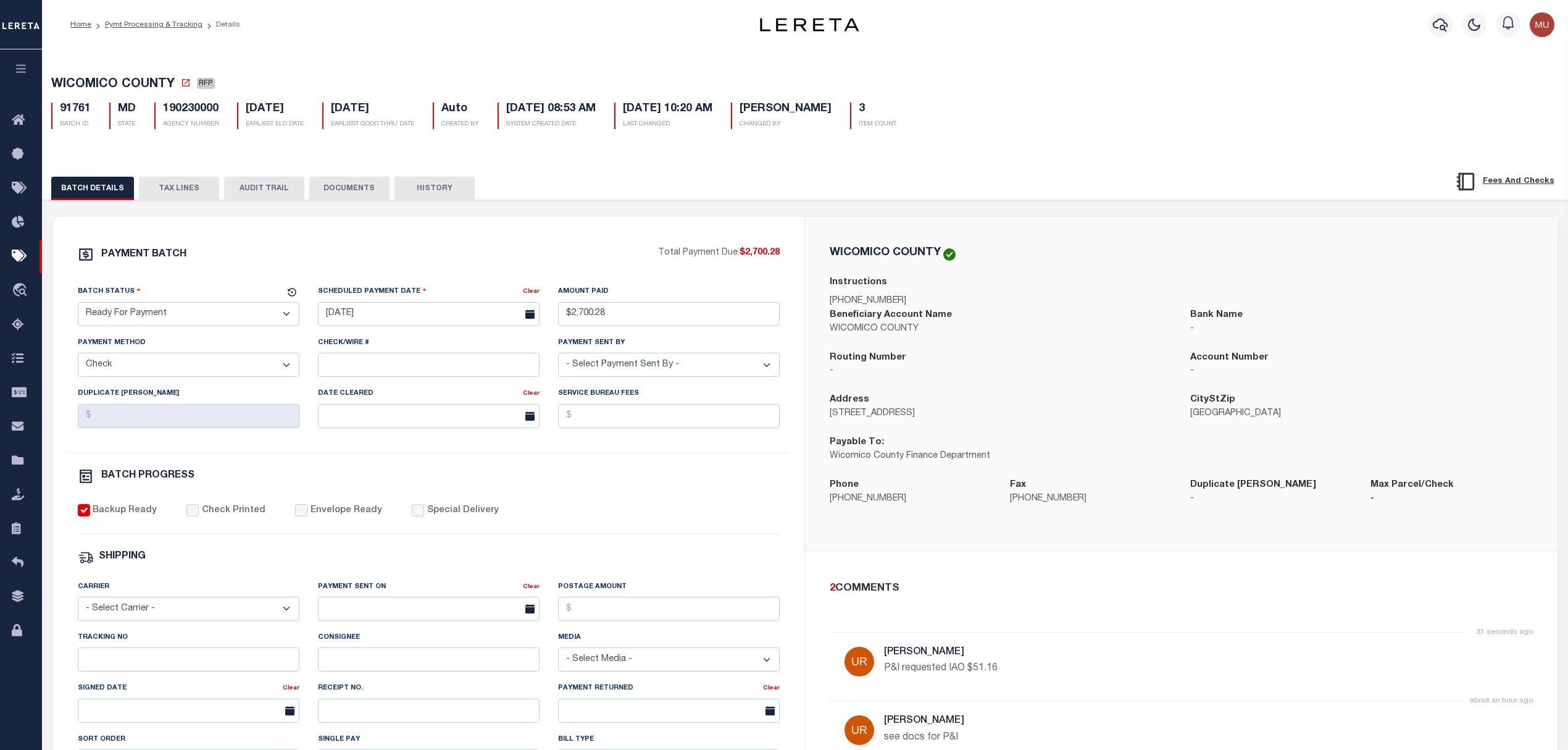
click at [850, 453] on p "Wicomico County Finance Department" at bounding box center [1000, 456] width 342 height 14
drag, startPoint x: 850, startPoint y: 453, endPoint x: 954, endPoint y: 463, distance: 104.5
click at [954, 463] on p "Wicomico County Finance Department" at bounding box center [1000, 456] width 342 height 14
copy p "Wicomico County Finance Department"
click at [186, 193] on button "TAX LINES" at bounding box center [179, 188] width 80 height 24
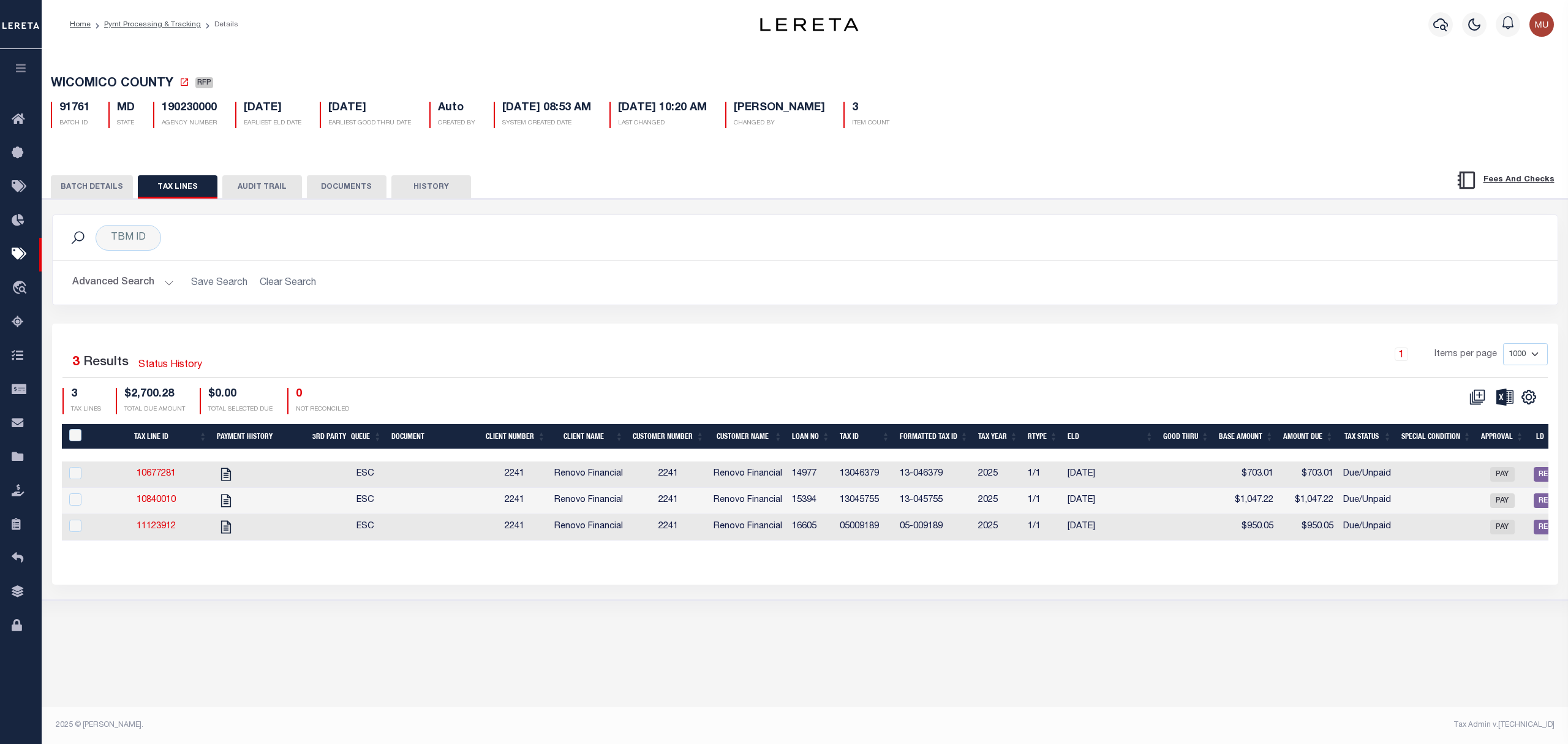
click at [80, 187] on button "BATCH DETAILS" at bounding box center [92, 187] width 82 height 24
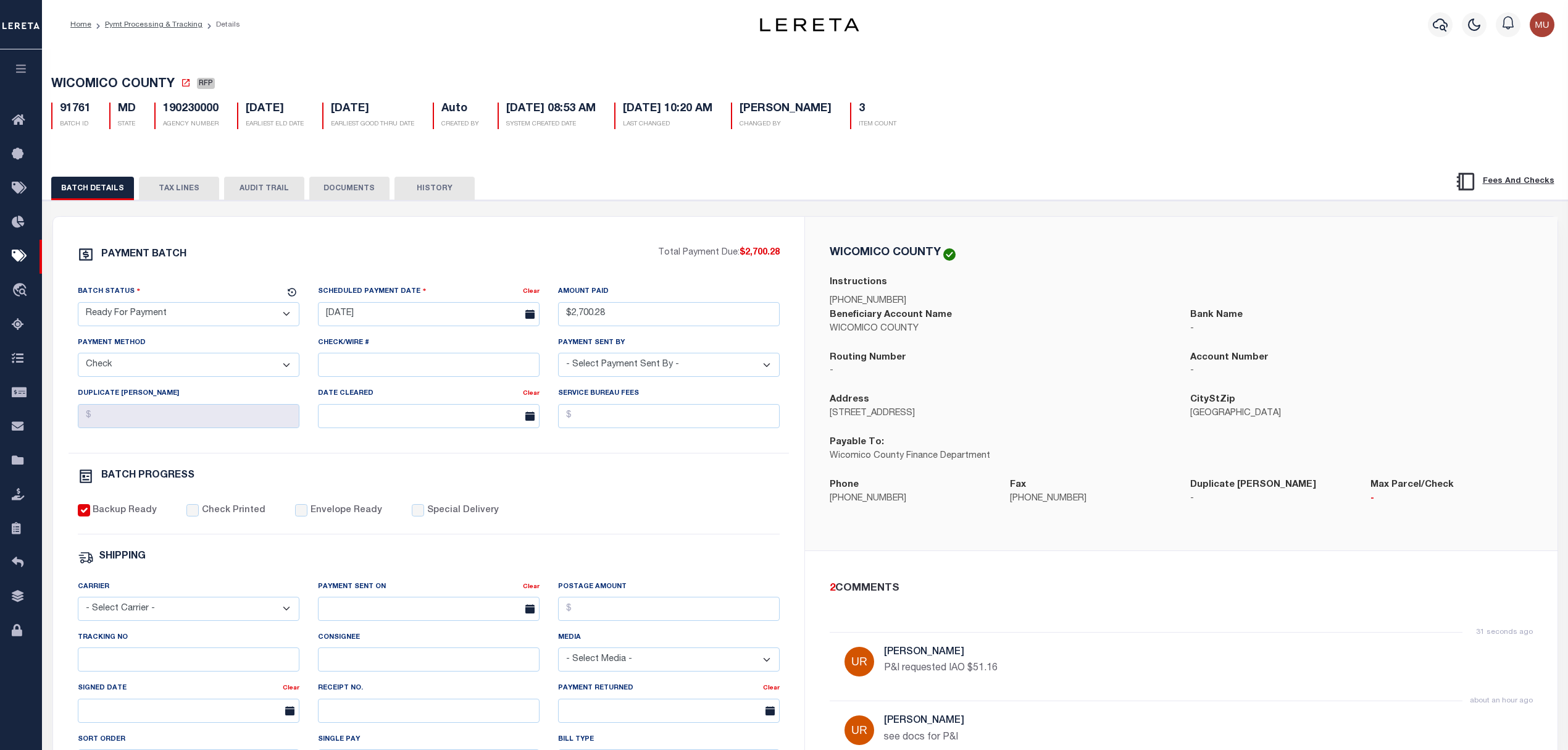
click at [92, 86] on span "WICOMICO COUNTY" at bounding box center [113, 85] width 124 height 12
drag, startPoint x: 92, startPoint y: 86, endPoint x: 149, endPoint y: 83, distance: 57.1
click at [149, 83] on span "WICOMICO COUNTY" at bounding box center [113, 85] width 124 height 12
copy span "WICOMICO COUNTY"
click at [97, 83] on span "WICOMICO COUNTY" at bounding box center [113, 85] width 124 height 12
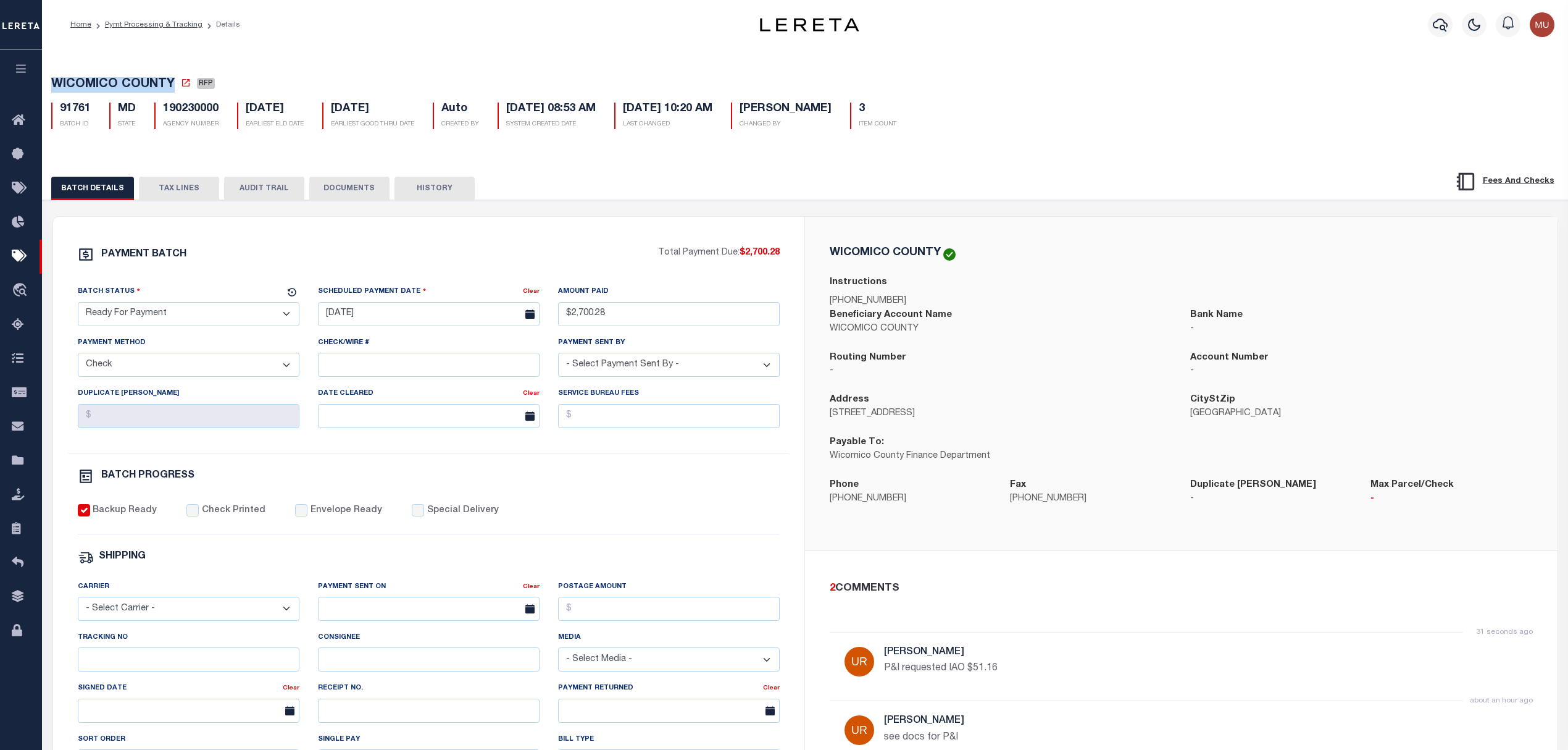
drag, startPoint x: 97, startPoint y: 83, endPoint x: 129, endPoint y: 82, distance: 32.0
click at [129, 82] on span "WICOMICO COUNTY" at bounding box center [113, 85] width 124 height 12
click at [1094, 47] on div "Home Pymt Processing & Tracking Details Profile" at bounding box center [805, 24] width 1526 height 50
drag, startPoint x: 158, startPoint y: 25, endPoint x: 345, endPoint y: 76, distance: 193.8
click at [158, 25] on link "Pymt Processing & Tracking" at bounding box center [154, 24] width 98 height 8
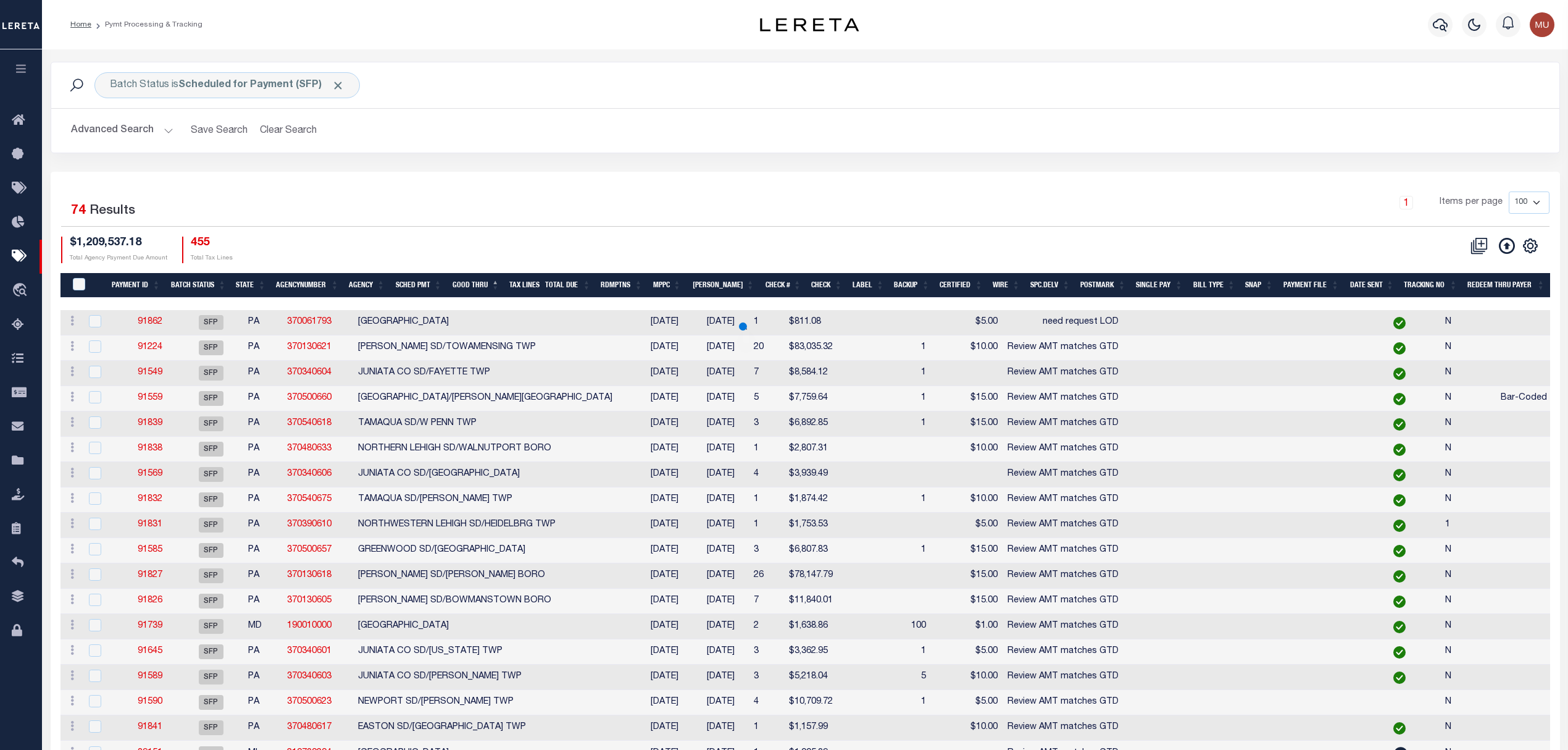
click at [805, 205] on div "1 Items per page 100 200 500 1000" at bounding box center [993, 207] width 1112 height 32
click at [538, 250] on div "$1,209,537.18 Total Agency Payment Due Amount 455 Total Tax Lines" at bounding box center [433, 249] width 744 height 27
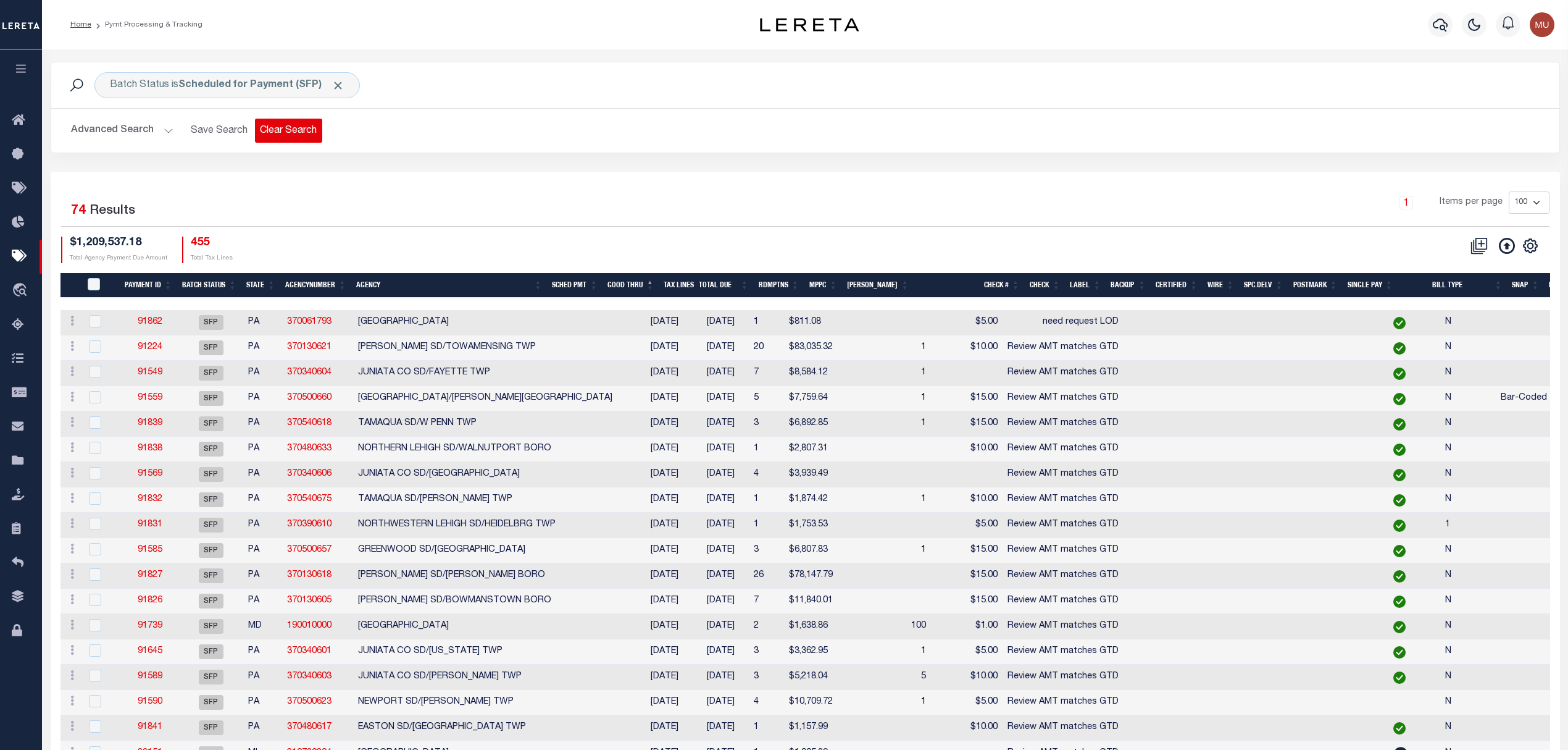
click at [262, 124] on button "Clear Search" at bounding box center [289, 131] width 67 height 24
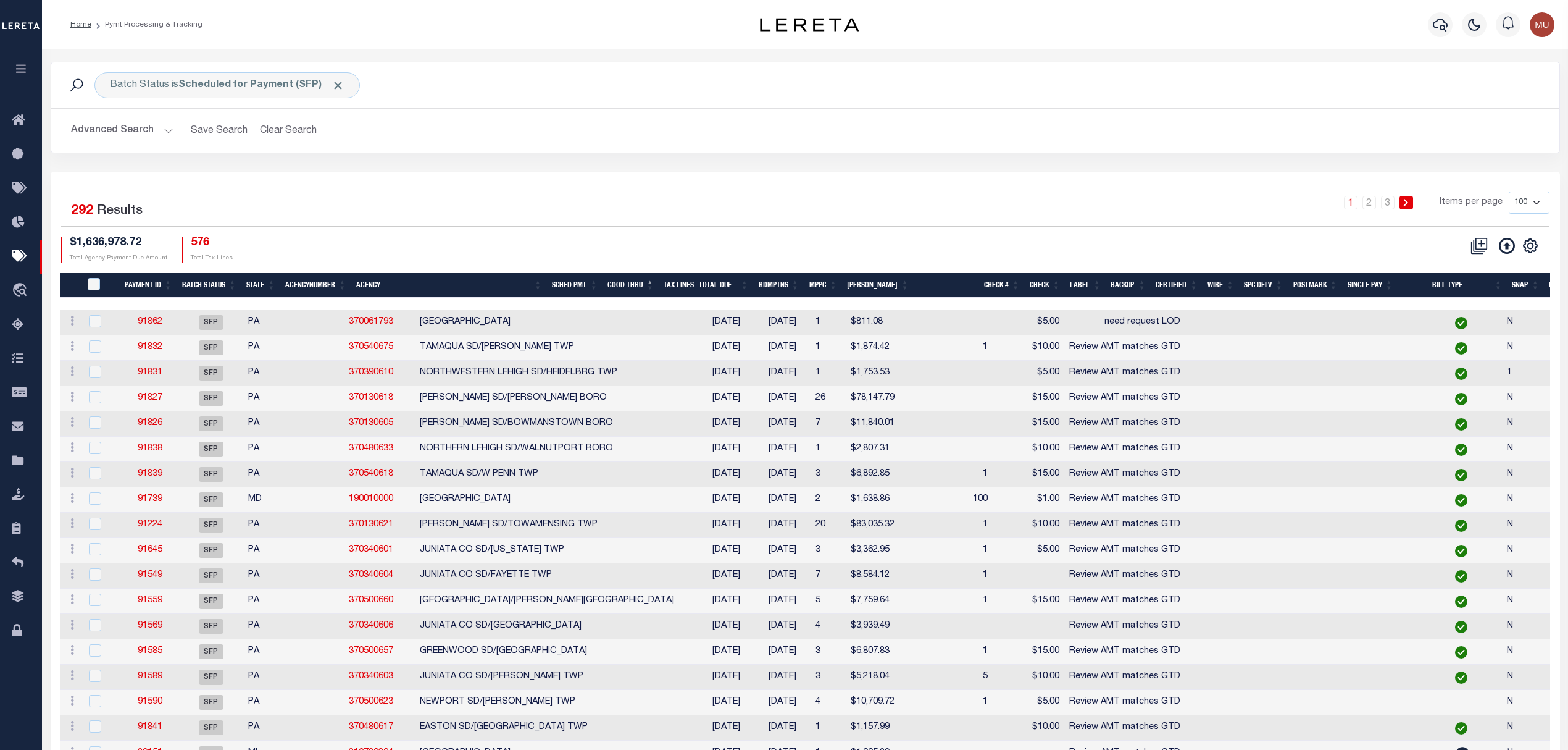
click at [740, 225] on div "1 2 3 Items per page 100 200 500 1000" at bounding box center [993, 208] width 1130 height 34
drag, startPoint x: 14, startPoint y: 391, endPoint x: 31, endPoint y: 383, distance: 18.8
click at [14, 391] on icon at bounding box center [21, 393] width 20 height 15
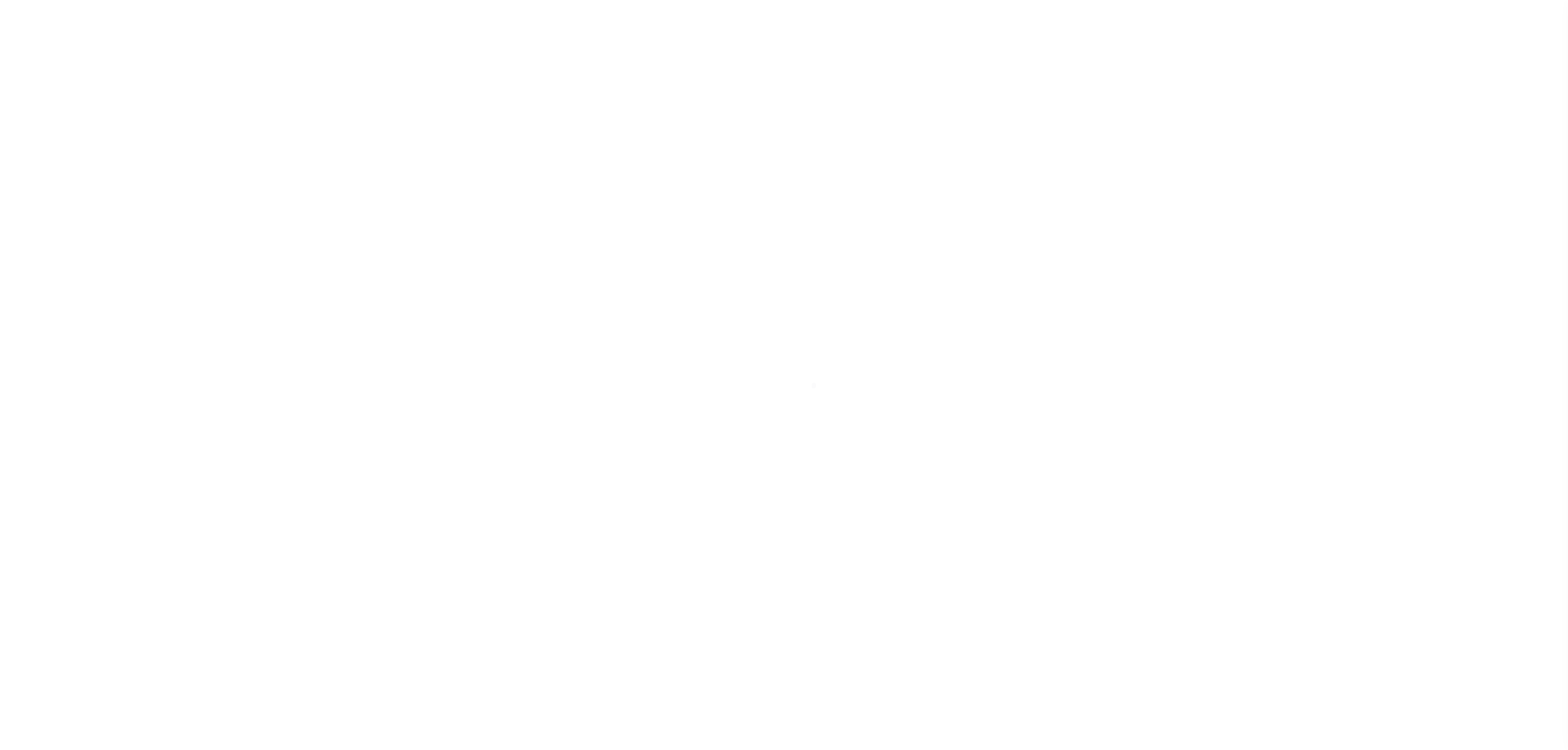
select select "DUE"
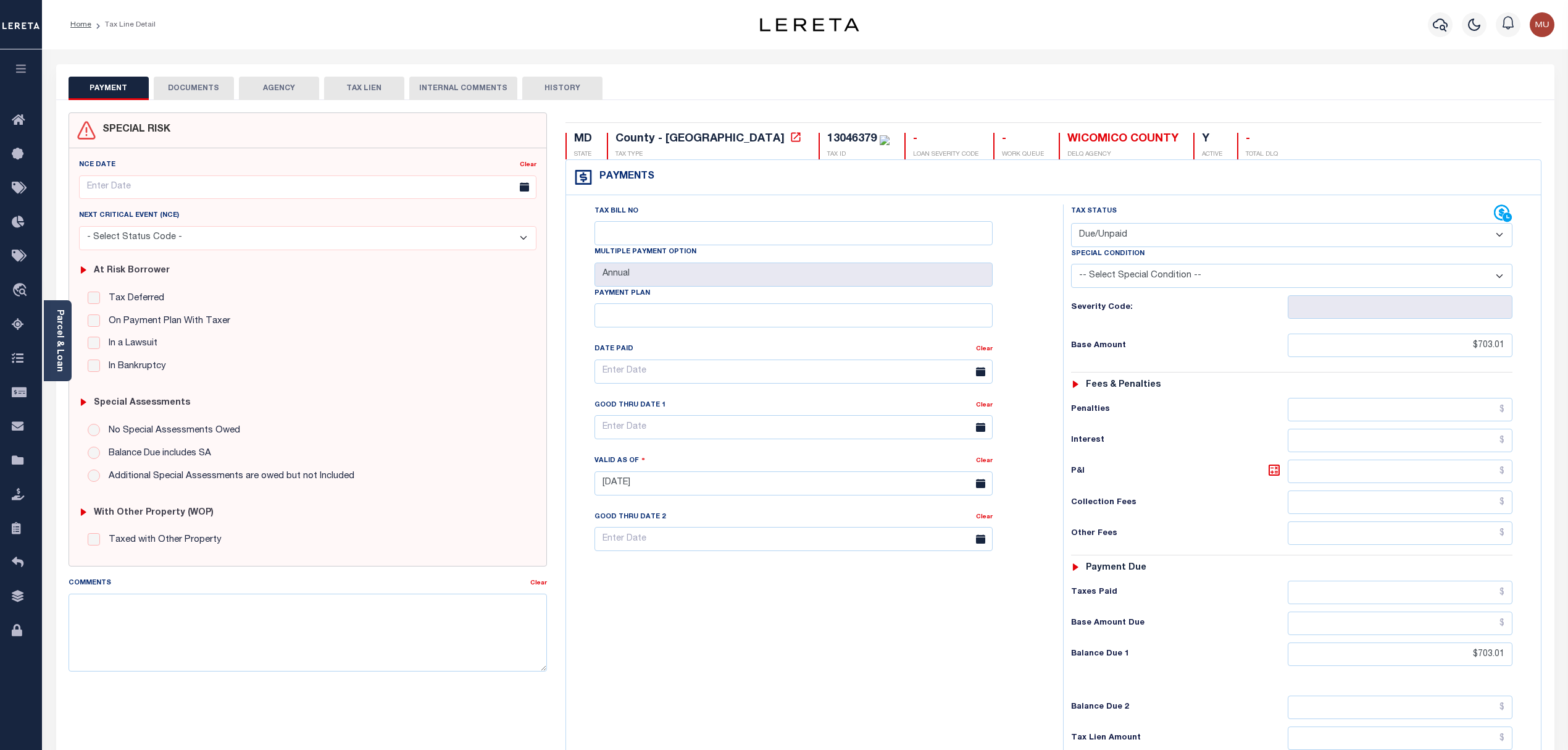
click at [180, 93] on button "DOCUMENTS" at bounding box center [193, 88] width 80 height 24
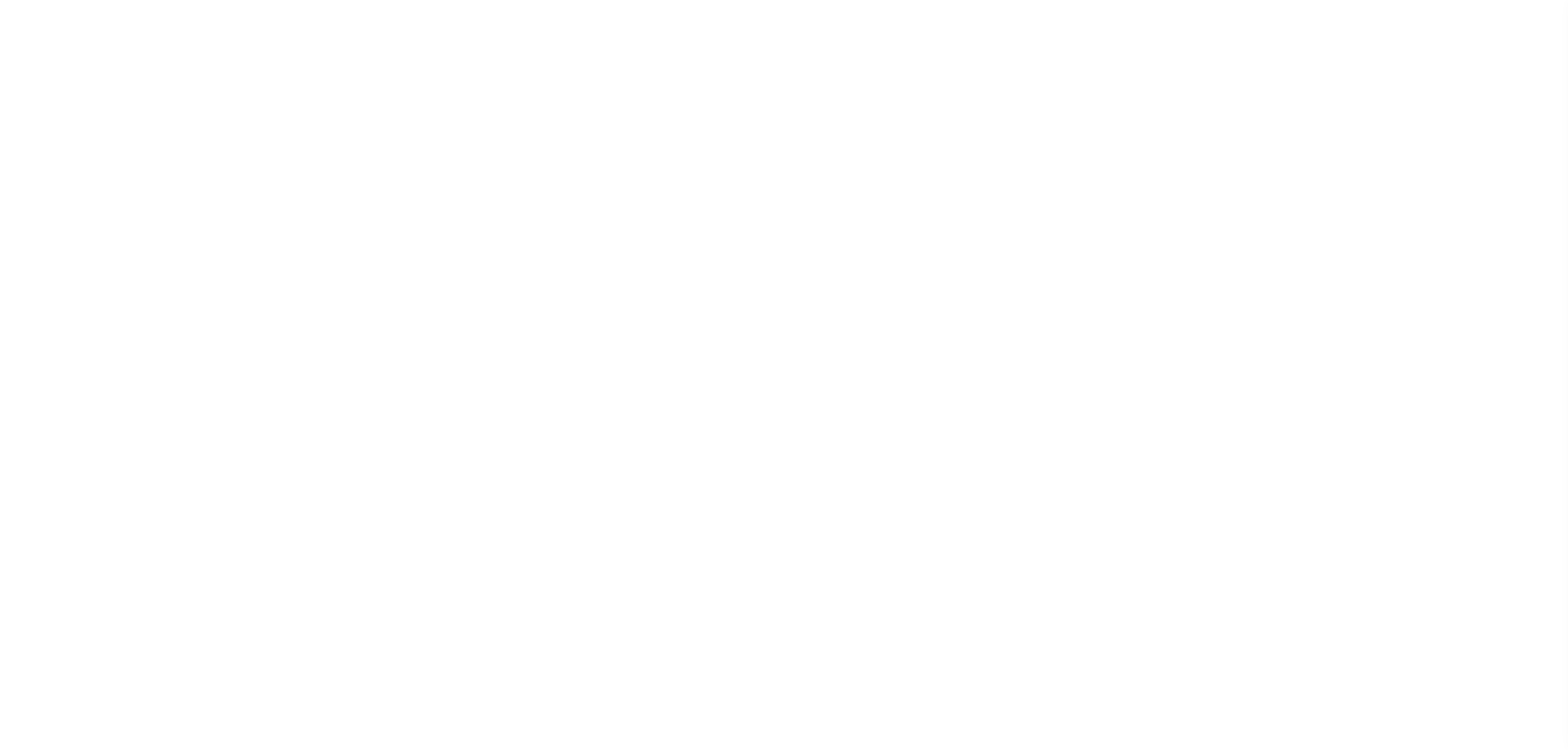
select select "DUE"
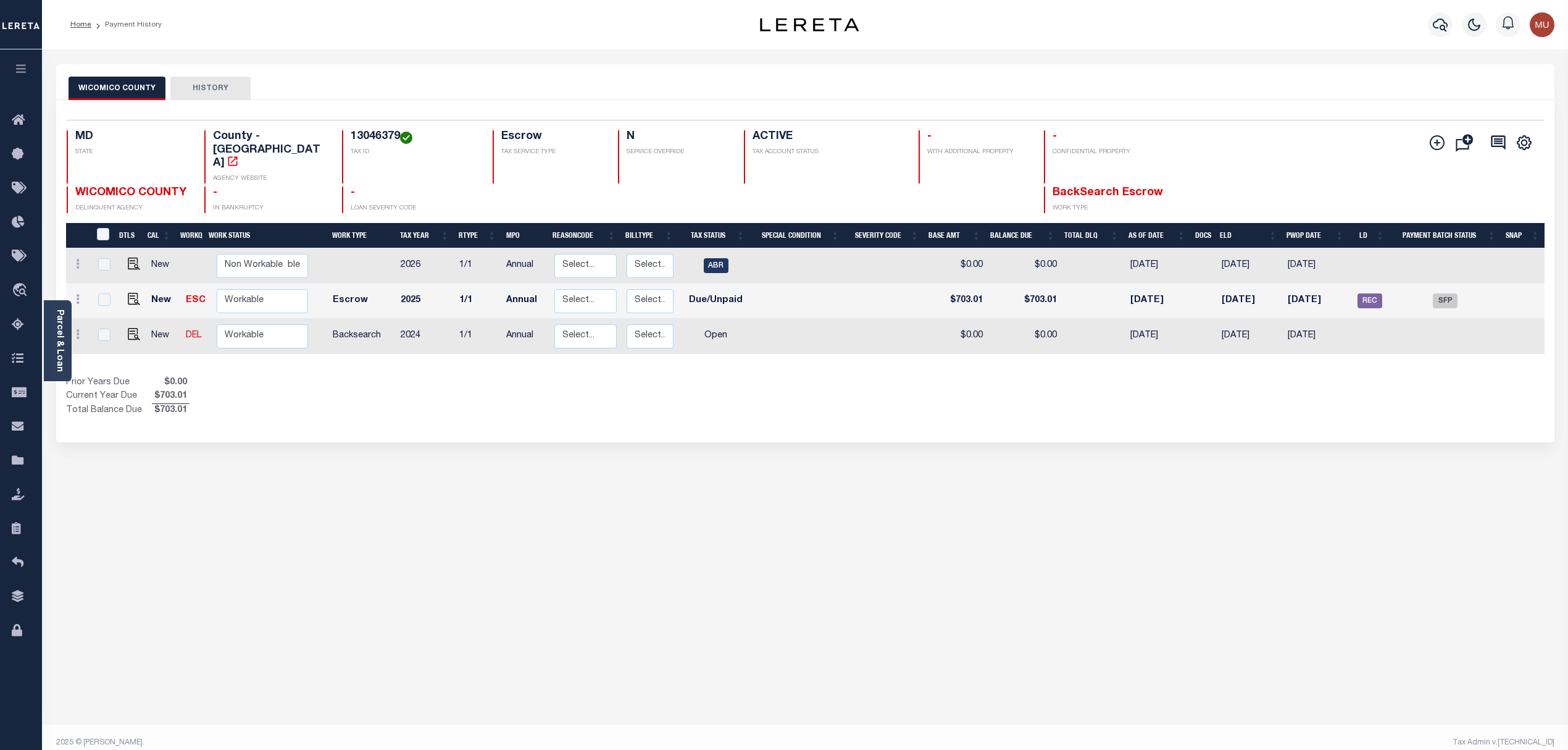
click at [63, 334] on link "Parcel & Loan" at bounding box center [59, 341] width 8 height 63
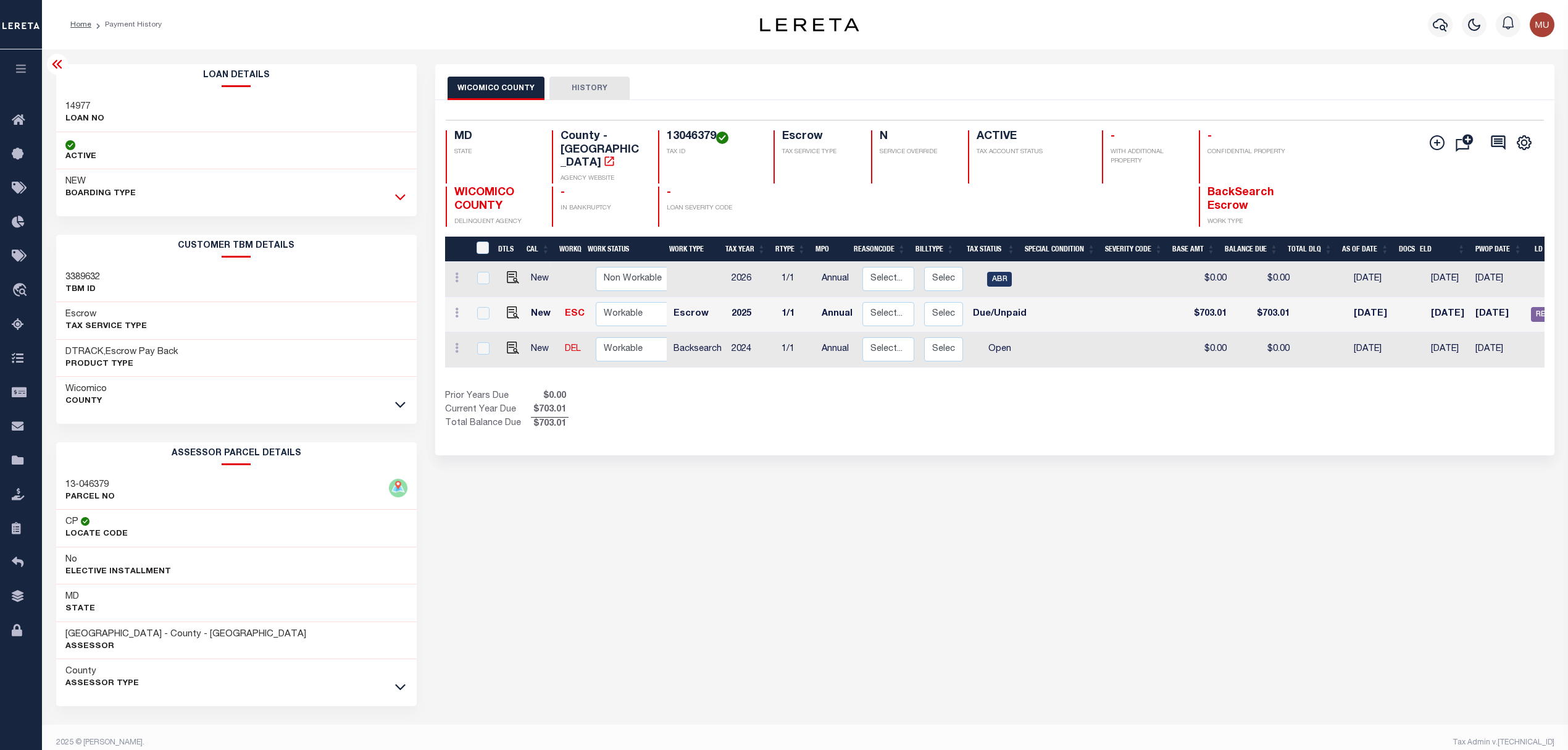
click at [403, 198] on icon at bounding box center [400, 196] width 11 height 13
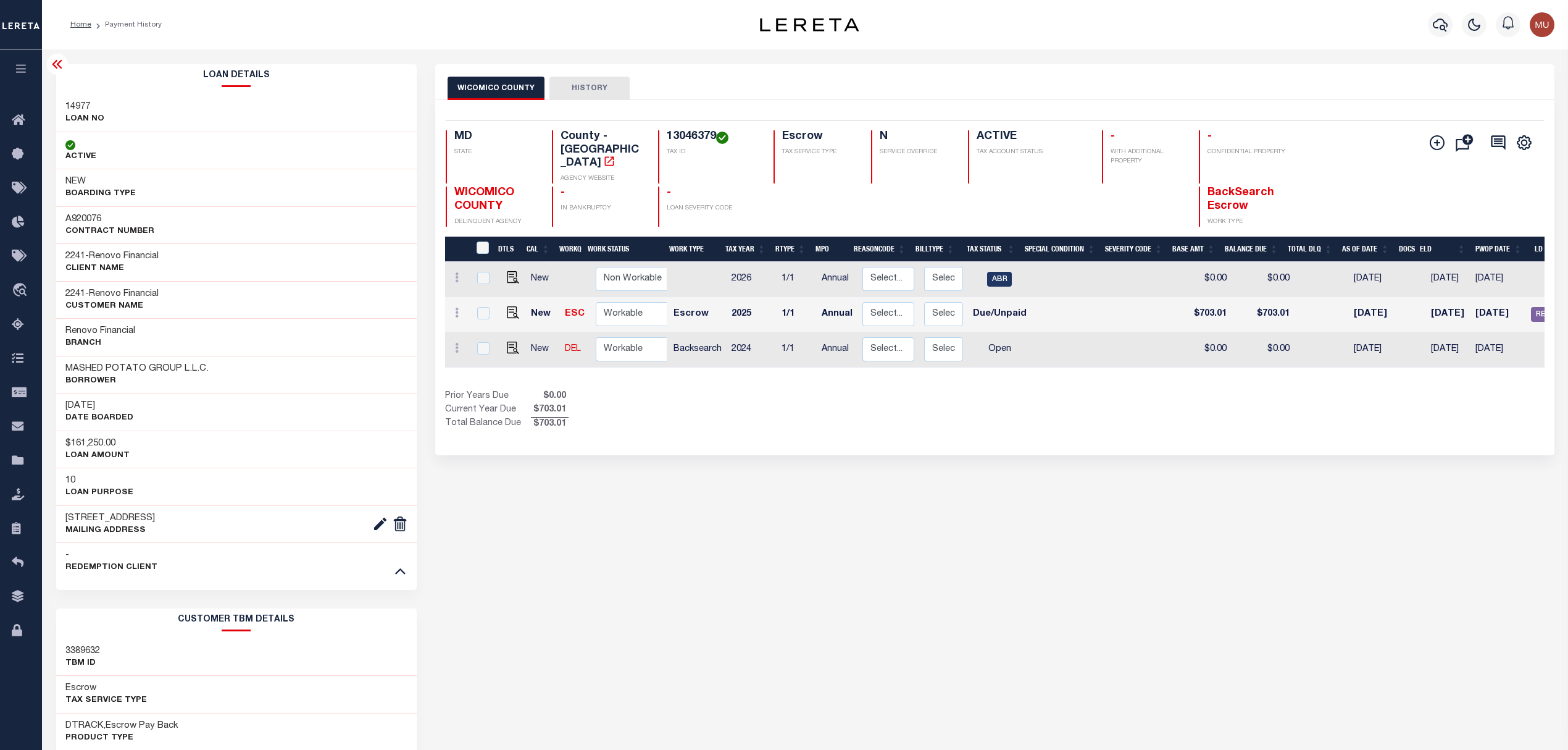
click at [92, 216] on h3 "A920076" at bounding box center [110, 219] width 89 height 12
copy h3 "A920076"
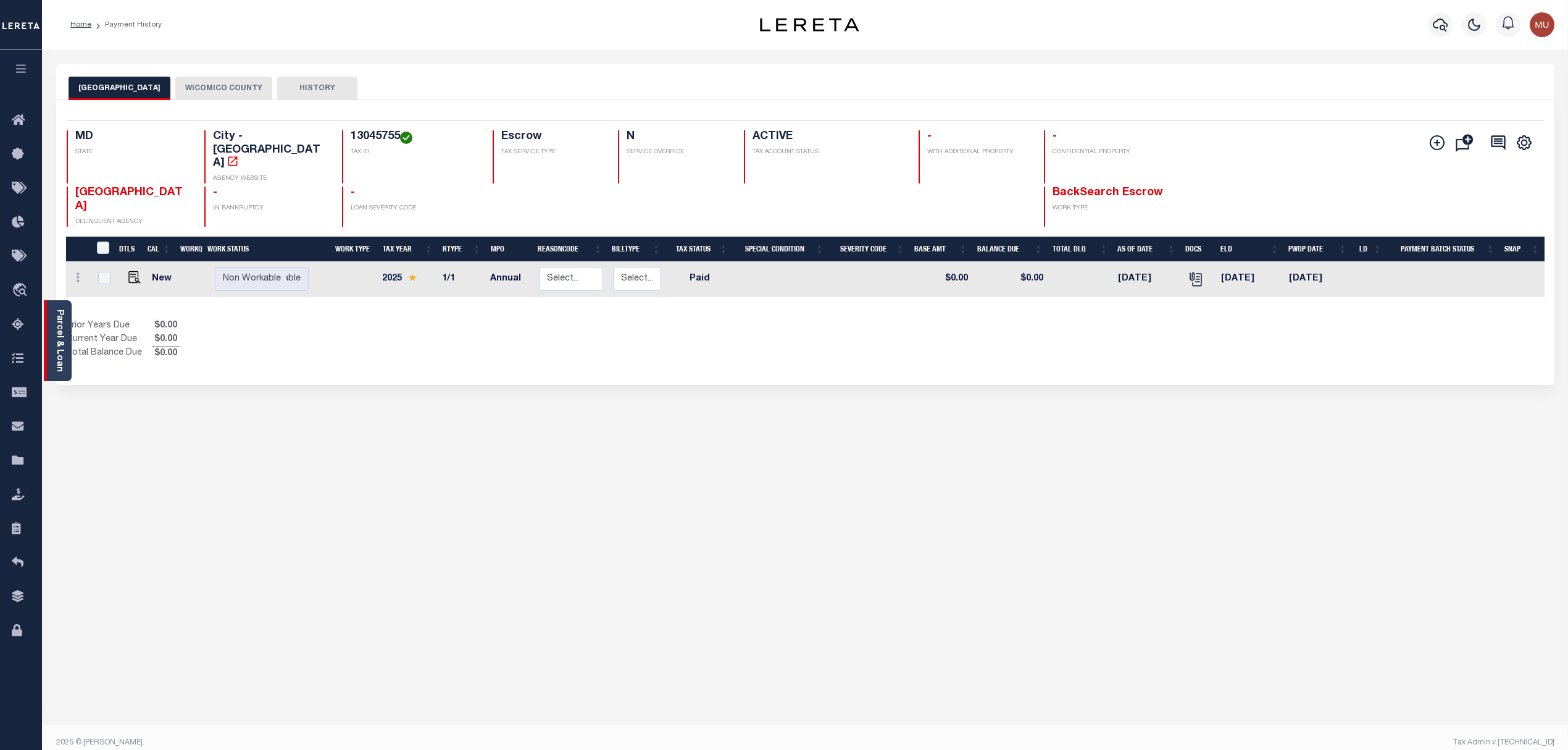
click at [50, 313] on div "Parcel & Loan" at bounding box center [57, 341] width 28 height 81
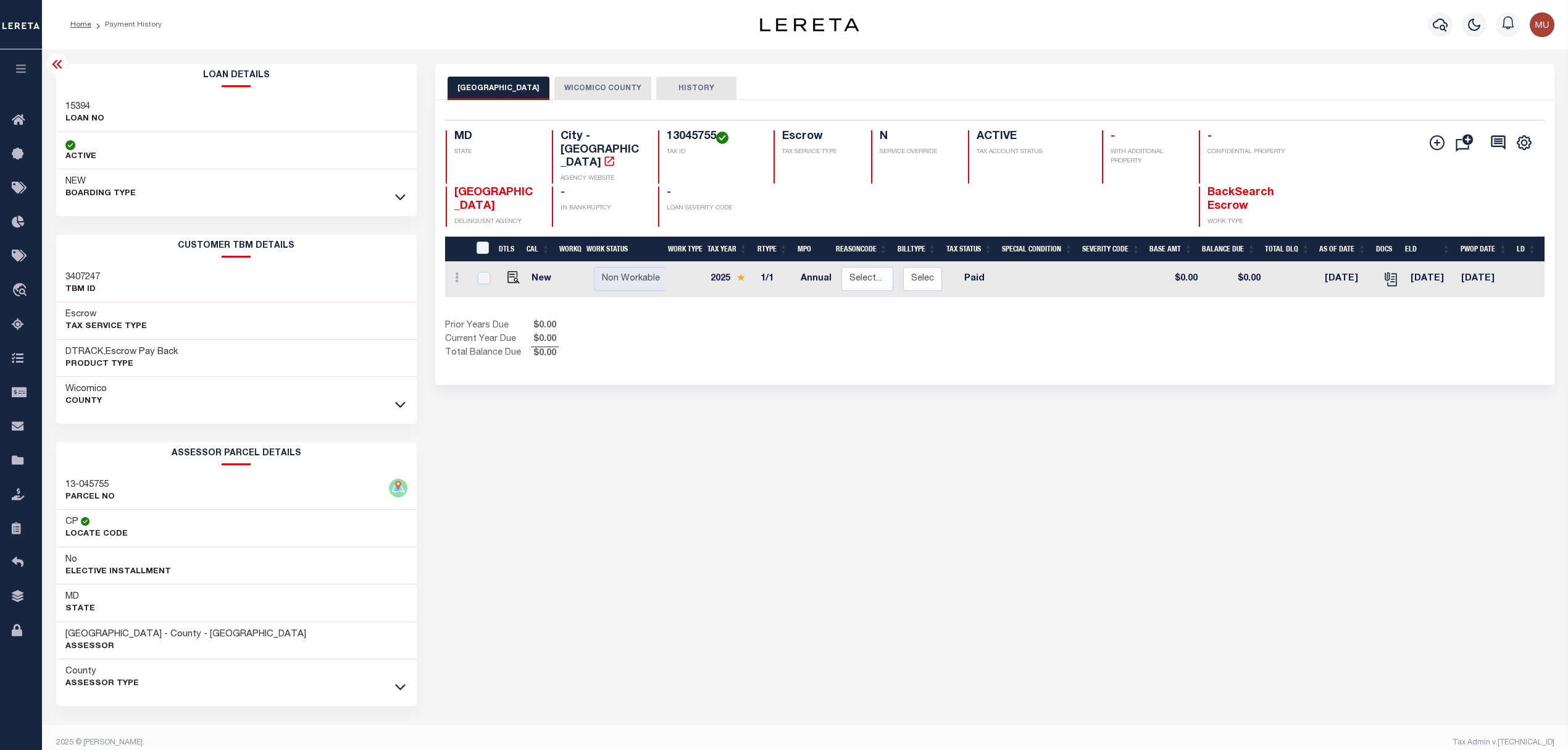
click at [403, 197] on icon at bounding box center [400, 196] width 11 height 13
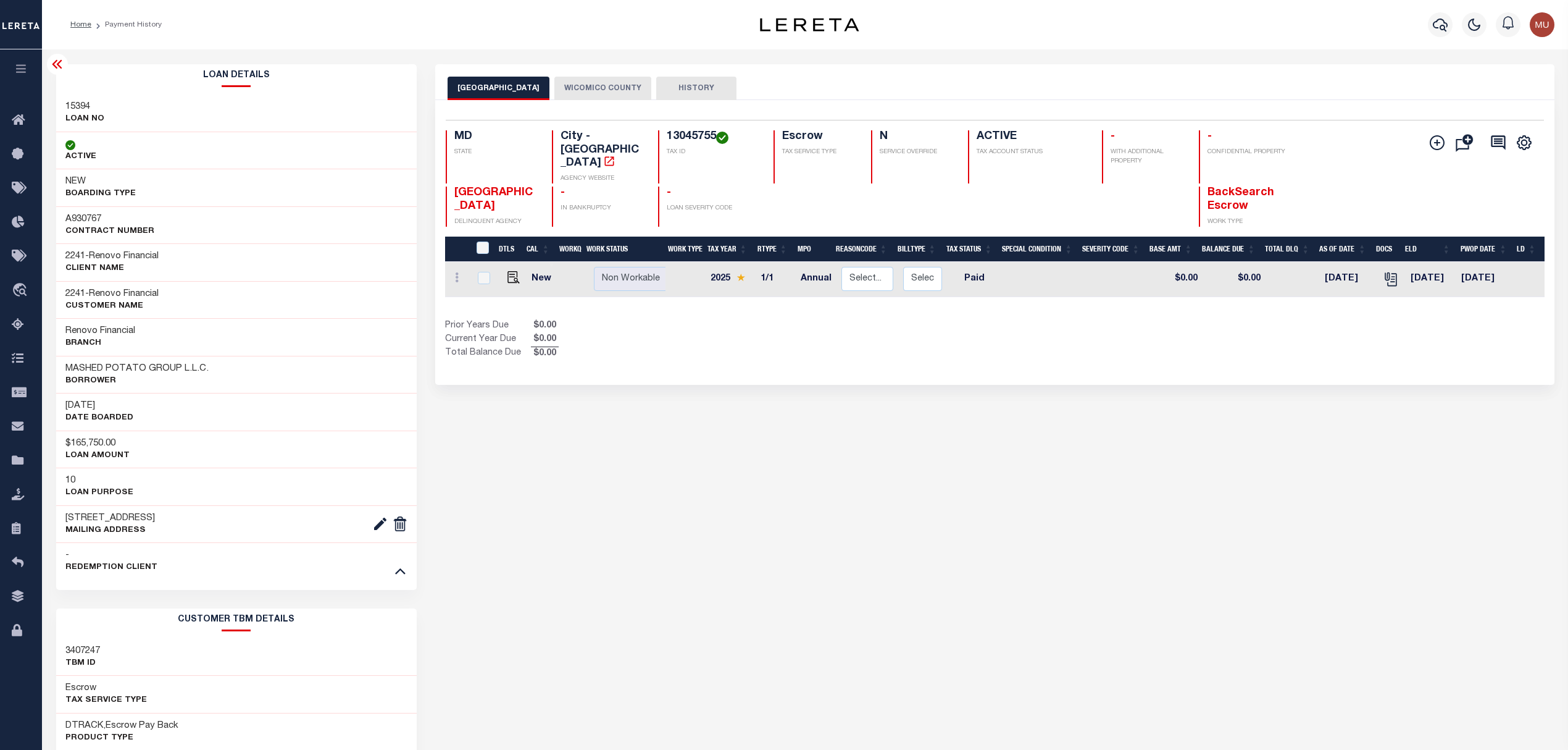
click at [80, 219] on h3 "A930767" at bounding box center [110, 219] width 89 height 12
copy h3 "A930767"
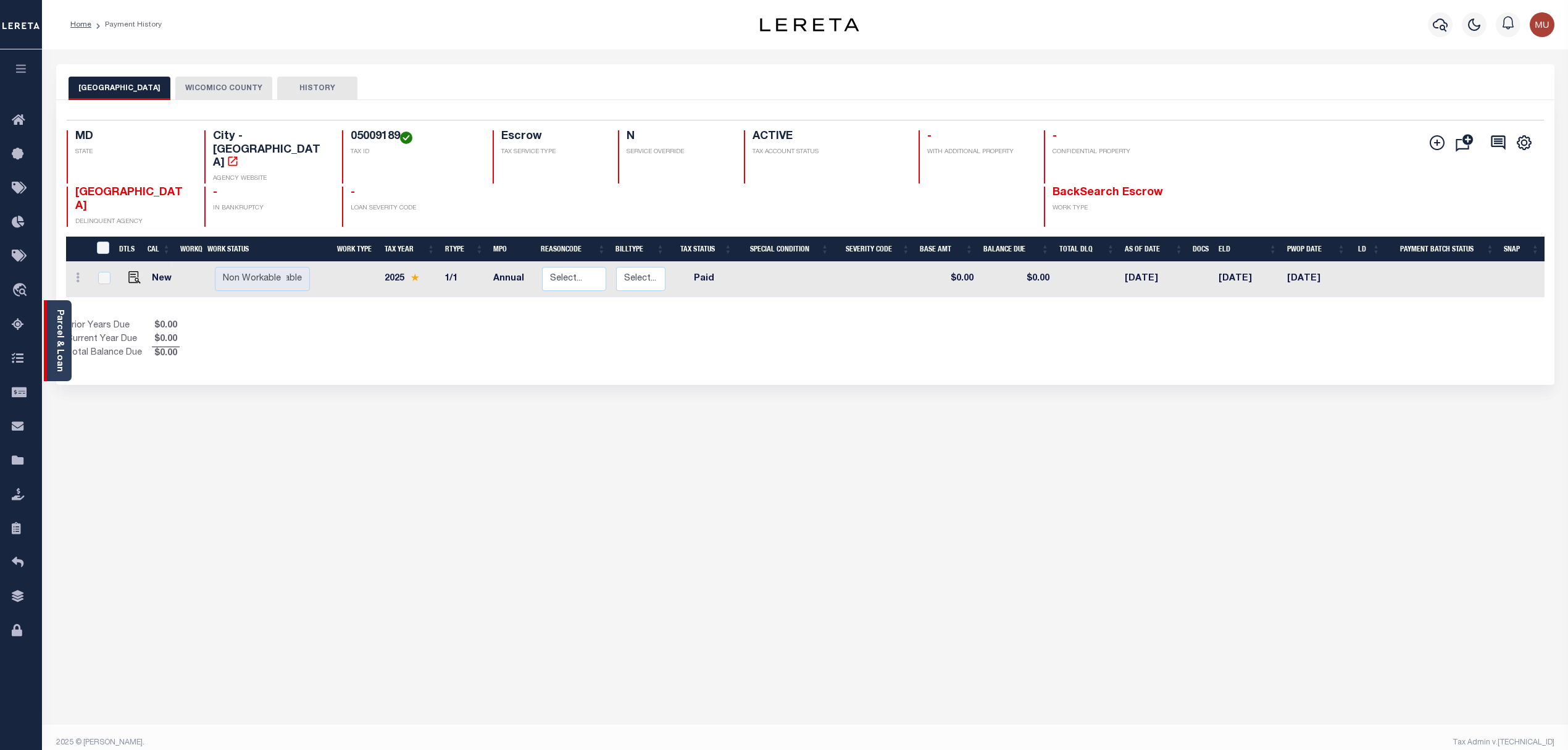
click at [55, 320] on link "Parcel & Loan" at bounding box center [59, 341] width 8 height 63
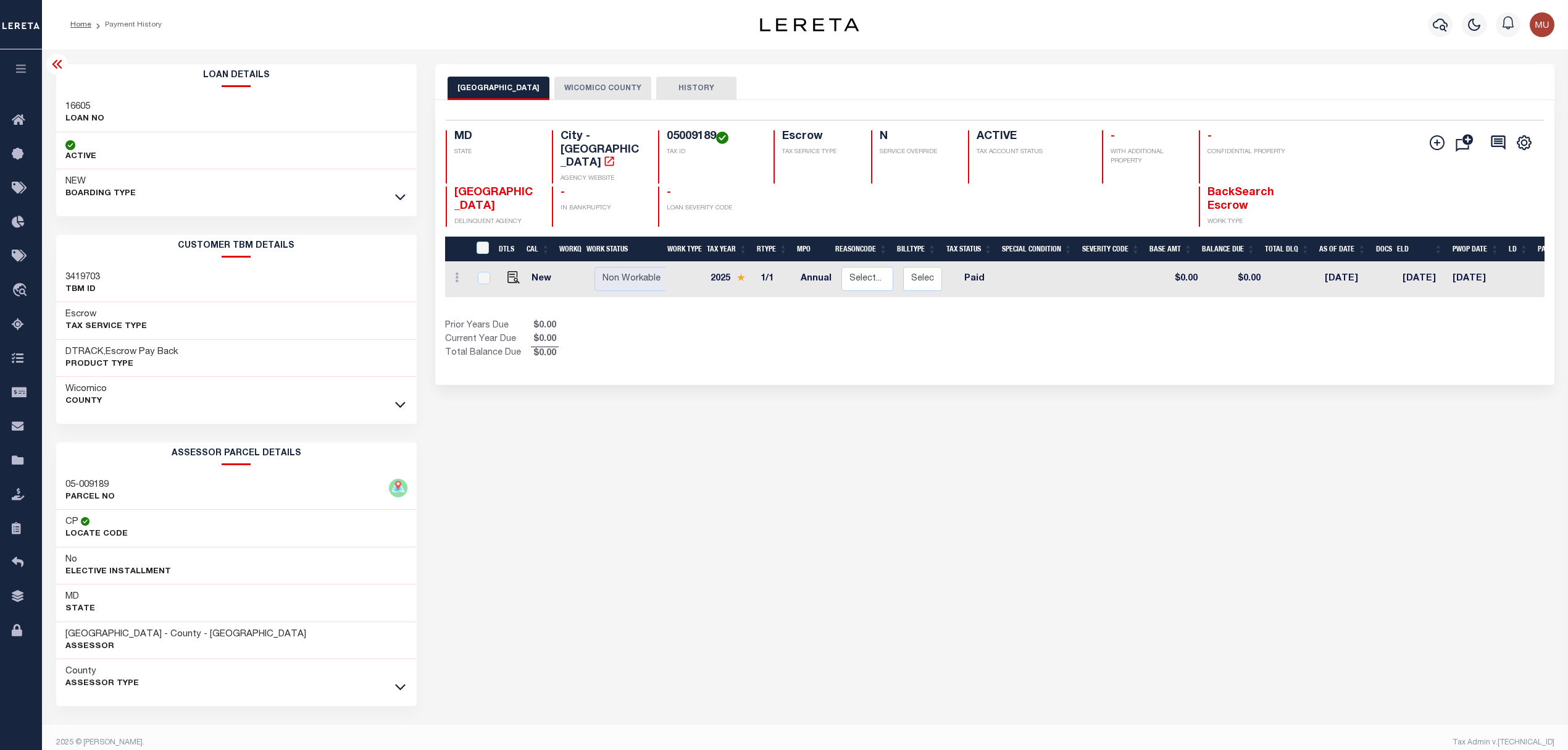
click at [406, 196] on link at bounding box center [400, 196] width 15 height 8
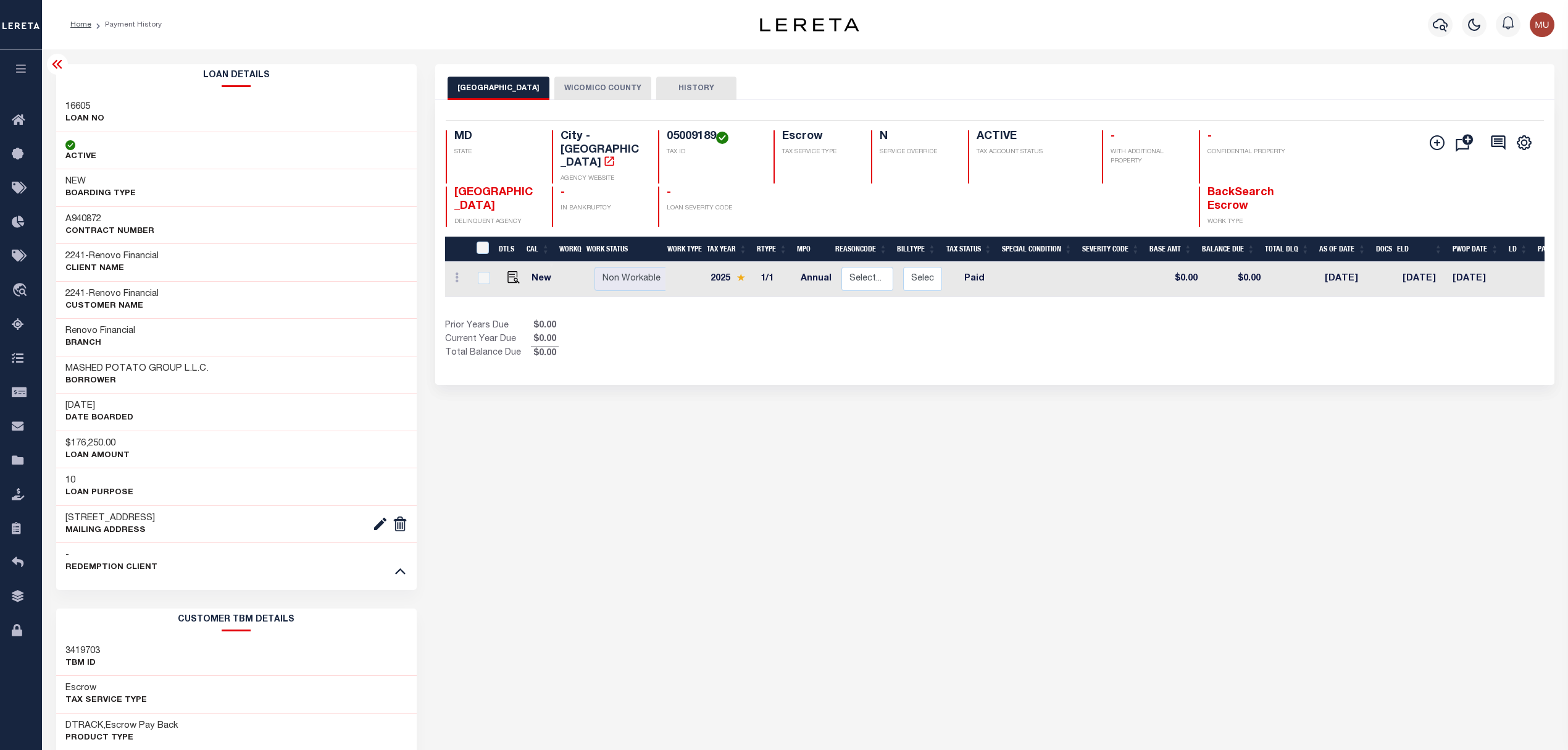
click at [92, 216] on h3 "A940872" at bounding box center [110, 219] width 89 height 12
copy h3 "A940872"
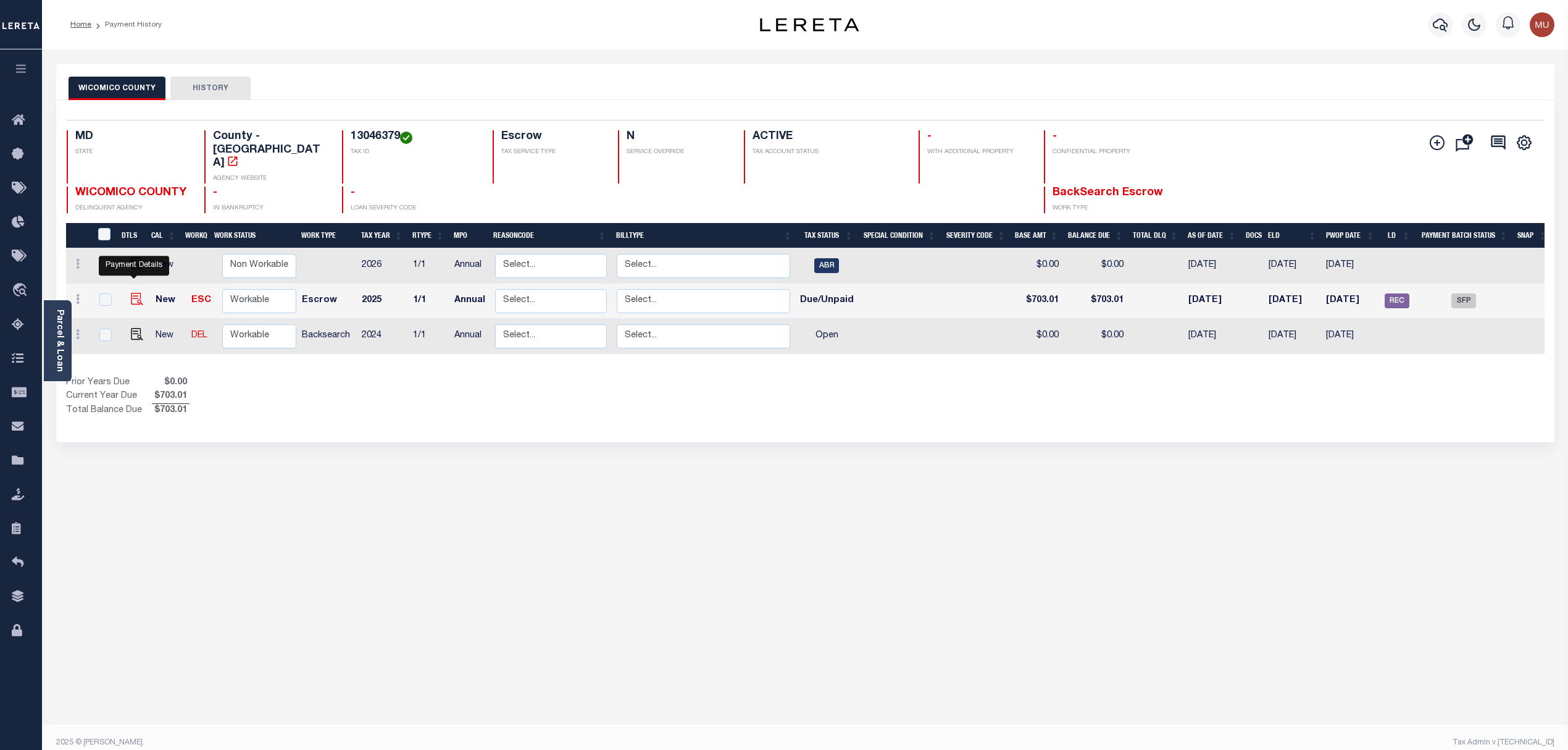
click at [133, 293] on img "" at bounding box center [137, 299] width 12 height 12
checkbox input "true"
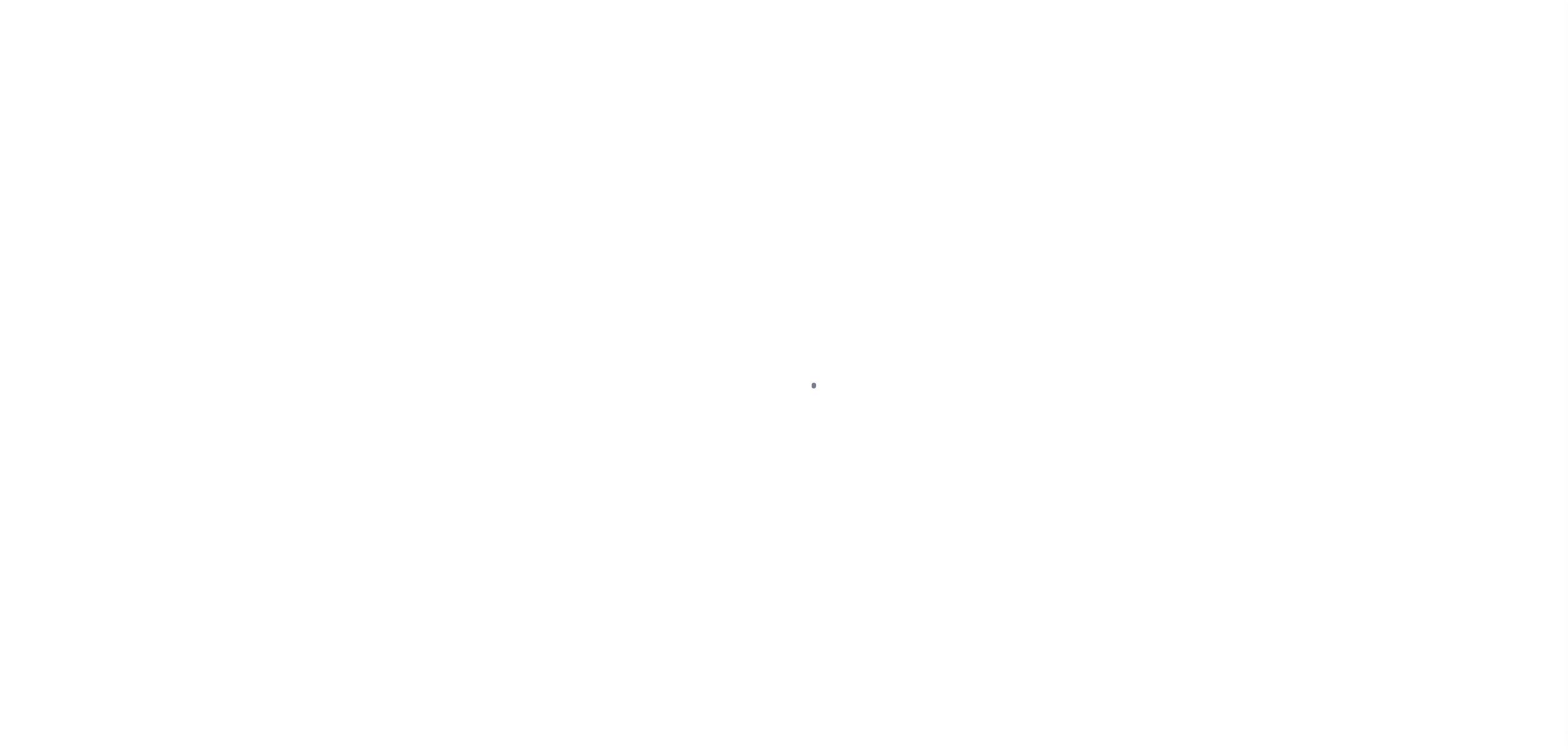
select select "DUE"
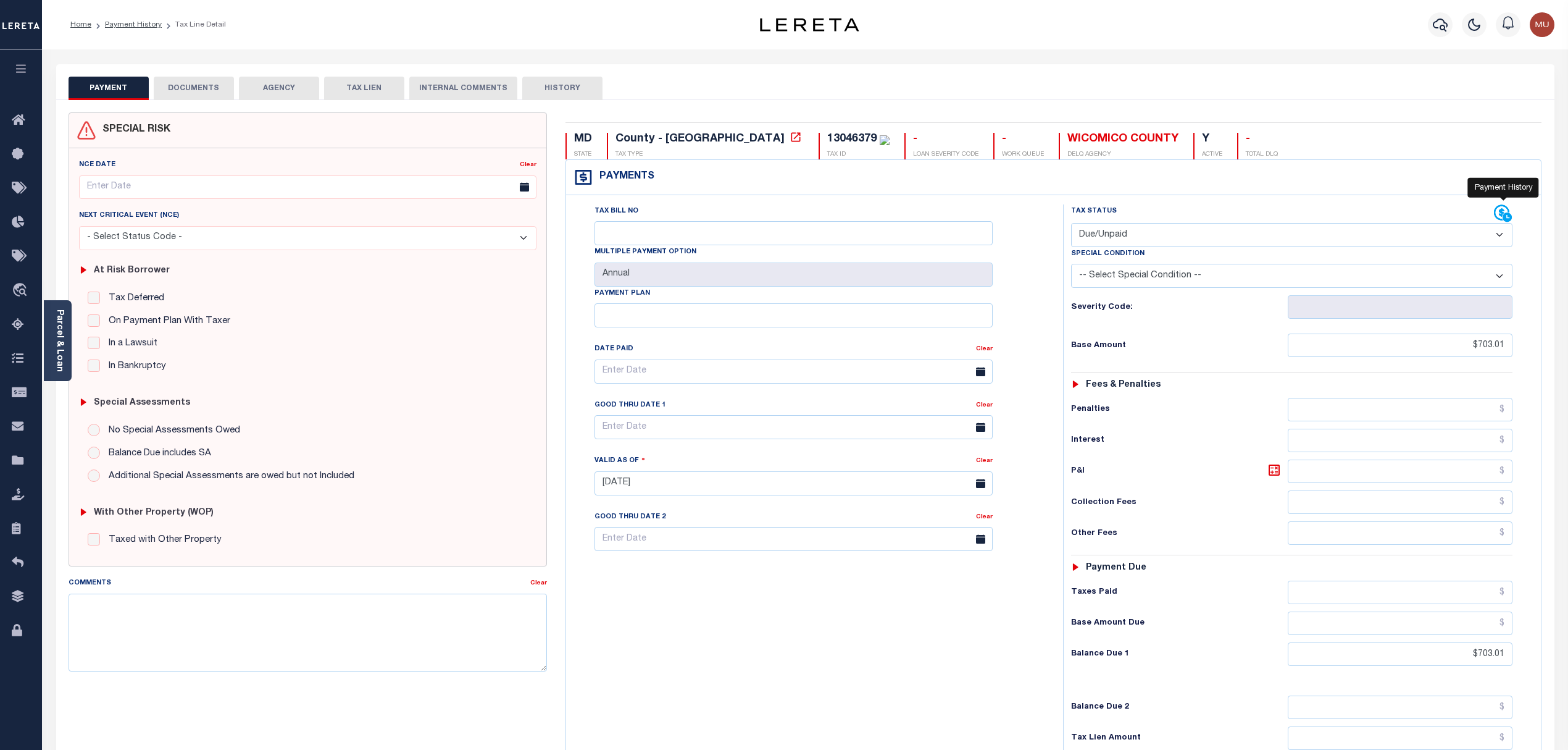
click at [1500, 213] on icon at bounding box center [1502, 213] width 15 height 15
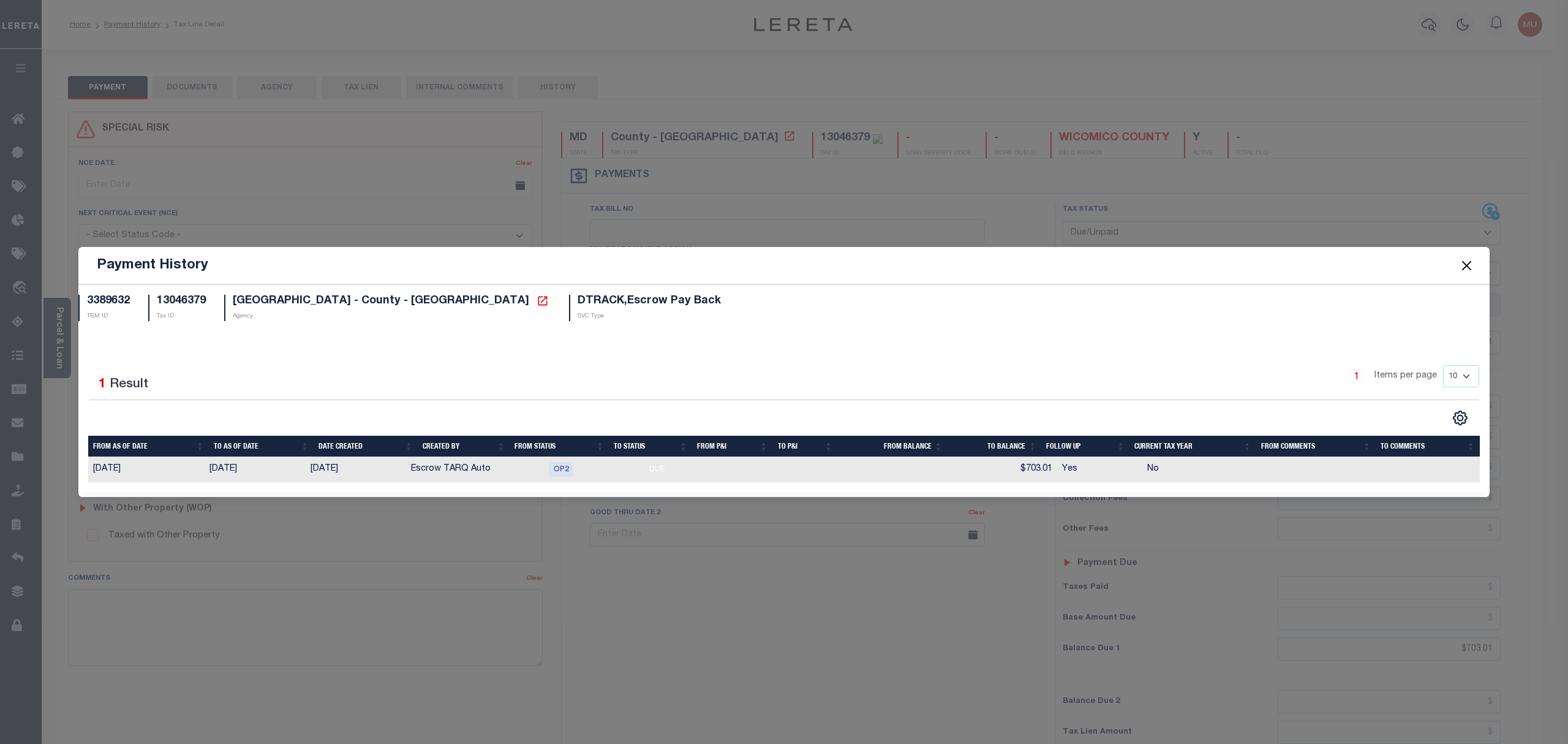
click at [1468, 270] on button "Close" at bounding box center [1466, 265] width 16 height 16
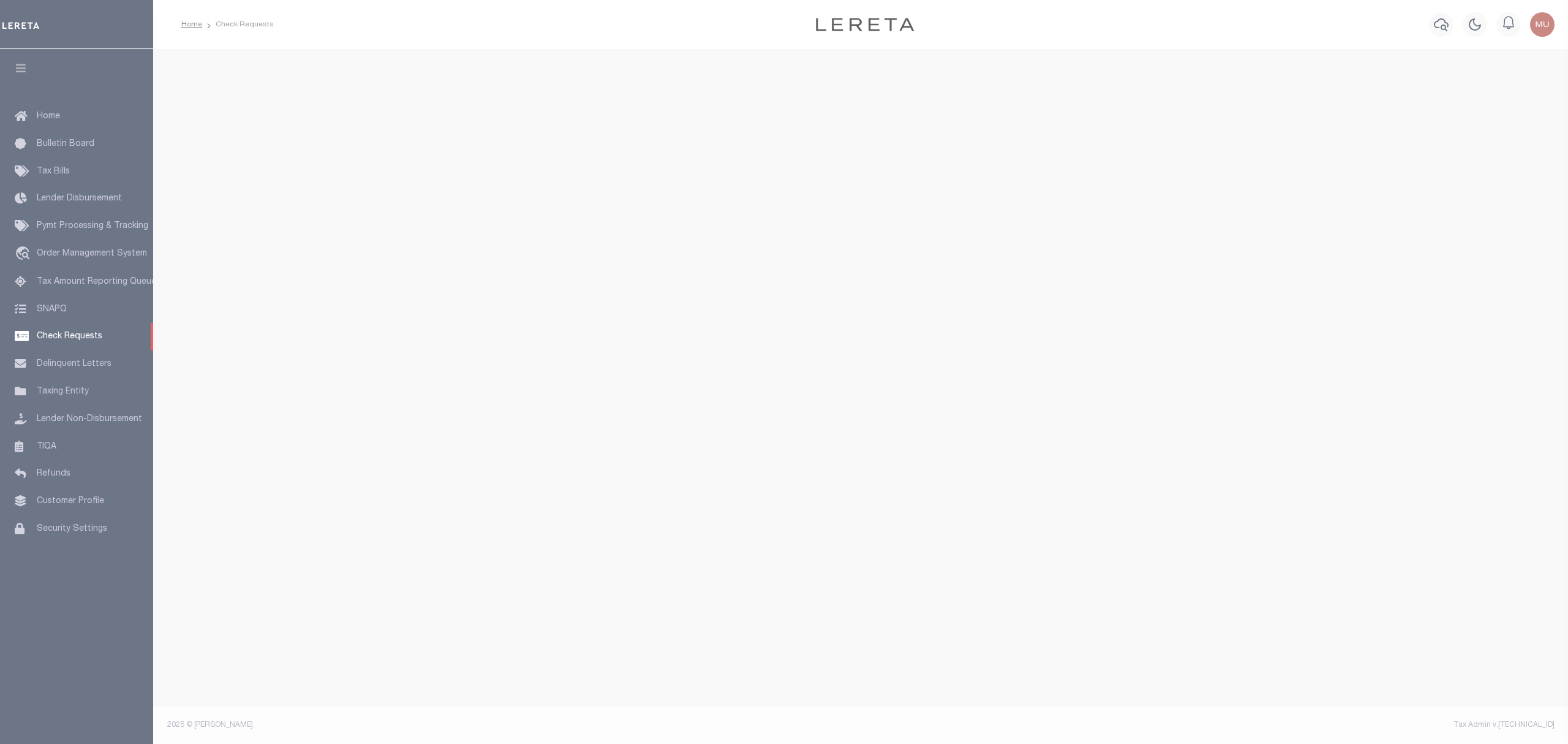
select select "50"
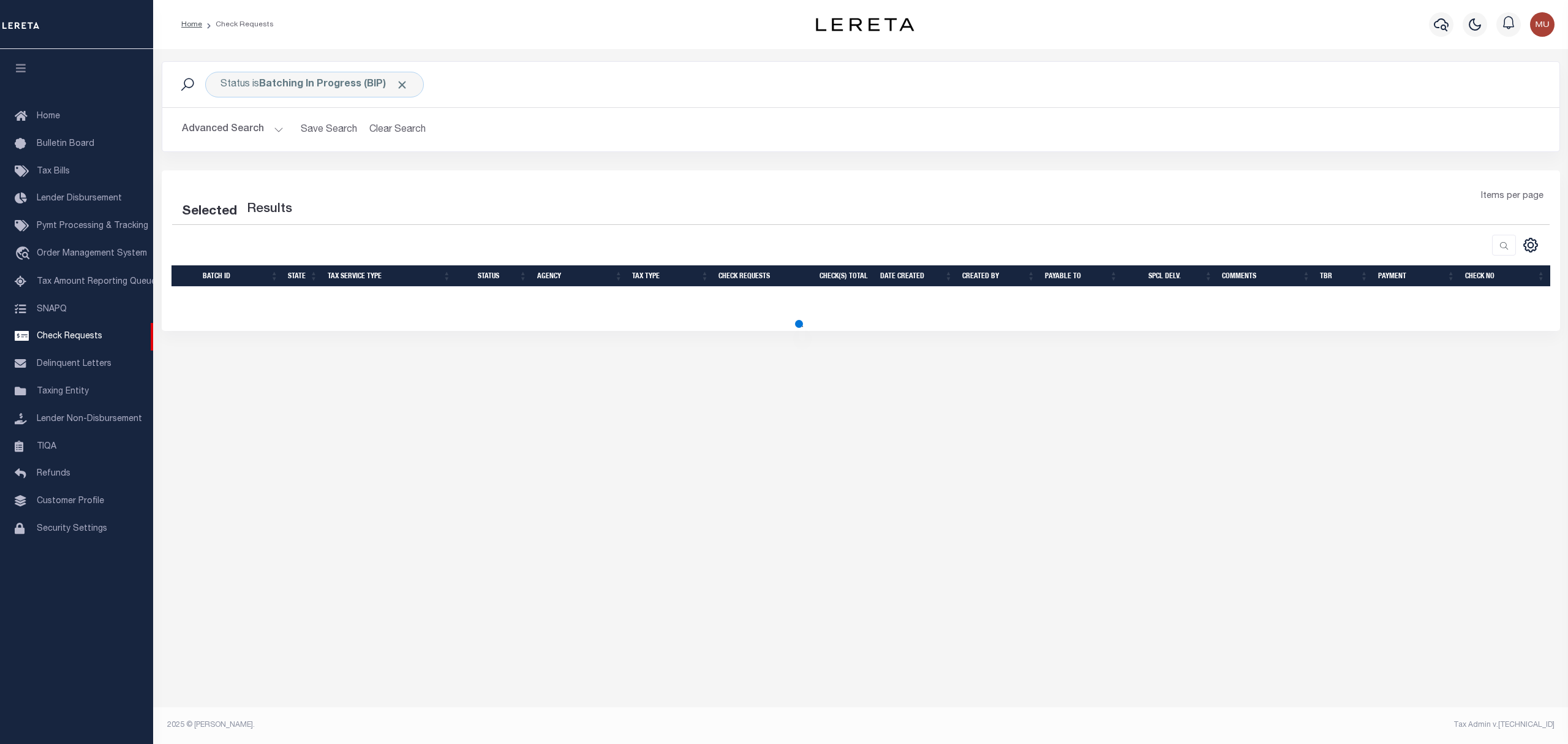
select select "50"
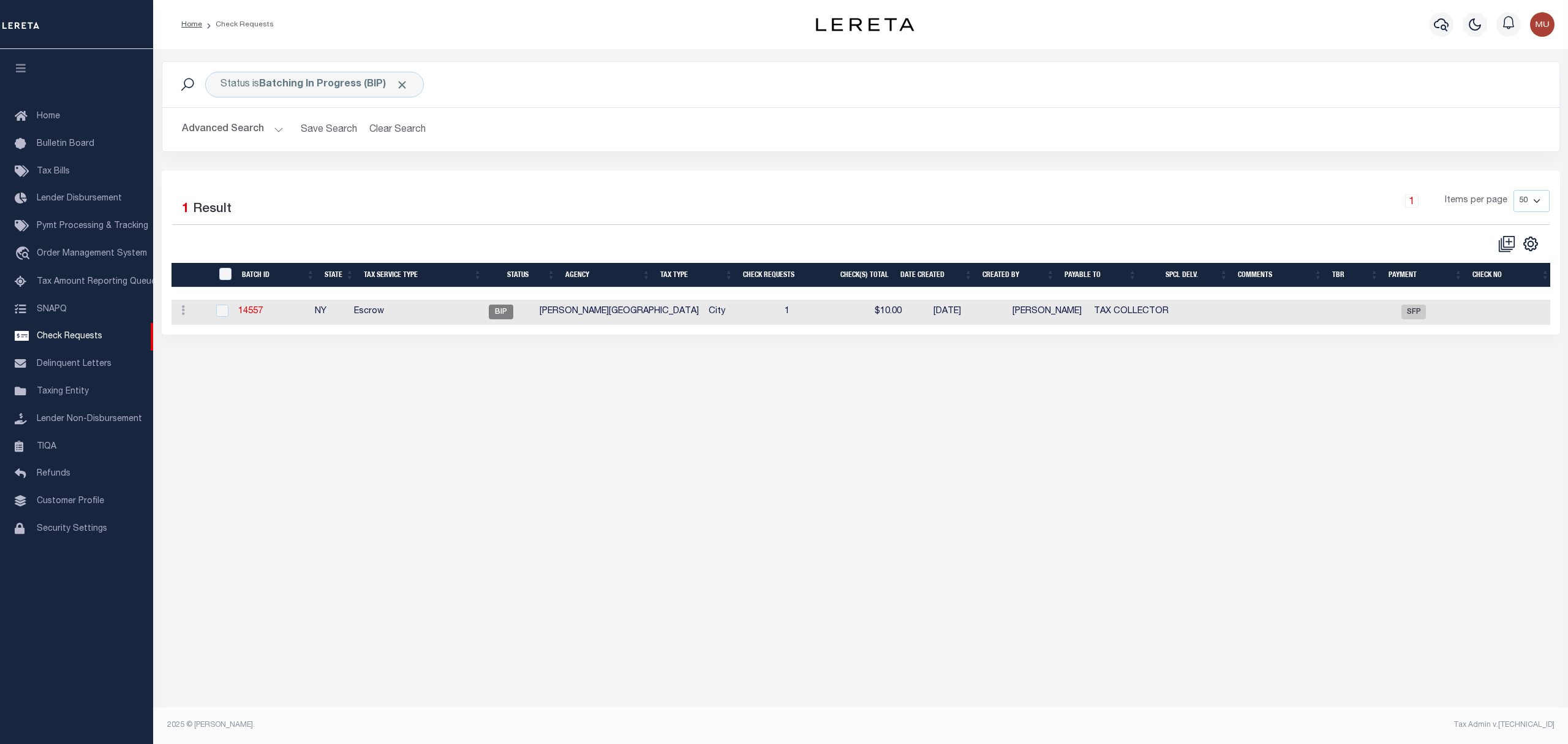
click at [463, 315] on td "Escrow" at bounding box center [408, 312] width 118 height 25
checkbox input "true"
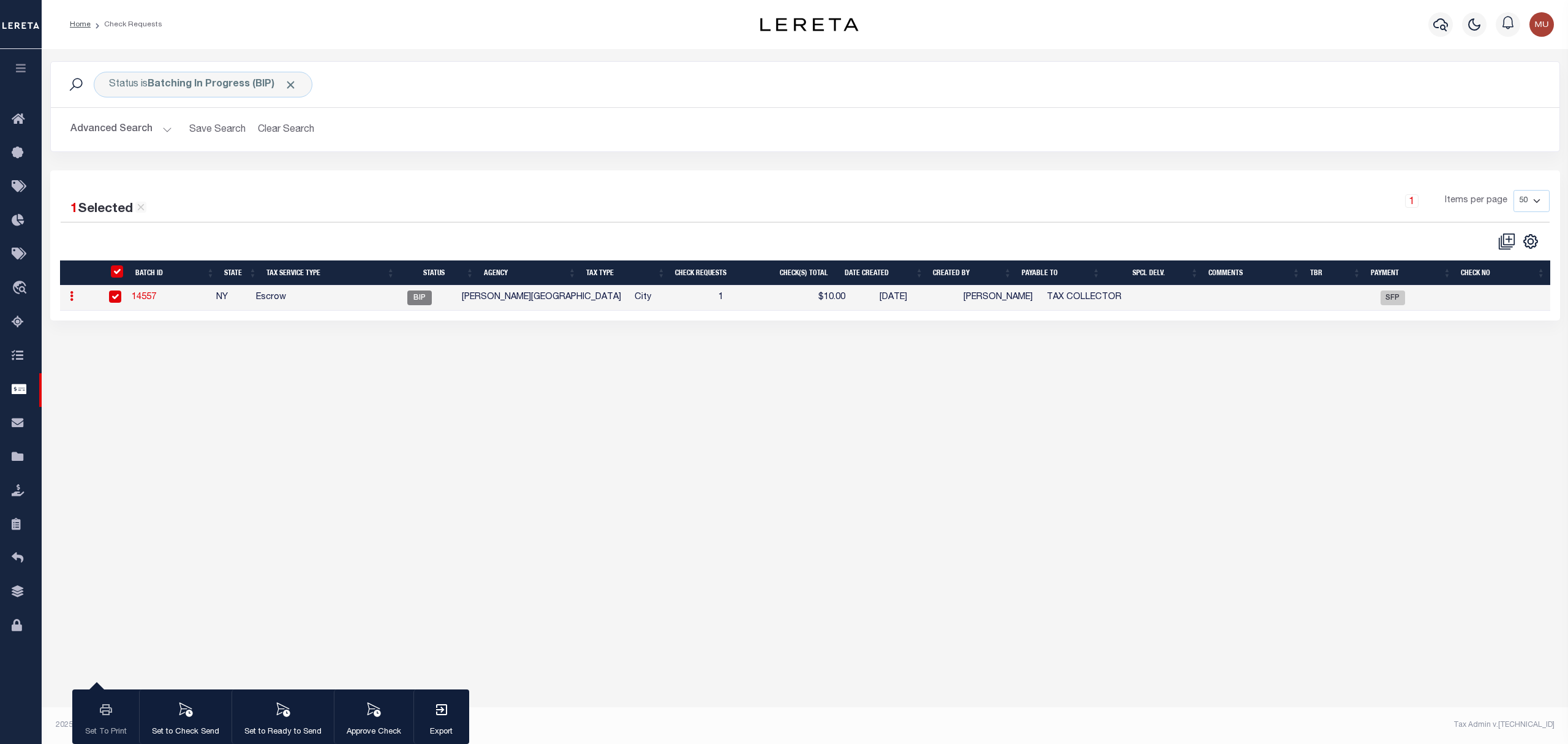
click at [152, 297] on link "14557" at bounding box center [144, 297] width 24 height 8
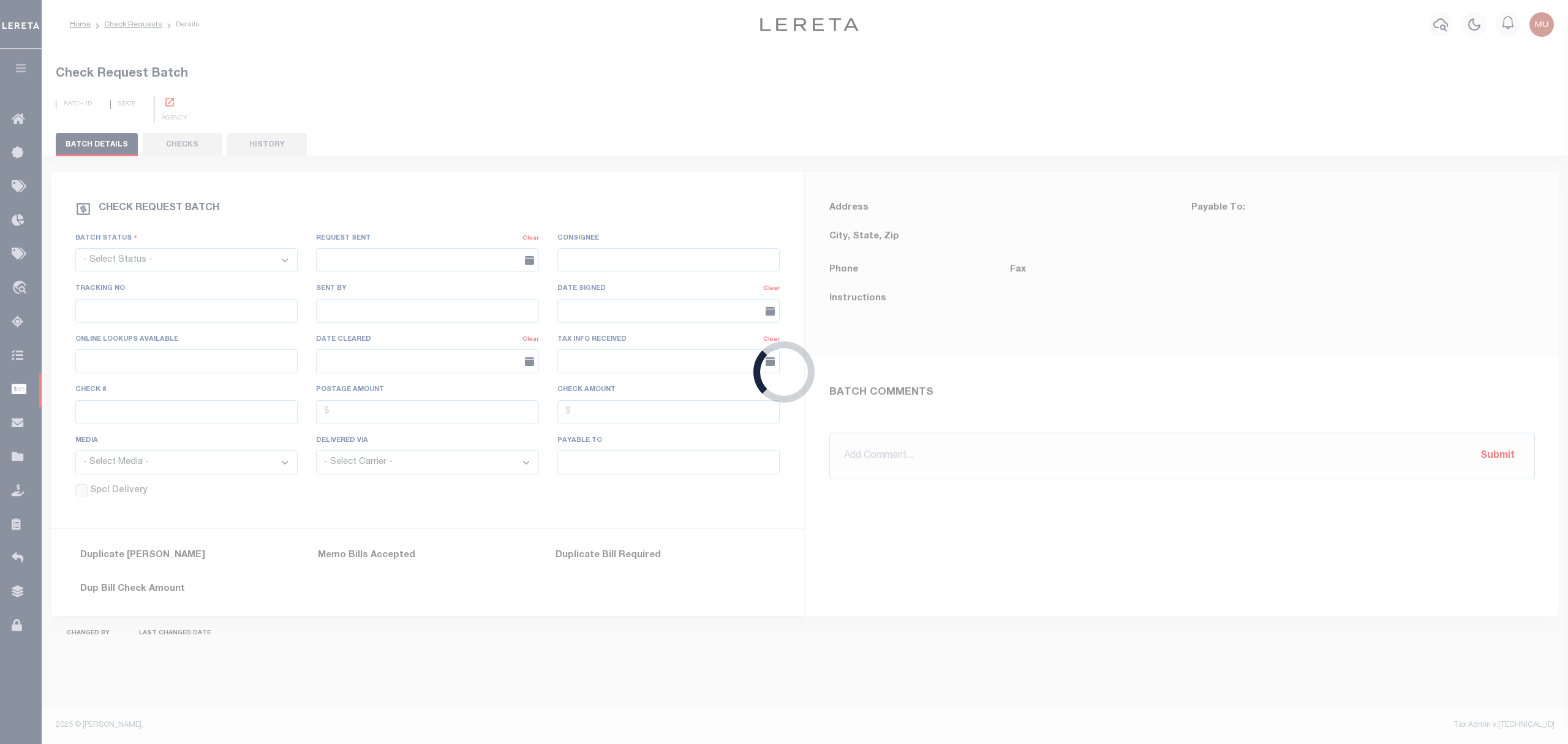
select select "BIP"
type input "No"
type input "$0.00"
type input "TAX COLLECTOR"
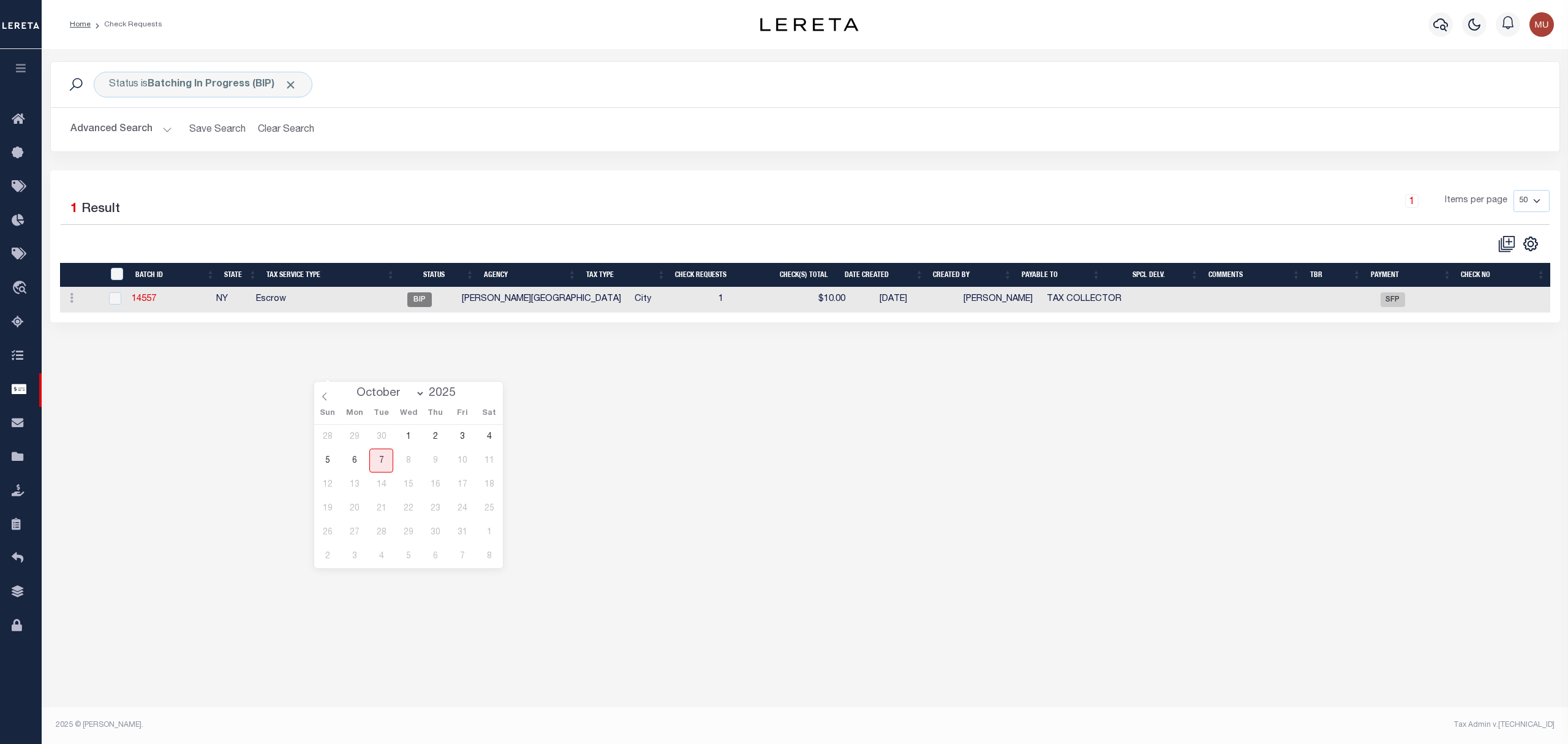
click at [378, 307] on td "Escrow" at bounding box center [316, 300] width 130 height 25
checkbox input "true"
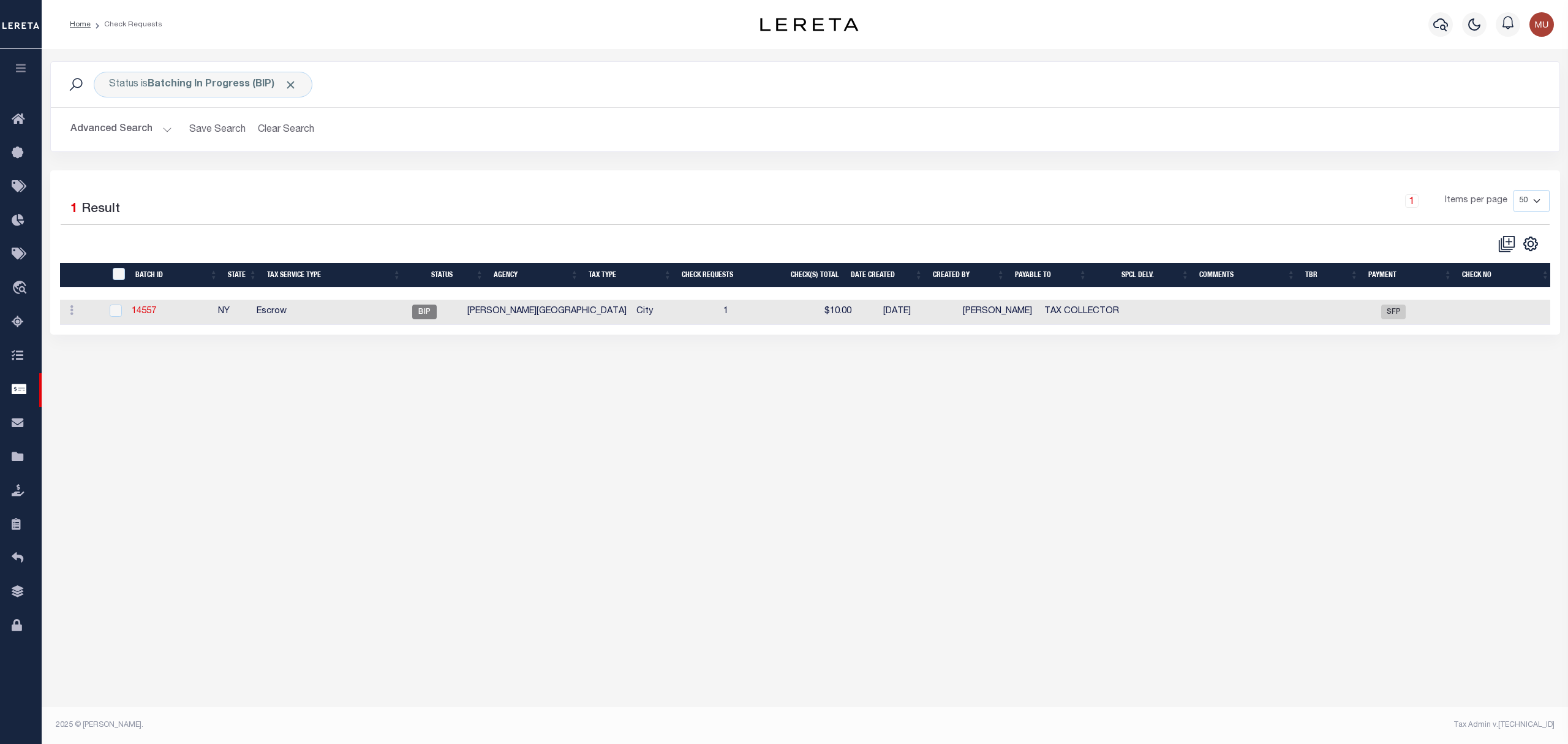
click at [365, 309] on td "Escrow" at bounding box center [318, 312] width 133 height 25
checkbox input "true"
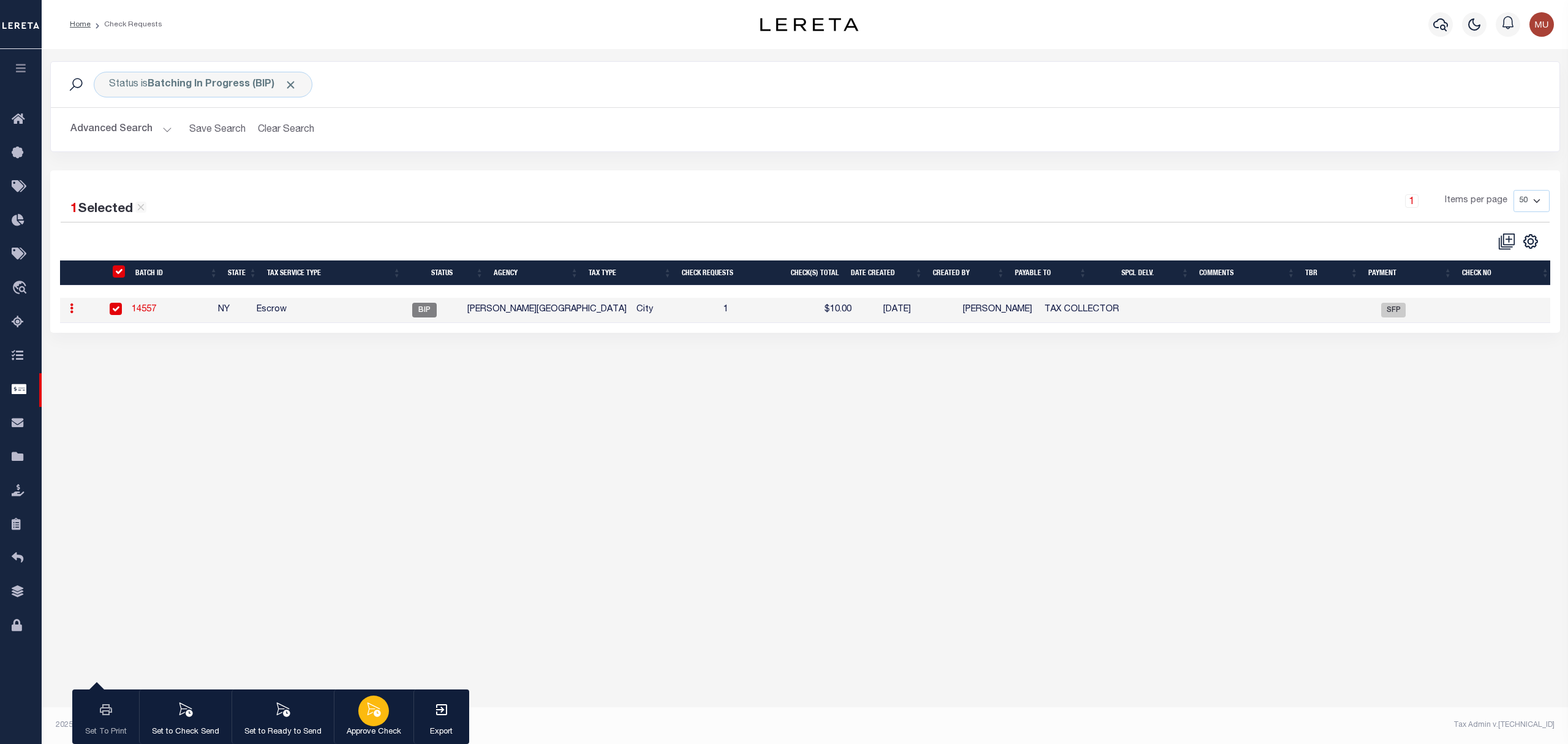
click at [368, 706] on icon "button" at bounding box center [373, 709] width 16 height 16
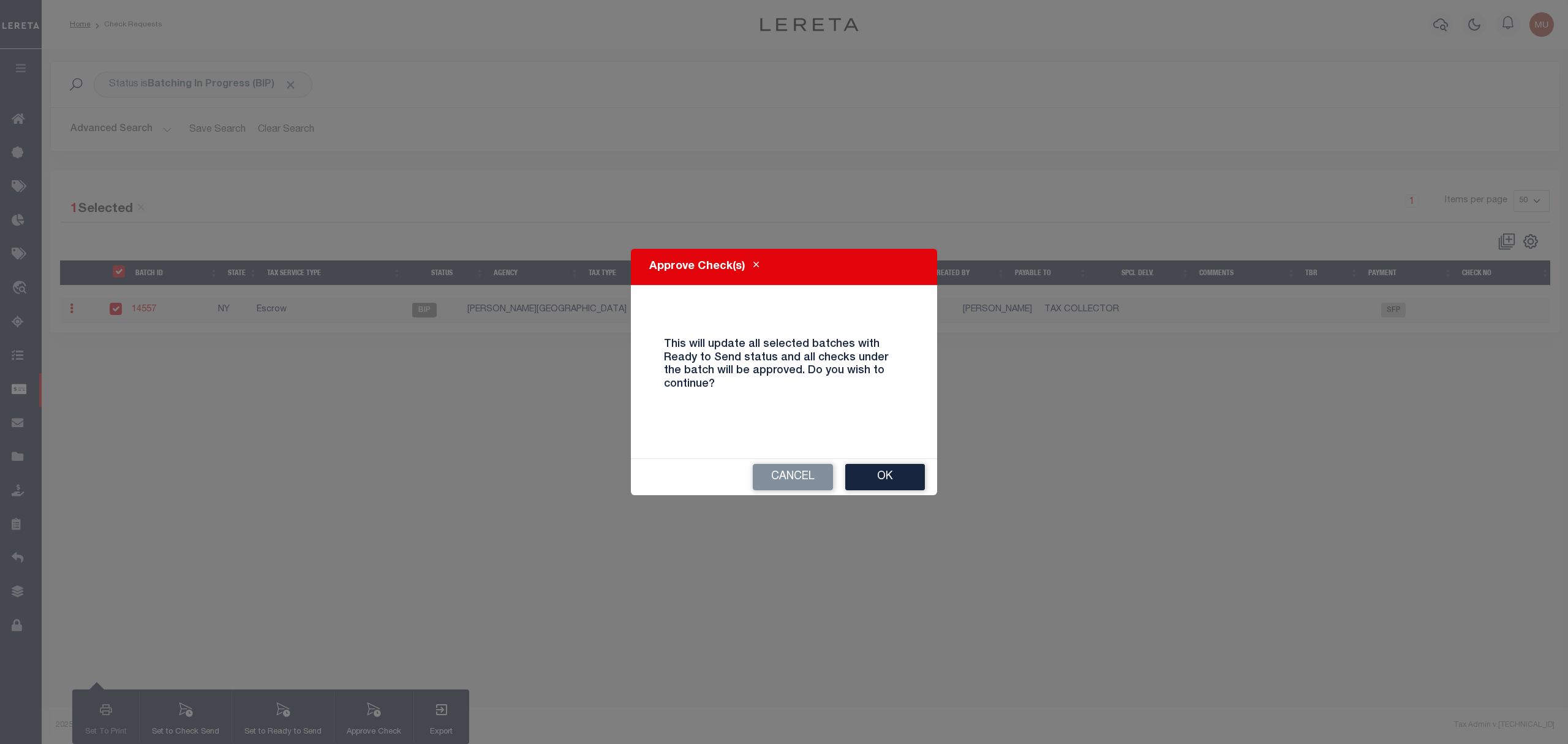
click at [951, 479] on div "Approve Check(s) This will update all selected batches with Ready to Send statu…" at bounding box center [784, 372] width 1568 height 744
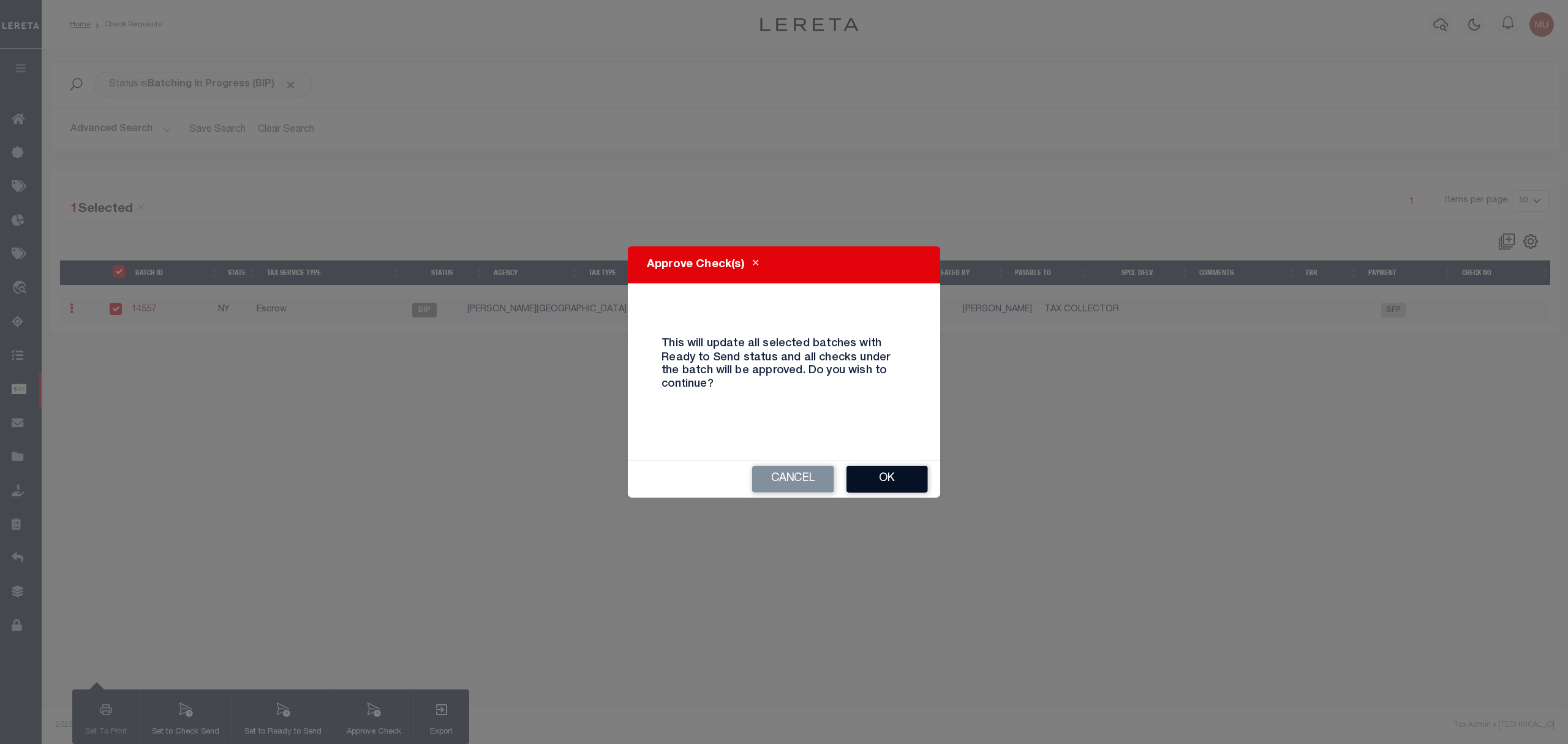
click at [902, 478] on button "Ok" at bounding box center [886, 479] width 81 height 27
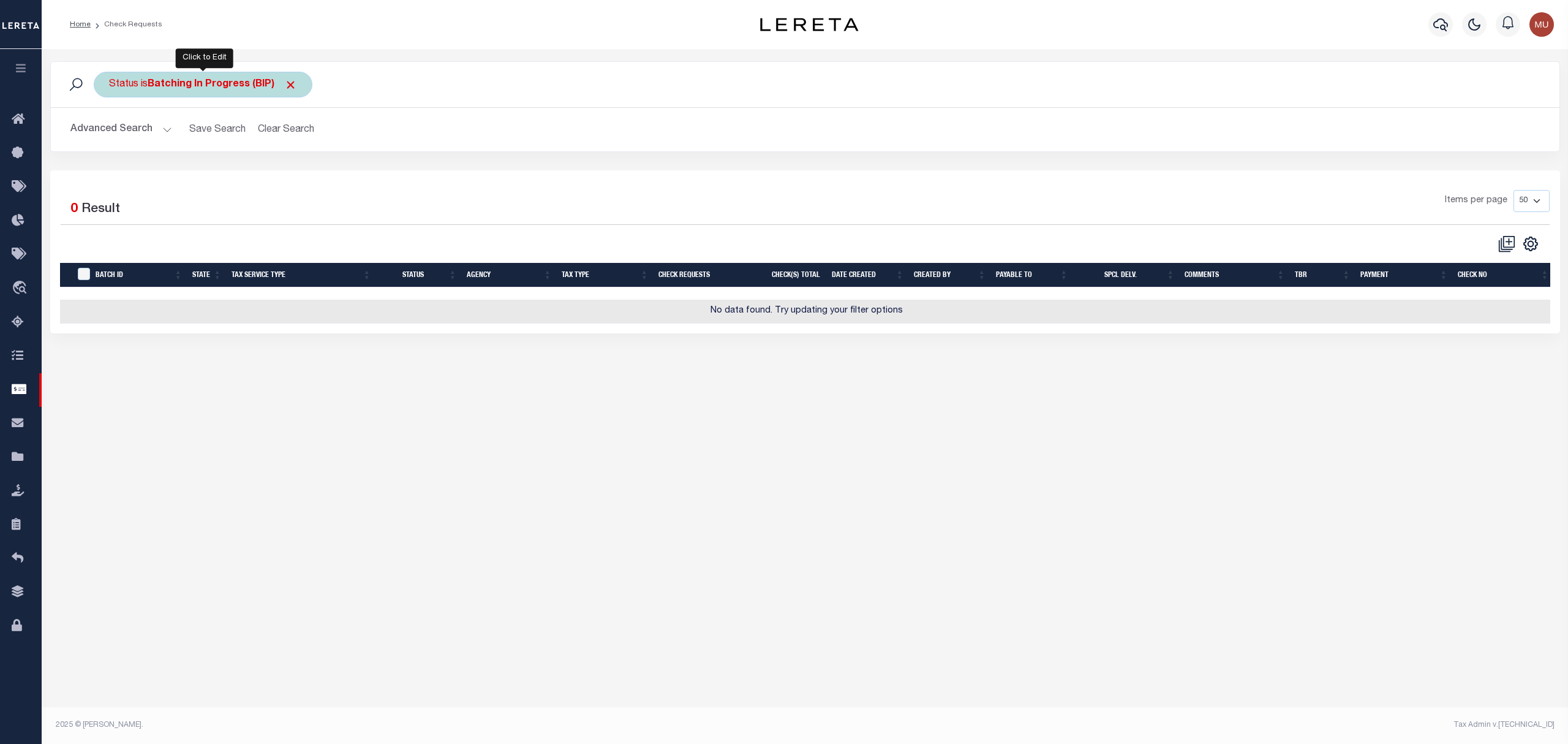
click at [230, 83] on b "Batching In Progress (BIP)" at bounding box center [222, 84] width 149 height 10
click at [231, 143] on select "Approval Needed (APN) Batching In Progress (BIP) Check Returned (CKR) Cleared a…" at bounding box center [199, 144] width 180 height 24
select select "RTS"
click at [110, 133] on select "Approval Needed (APN) Batching In Progress (BIP) Check Returned (CKR) Cleared a…" at bounding box center [199, 144] width 180 height 24
click at [267, 173] on input "Apply" at bounding box center [271, 171] width 36 height 20
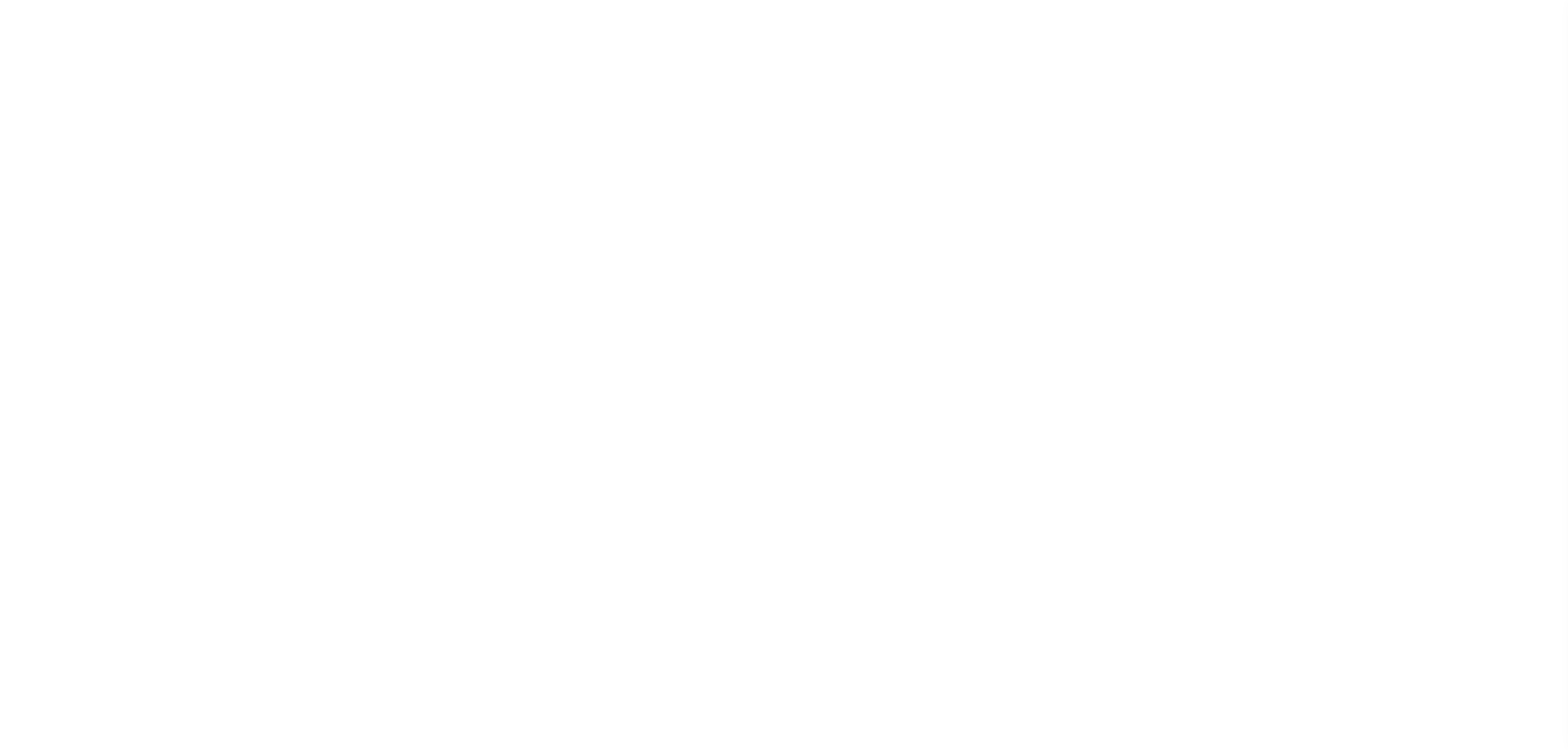
type input "40004928"
type input "PASJ PROPERTIES LLC"
select select
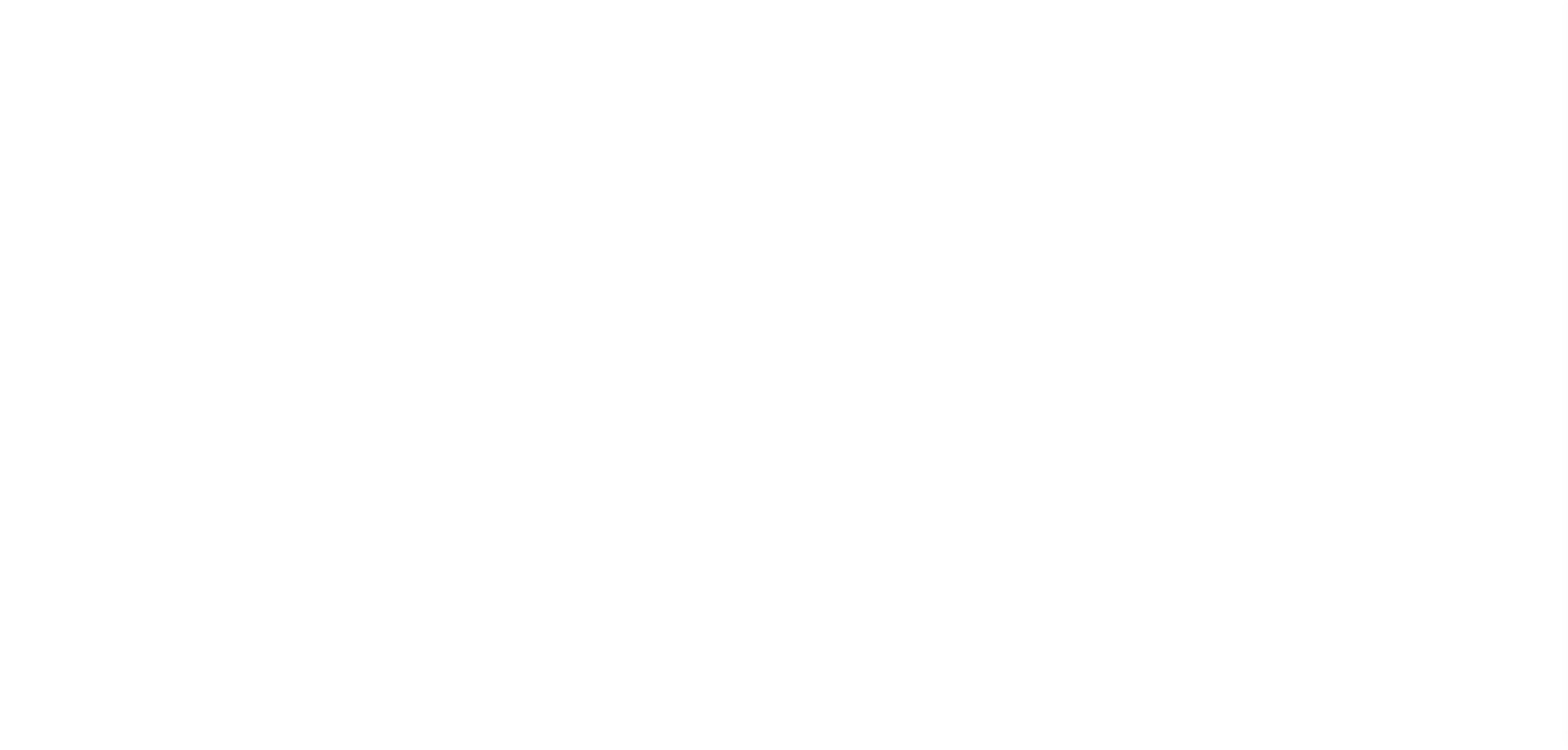
select select
type input "[STREET_ADDRESS]"
radio input "true"
select select "NonEscrow"
select select
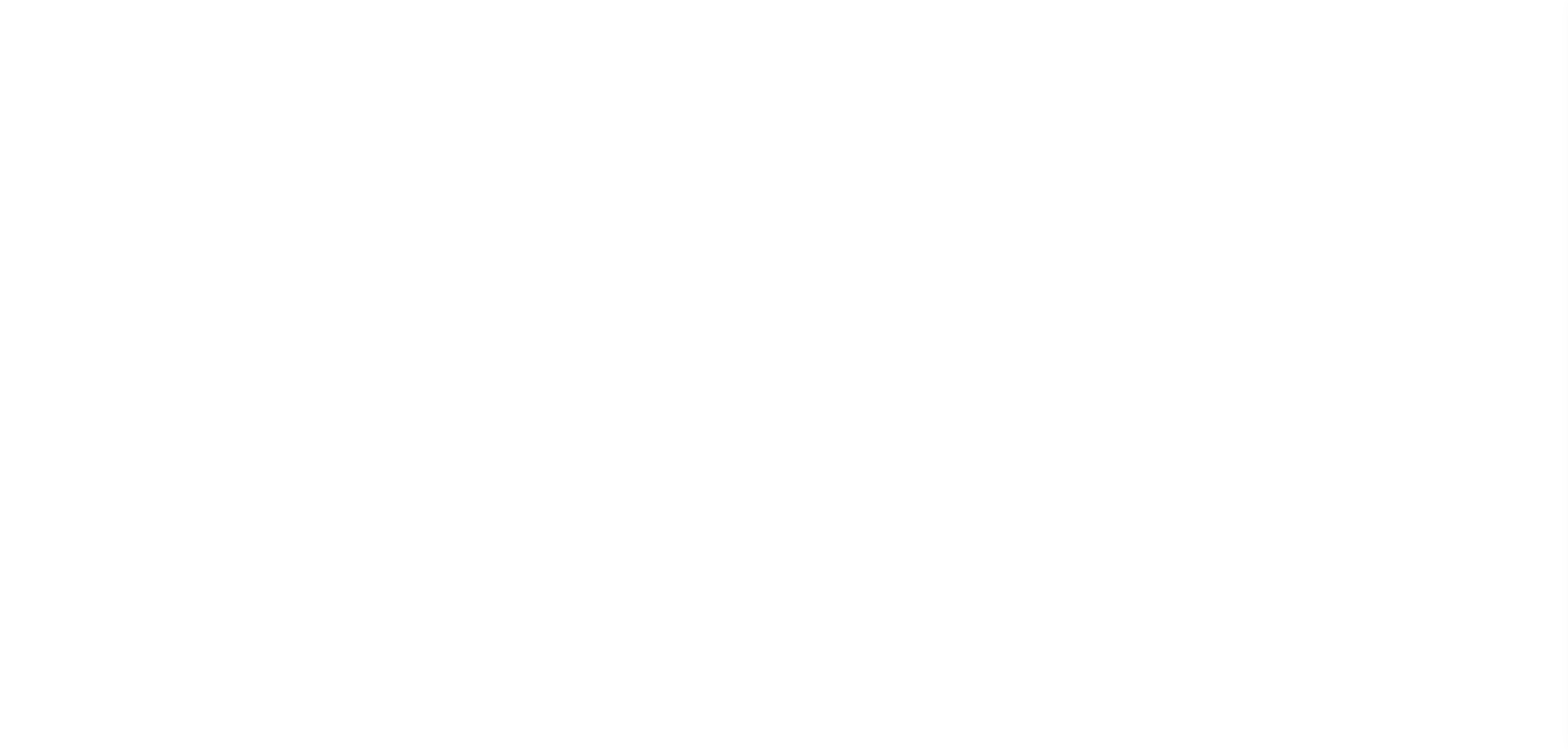
type input "[GEOGRAPHIC_DATA]"
type input "40004928-1"
type input "NJ"
type textarea "SEE FILE1"
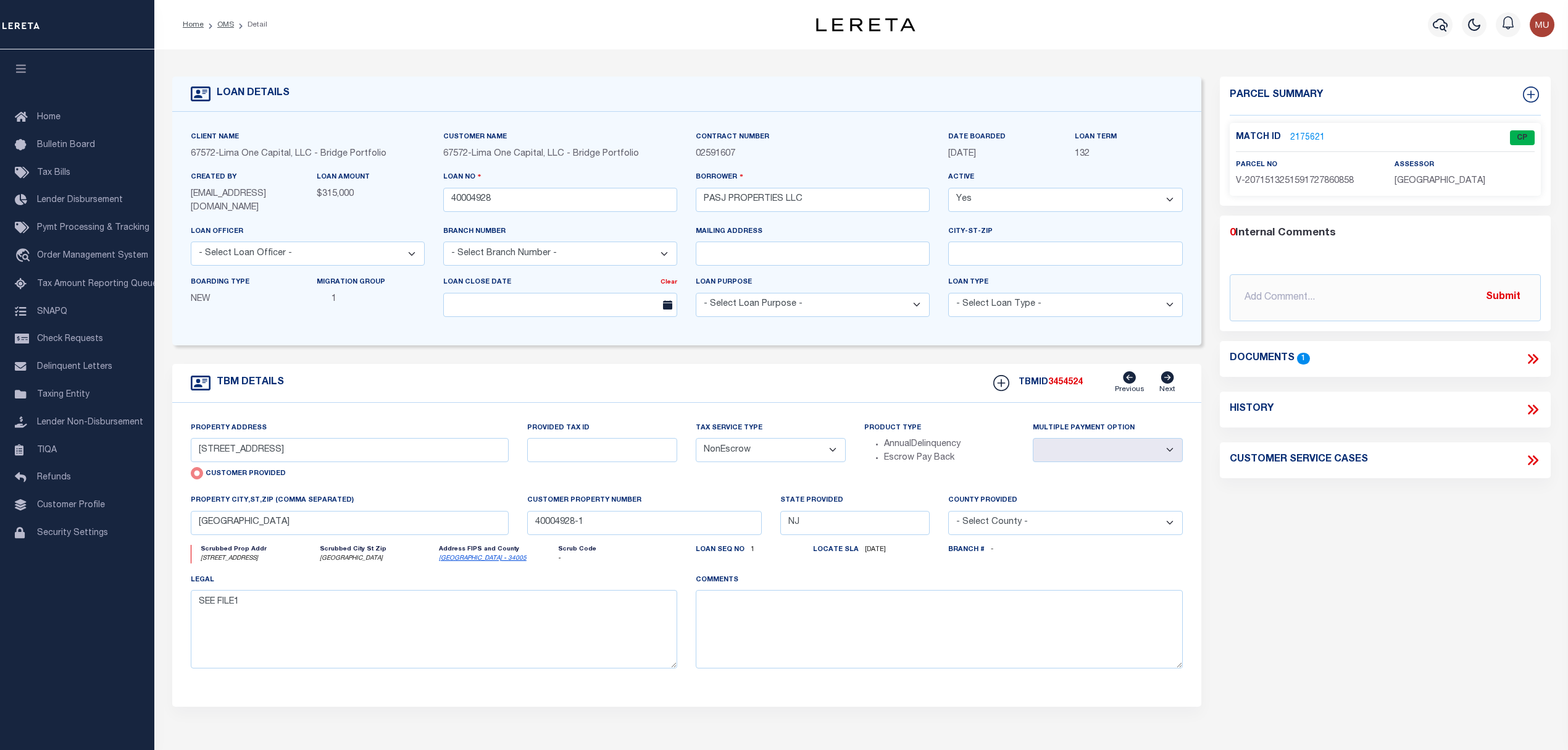
click at [1311, 136] on link "2175621" at bounding box center [1307, 138] width 34 height 13
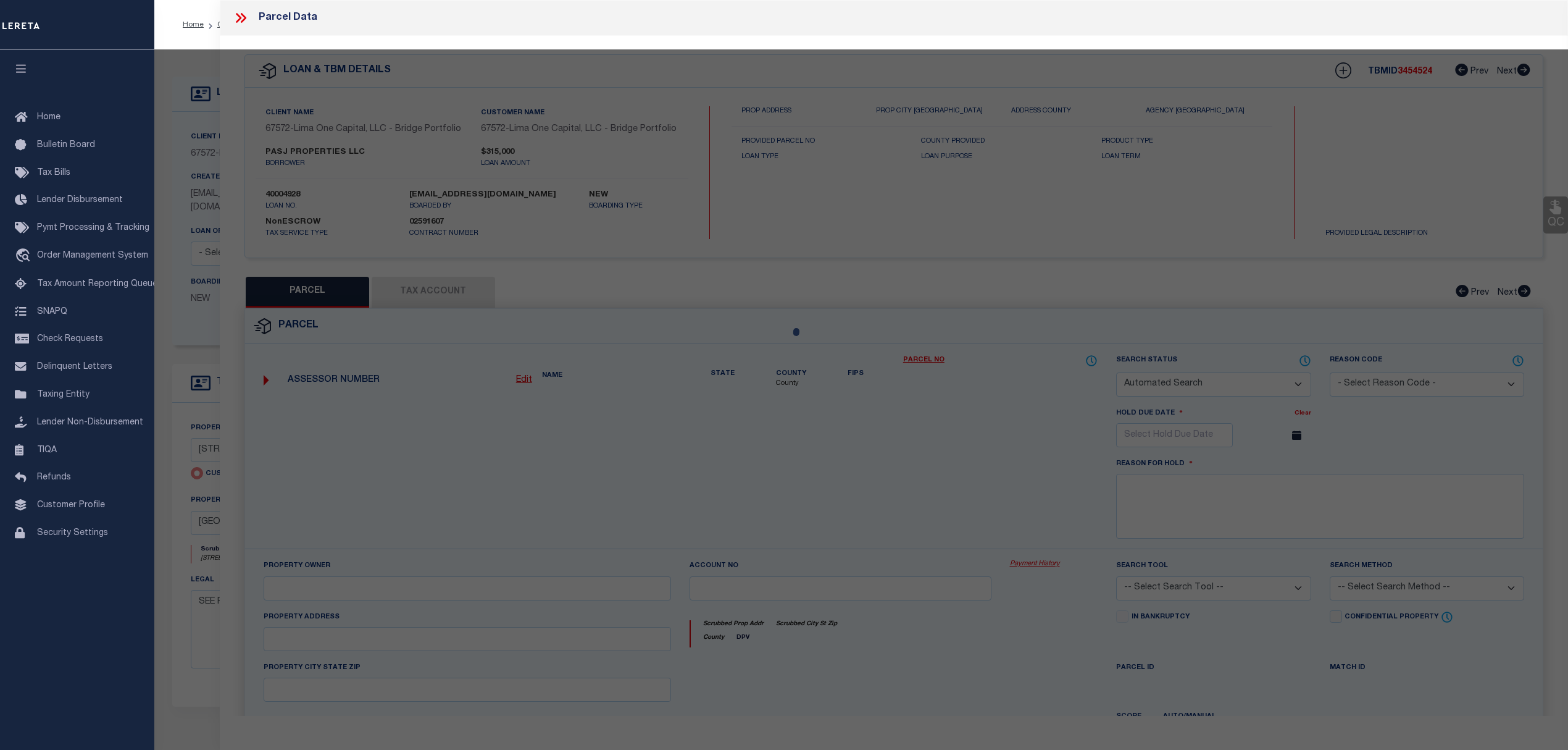
checkbox input "false"
select select "CP"
select select "AGW"
select select "ADD"
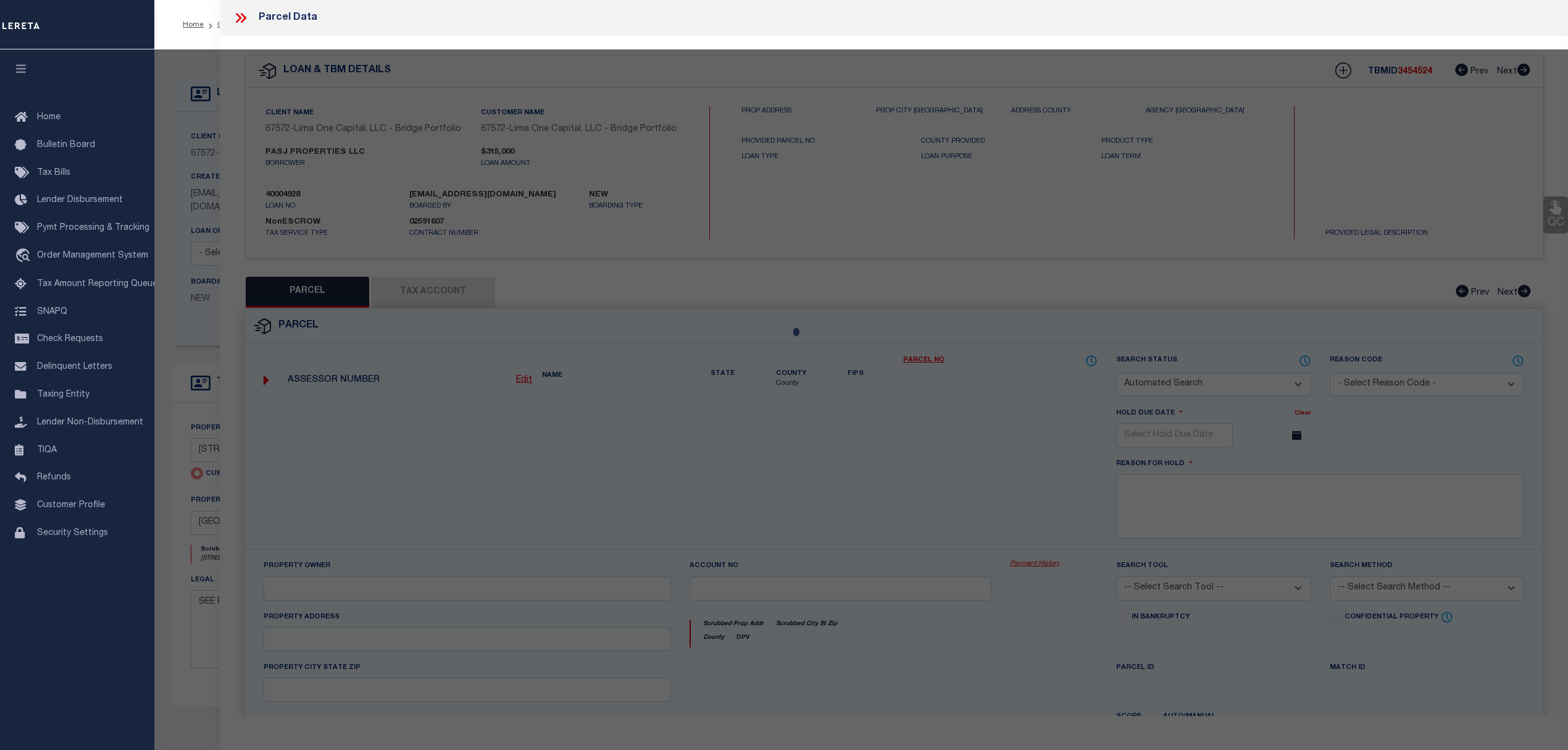
type input "101 SCHOOLHOUSE LANE"
checkbox input "false"
type input "MT LAUREL TOWNSHIP NJ 08054"
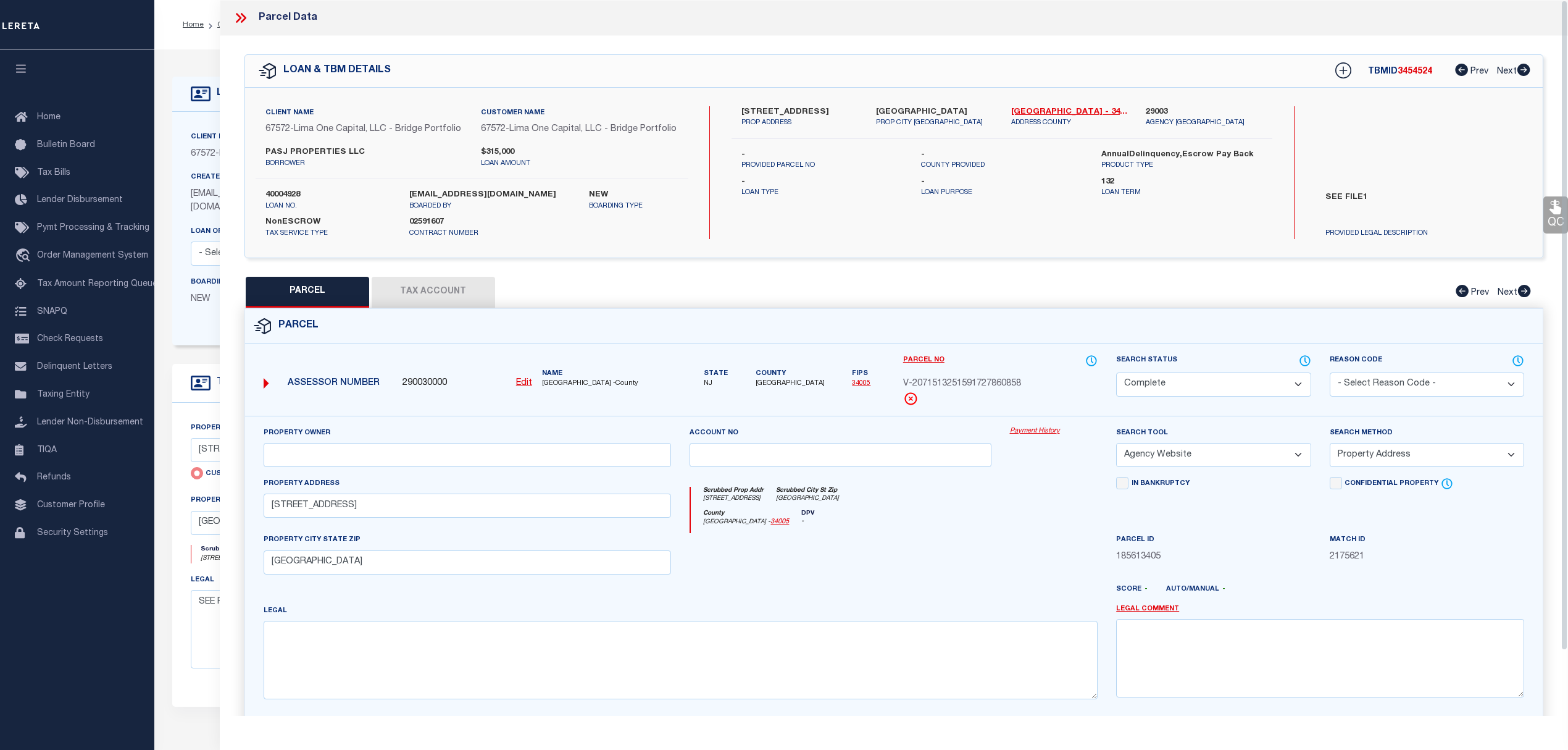
click at [1039, 428] on link "Payment History" at bounding box center [1054, 431] width 89 height 11
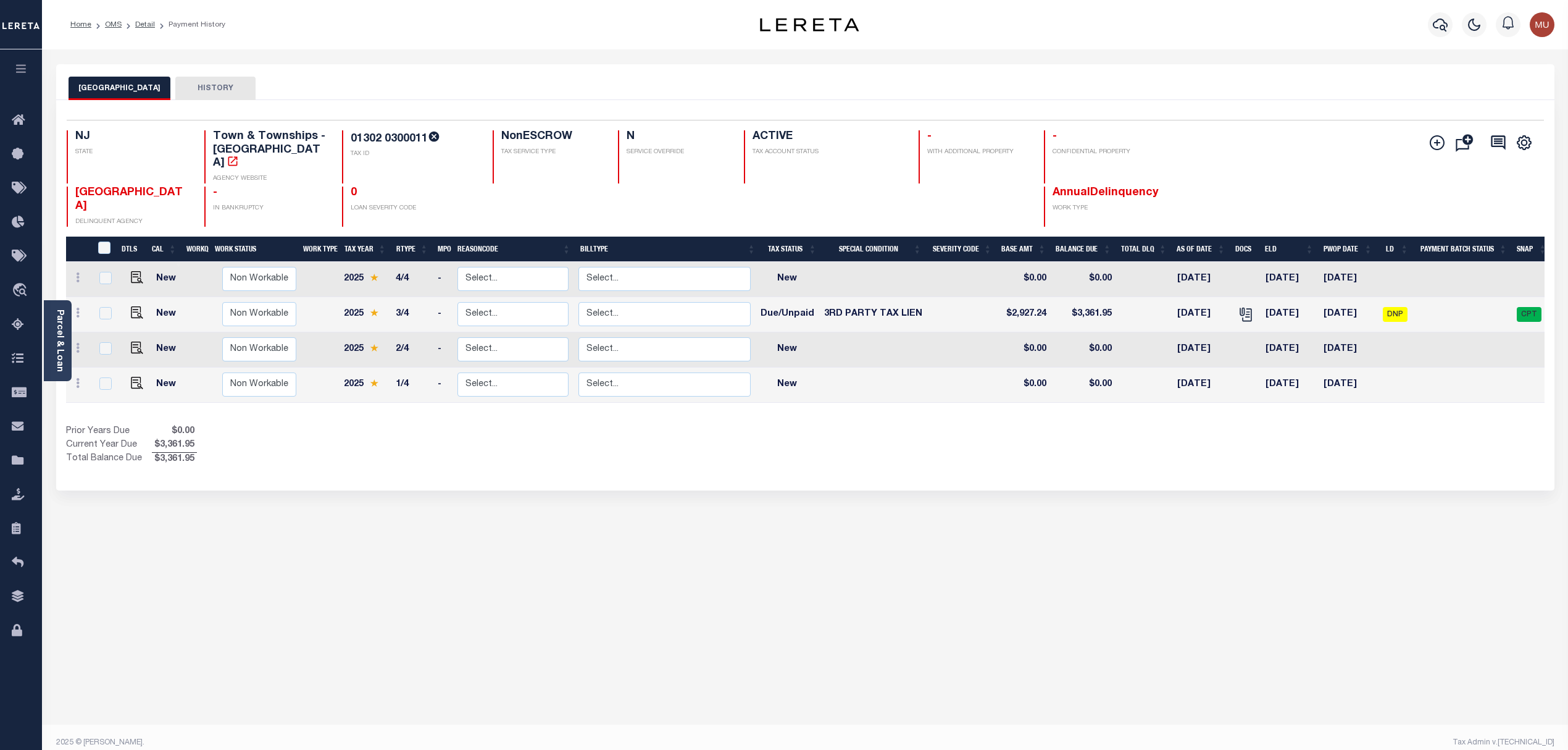
click at [1220, 85] on div "[GEOGRAPHIC_DATA] HISTORY" at bounding box center [805, 88] width 1473 height 23
click at [144, 25] on link "Detail" at bounding box center [145, 24] width 20 height 8
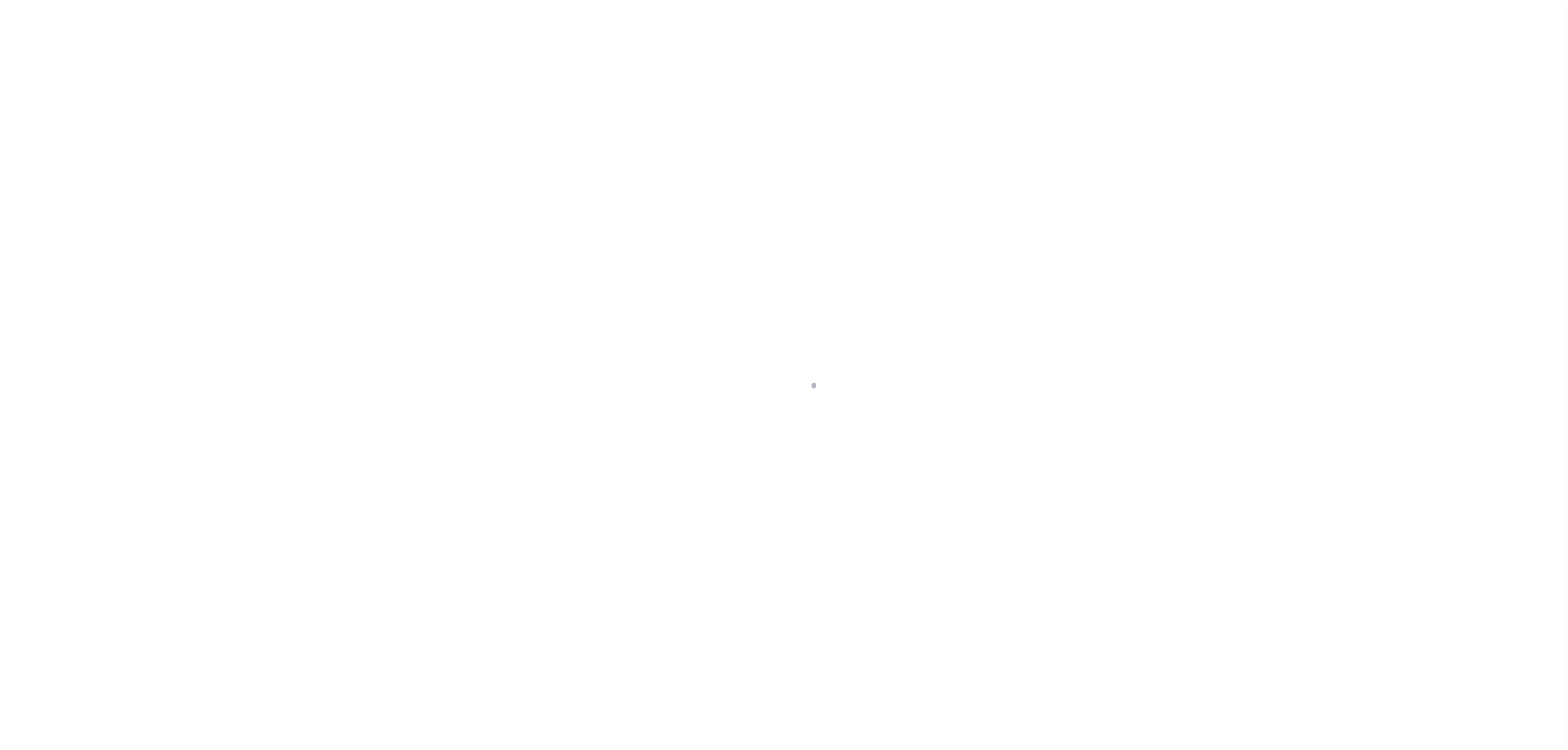
type input "[STREET_ADDRESS]"
radio input "true"
select select "NonEscrow"
select select
type input "[GEOGRAPHIC_DATA]"
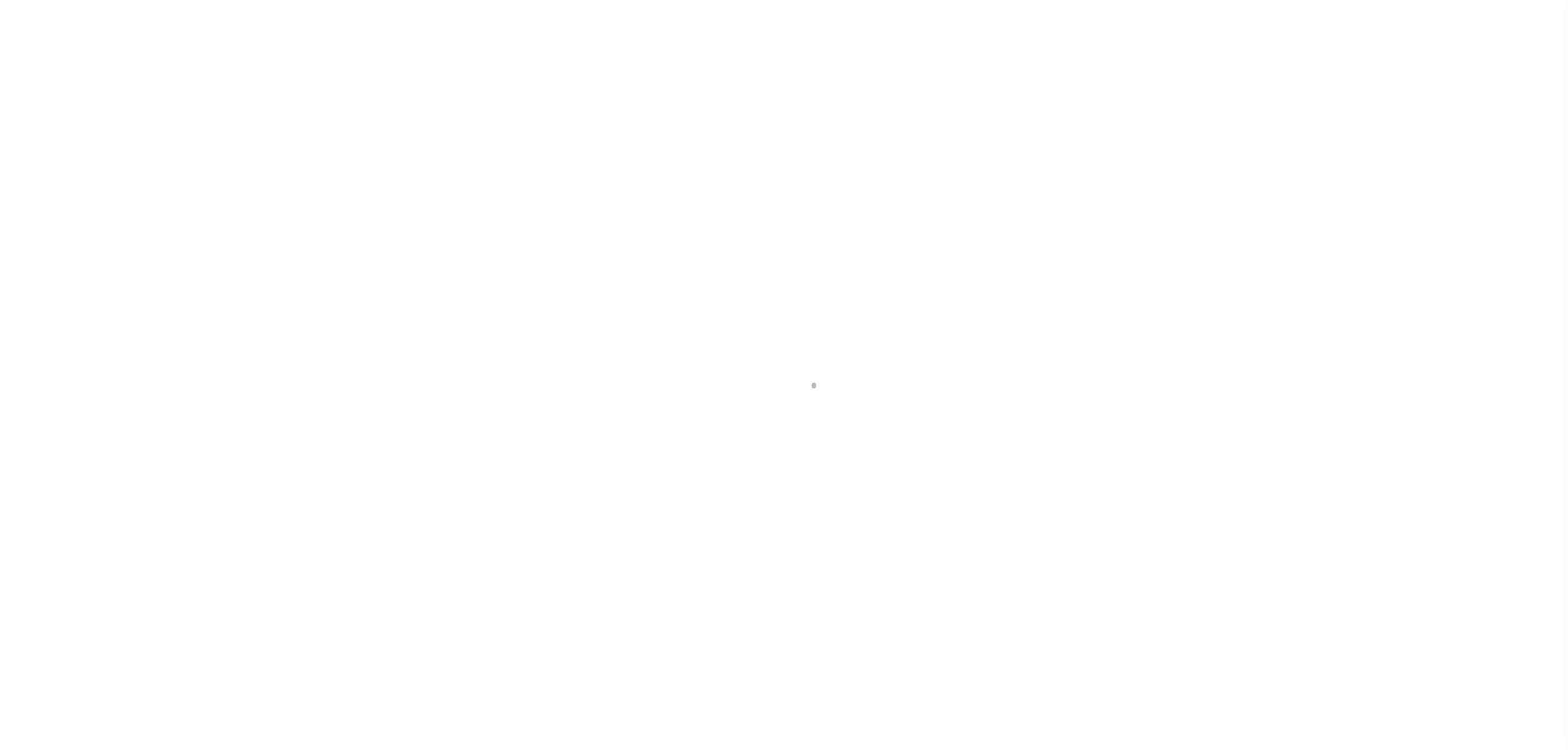
type input "40004928-1"
type input "NJ"
type textarea "SEE FILE1"
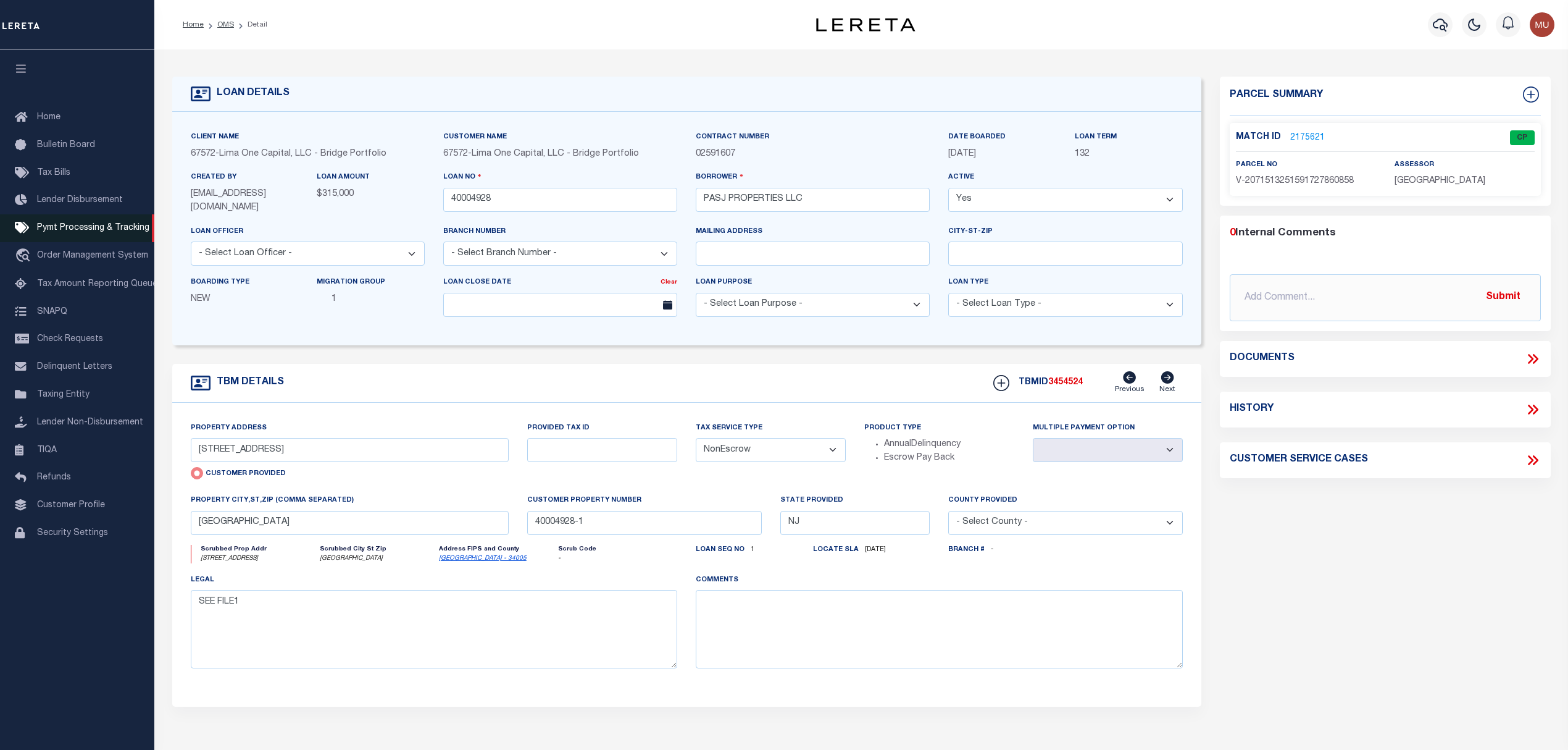
click at [89, 223] on span "Pymt Processing & Tracking" at bounding box center [92, 227] width 112 height 8
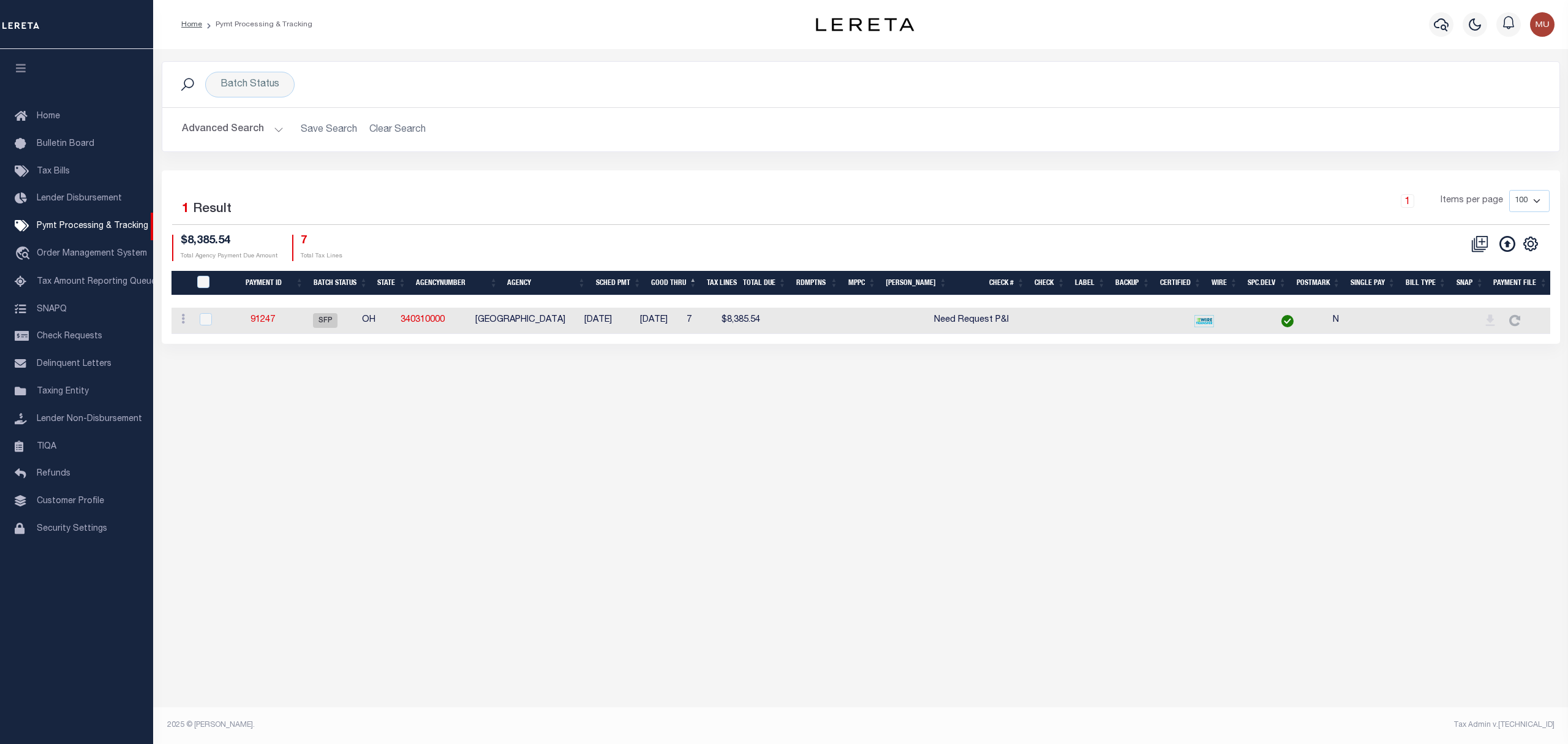
click at [404, 60] on div "Batch Status Search Advanced Search Save Search Clear Search PayeeSearchTable_d…" at bounding box center [861, 215] width 1415 height 331
drag, startPoint x: 698, startPoint y: 146, endPoint x: 632, endPoint y: 158, distance: 67.1
click at [694, 148] on div "Advanced Search Save Search Clear Search PayeeSearchTable_dynamictable_____Defa…" at bounding box center [861, 129] width 1397 height 43
click at [404, 131] on h2 "Advanced Search Save Search Clear Search PayeeSearchTable_dynamictable_____Defa…" at bounding box center [861, 130] width 1378 height 24
drag, startPoint x: 209, startPoint y: 80, endPoint x: 240, endPoint y: 89, distance: 32.3
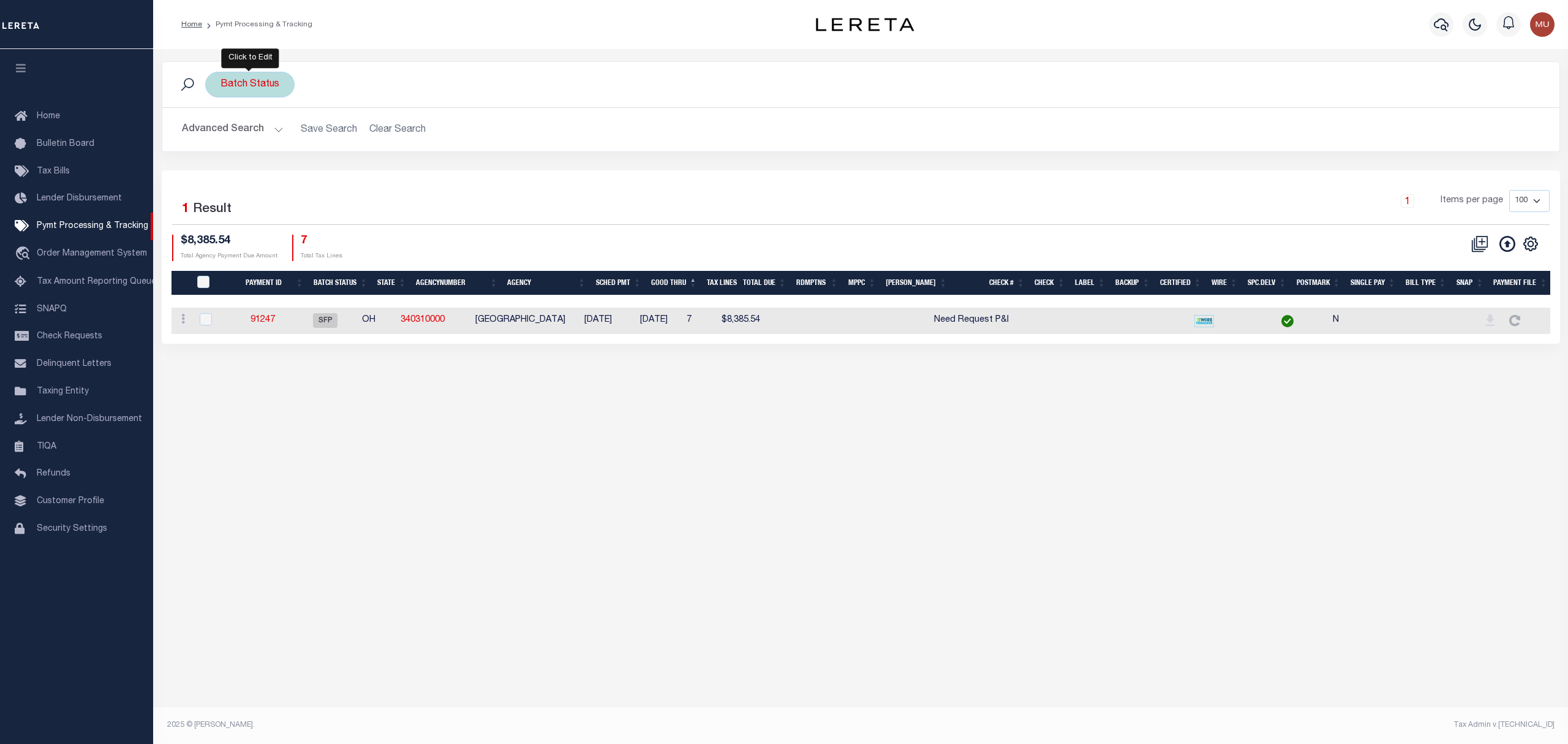
click at [209, 79] on div "Batch Status" at bounding box center [250, 85] width 89 height 26
click at [376, 169] on input "Apply" at bounding box center [383, 171] width 36 height 20
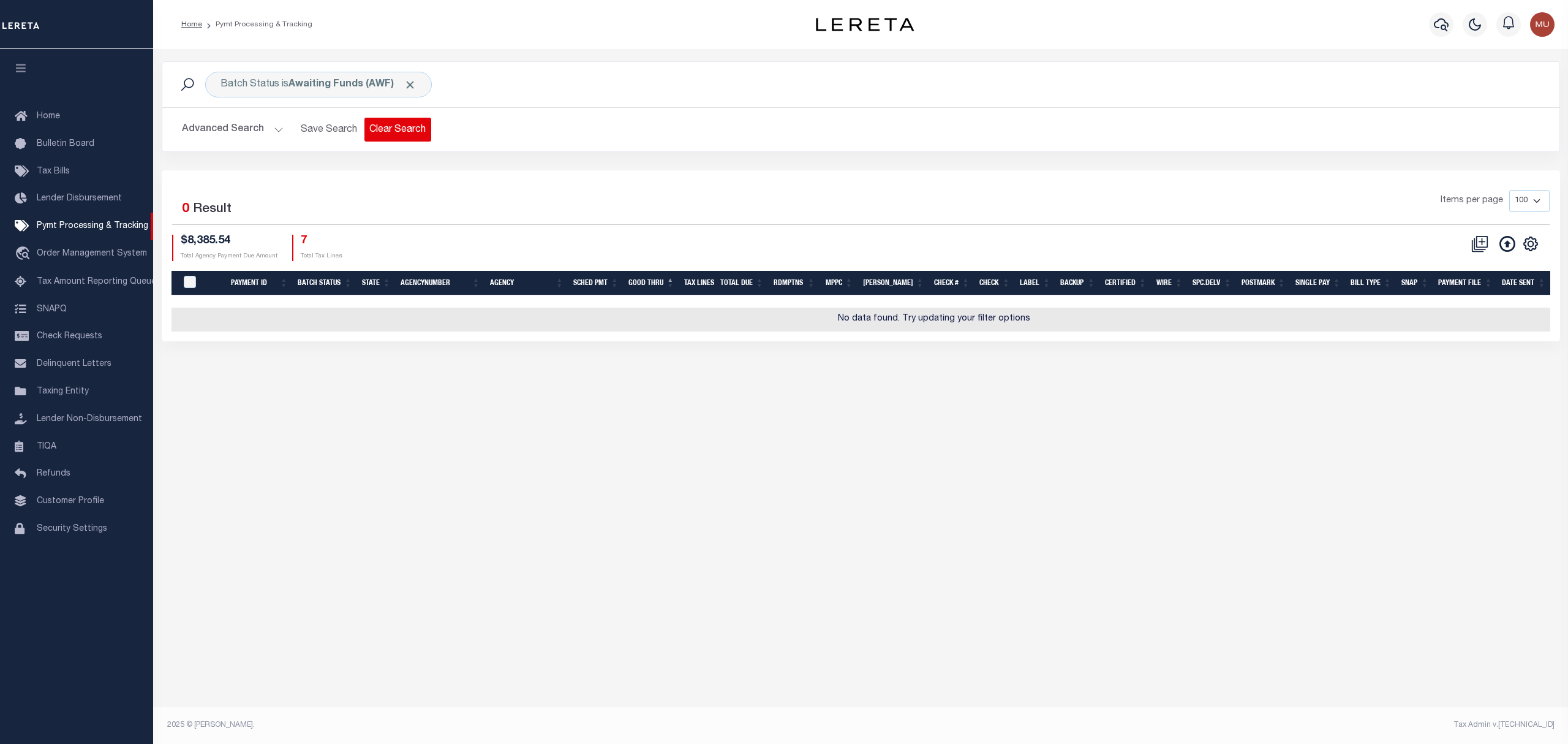
click at [418, 136] on button "Clear Search" at bounding box center [398, 130] width 67 height 24
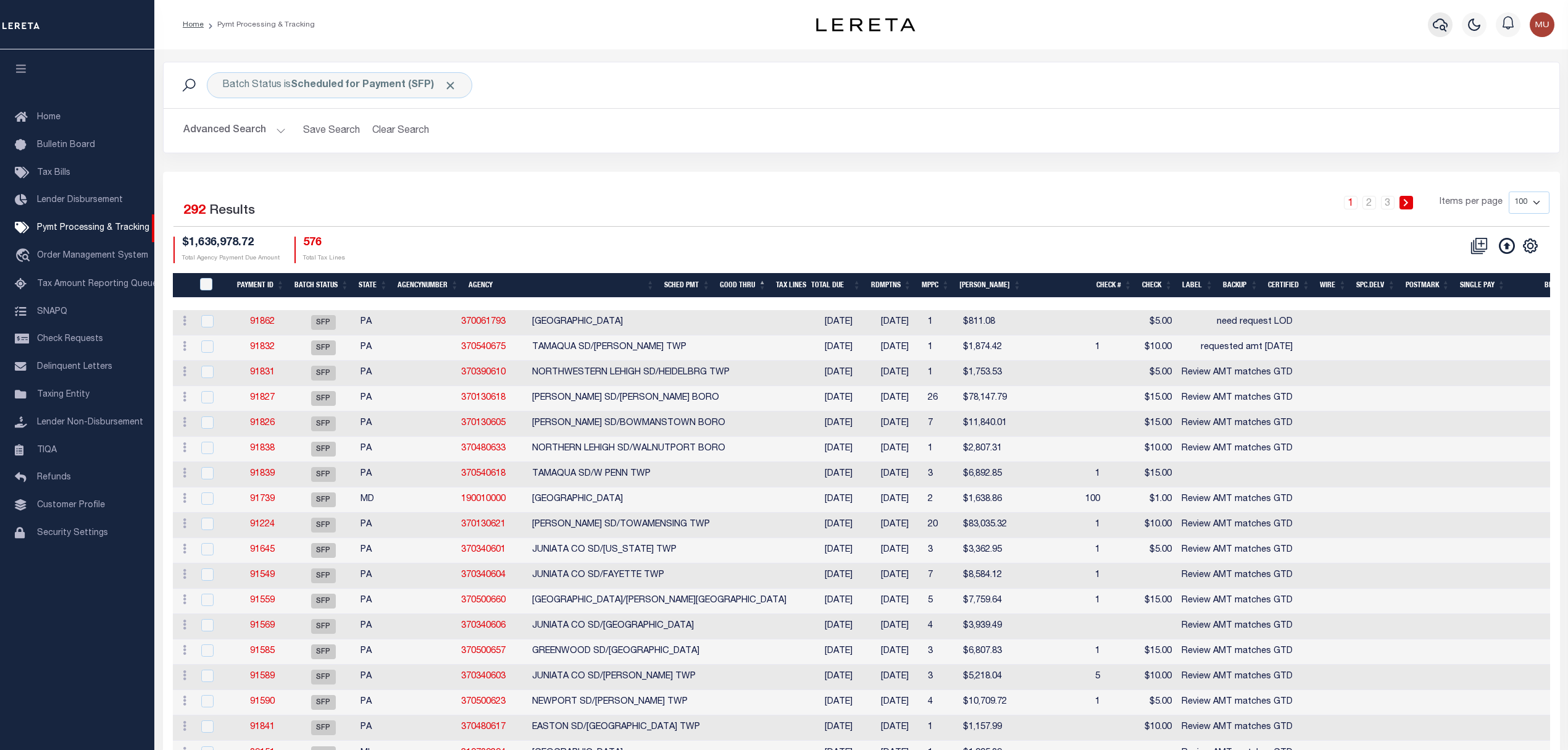
click at [1440, 22] on icon "button" at bounding box center [1440, 24] width 15 height 15
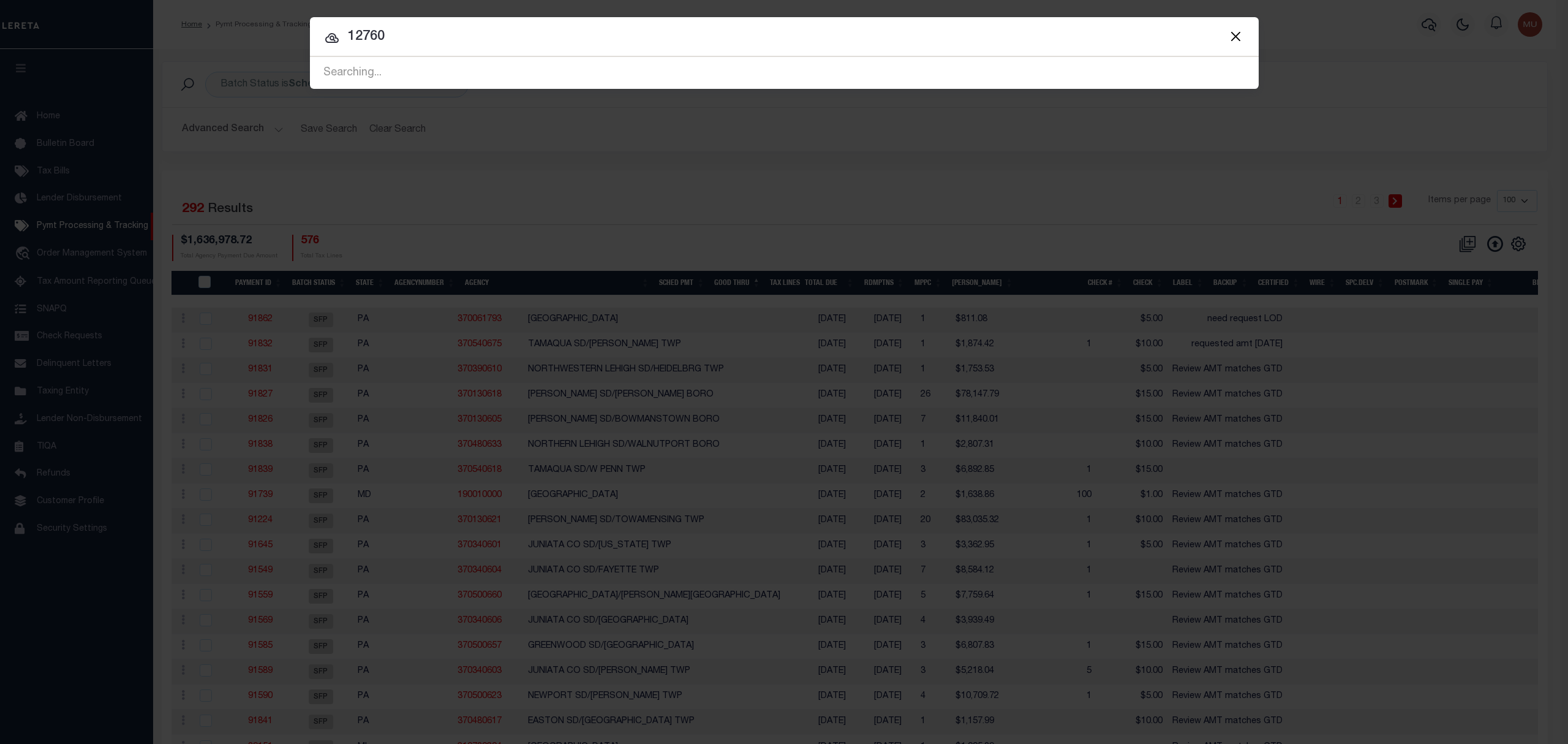
type input "12760"
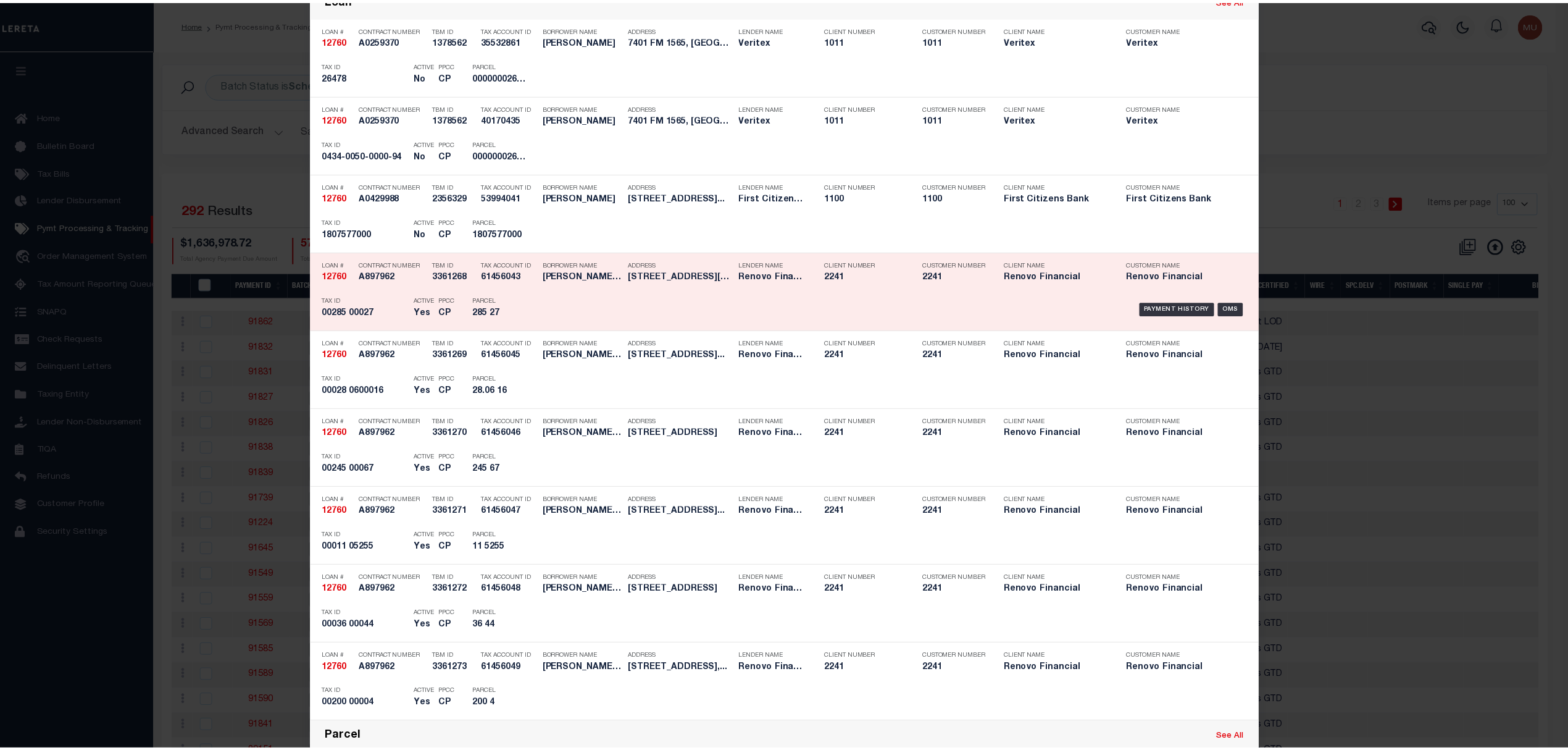
scroll to position [658, 0]
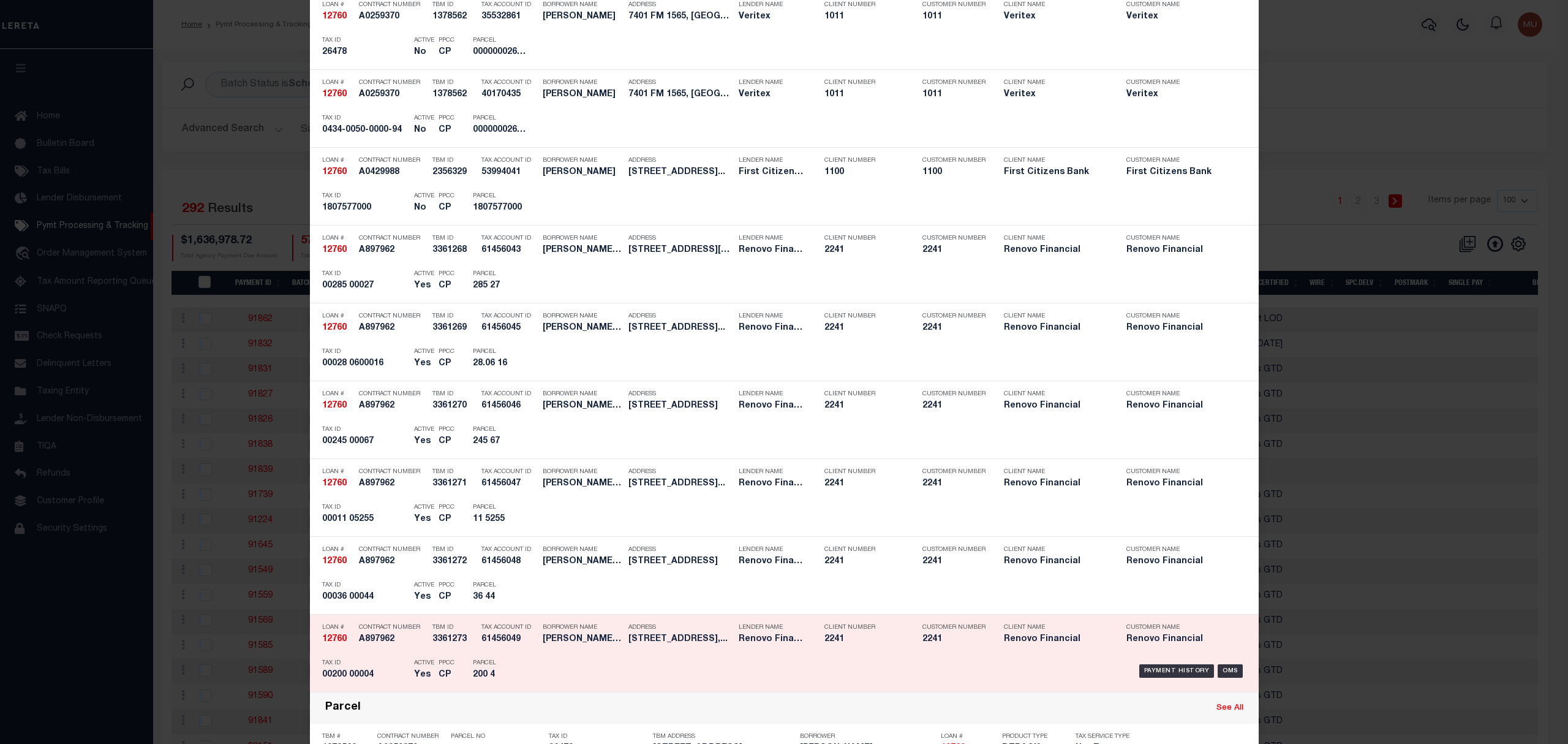
drag, startPoint x: 748, startPoint y: 660, endPoint x: 852, endPoint y: 705, distance: 113.3
click at [748, 661] on div "Payment History OMS" at bounding box center [896, 670] width 700 height 36
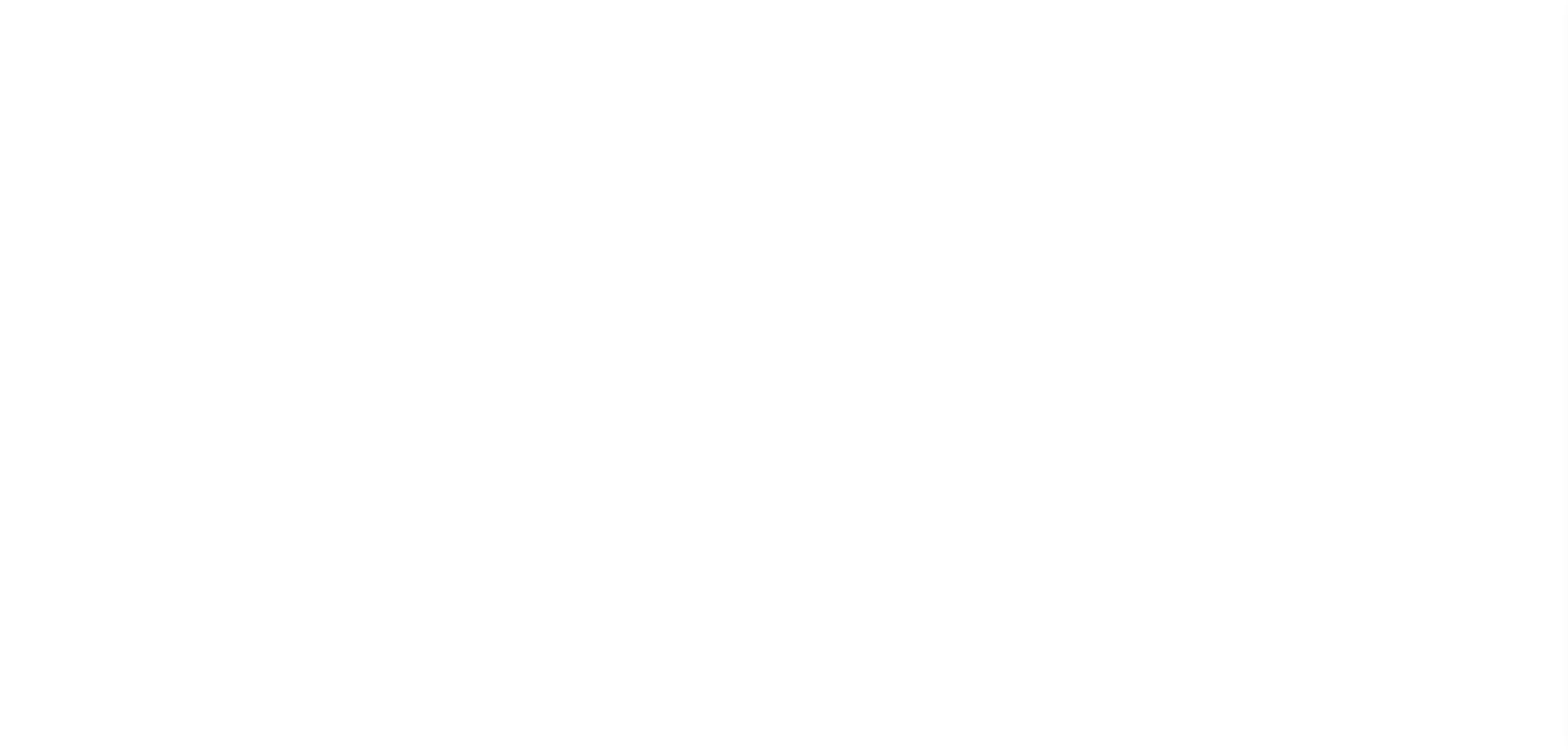
select select "SFP"
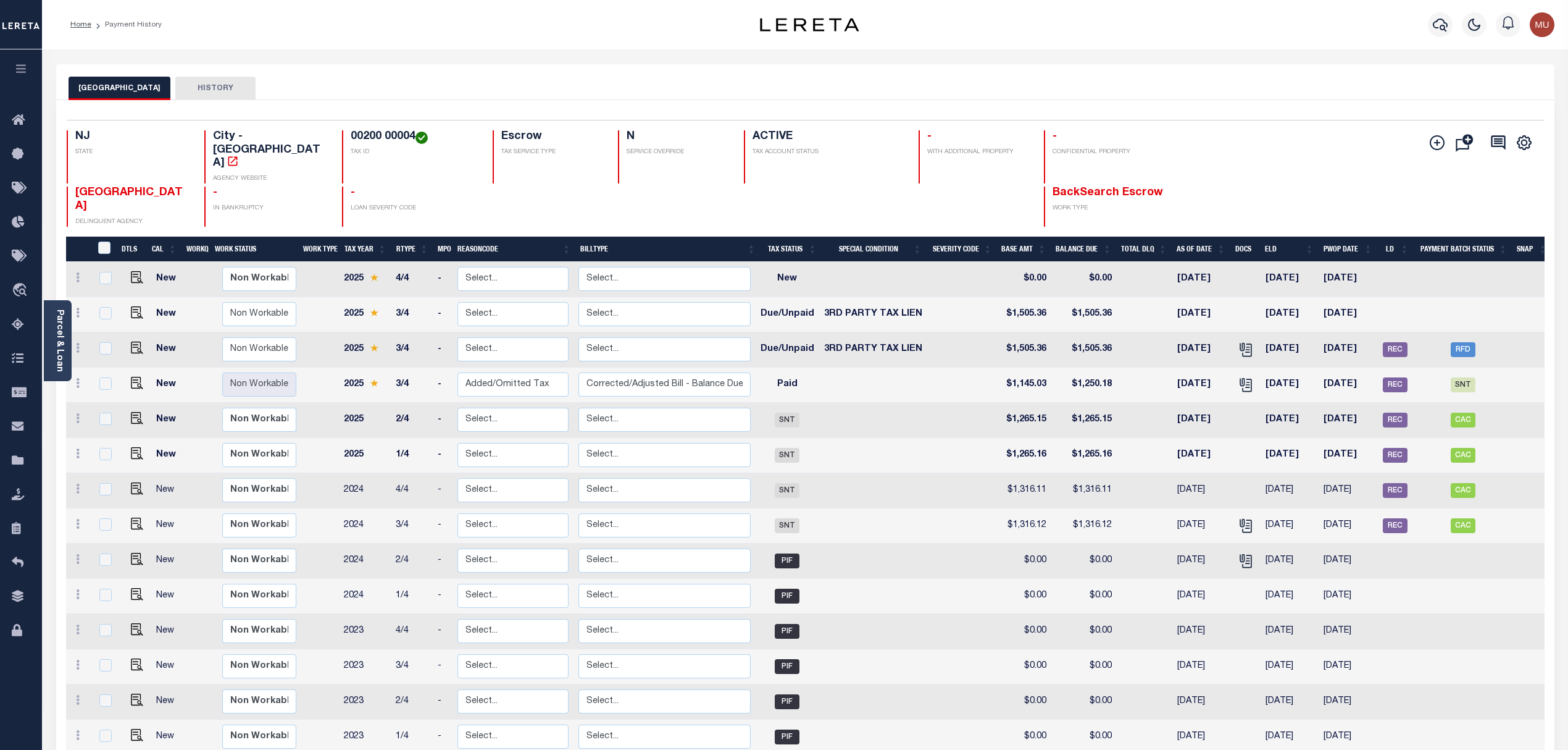
drag, startPoint x: 16, startPoint y: 259, endPoint x: 136, endPoint y: 226, distance: 124.5
click at [16, 259] on icon at bounding box center [21, 257] width 20 height 15
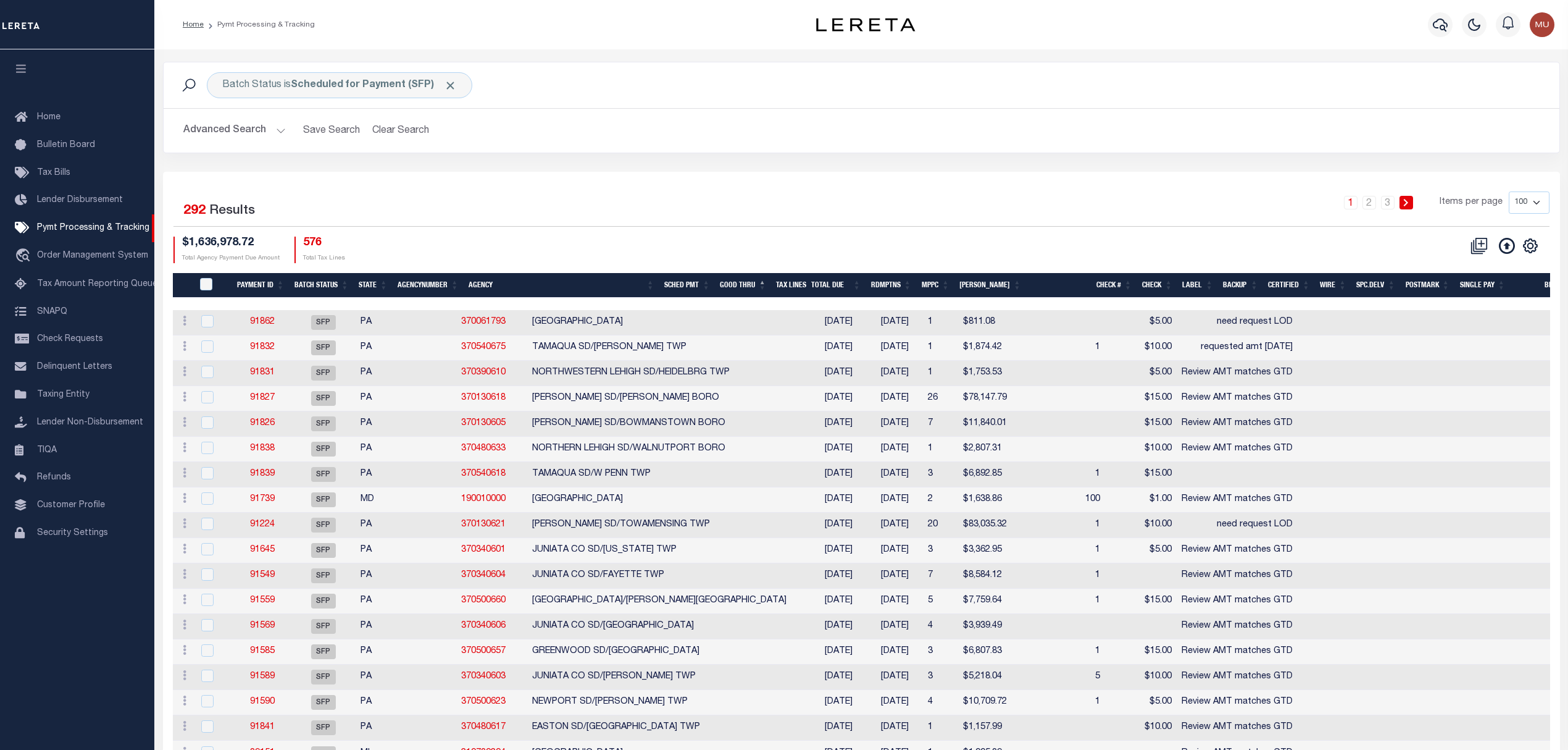
click at [773, 131] on h2 "Advanced Search Save Search Clear Search" at bounding box center [861, 131] width 1375 height 24
drag, startPoint x: 222, startPoint y: 132, endPoint x: 243, endPoint y: 156, distance: 31.9
click at [222, 132] on button "Advanced Search" at bounding box center [235, 131] width 102 height 24
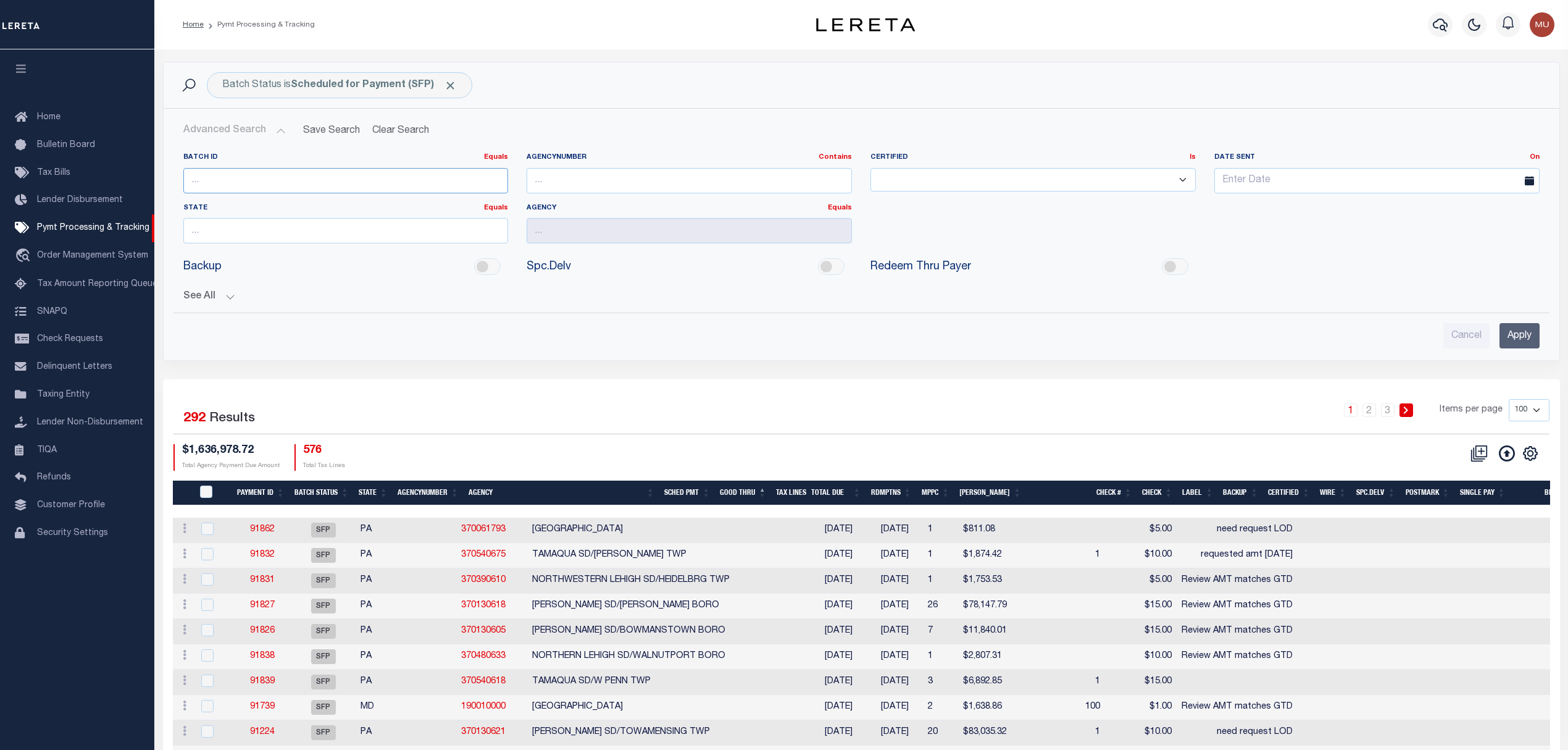
click at [243, 183] on input "number" at bounding box center [346, 180] width 326 height 25
paste input "89216"
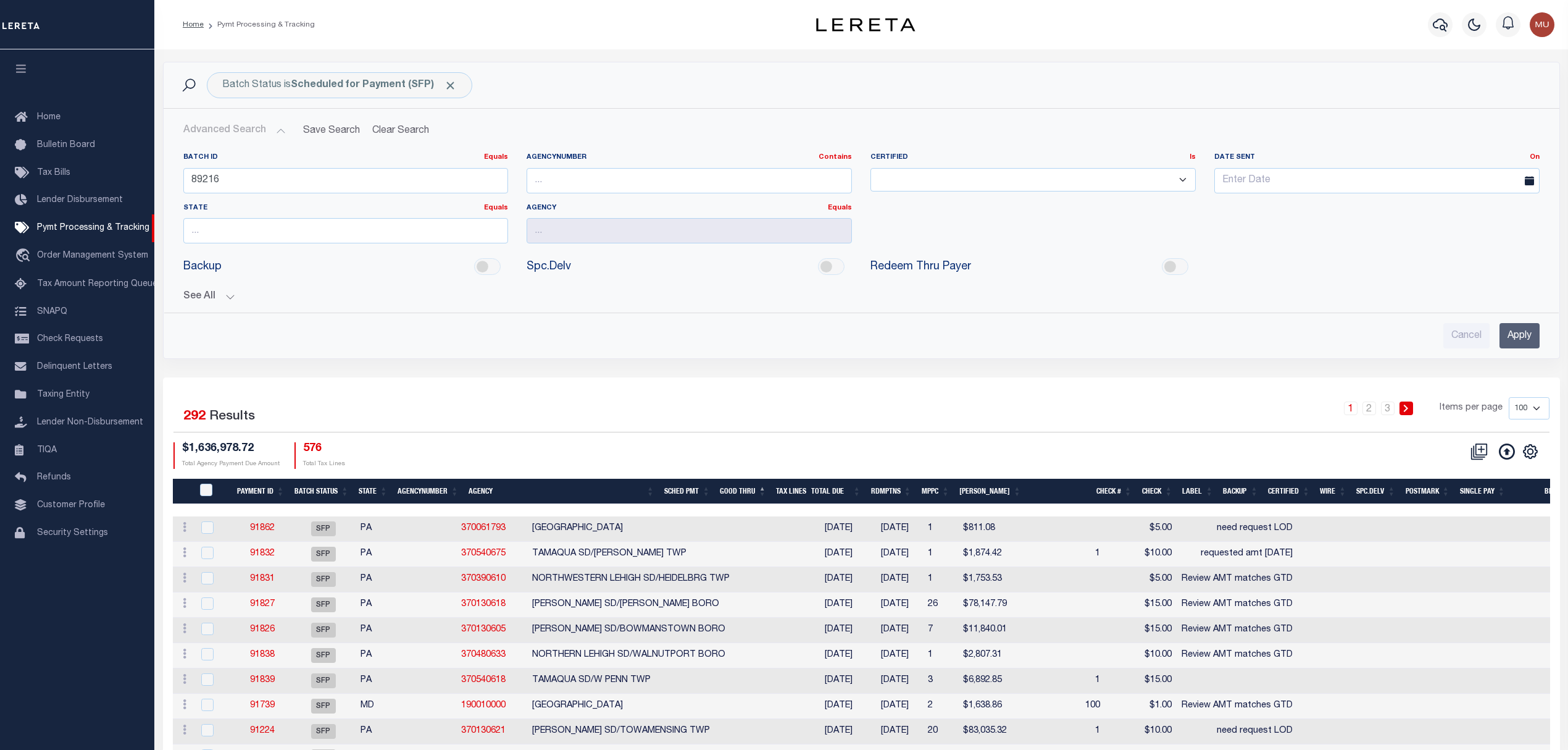
click at [1504, 349] on input "Apply" at bounding box center [1519, 335] width 40 height 25
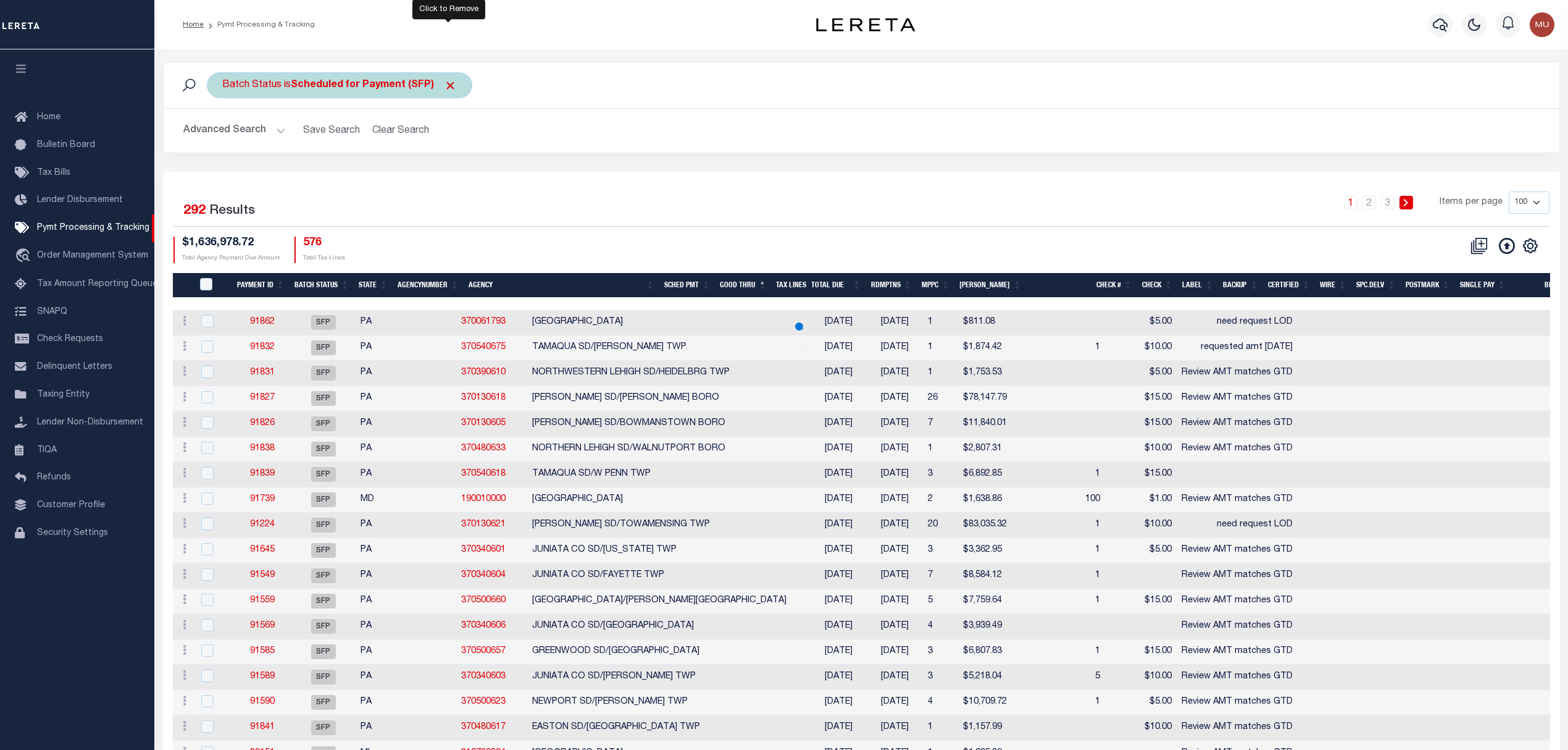
click at [445, 86] on span "Click to Remove" at bounding box center [450, 85] width 13 height 13
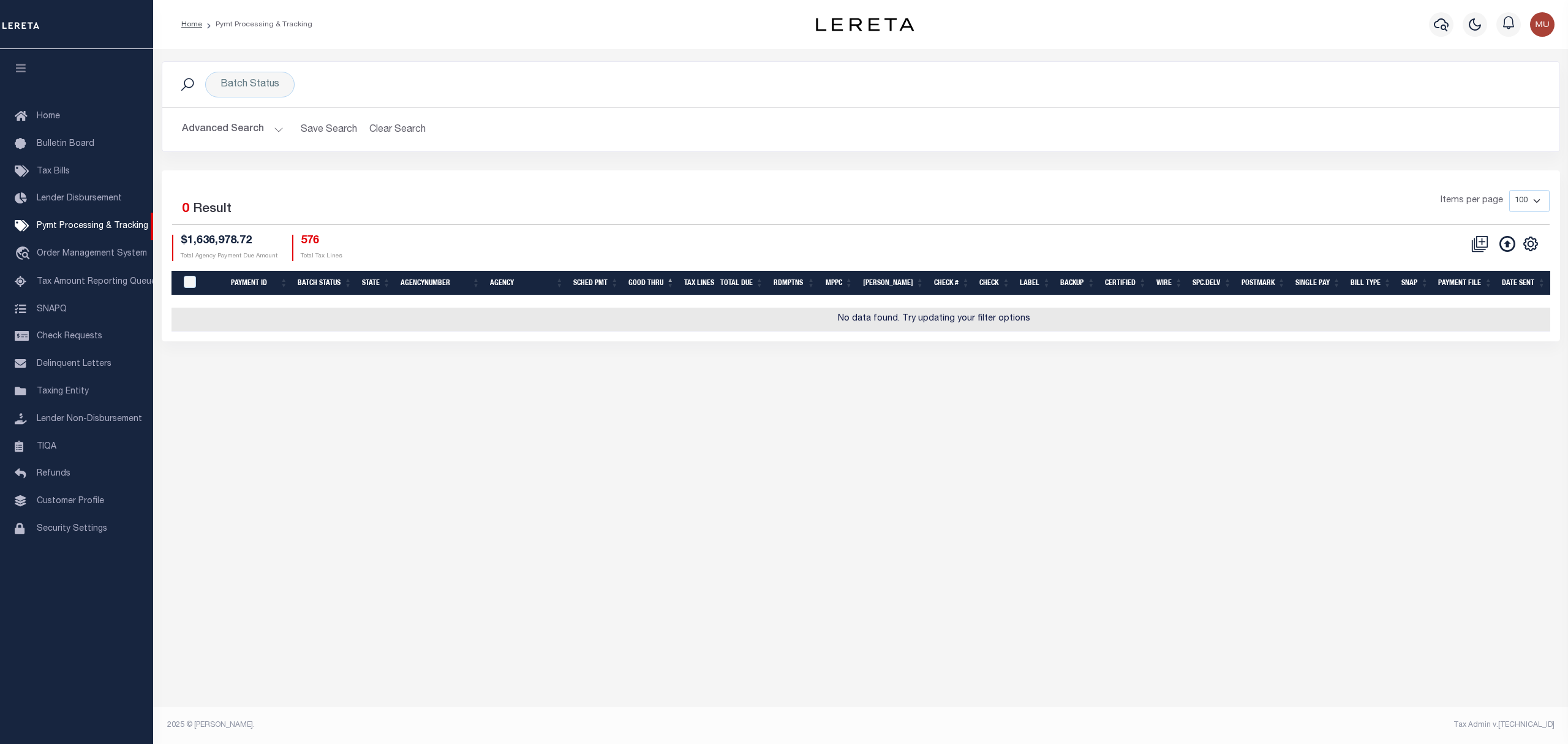
click at [219, 126] on button "Advanced Search" at bounding box center [233, 130] width 102 height 24
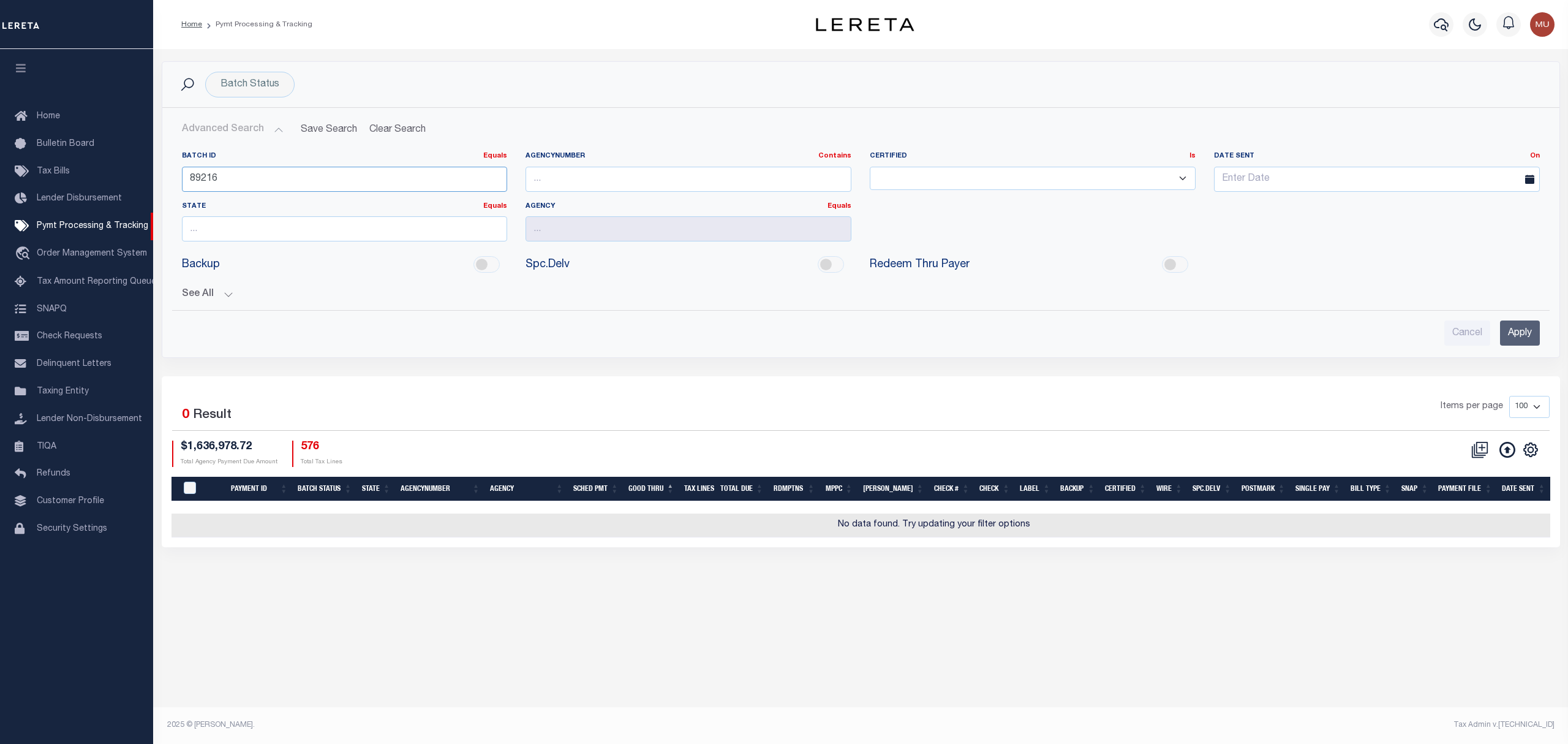
click at [227, 173] on input "89216" at bounding box center [345, 179] width 326 height 25
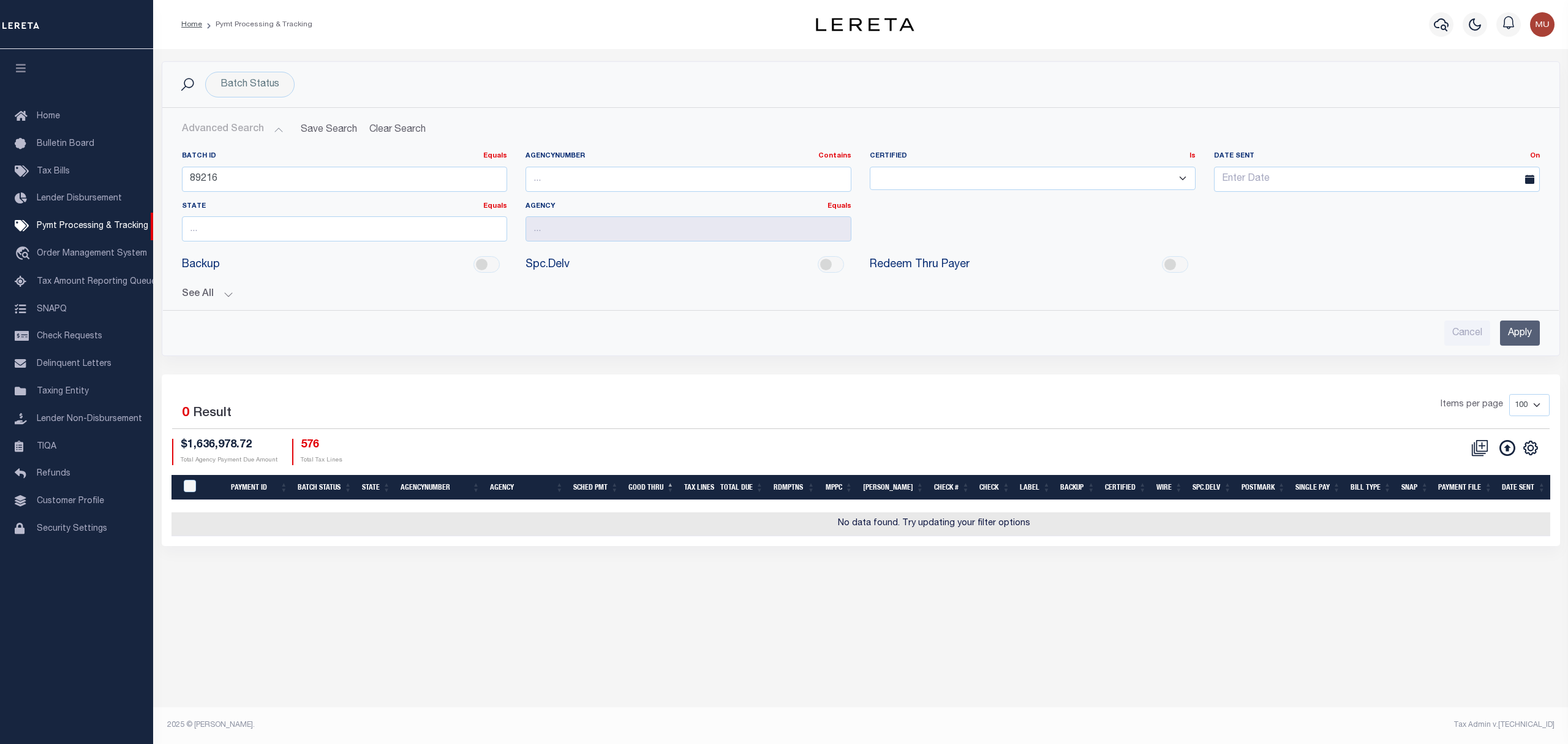
click at [209, 300] on button "See All" at bounding box center [861, 294] width 1358 height 11
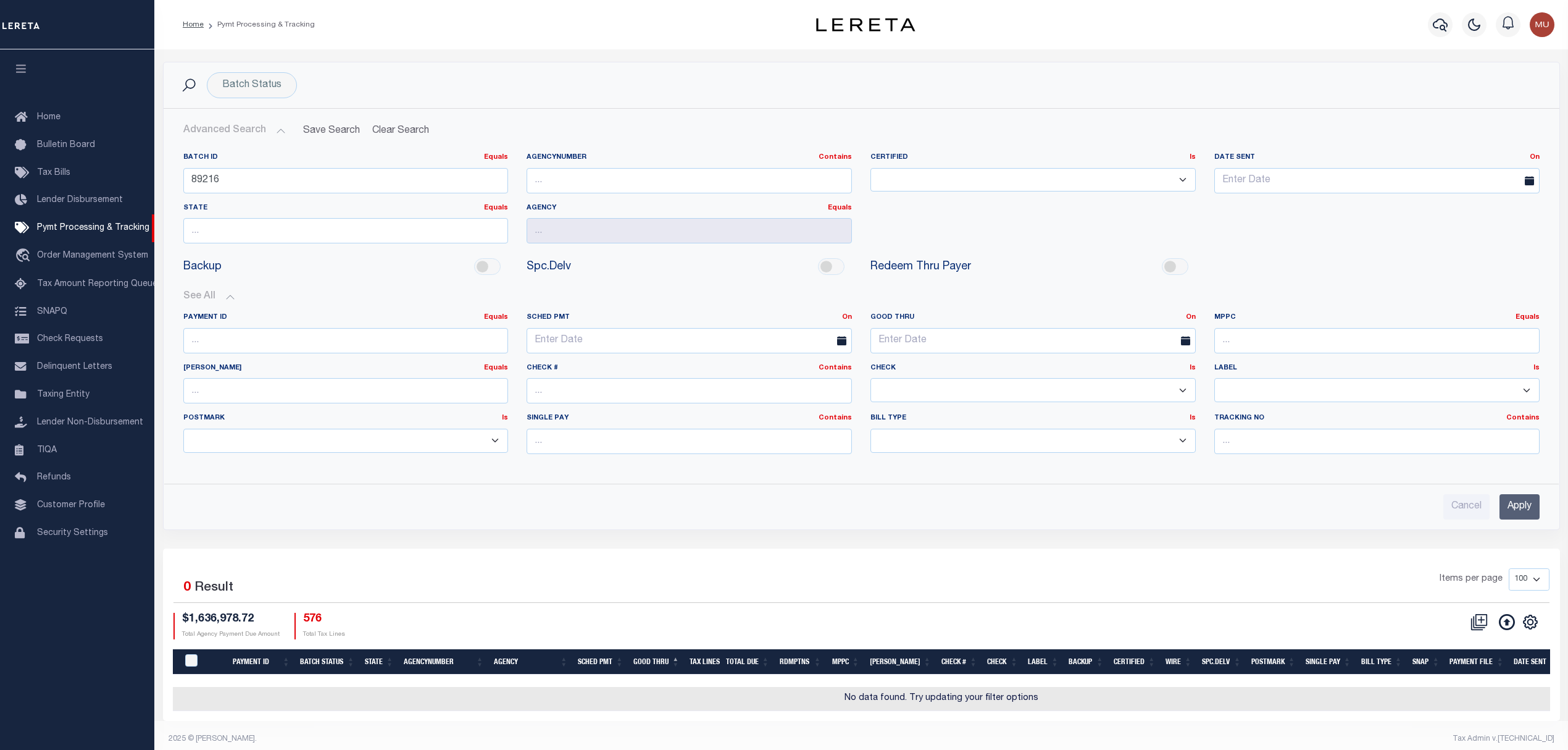
click at [1529, 509] on input "Apply" at bounding box center [1519, 506] width 40 height 25
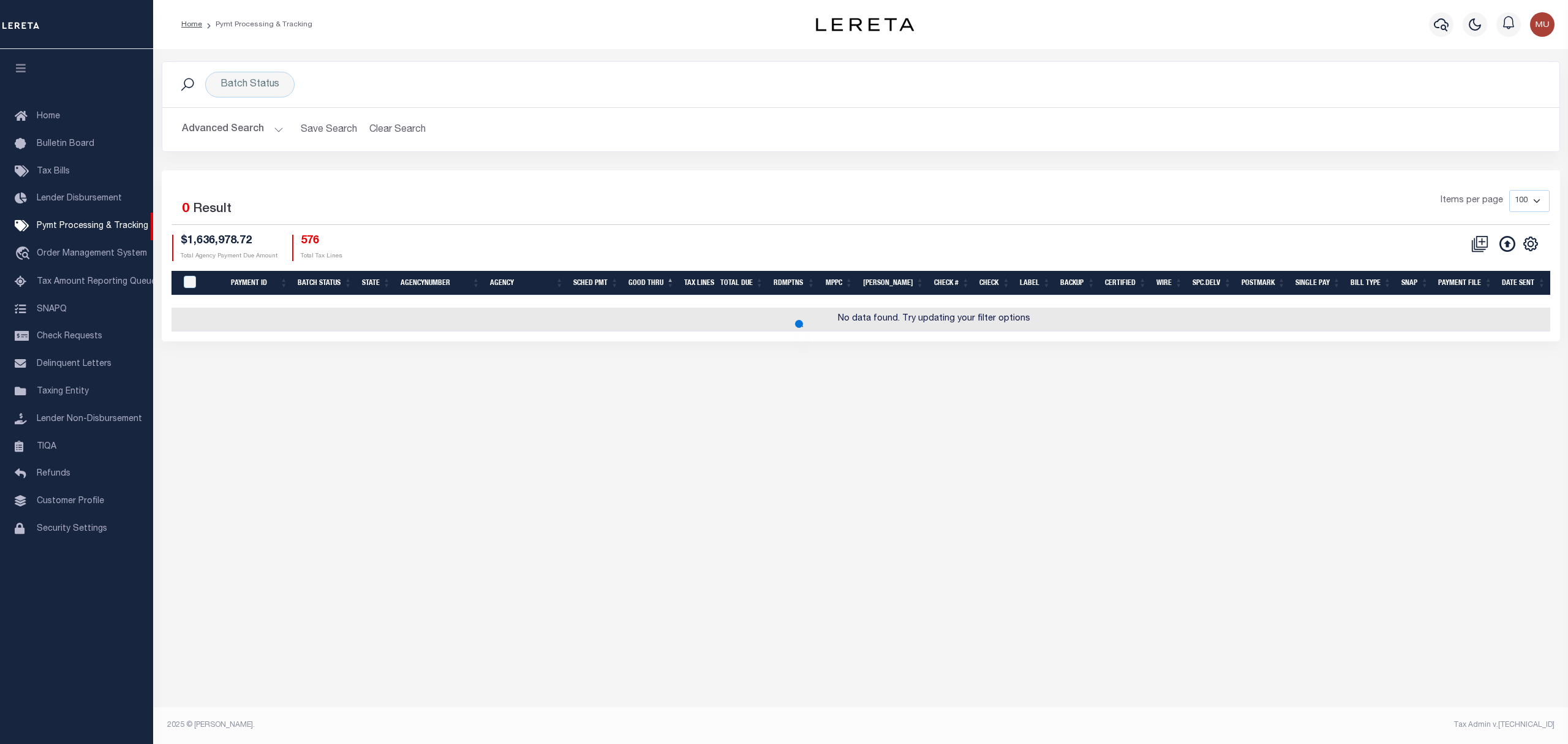
click at [240, 121] on button "Advanced Search" at bounding box center [233, 130] width 102 height 24
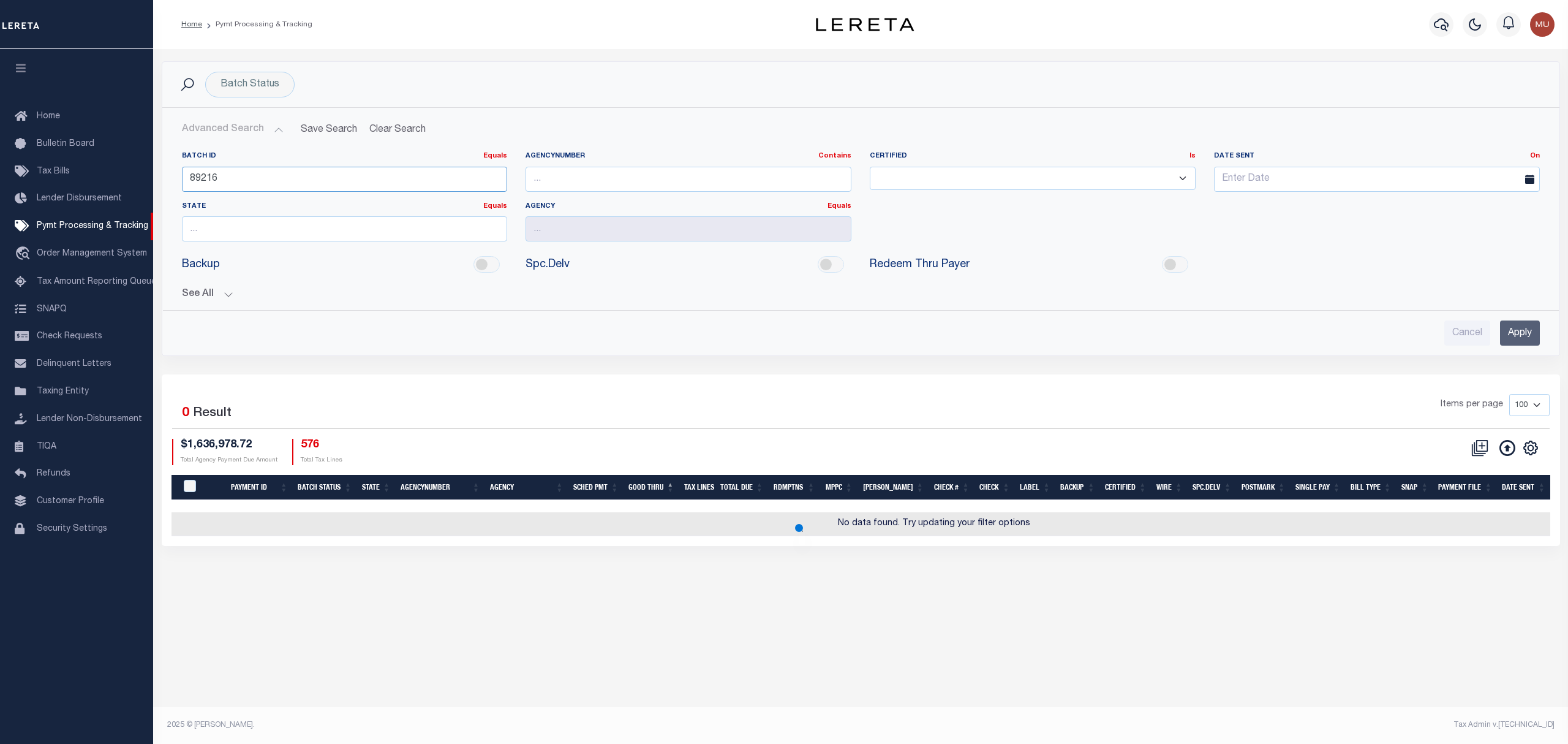
drag, startPoint x: 197, startPoint y: 177, endPoint x: 179, endPoint y: 177, distance: 18.0
click at [179, 177] on div "Batch ID Equals Equals Is Not Equal To Is Greater Than Is Less Than 89216" at bounding box center [345, 177] width 344 height 50
type input "98216"
click at [1522, 341] on input "Apply" at bounding box center [1519, 332] width 40 height 25
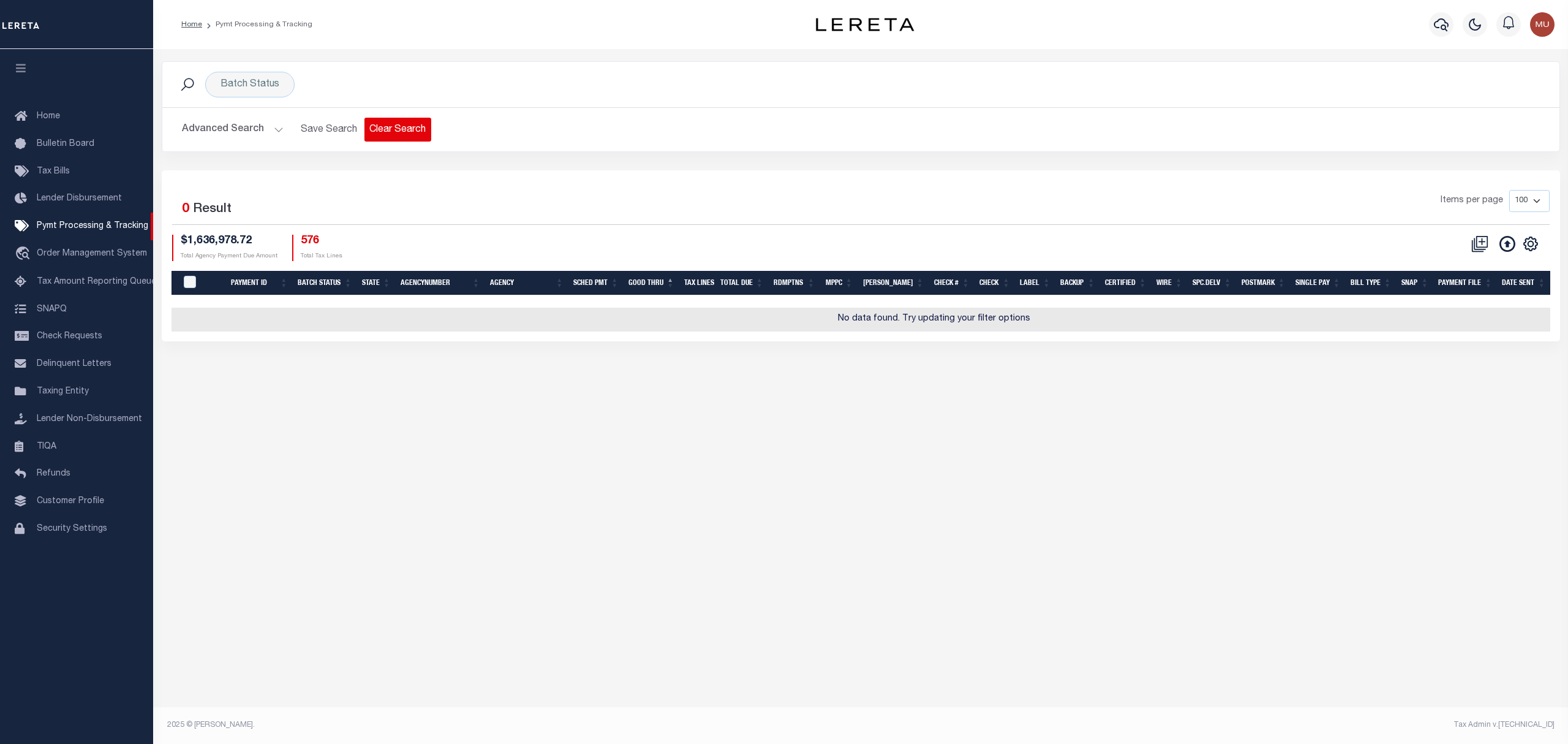
click at [400, 130] on button "Clear Search" at bounding box center [398, 130] width 67 height 24
click at [447, 81] on span "Click to Remove" at bounding box center [447, 84] width 13 height 13
click at [404, 130] on h2 "Advanced Search Save Search Clear Search" at bounding box center [861, 130] width 1378 height 24
click at [62, 231] on span "Pymt Processing & Tracking" at bounding box center [92, 225] width 111 height 8
click at [72, 202] on span "Lender Disbursement" at bounding box center [79, 198] width 85 height 8
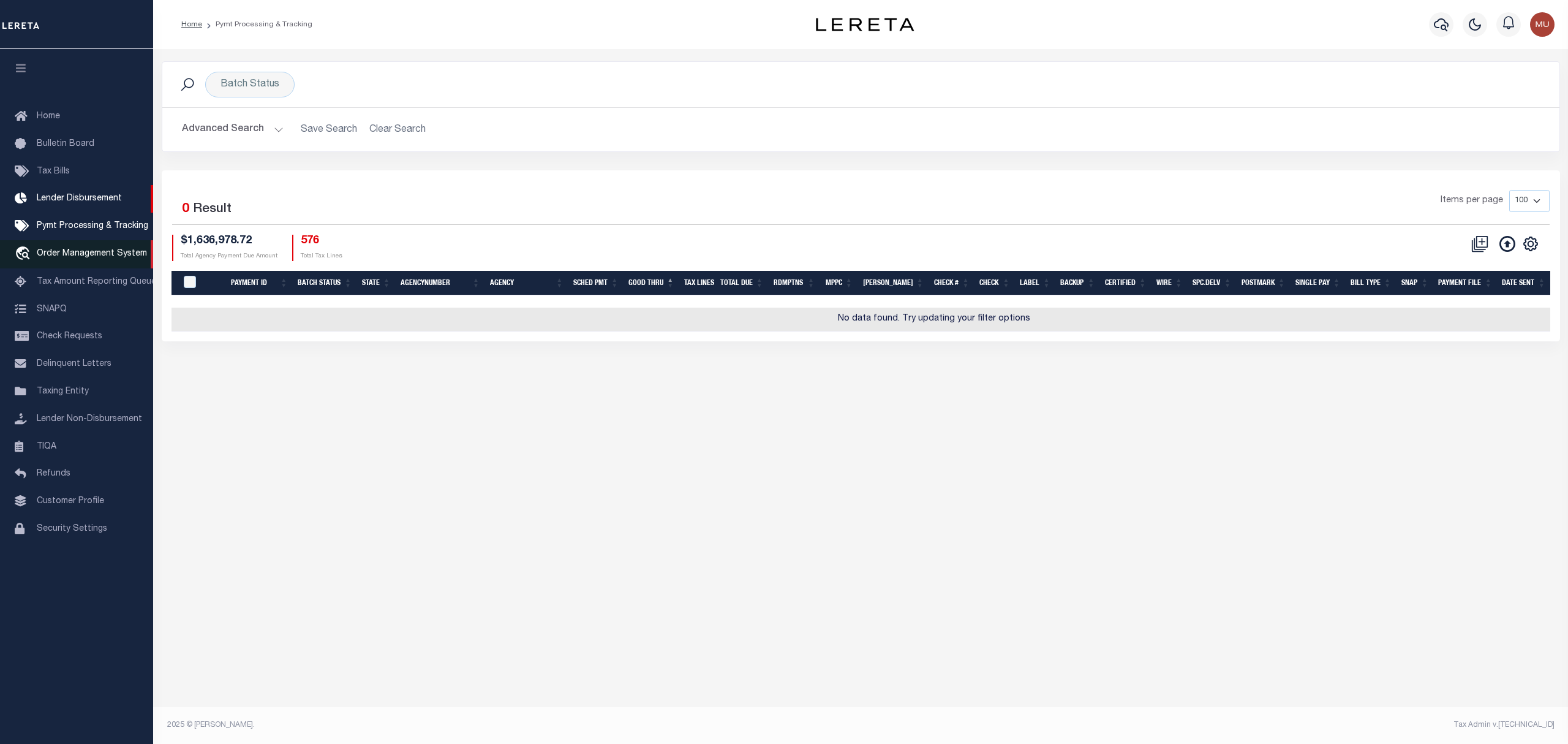
click at [70, 247] on link "travel_explore Order Management System" at bounding box center [77, 254] width 153 height 28
click at [68, 221] on link "Pymt Processing & Tracking" at bounding box center [77, 226] width 153 height 27
click at [46, 114] on span "Home" at bounding box center [48, 116] width 24 height 8
